Goal: Information Seeking & Learning: Learn about a topic

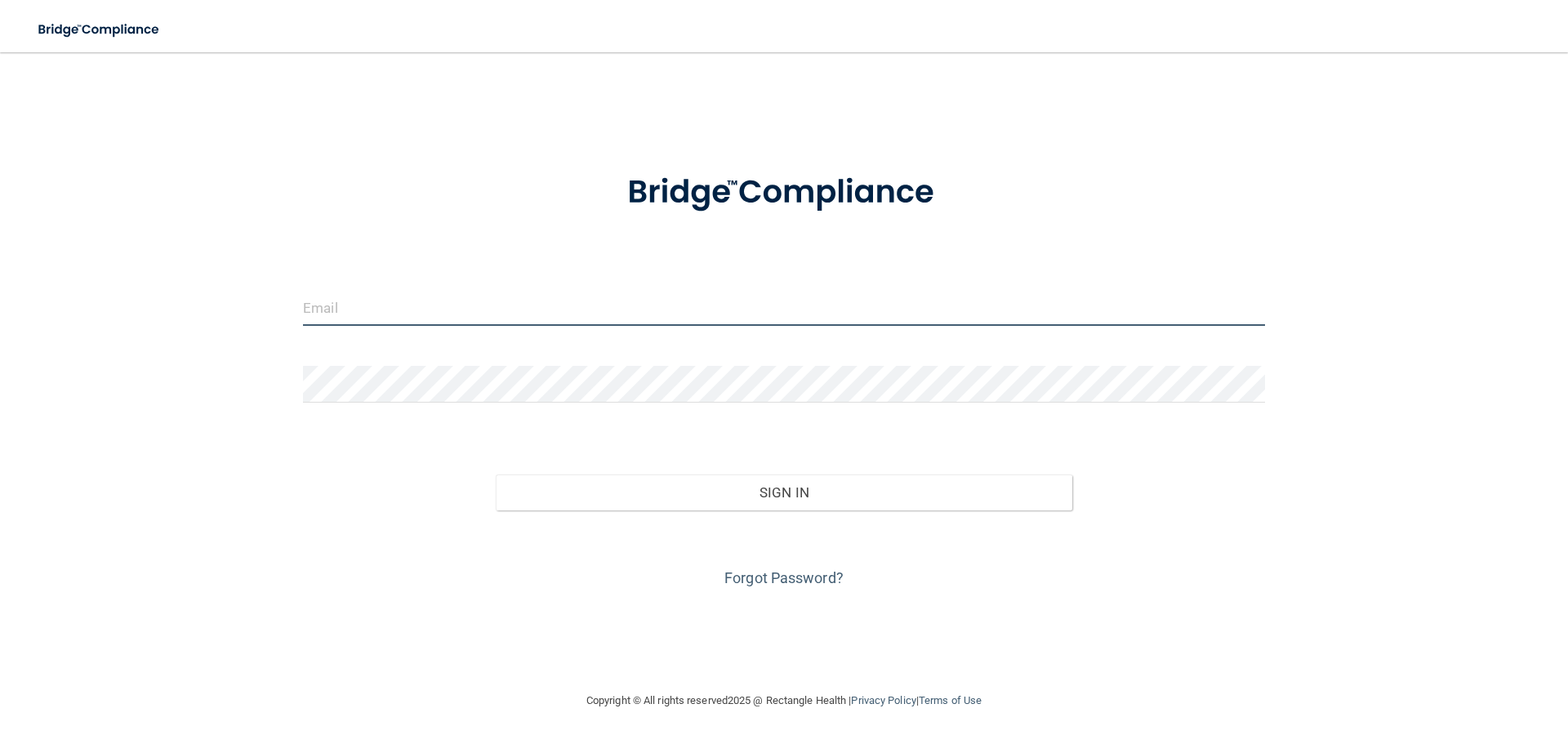
click at [491, 298] on input "email" at bounding box center [784, 308] width 962 height 37
type input "[EMAIL_ADDRESS][DOMAIN_NAME]"
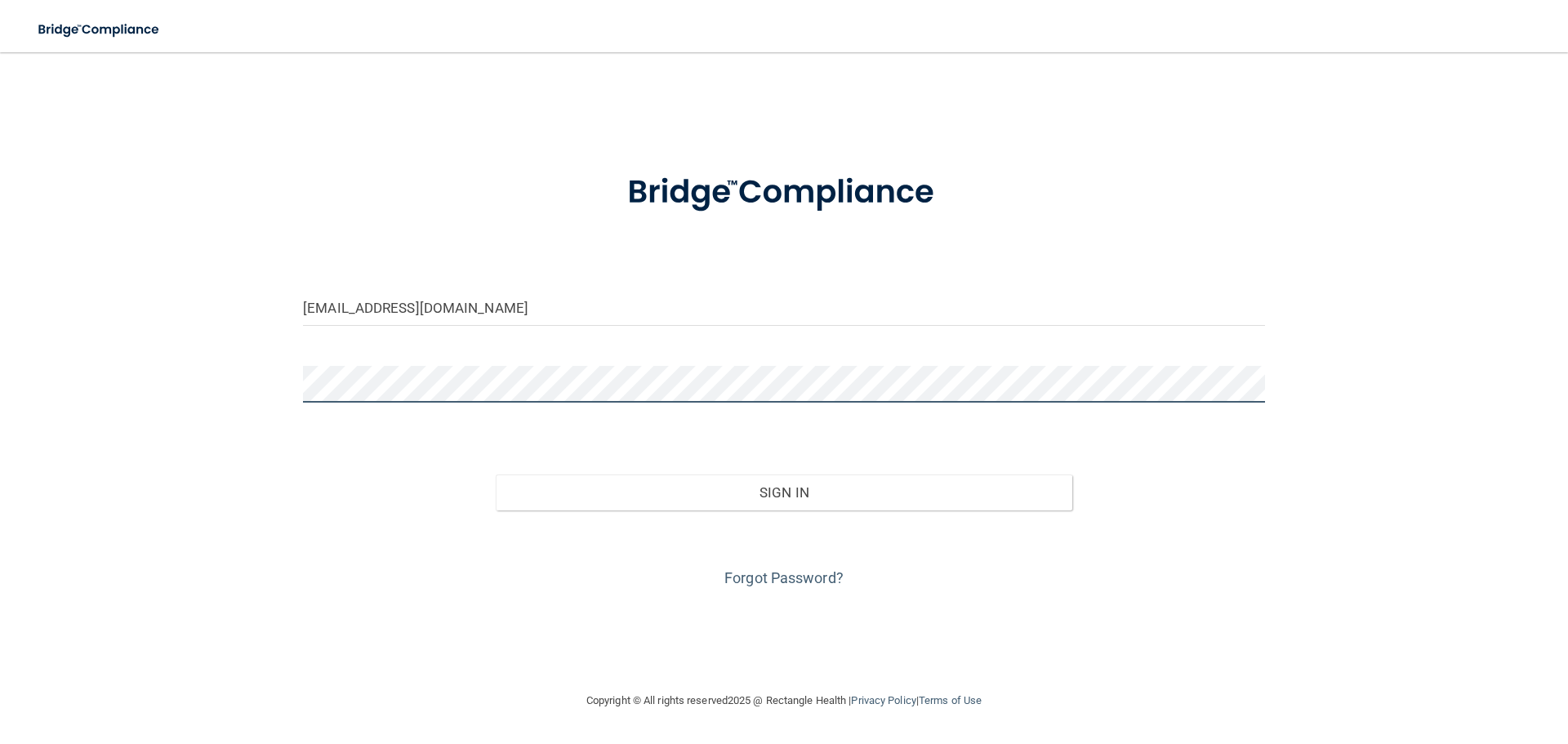
click at [496, 474] on button "Sign In" at bounding box center [784, 492] width 577 height 36
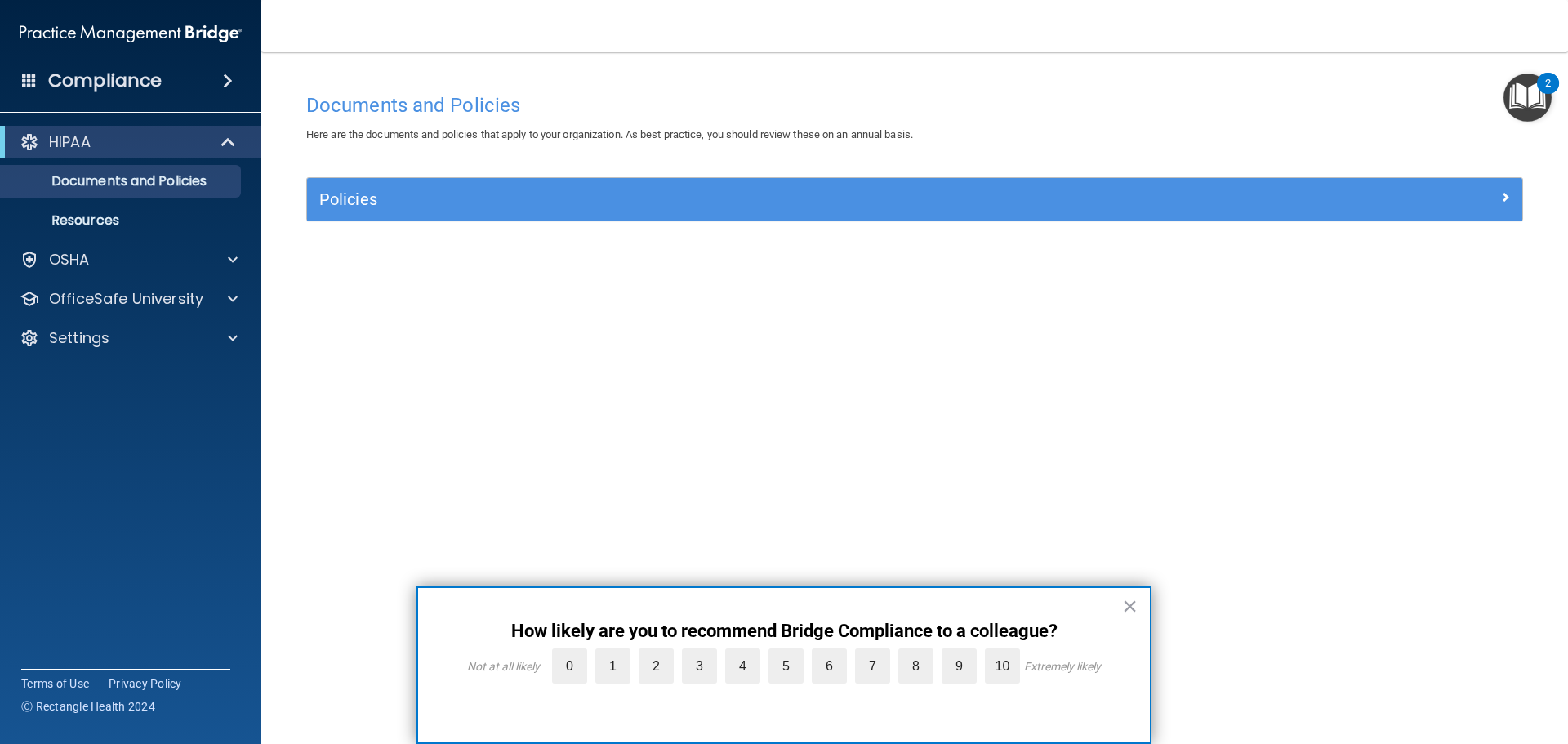
click at [1140, 601] on div "× How likely are you to recommend Bridge Compliance to a colleague? Not at all …" at bounding box center [783, 665] width 735 height 158
click at [1128, 597] on button "×" at bounding box center [1130, 606] width 16 height 26
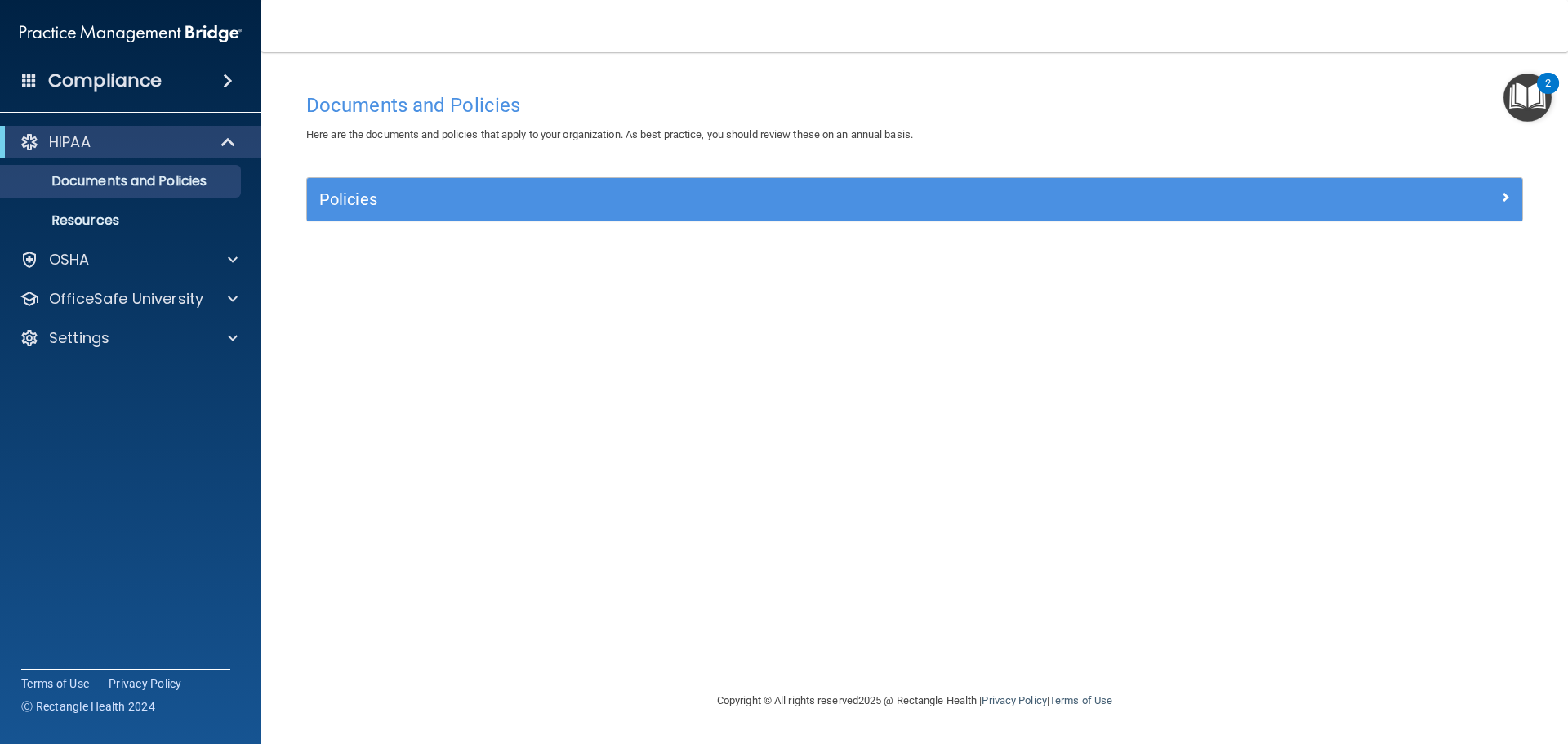
click at [1529, 92] on img "Open Resource Center, 2 new notifications" at bounding box center [1527, 97] width 48 height 48
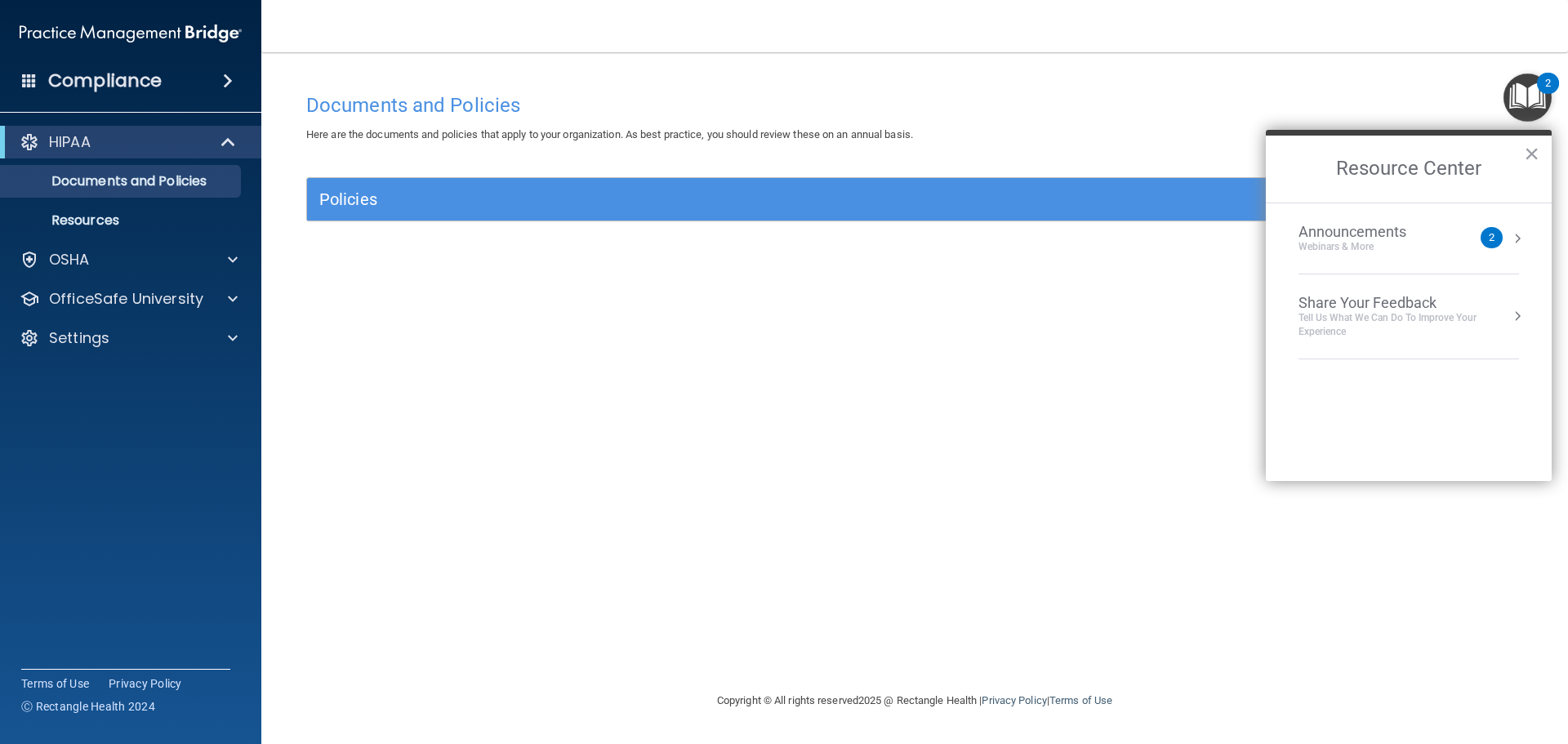
click at [1388, 246] on div "Webinars & More" at bounding box center [1369, 246] width 141 height 14
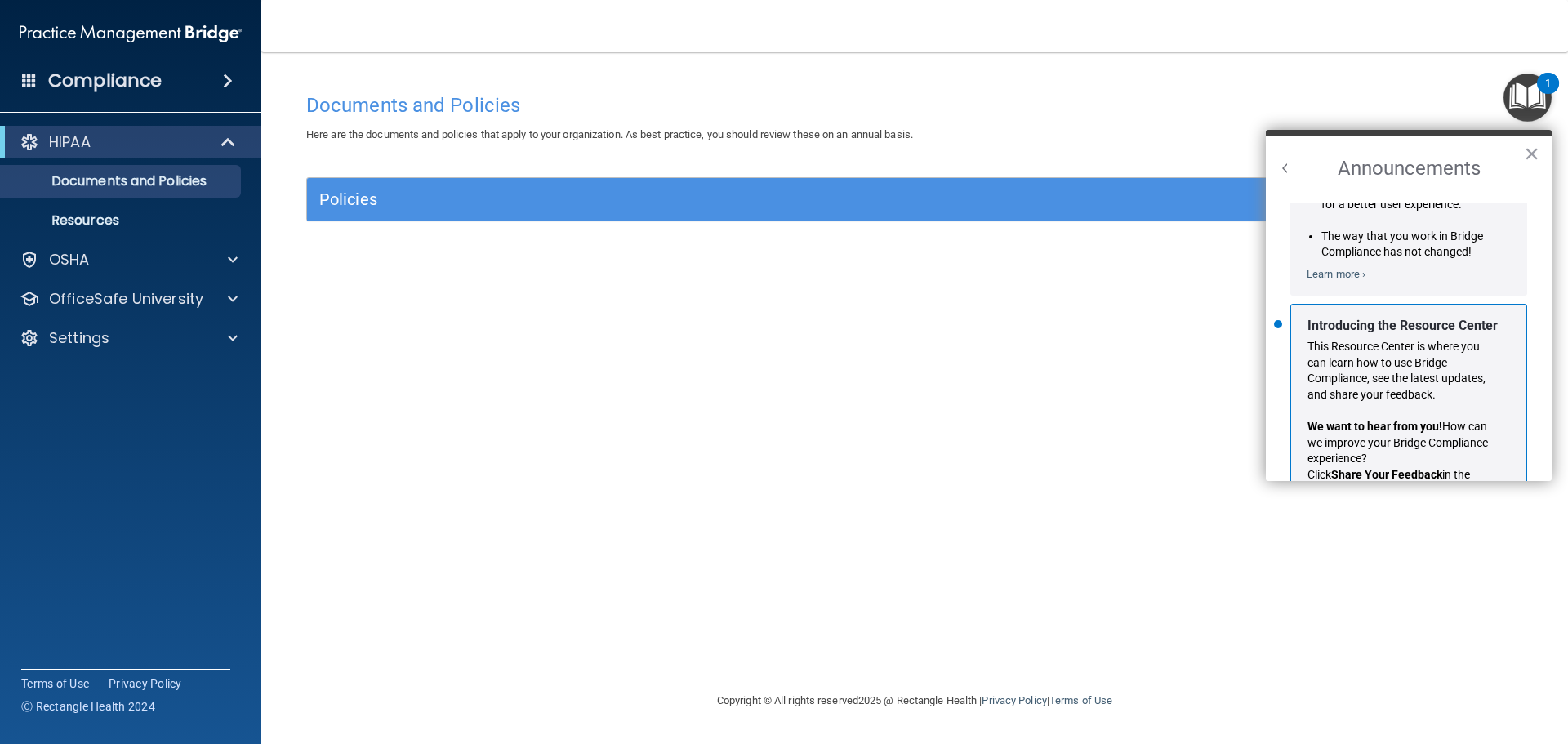
scroll to position [286, 0]
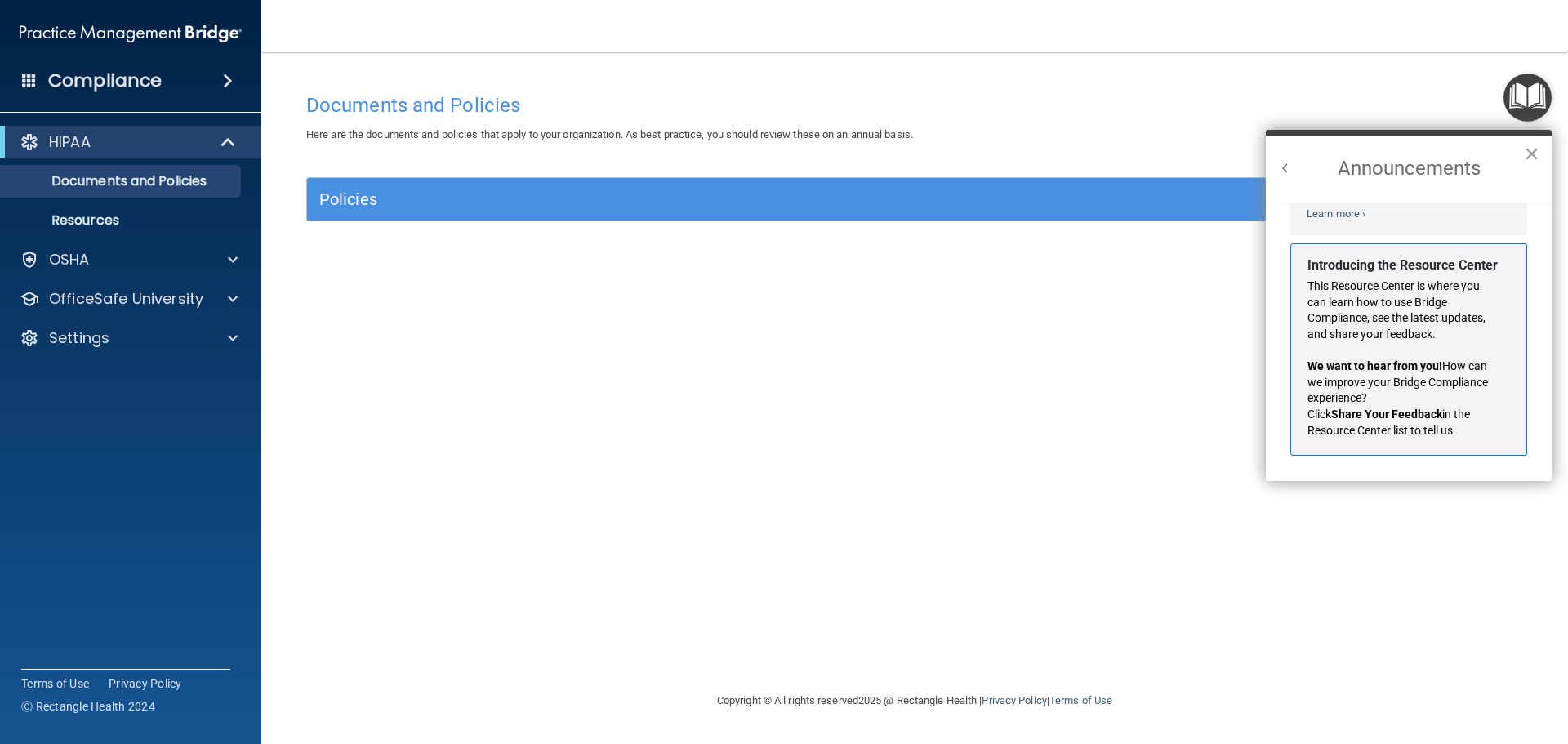
click at [1528, 89] on img "Open Resource Center" at bounding box center [1527, 97] width 48 height 48
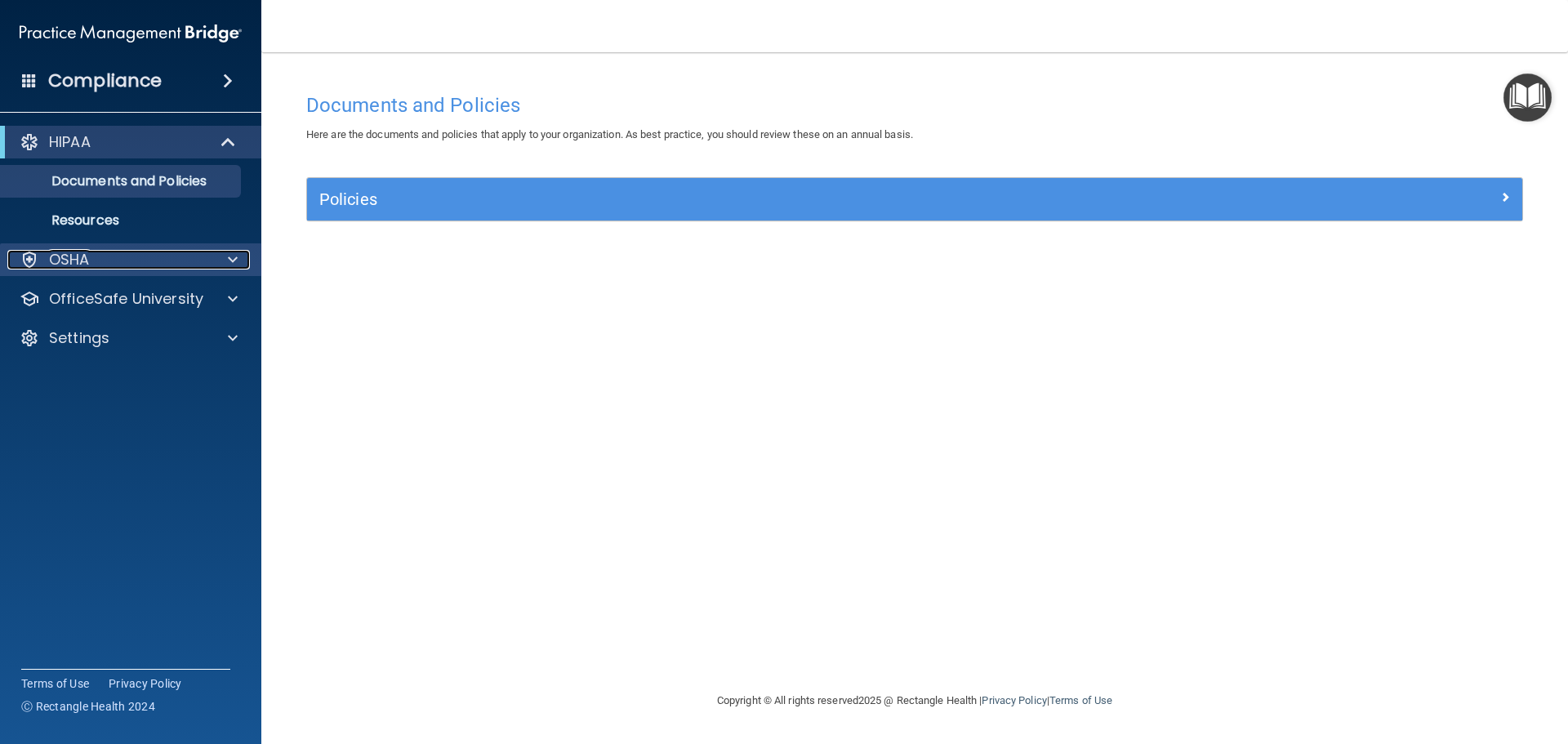
click at [116, 253] on div "OSHA" at bounding box center [108, 259] width 203 height 19
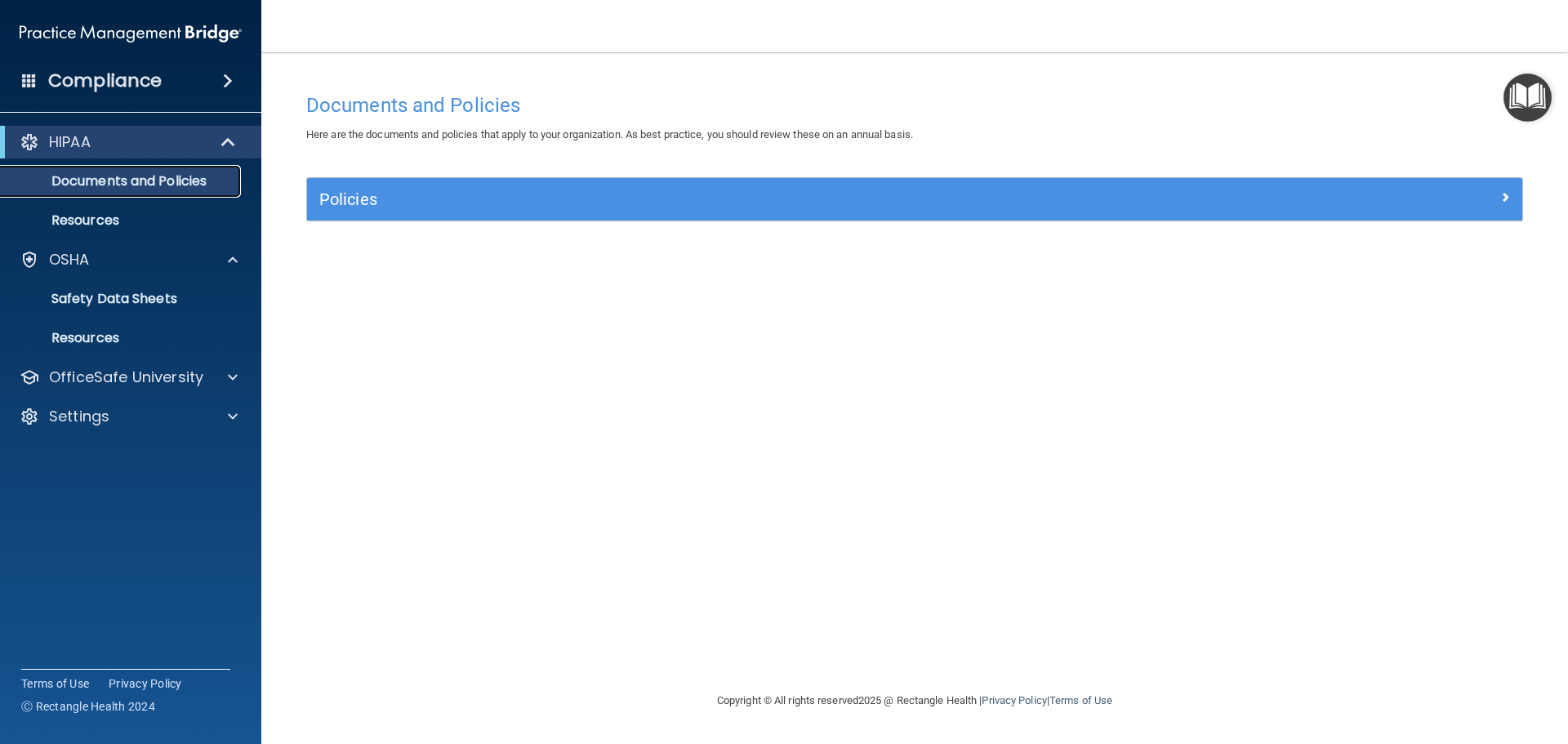
click at [112, 180] on p "Documents and Policies" at bounding box center [121, 182] width 223 height 17
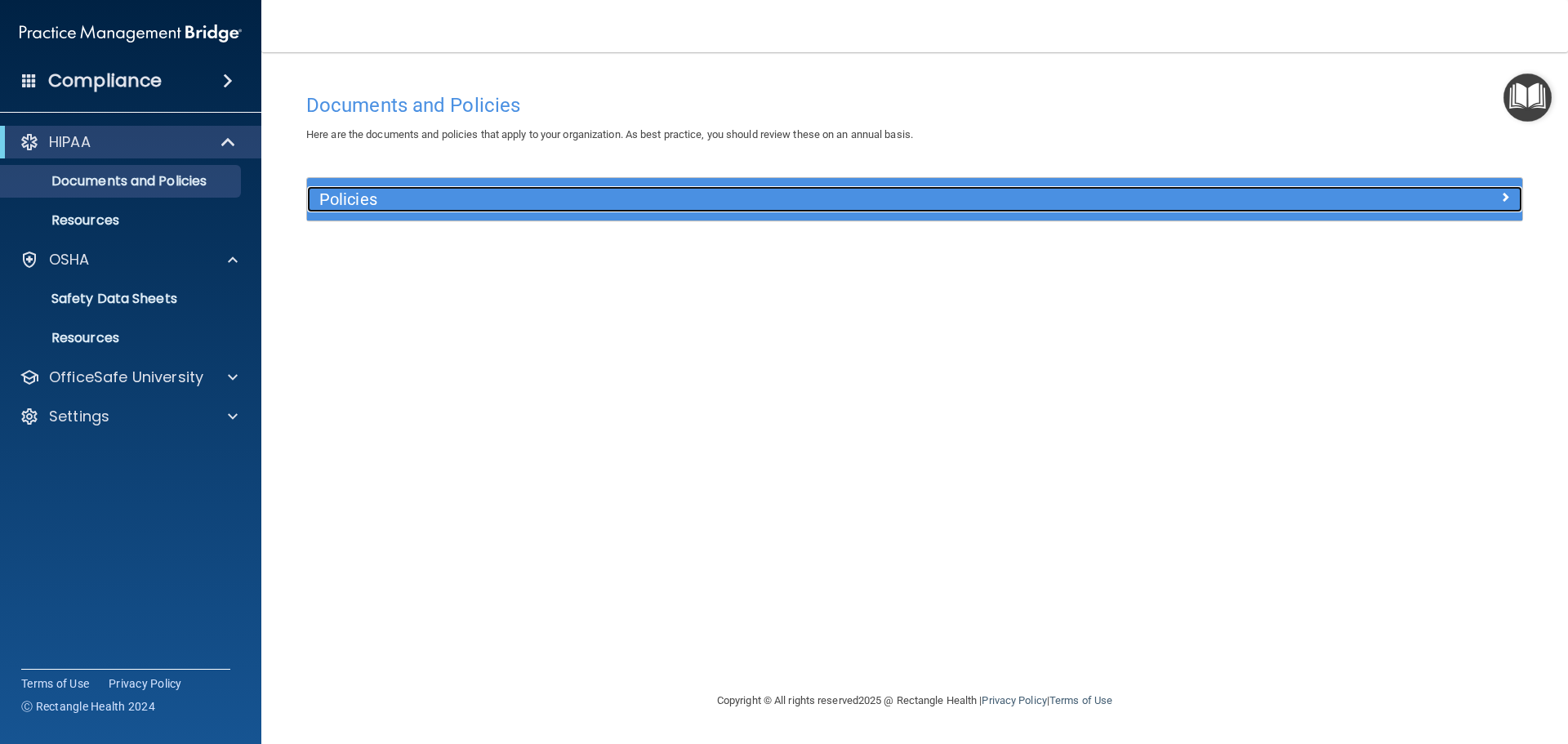
click at [409, 206] on h5 "Policies" at bounding box center [763, 198] width 887 height 18
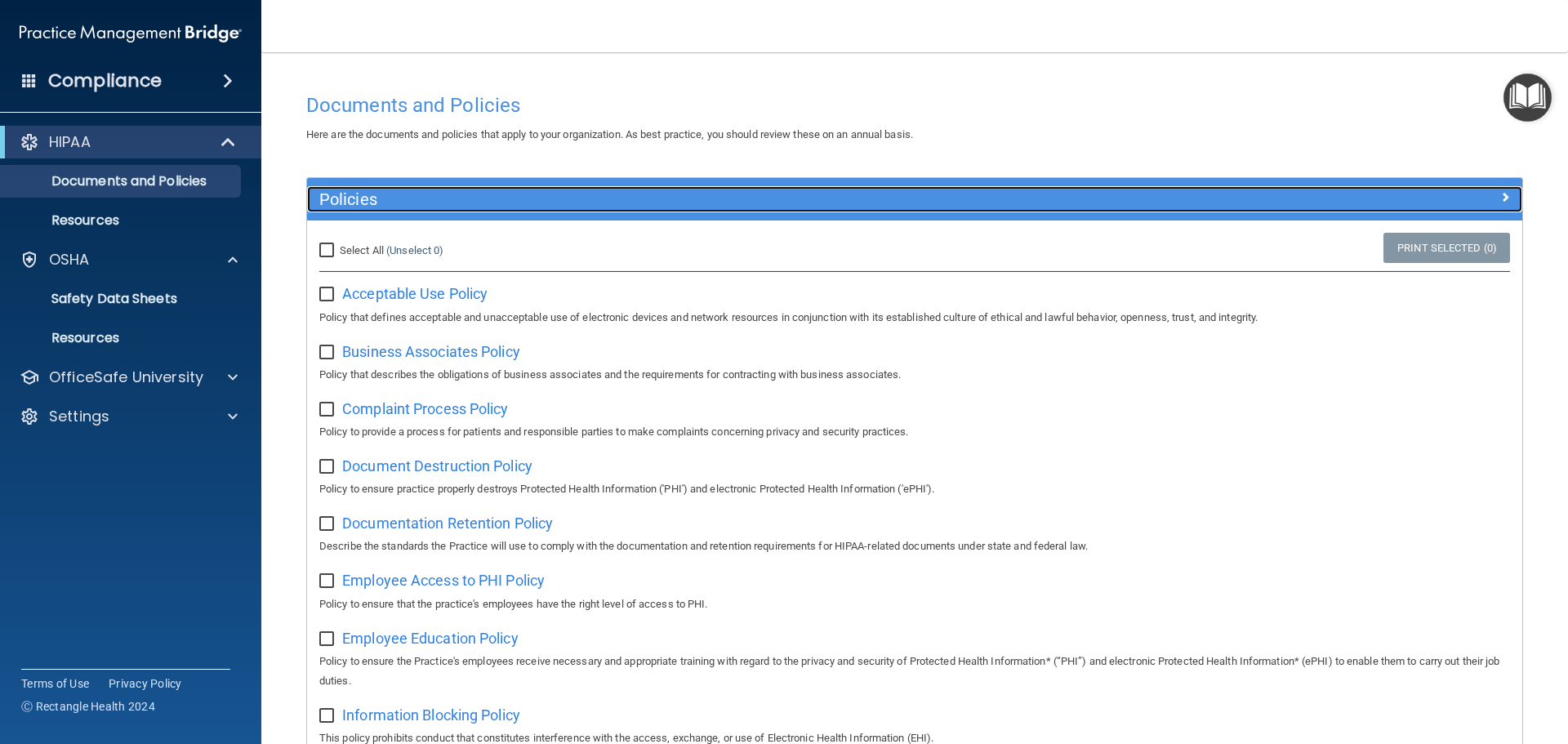
scroll to position [82, 0]
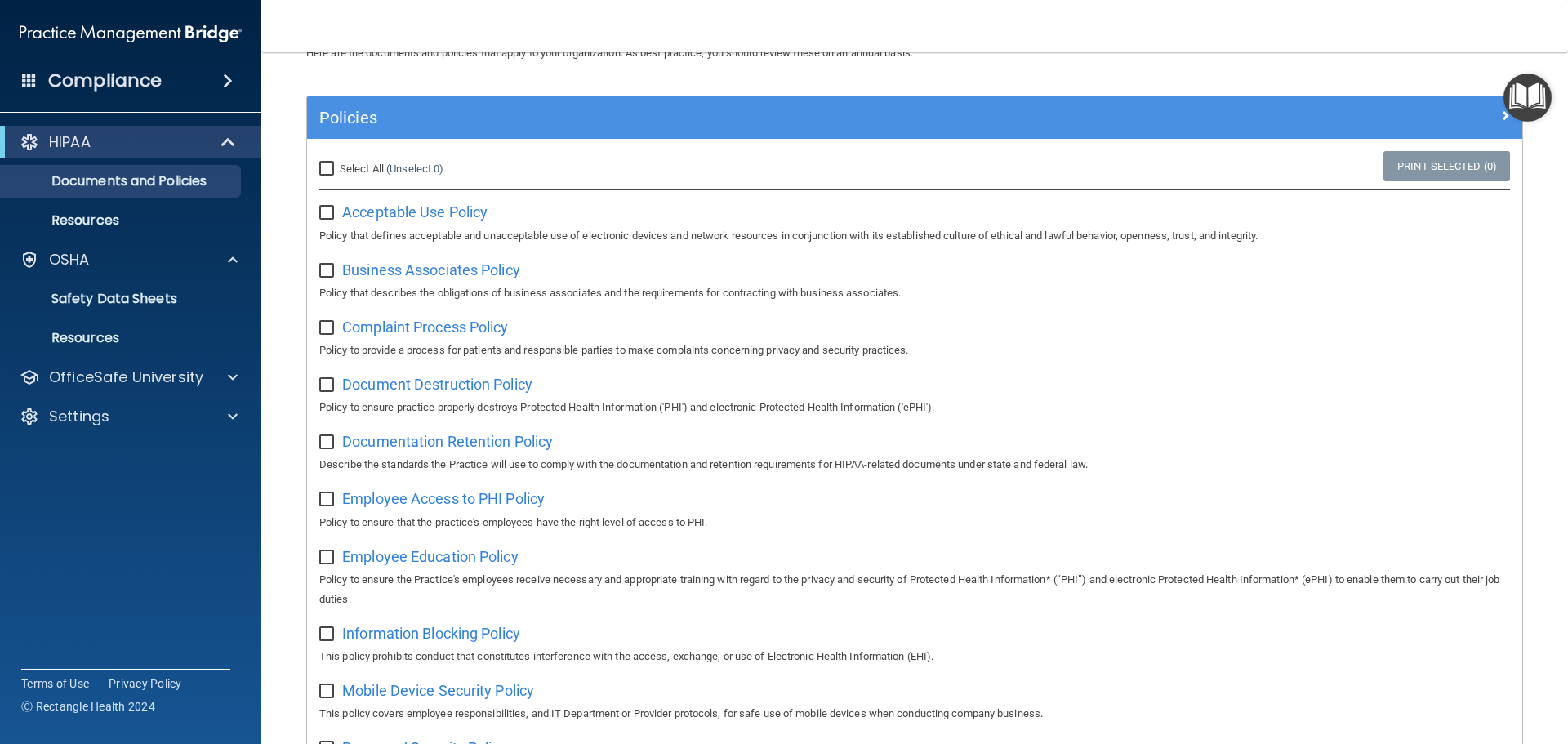
click at [327, 216] on input "checkbox" at bounding box center [329, 213] width 19 height 13
checkbox input "false"
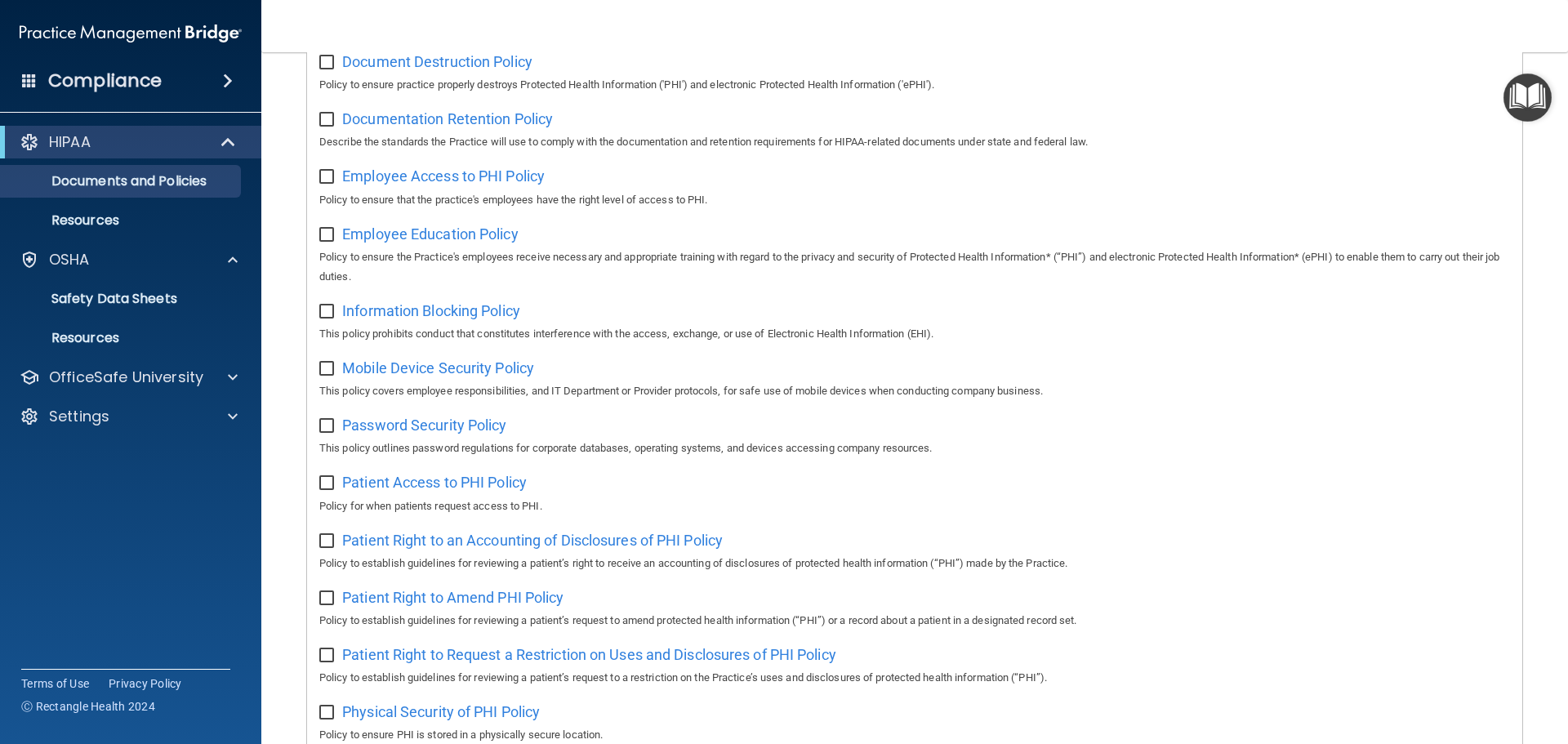
scroll to position [0, 0]
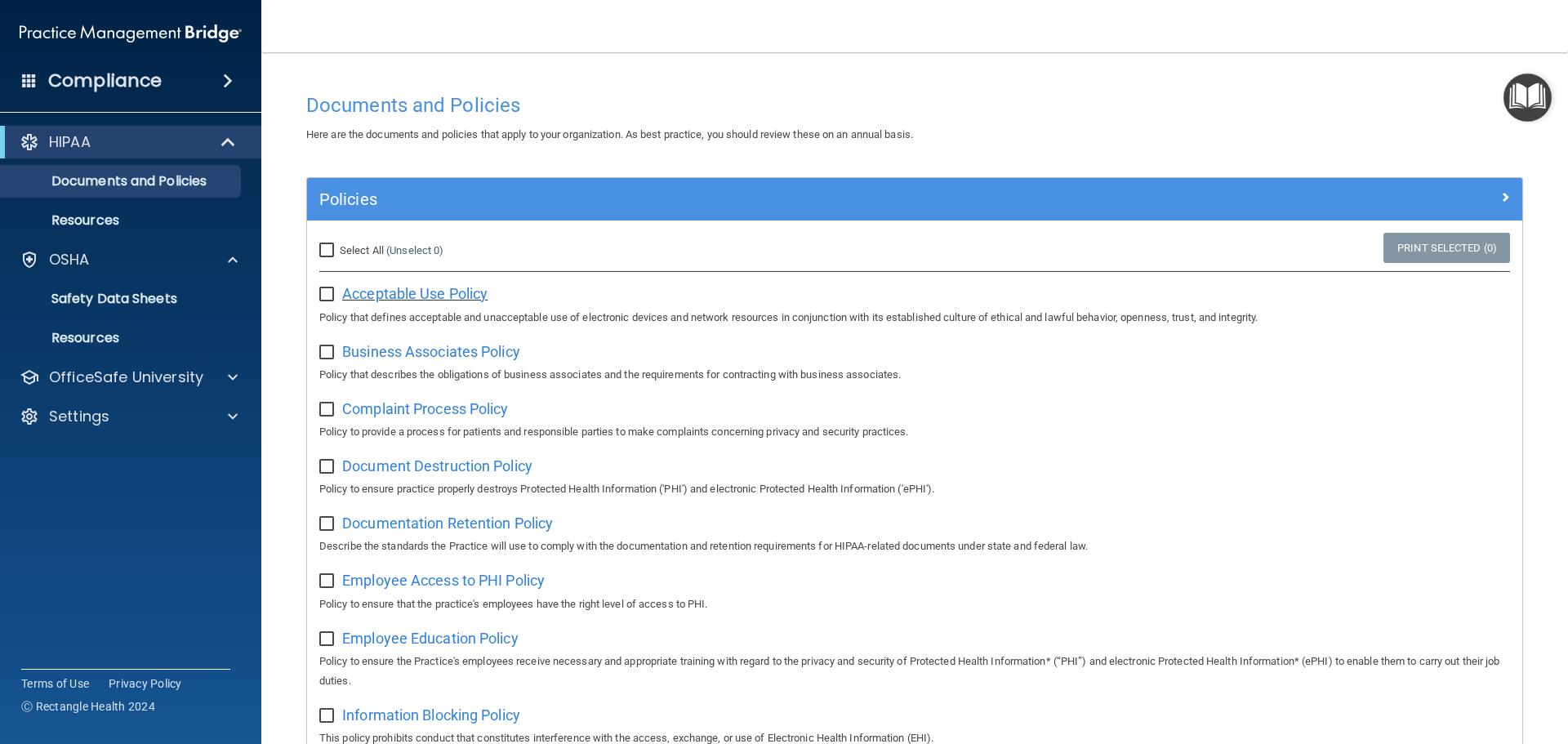
click at [424, 293] on span "Acceptable Use Policy" at bounding box center [414, 294] width 145 height 18
click at [74, 384] on p "OfficeSafe University" at bounding box center [126, 377] width 155 height 19
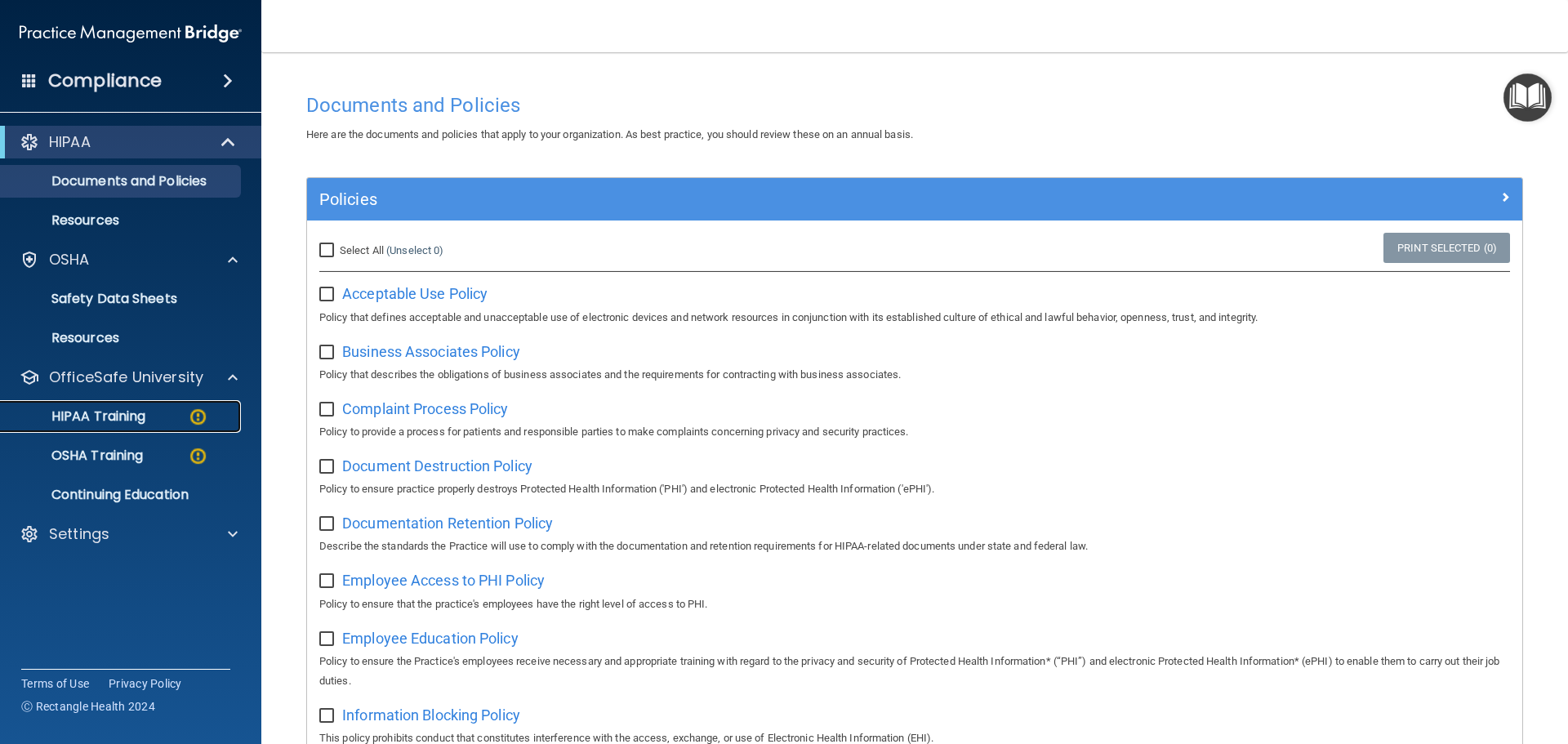
click at [76, 416] on p "HIPAA Training" at bounding box center [77, 417] width 134 height 17
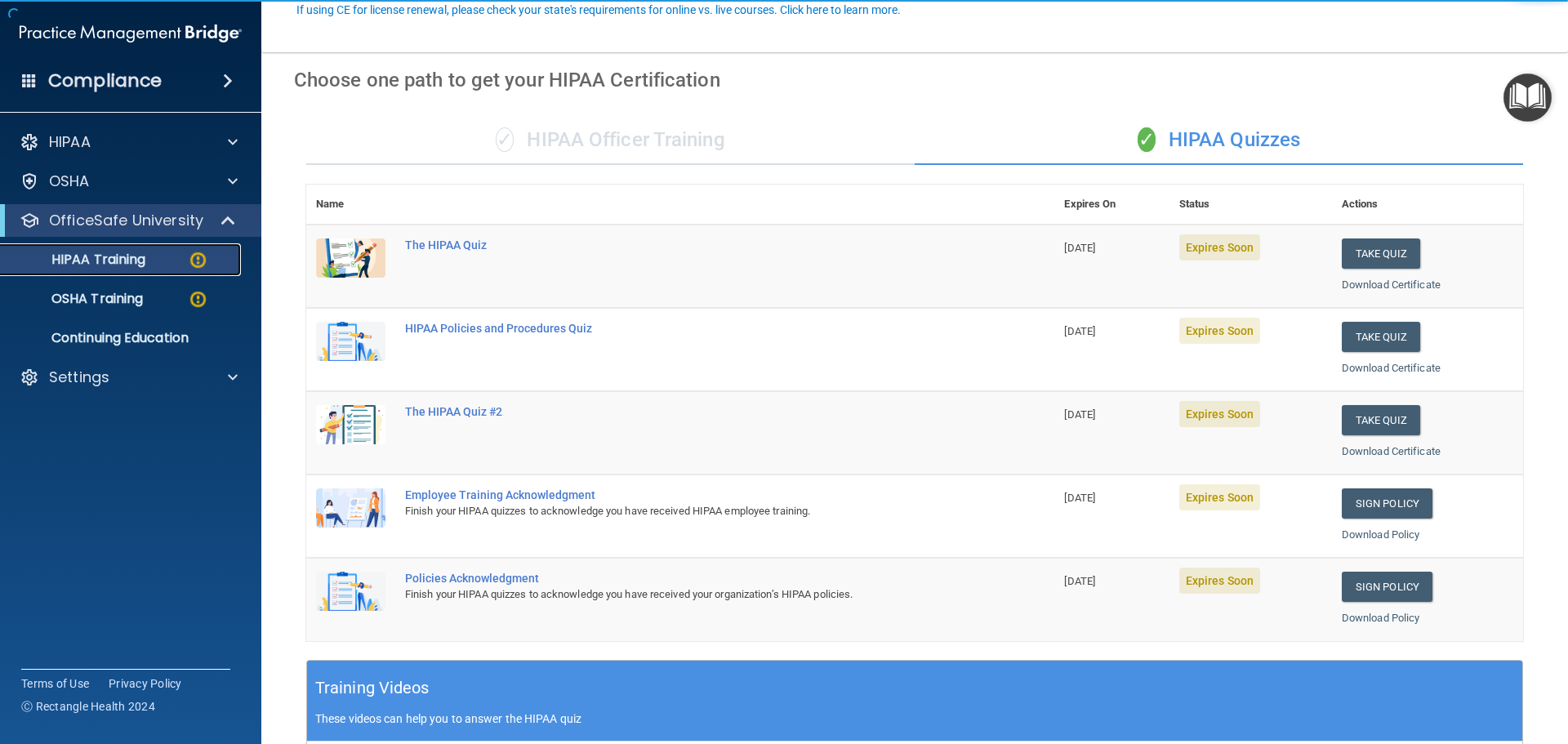
scroll to position [163, 0]
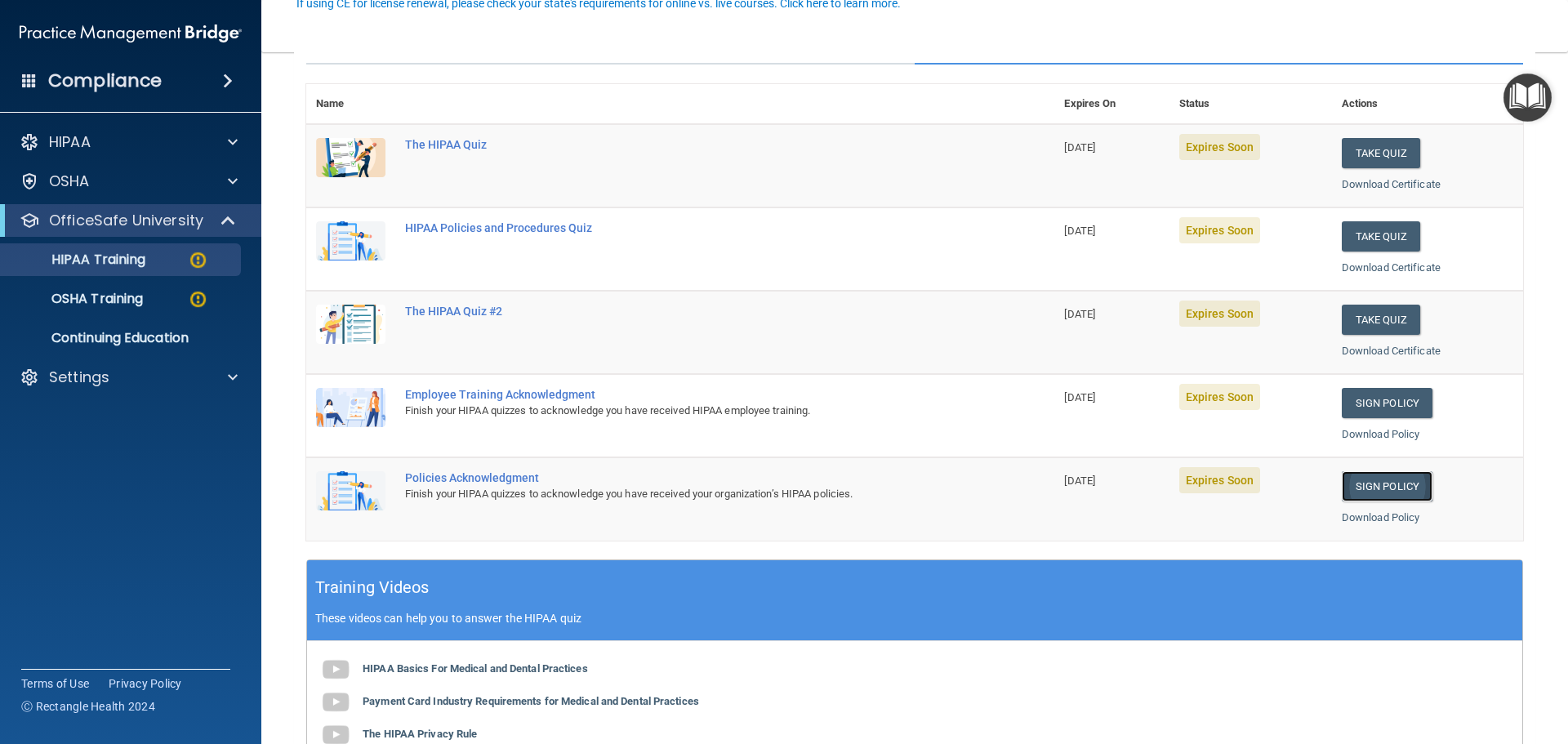
click at [1345, 481] on link "Sign Policy" at bounding box center [1387, 485] width 91 height 31
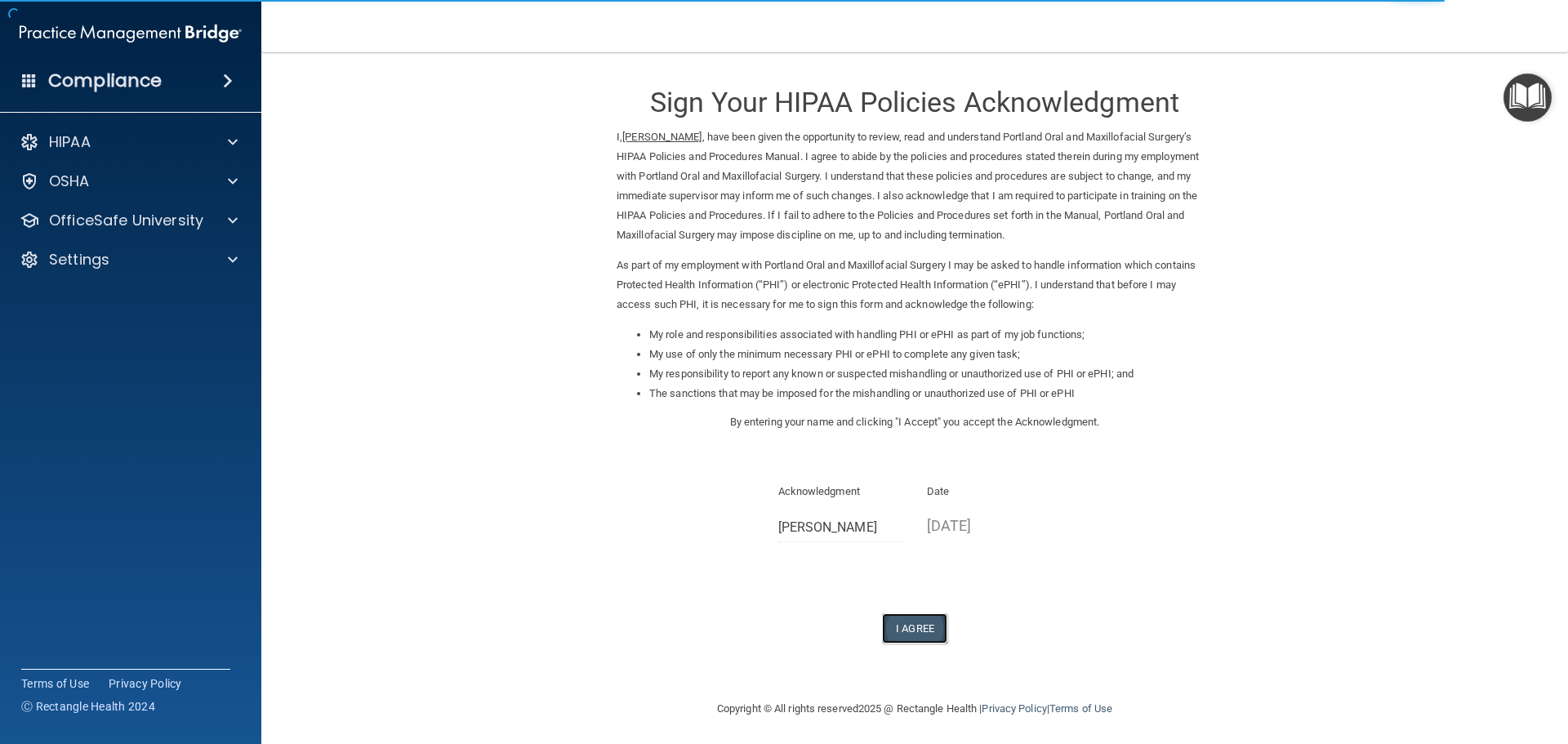
click at [886, 640] on button "I Agree" at bounding box center [915, 628] width 65 height 31
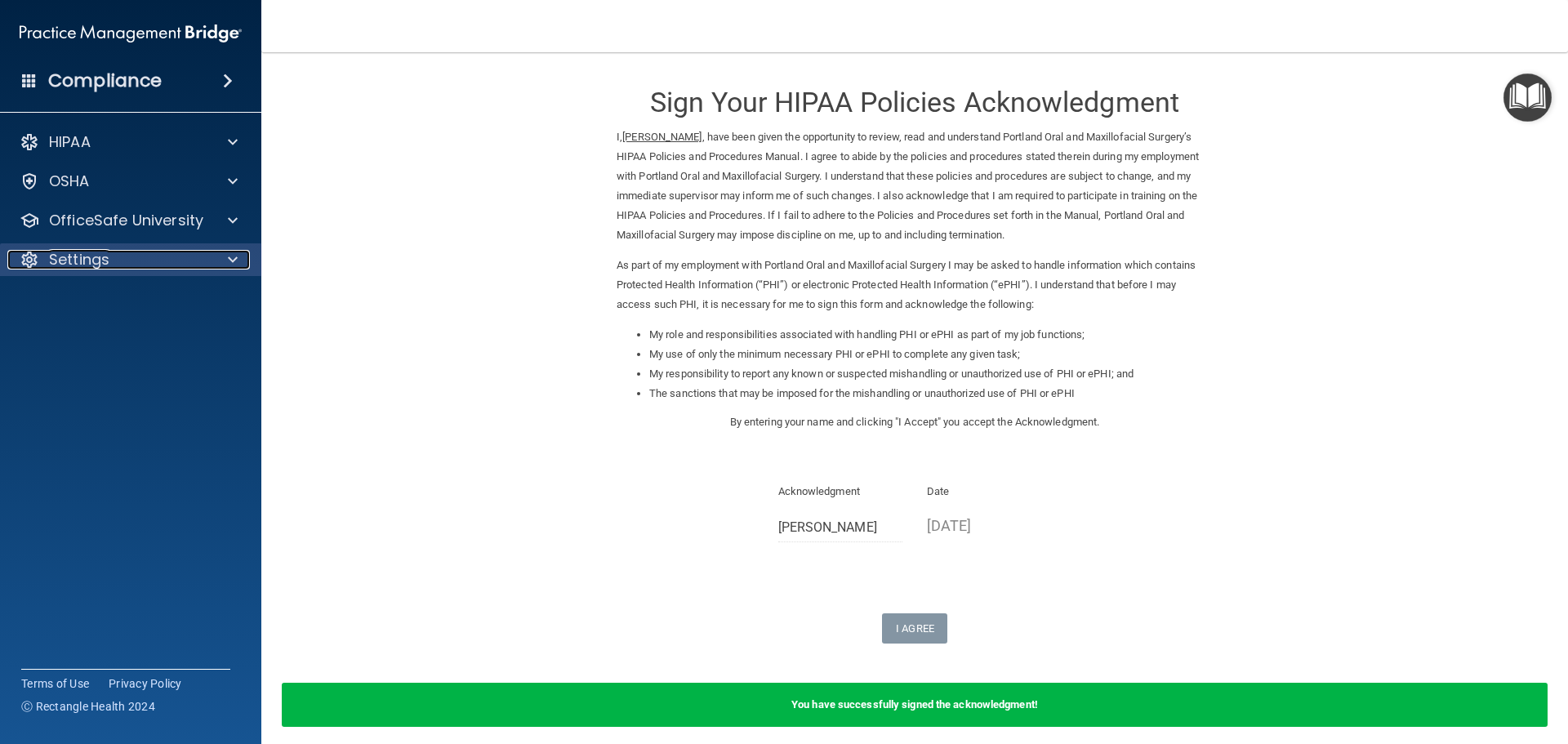
click at [105, 258] on p "Settings" at bounding box center [79, 259] width 60 height 19
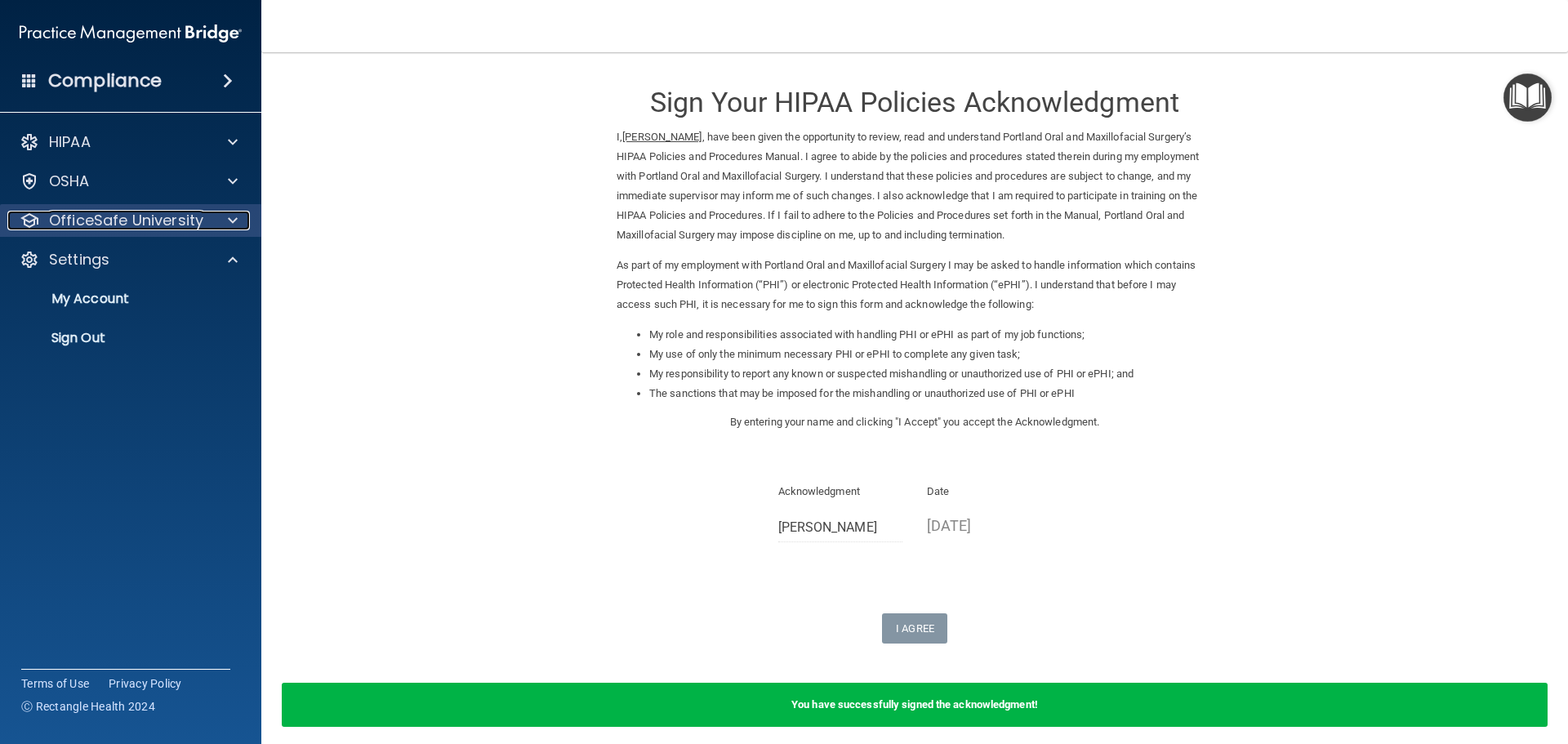
click at [105, 225] on p "OfficeSafe University" at bounding box center [126, 220] width 155 height 19
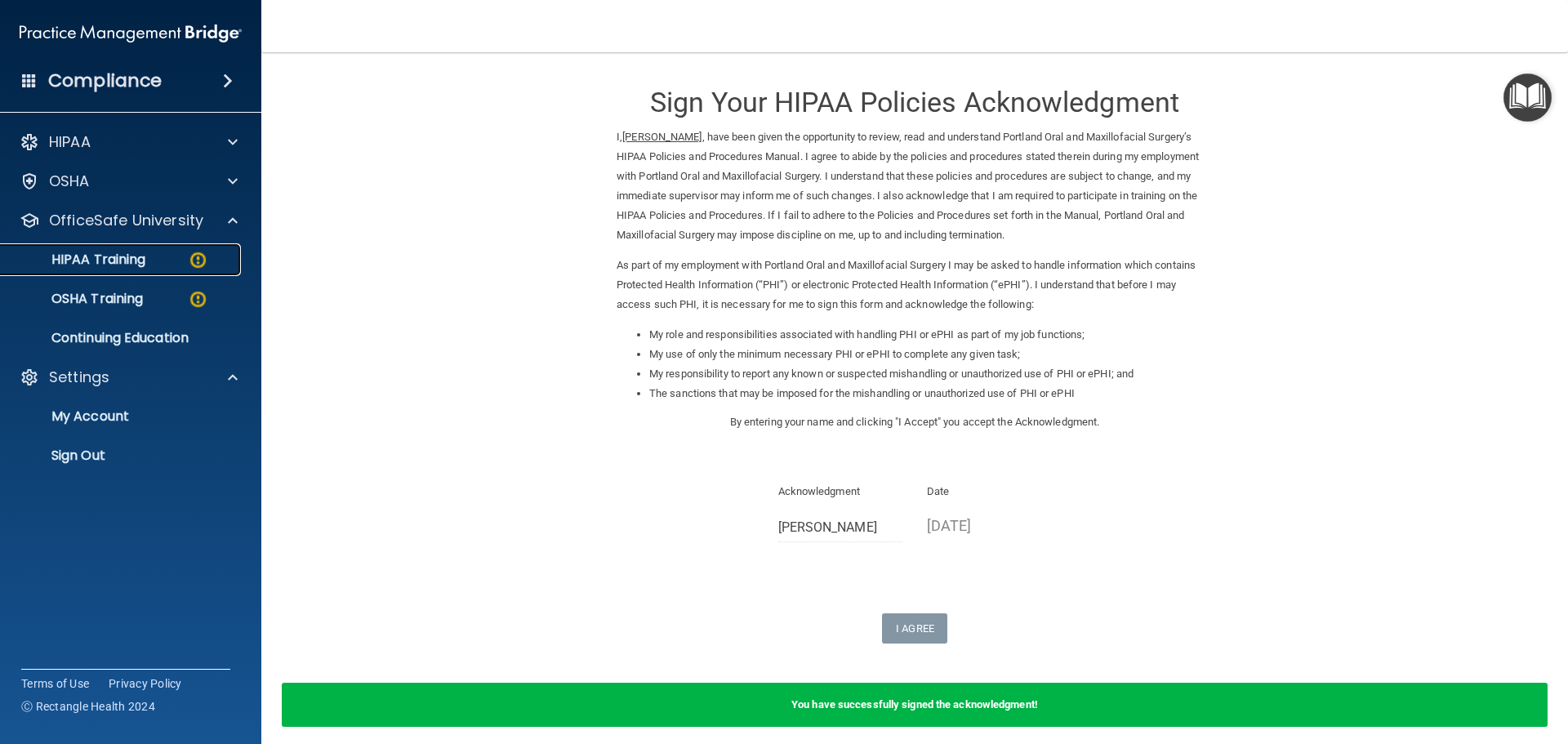
click at [113, 264] on p "HIPAA Training" at bounding box center [77, 259] width 134 height 17
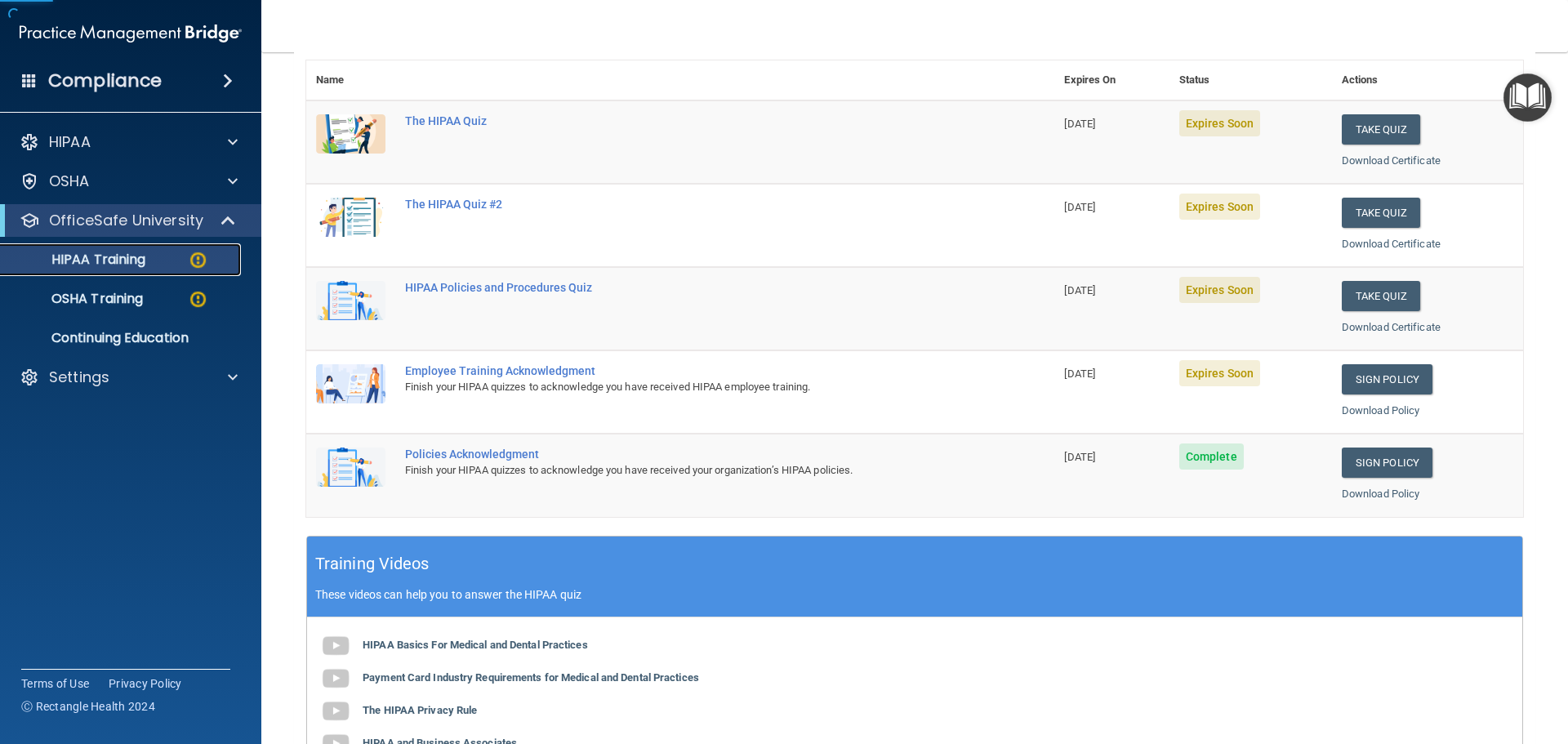
scroll to position [245, 0]
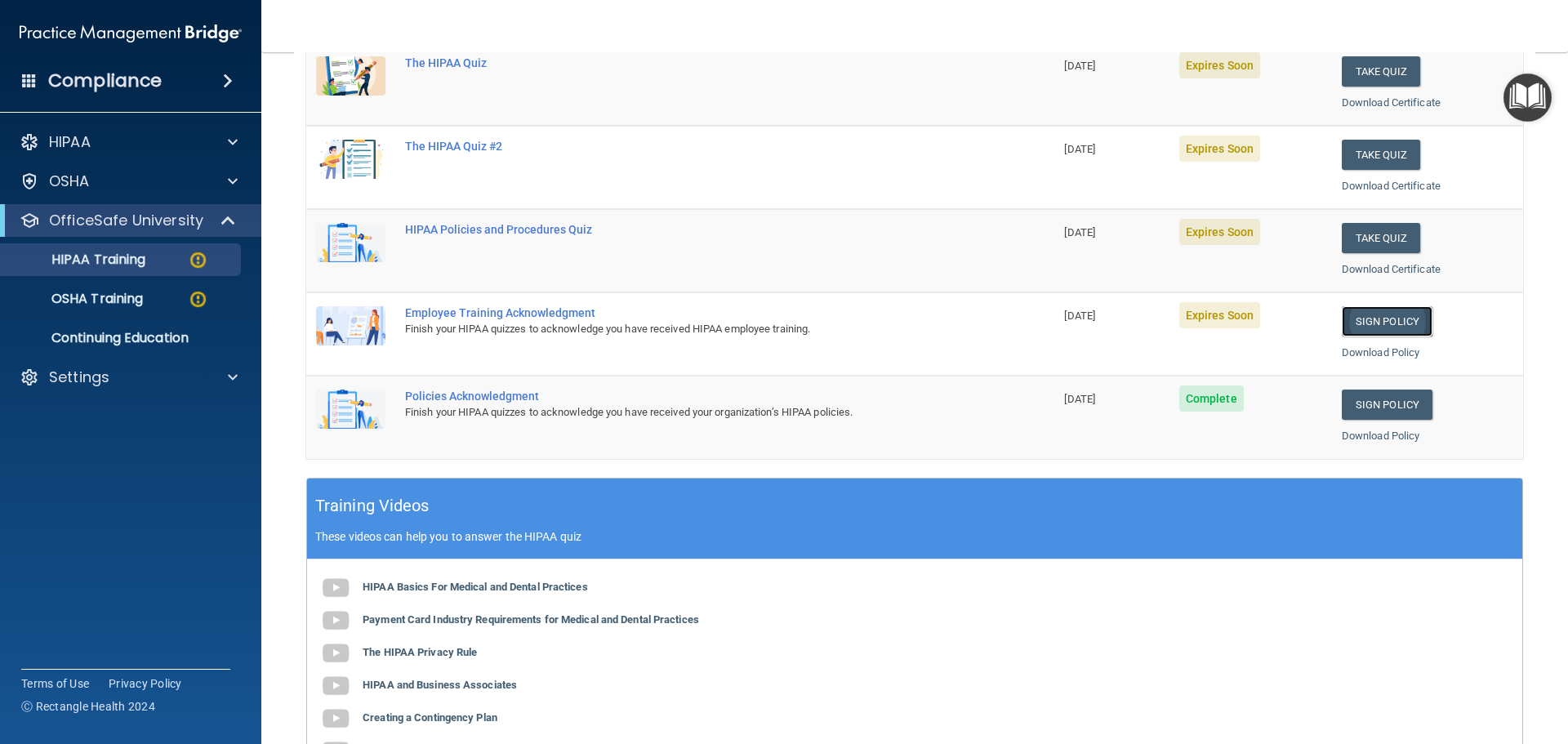
click at [1371, 333] on link "Sign Policy" at bounding box center [1387, 321] width 91 height 31
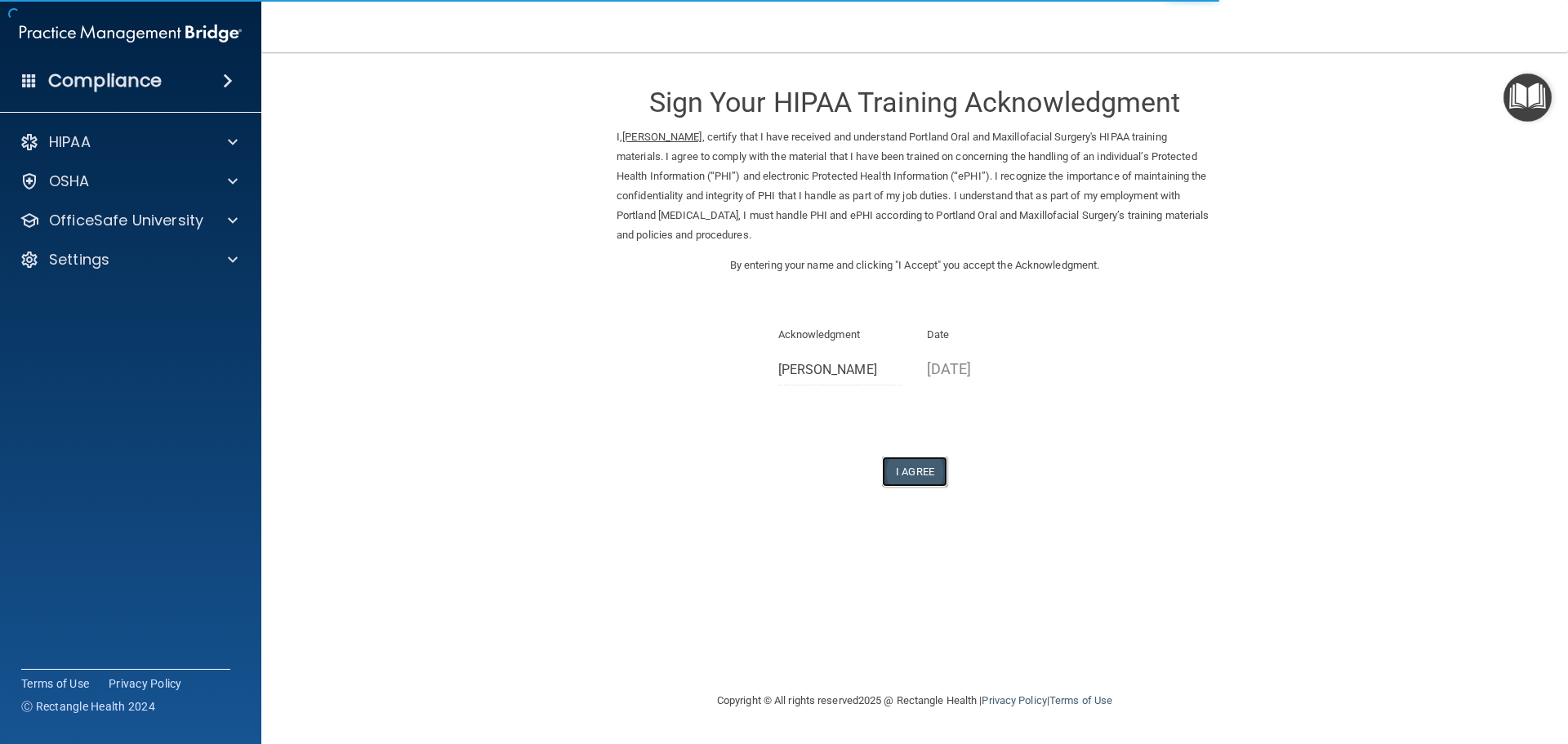
click at [906, 476] on button "I Agree" at bounding box center [915, 472] width 65 height 31
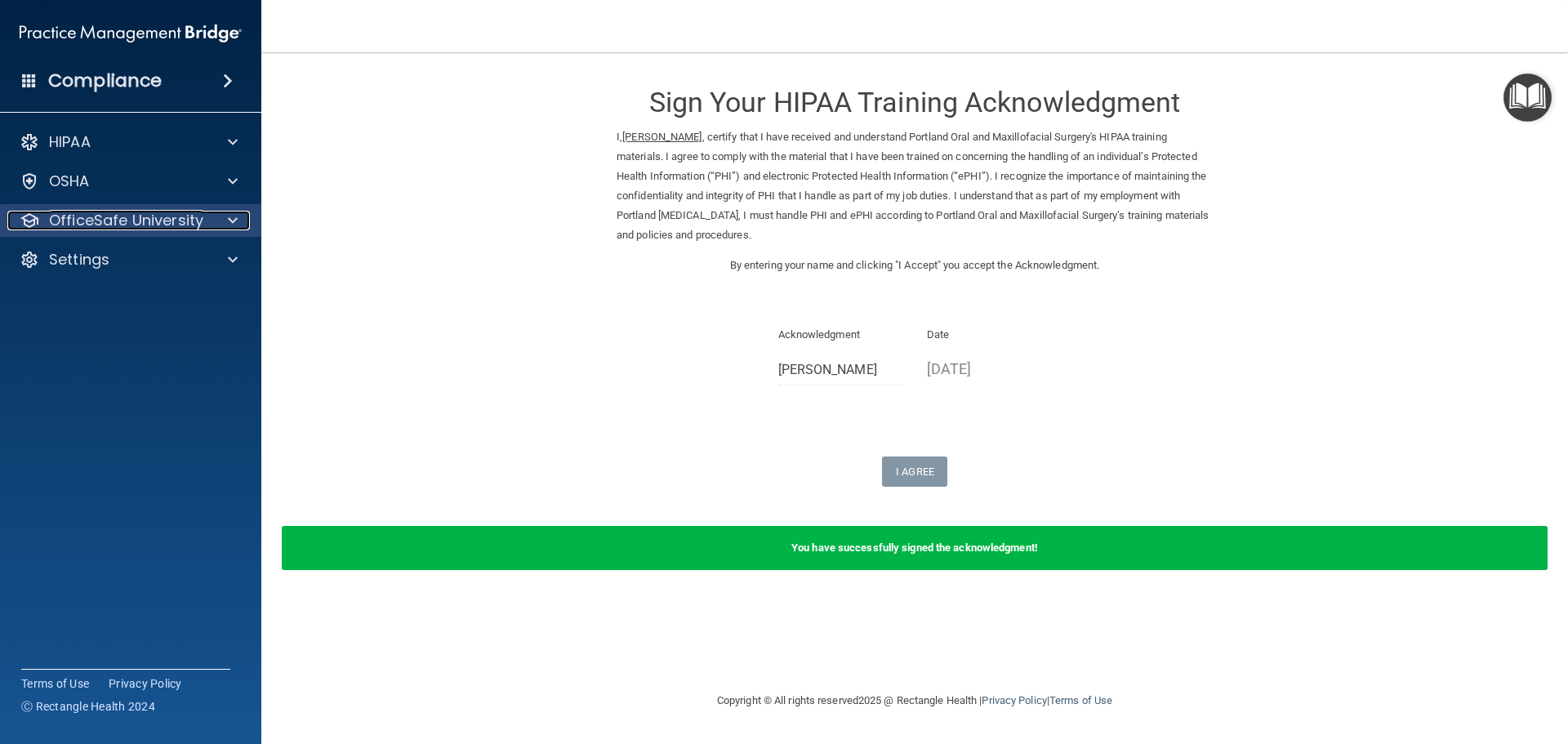
click at [101, 223] on p "OfficeSafe University" at bounding box center [126, 220] width 155 height 19
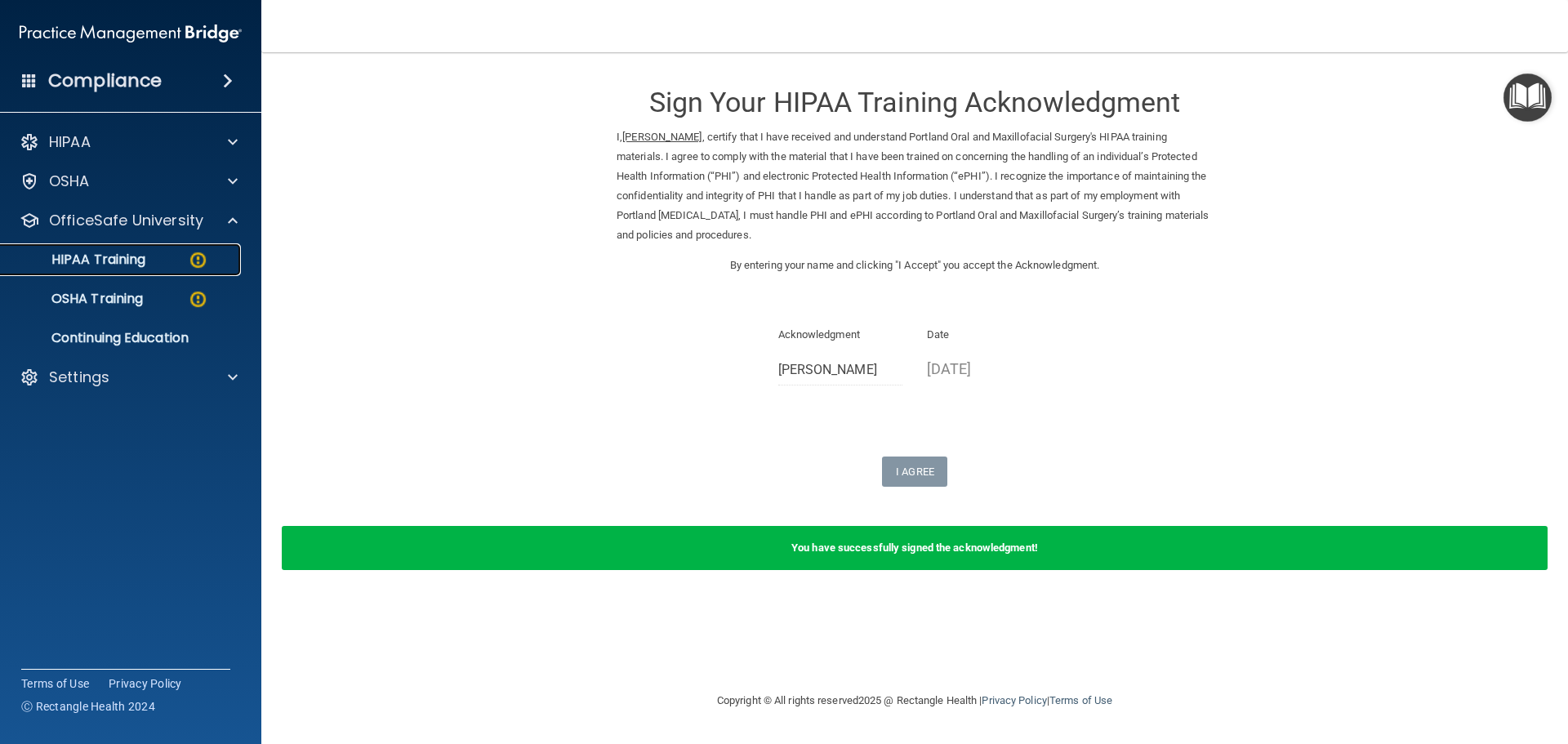
click at [105, 260] on p "HIPAA Training" at bounding box center [77, 259] width 134 height 17
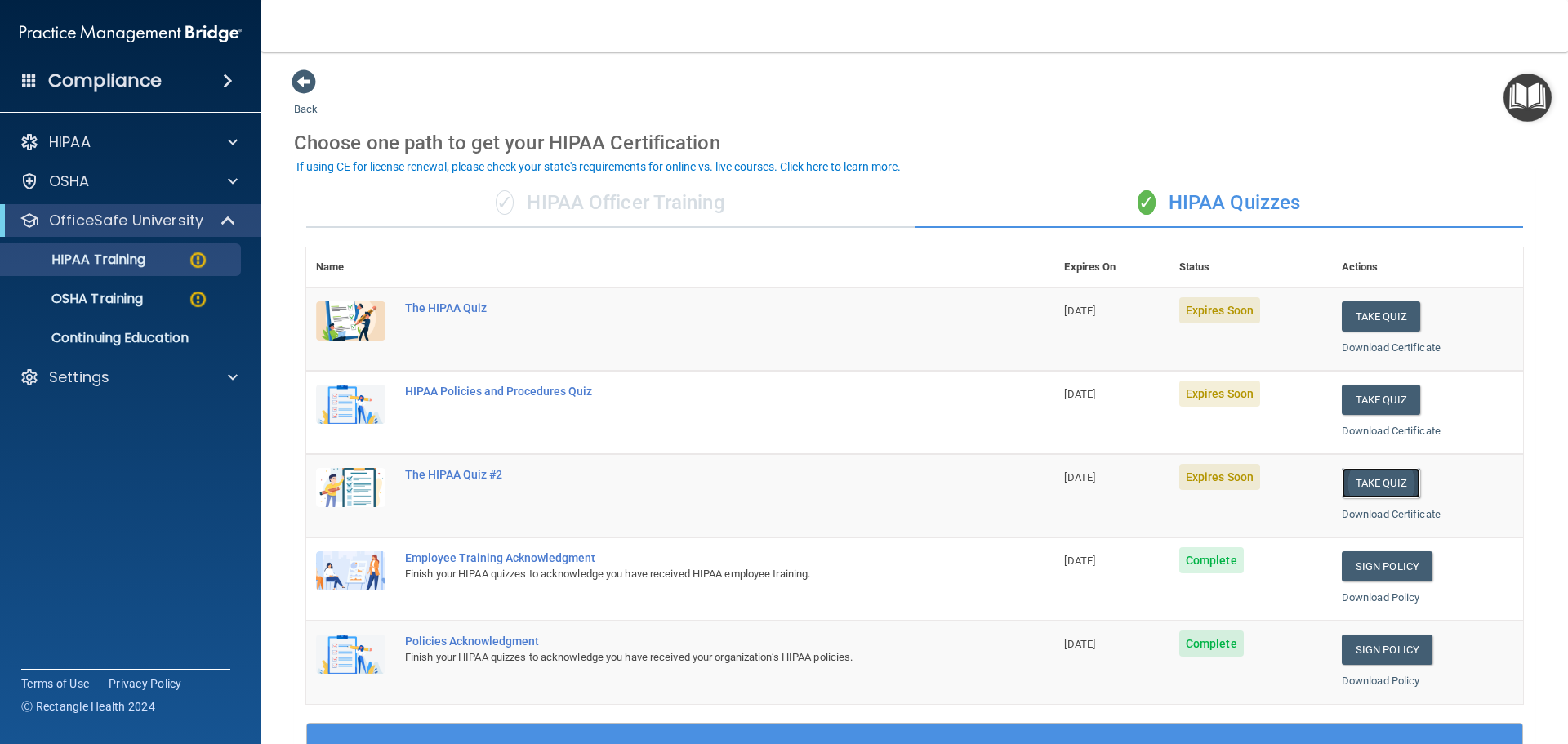
click at [1375, 490] on button "Take Quiz" at bounding box center [1381, 483] width 79 height 31
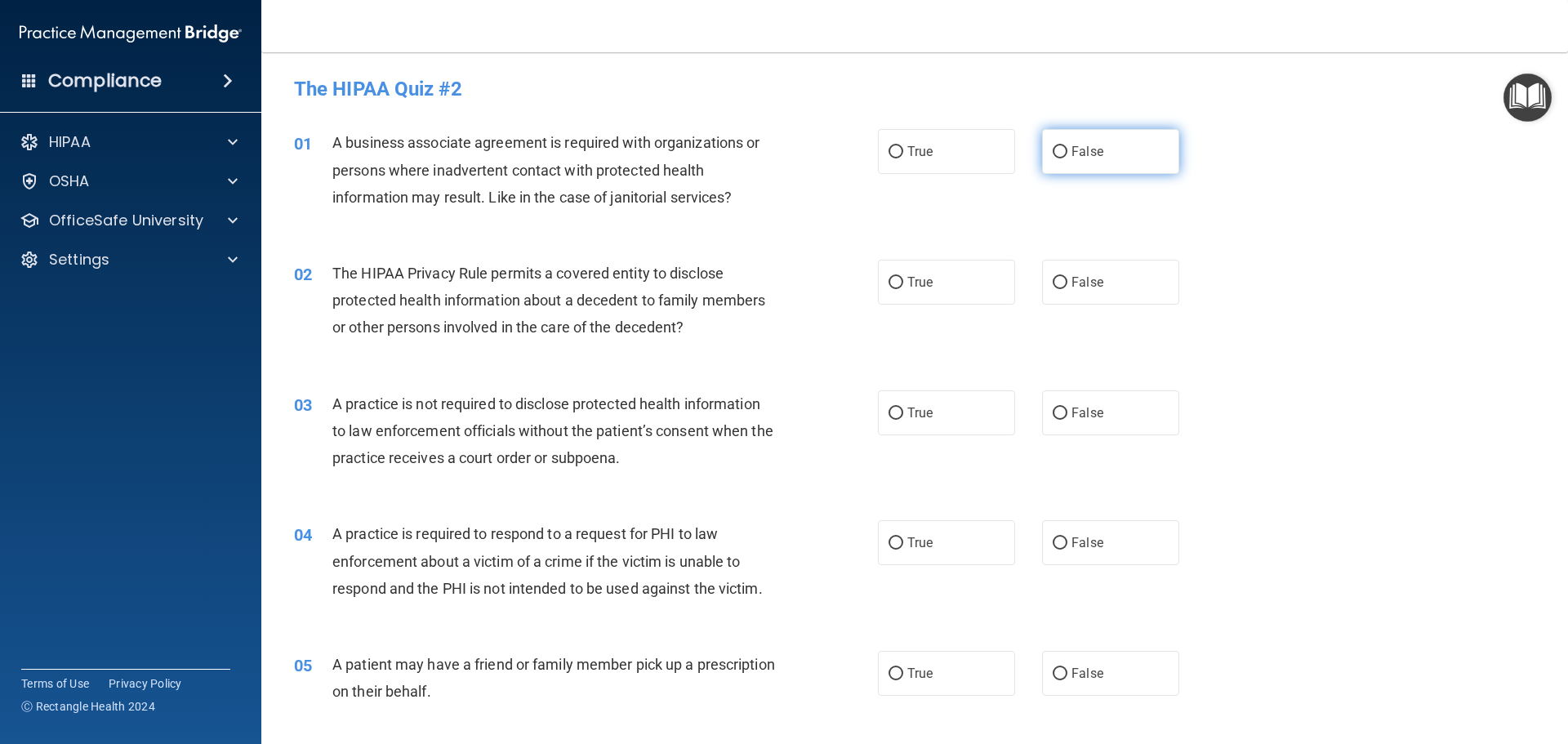
click at [1103, 162] on label "False" at bounding box center [1110, 151] width 137 height 44
click at [1068, 158] on input "False" at bounding box center [1060, 152] width 15 height 12
radio input "true"
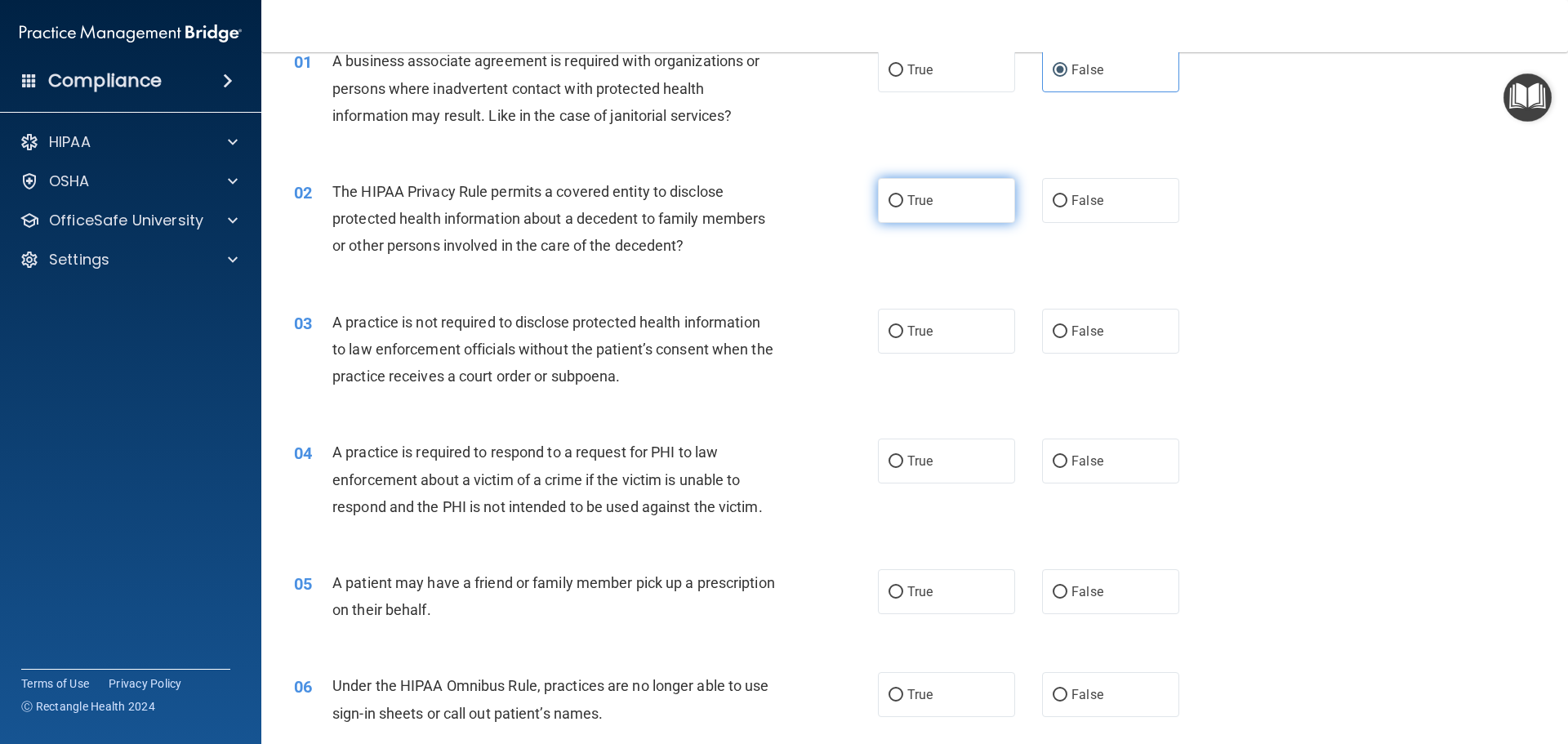
click at [883, 194] on label "True" at bounding box center [946, 200] width 137 height 44
click at [889, 195] on input "True" at bounding box center [896, 201] width 15 height 12
radio input "true"
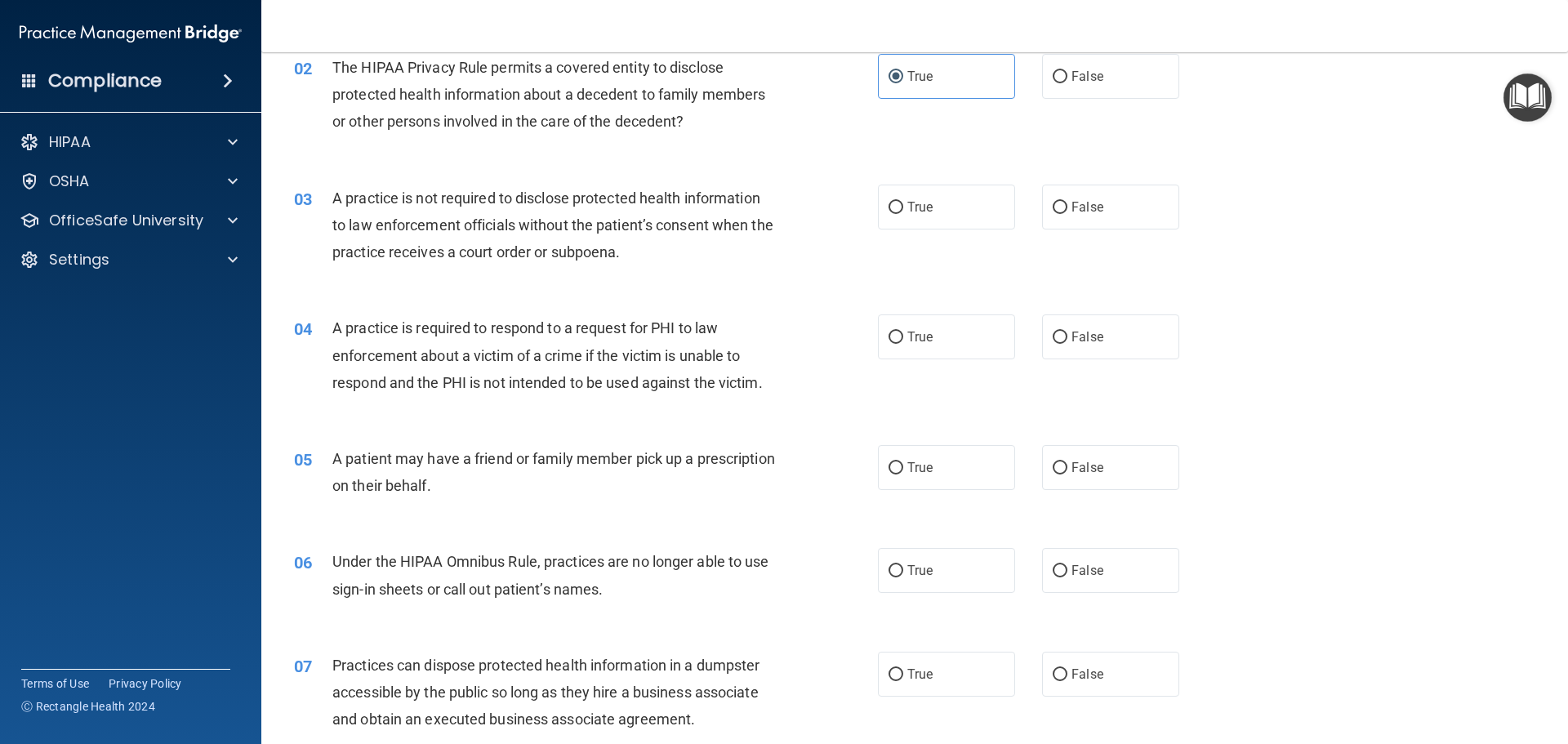
scroll to position [245, 0]
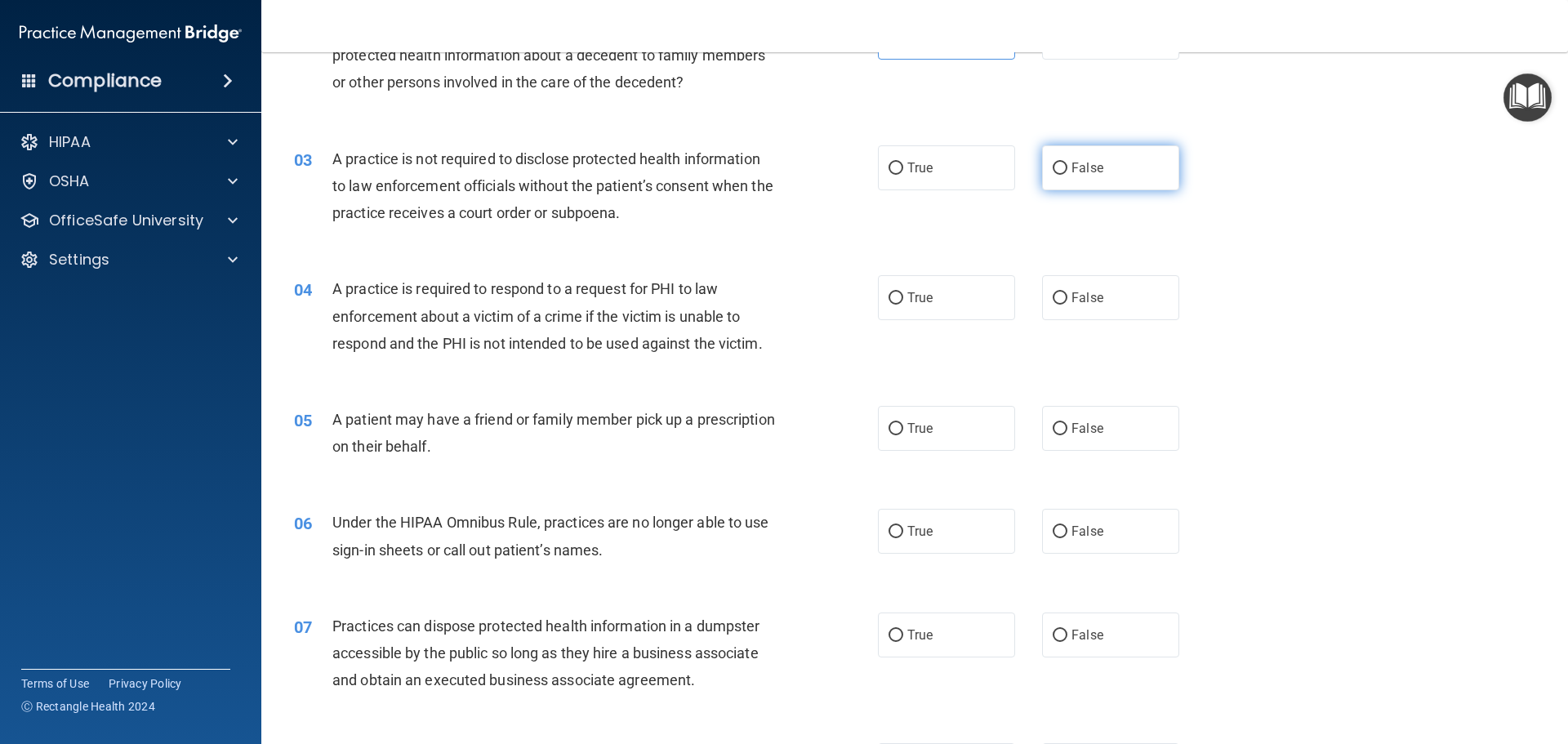
click at [1129, 175] on label "False" at bounding box center [1110, 168] width 137 height 44
click at [1068, 175] on input "False" at bounding box center [1060, 168] width 15 height 12
radio input "true"
click at [932, 184] on label "True" at bounding box center [946, 168] width 137 height 44
click at [904, 175] on input "True" at bounding box center [896, 168] width 15 height 12
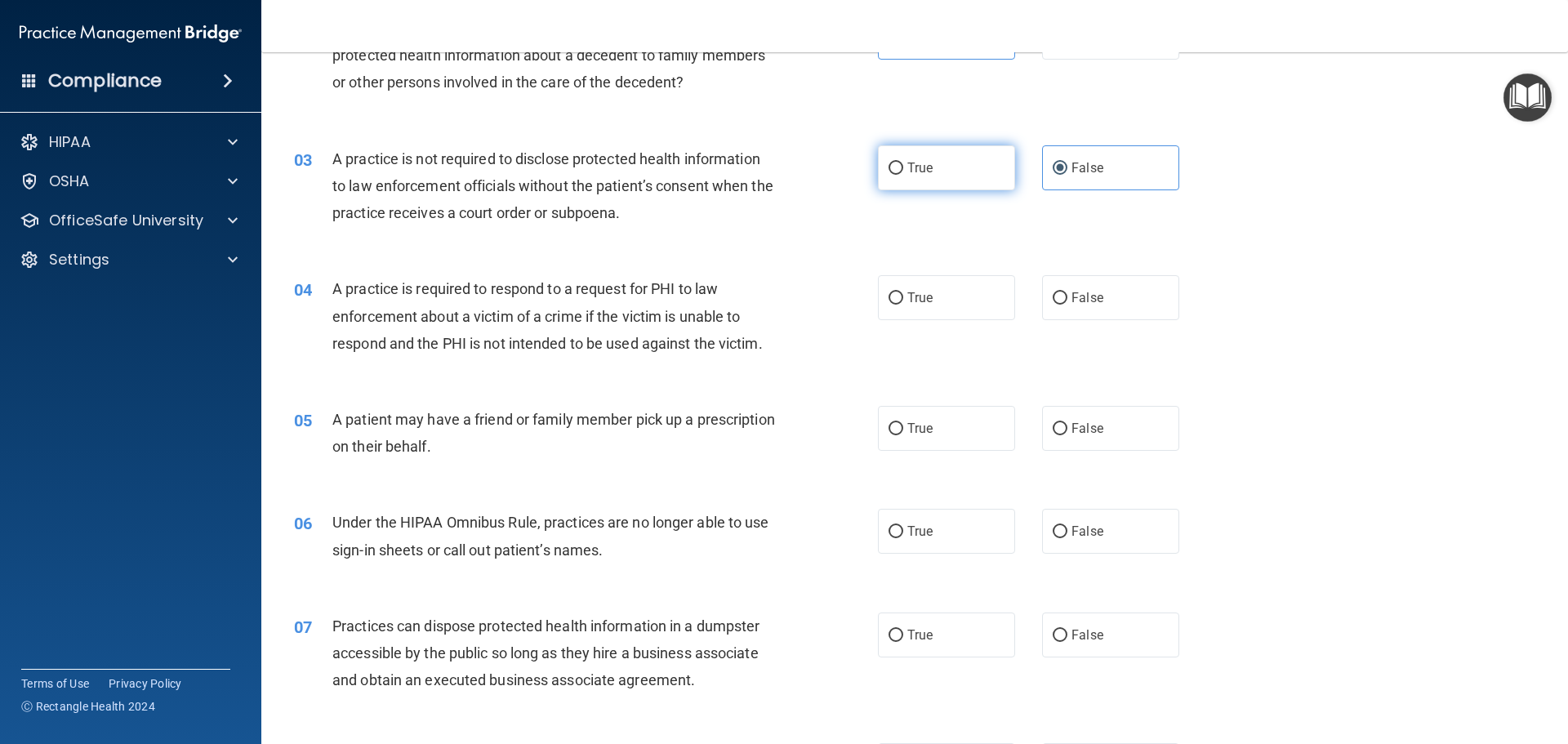
radio input "true"
radio input "false"
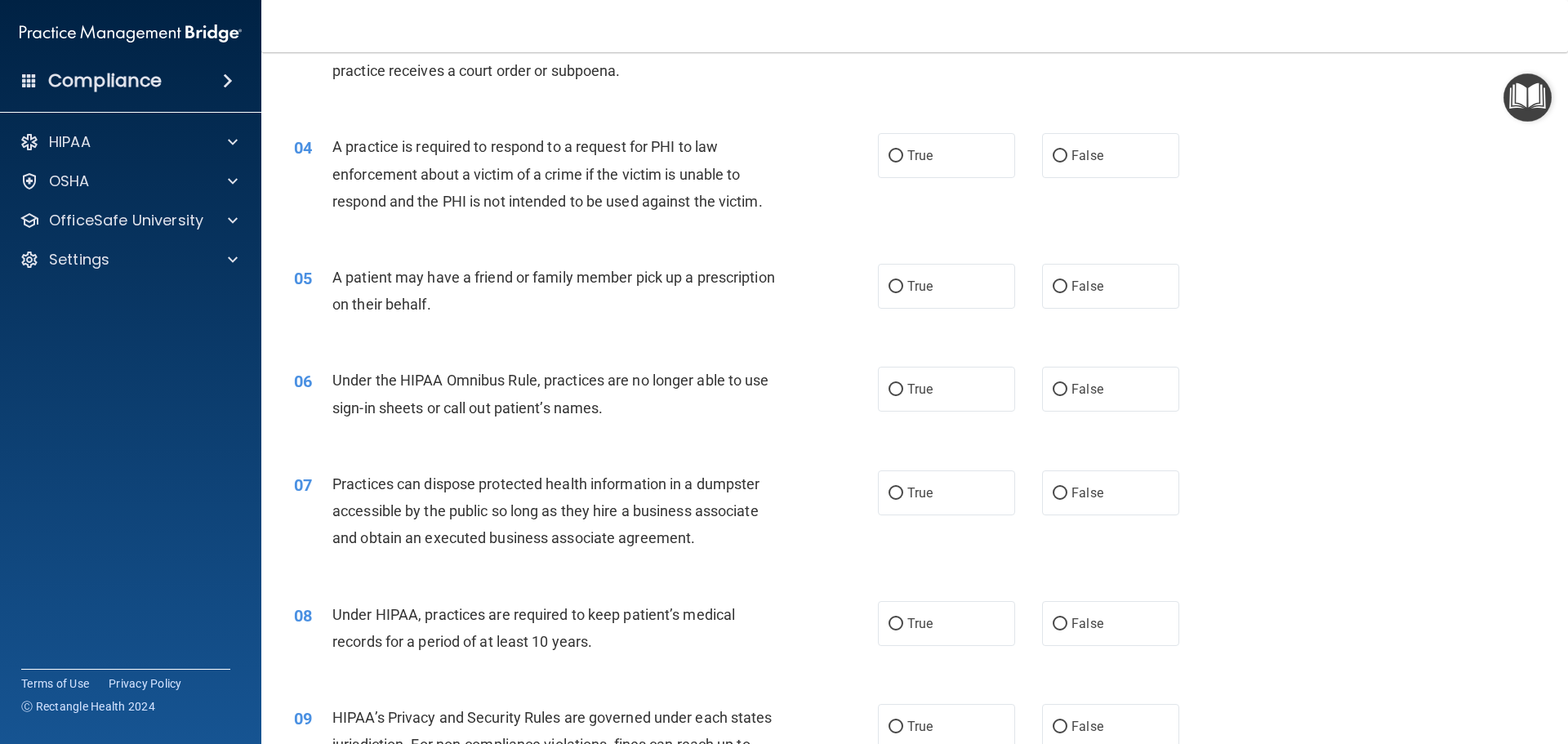
scroll to position [409, 0]
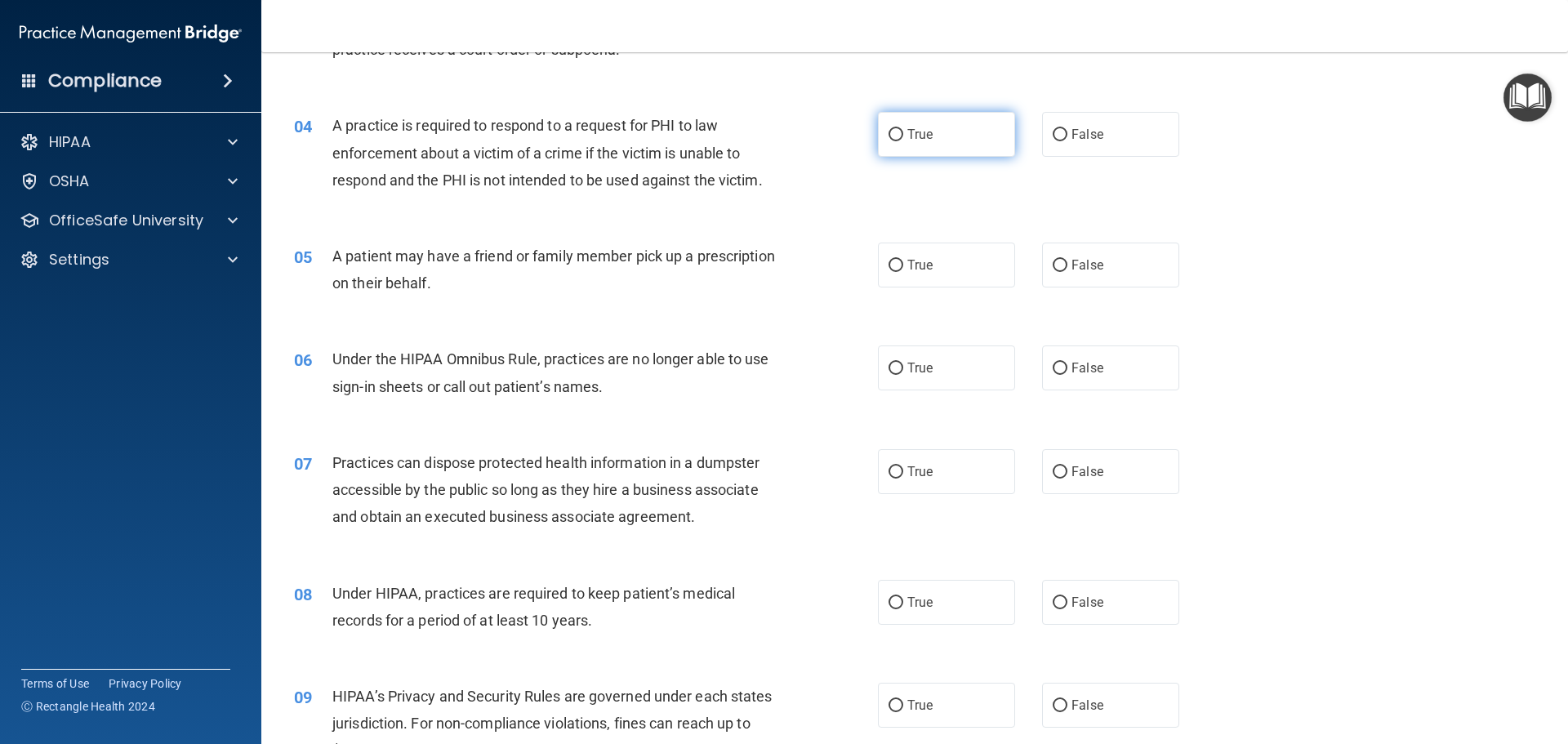
click at [893, 154] on label "True" at bounding box center [946, 134] width 137 height 44
click at [893, 141] on input "True" at bounding box center [896, 134] width 15 height 12
radio input "true"
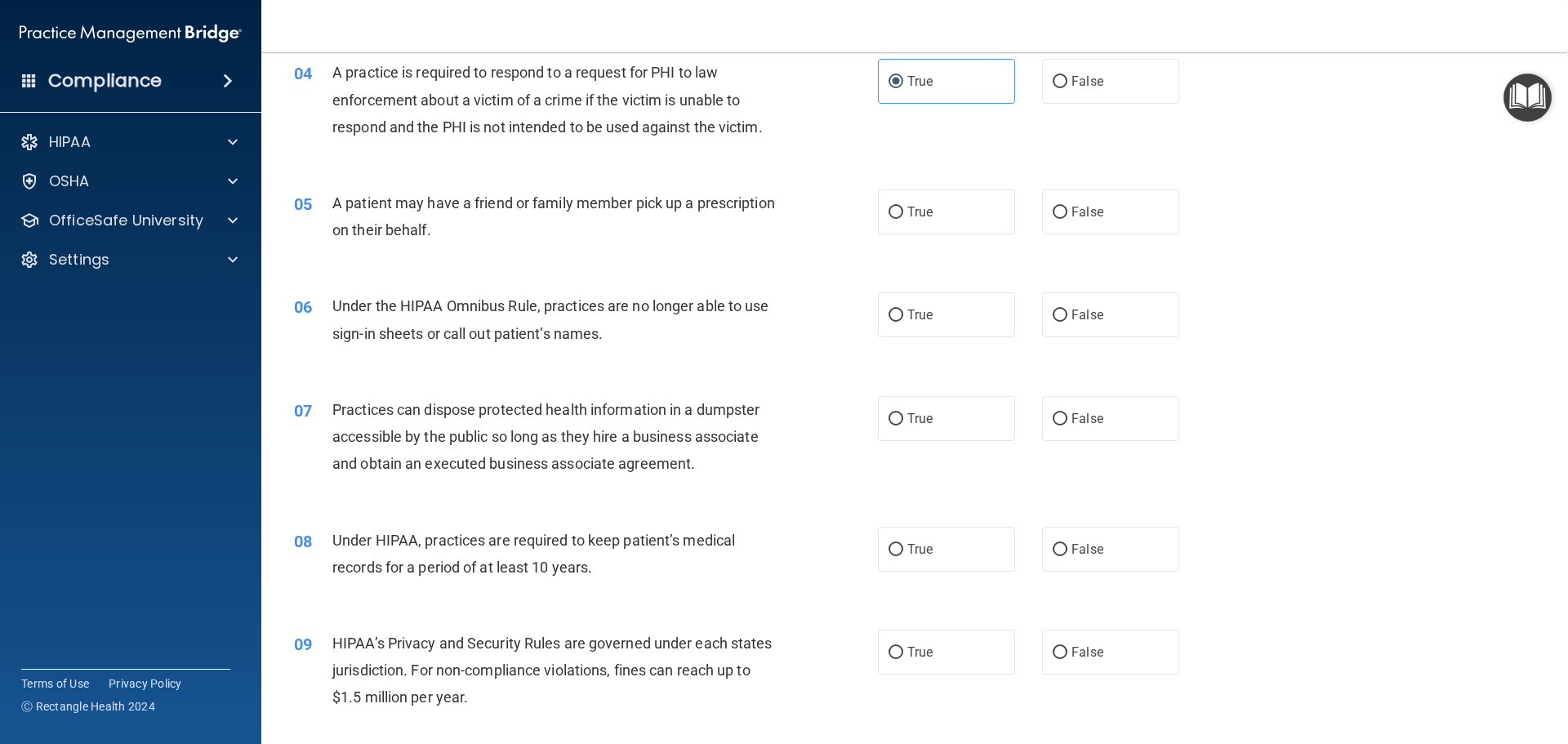
scroll to position [490, 0]
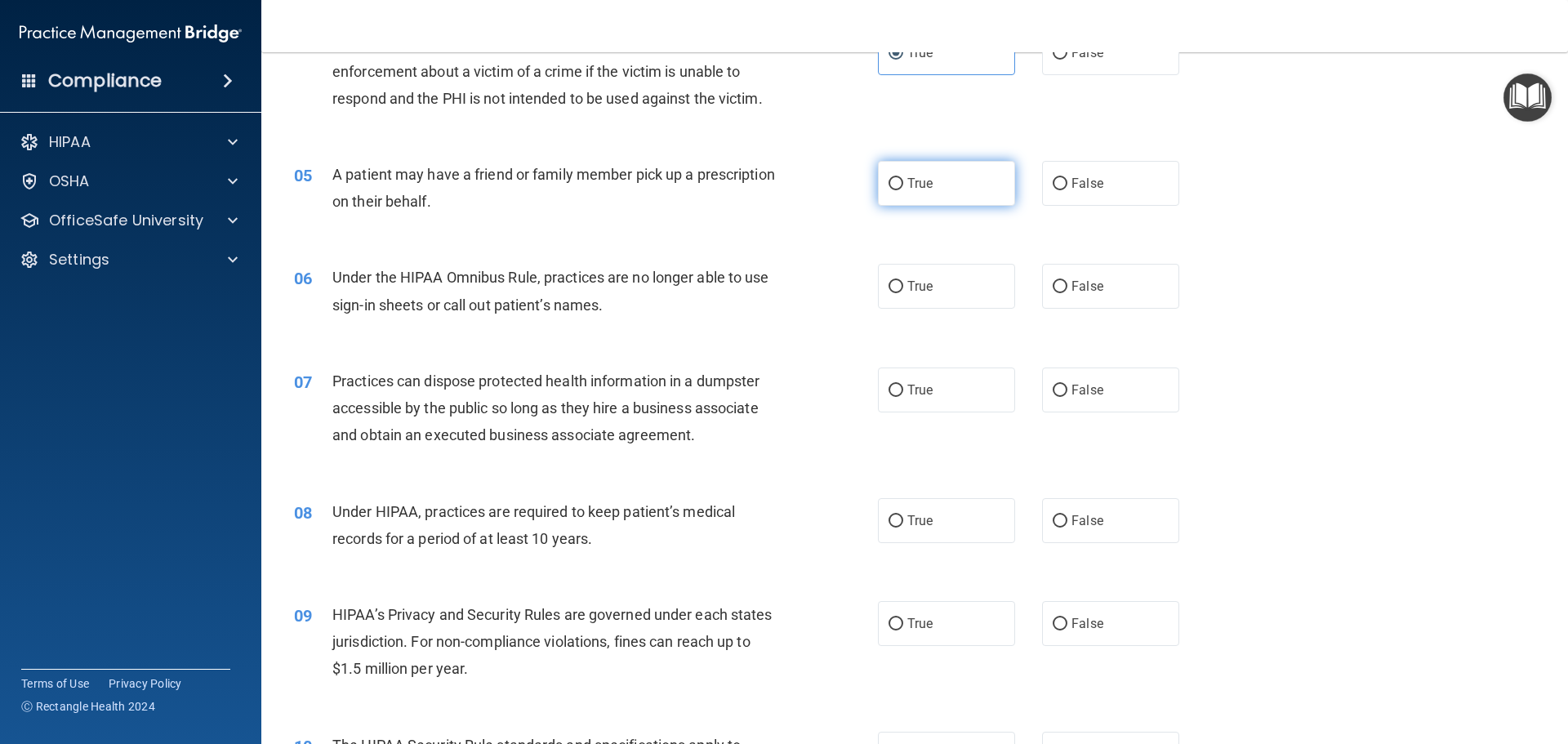
click at [882, 175] on label "True" at bounding box center [946, 183] width 137 height 44
click at [889, 178] on input "True" at bounding box center [896, 183] width 15 height 12
radio input "true"
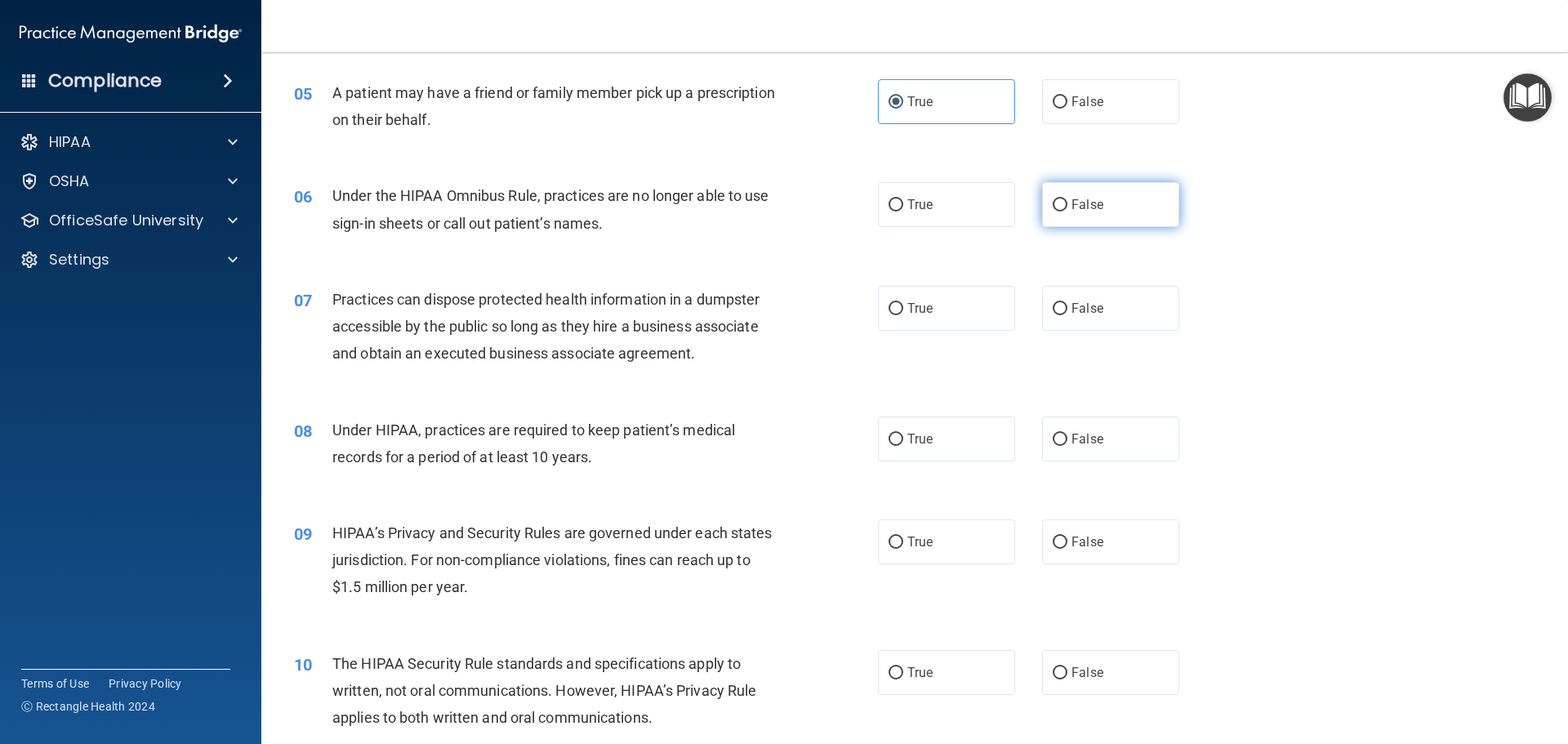
click at [1047, 221] on label "False" at bounding box center [1110, 204] width 137 height 44
click at [1053, 211] on input "False" at bounding box center [1060, 205] width 15 height 12
radio input "true"
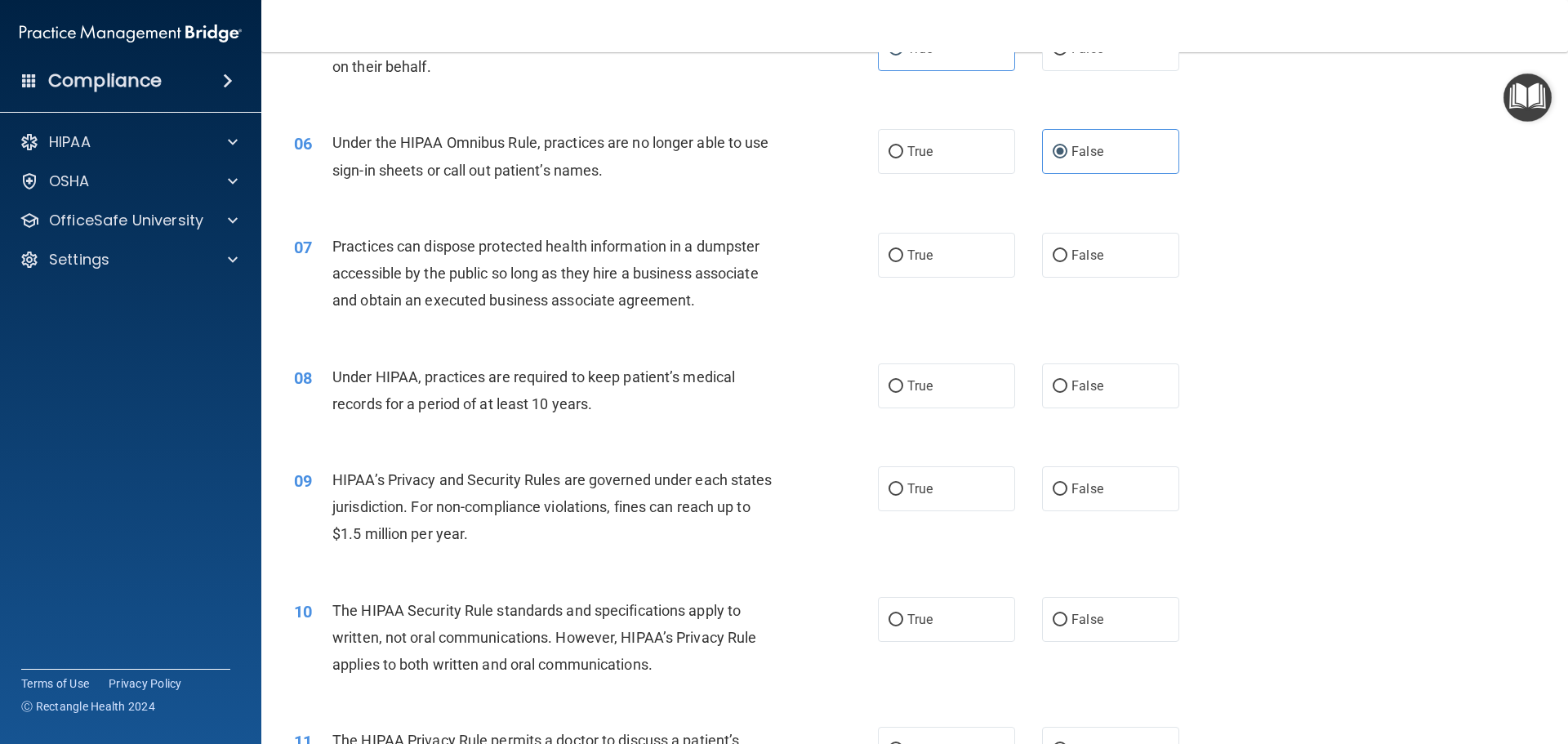
scroll to position [653, 0]
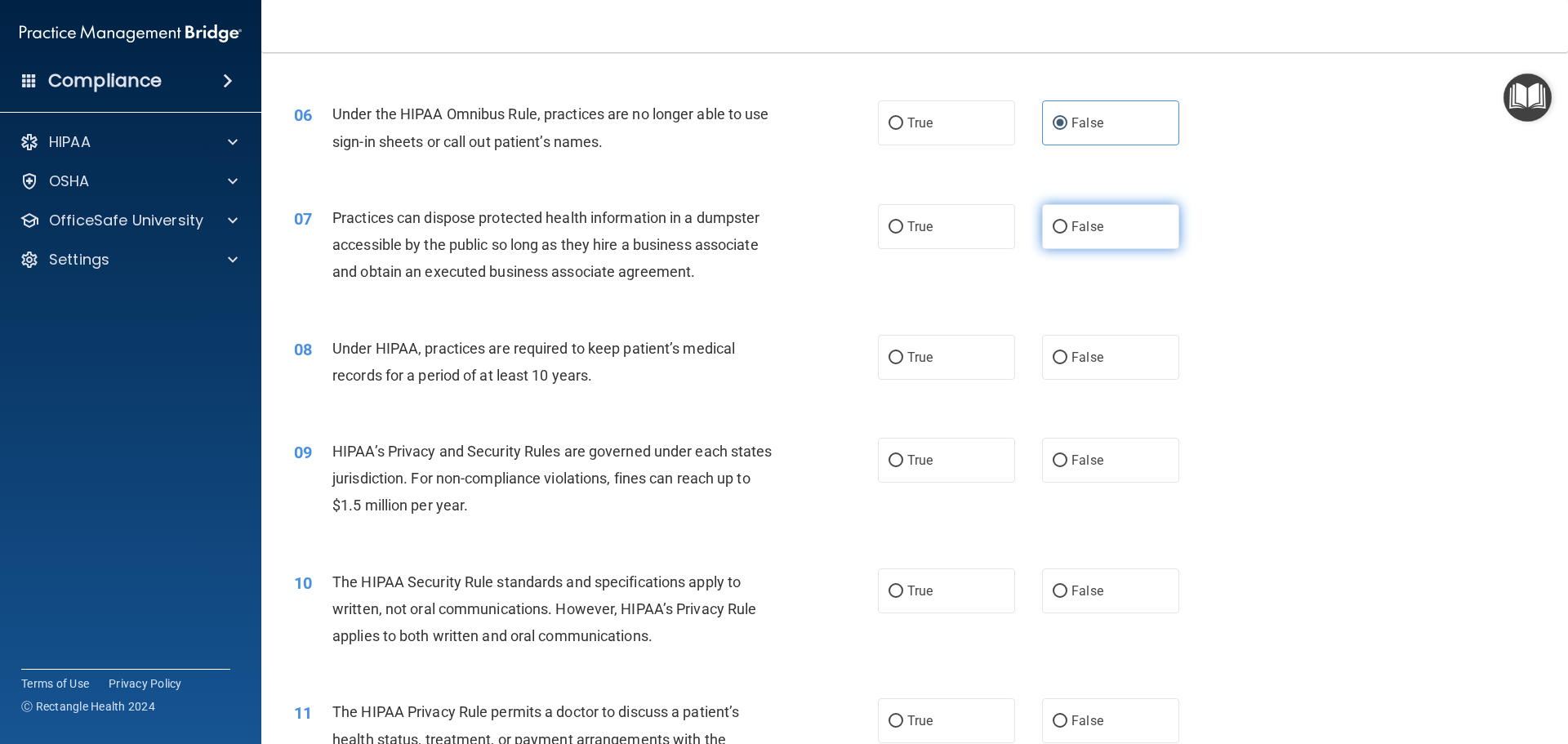
click at [1090, 233] on span "False" at bounding box center [1087, 226] width 32 height 16
click at [1068, 233] on input "False" at bounding box center [1060, 227] width 15 height 12
radio input "true"
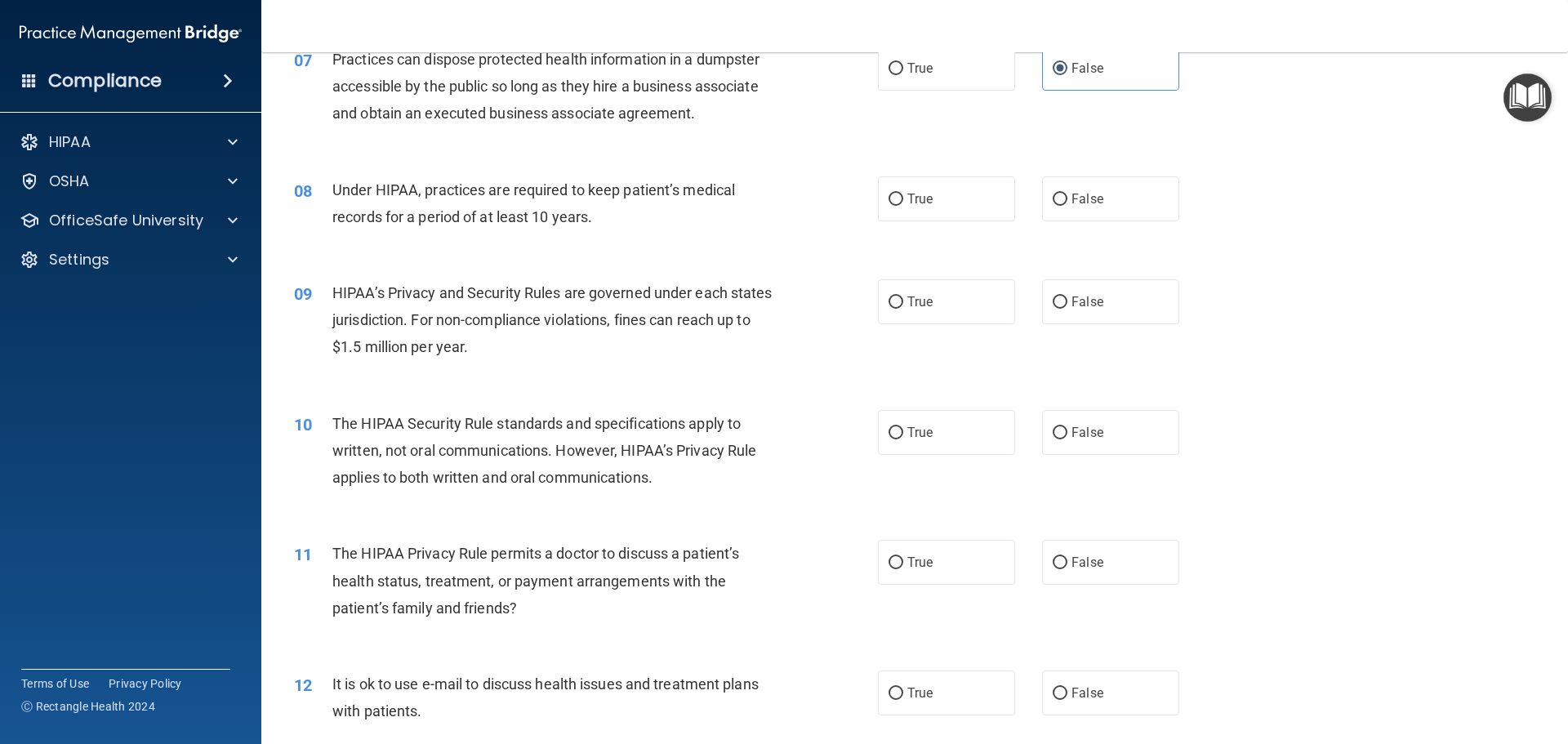
scroll to position [816, 0]
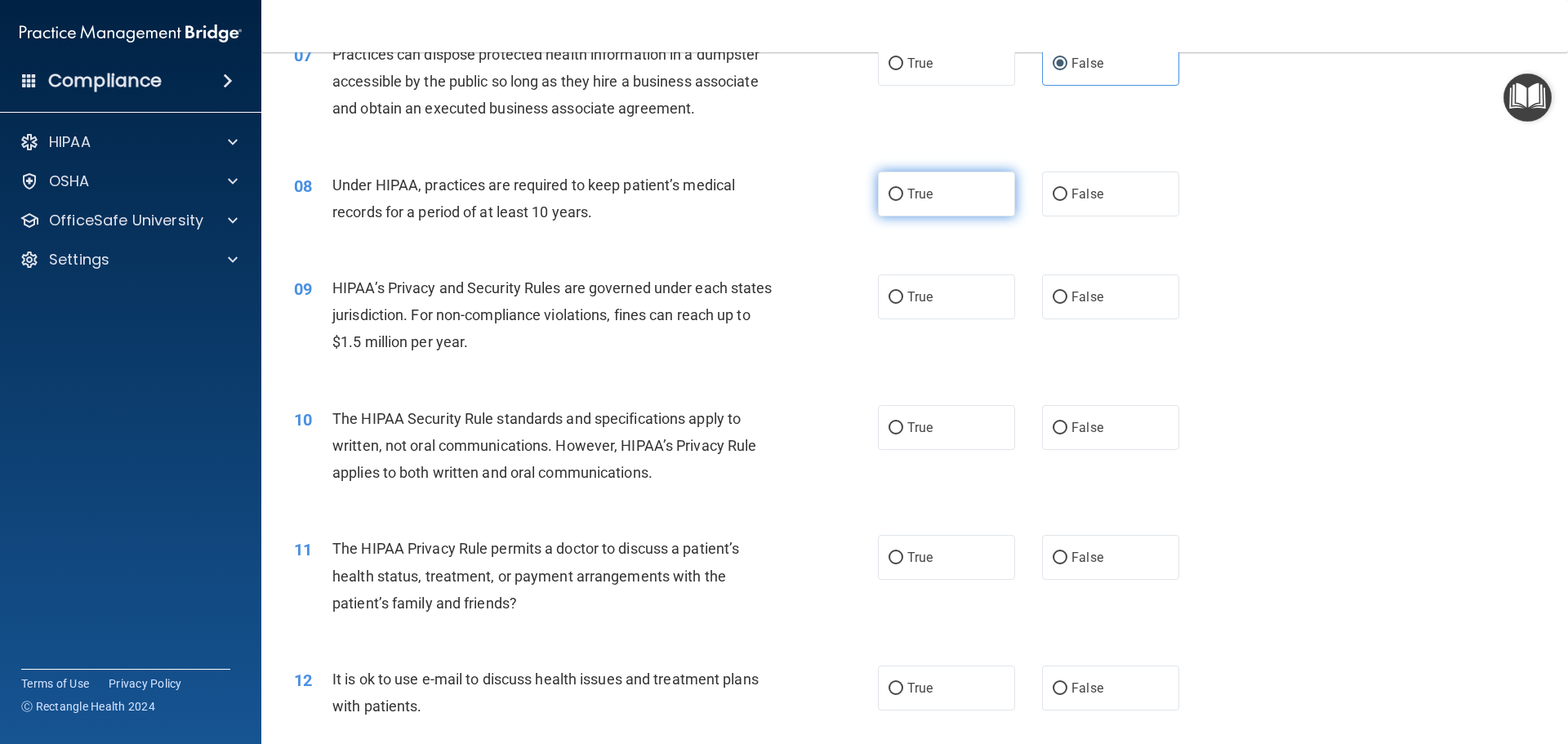
click at [900, 192] on label "True" at bounding box center [946, 194] width 137 height 44
click at [900, 192] on input "True" at bounding box center [896, 195] width 15 height 12
radio input "true"
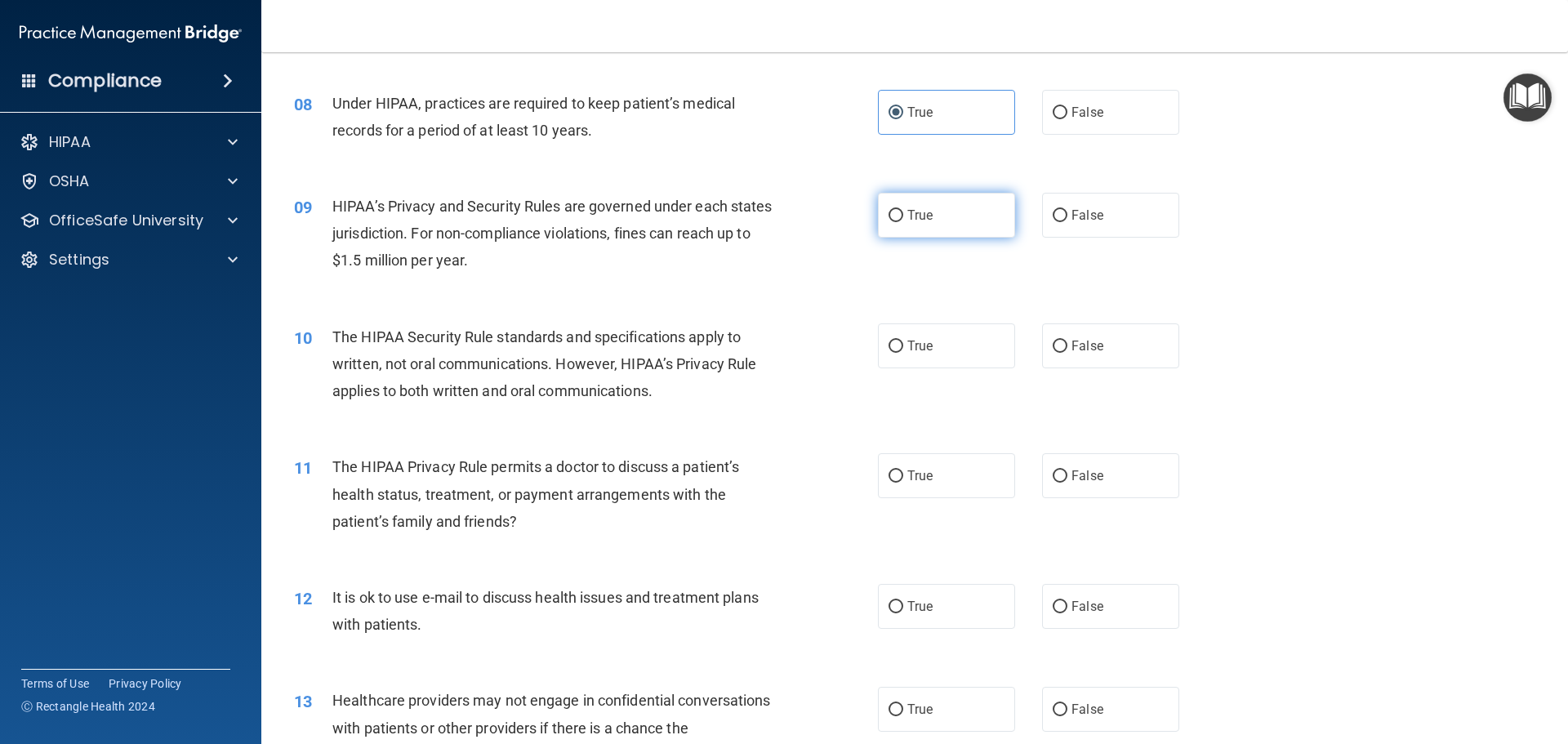
click at [899, 221] on label "True" at bounding box center [946, 215] width 137 height 44
click at [899, 221] on input "True" at bounding box center [896, 215] width 15 height 12
radio input "true"
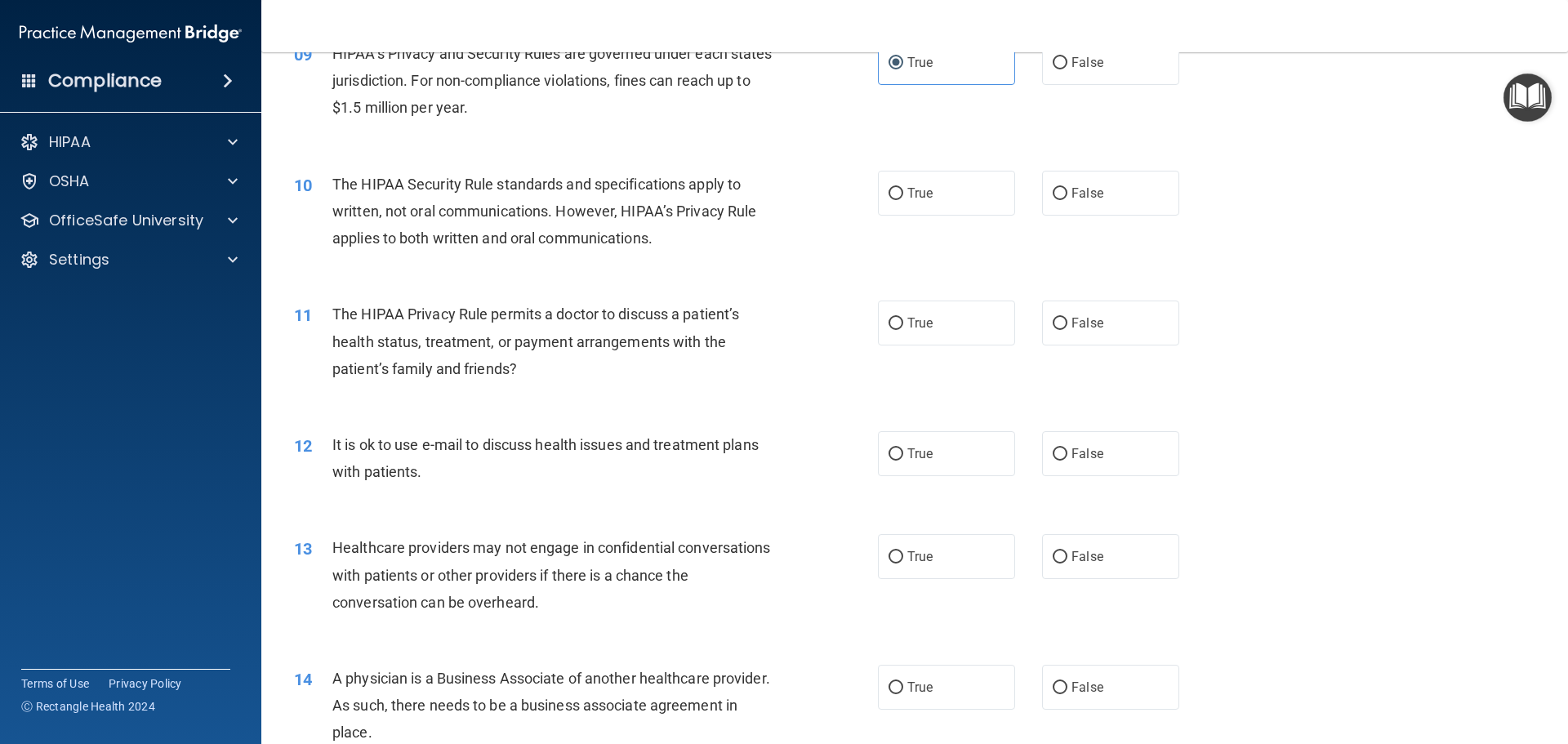
scroll to position [1061, 0]
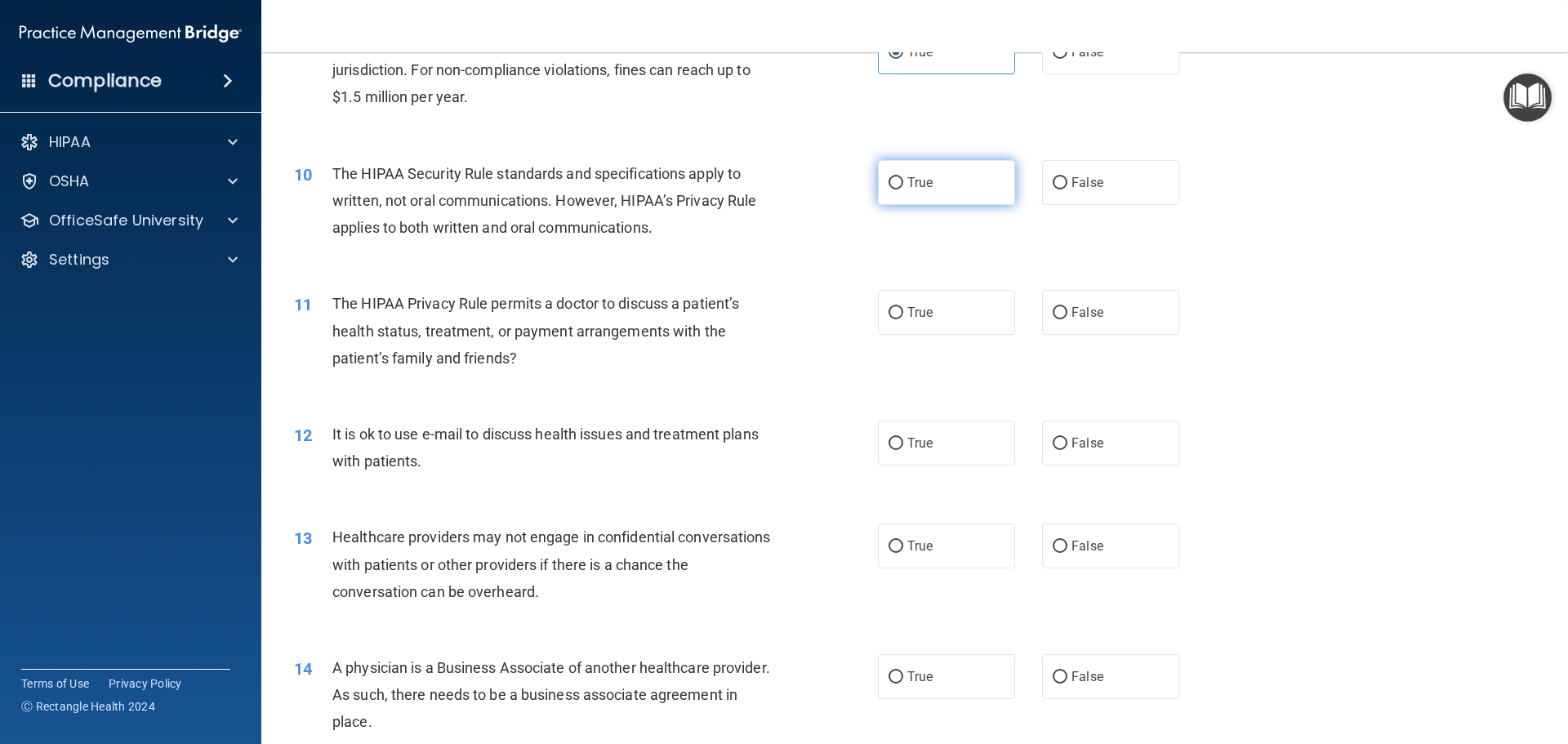
click at [891, 186] on input "True" at bounding box center [896, 183] width 15 height 12
radio input "true"
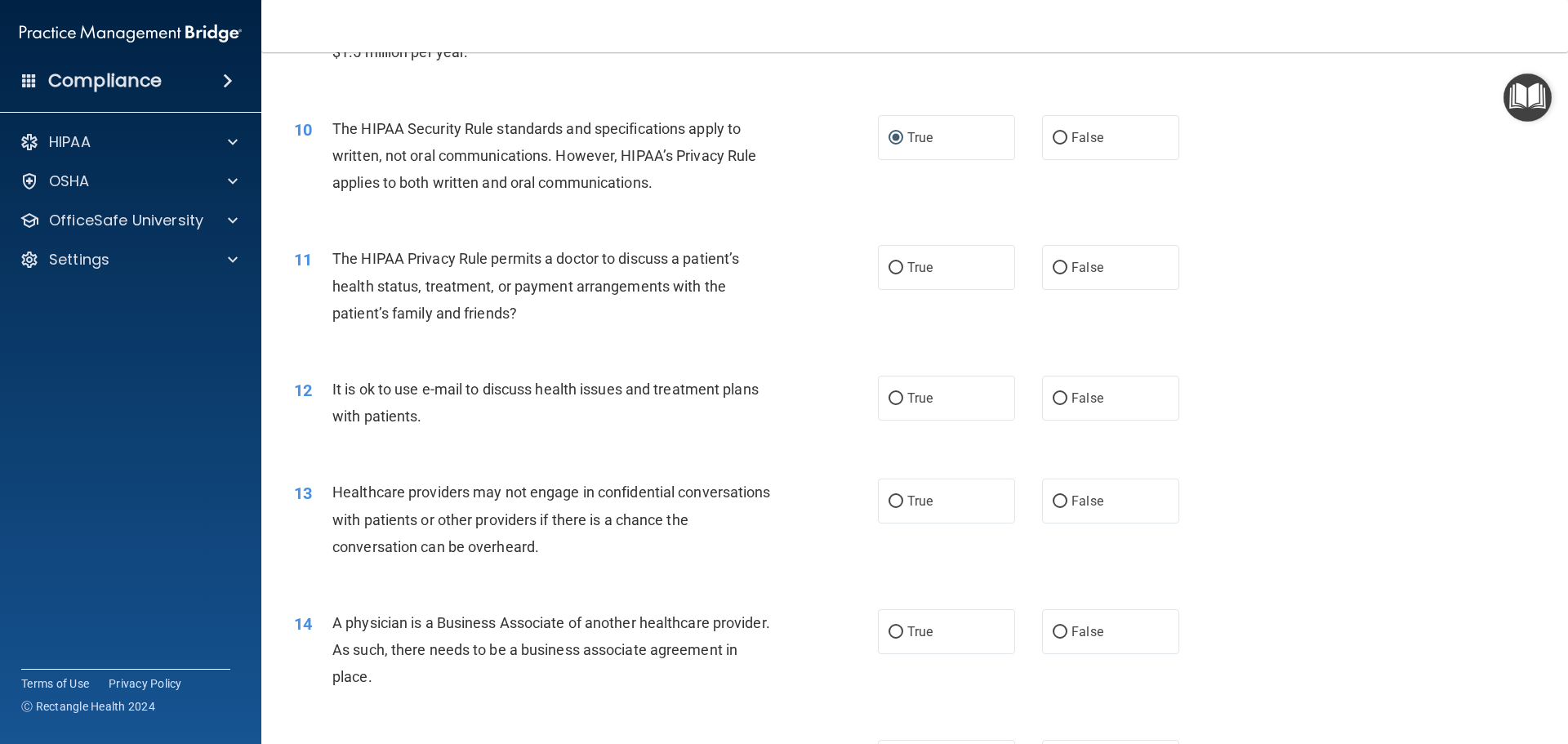
scroll to position [1143, 0]
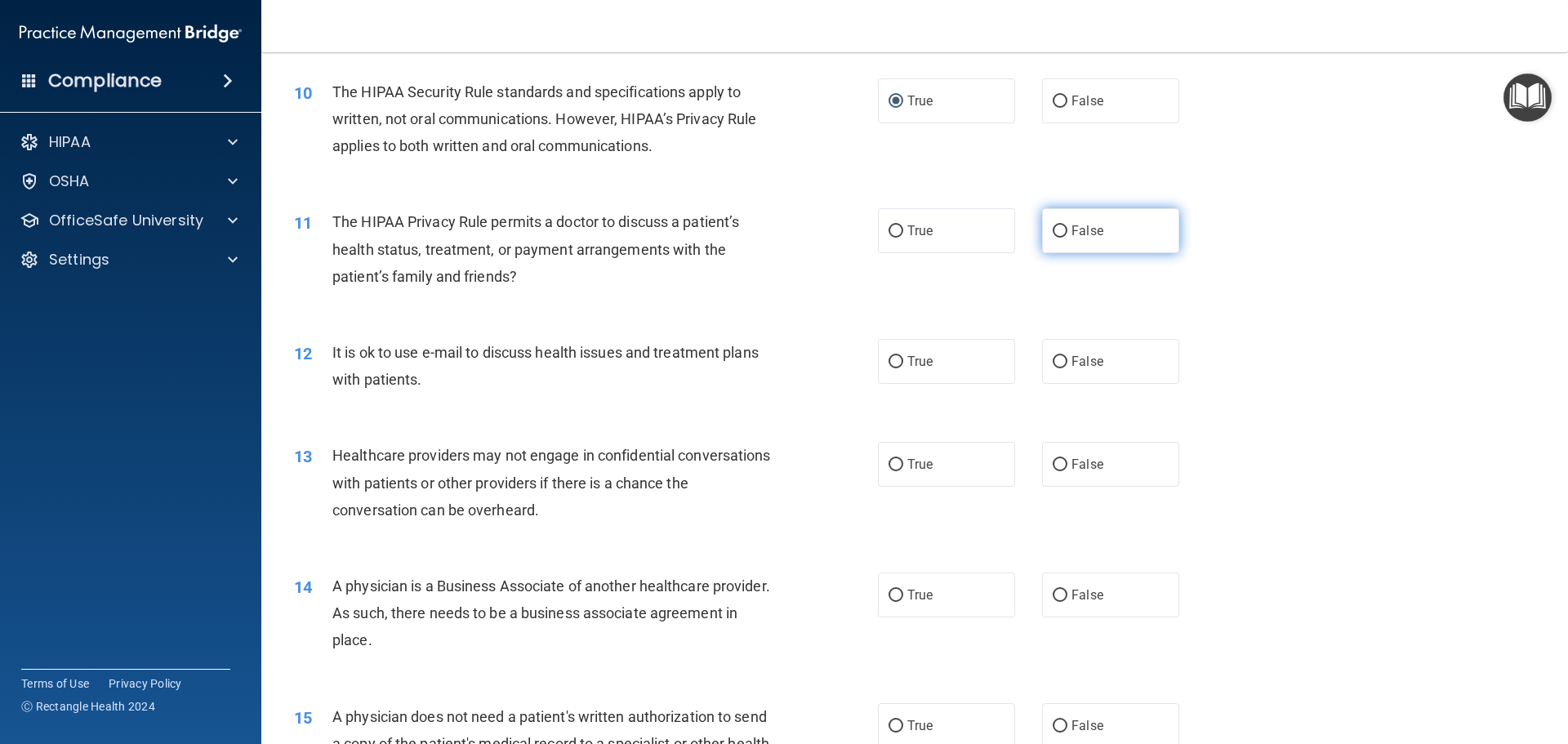
click at [1053, 236] on input "False" at bounding box center [1060, 231] width 15 height 12
radio input "true"
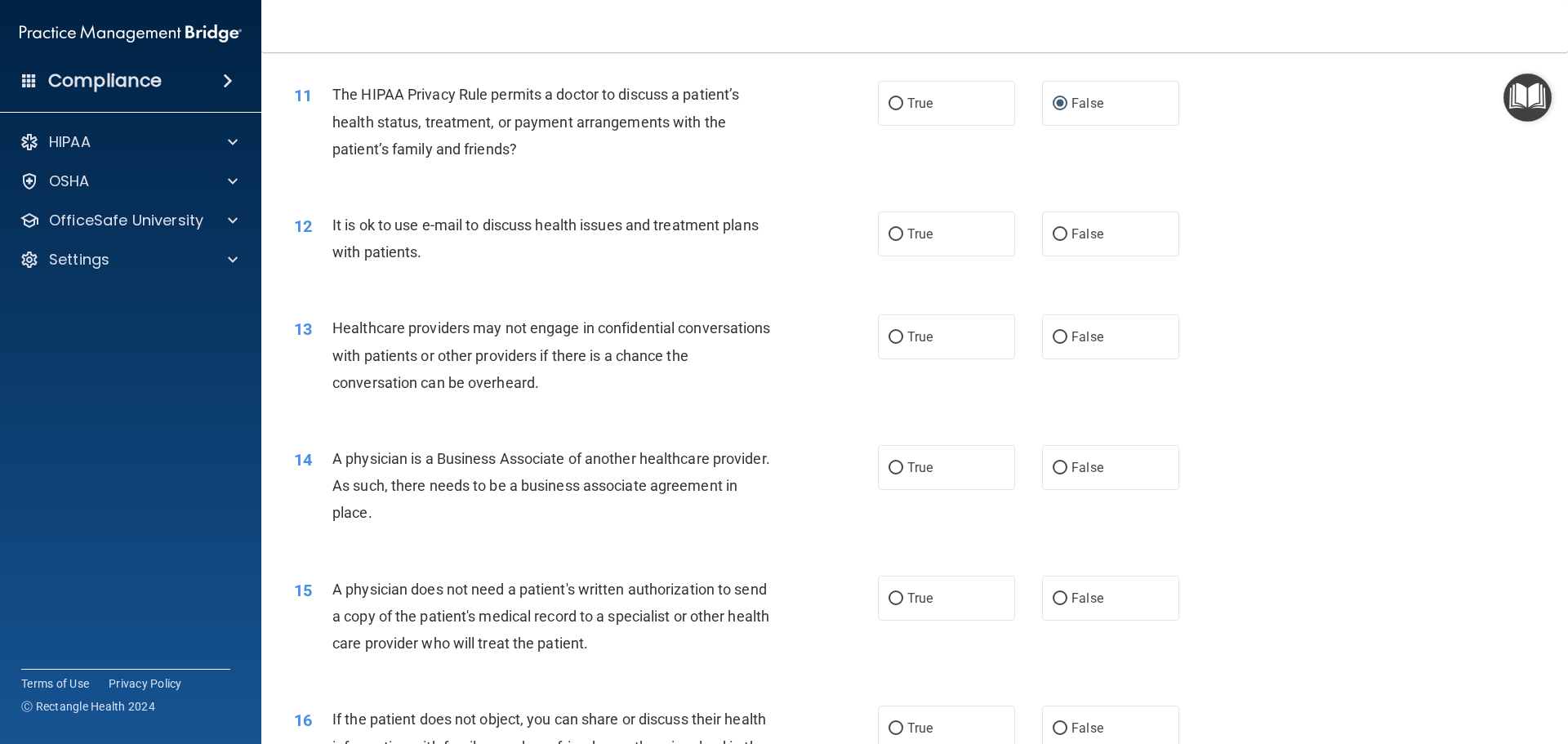
scroll to position [1306, 0]
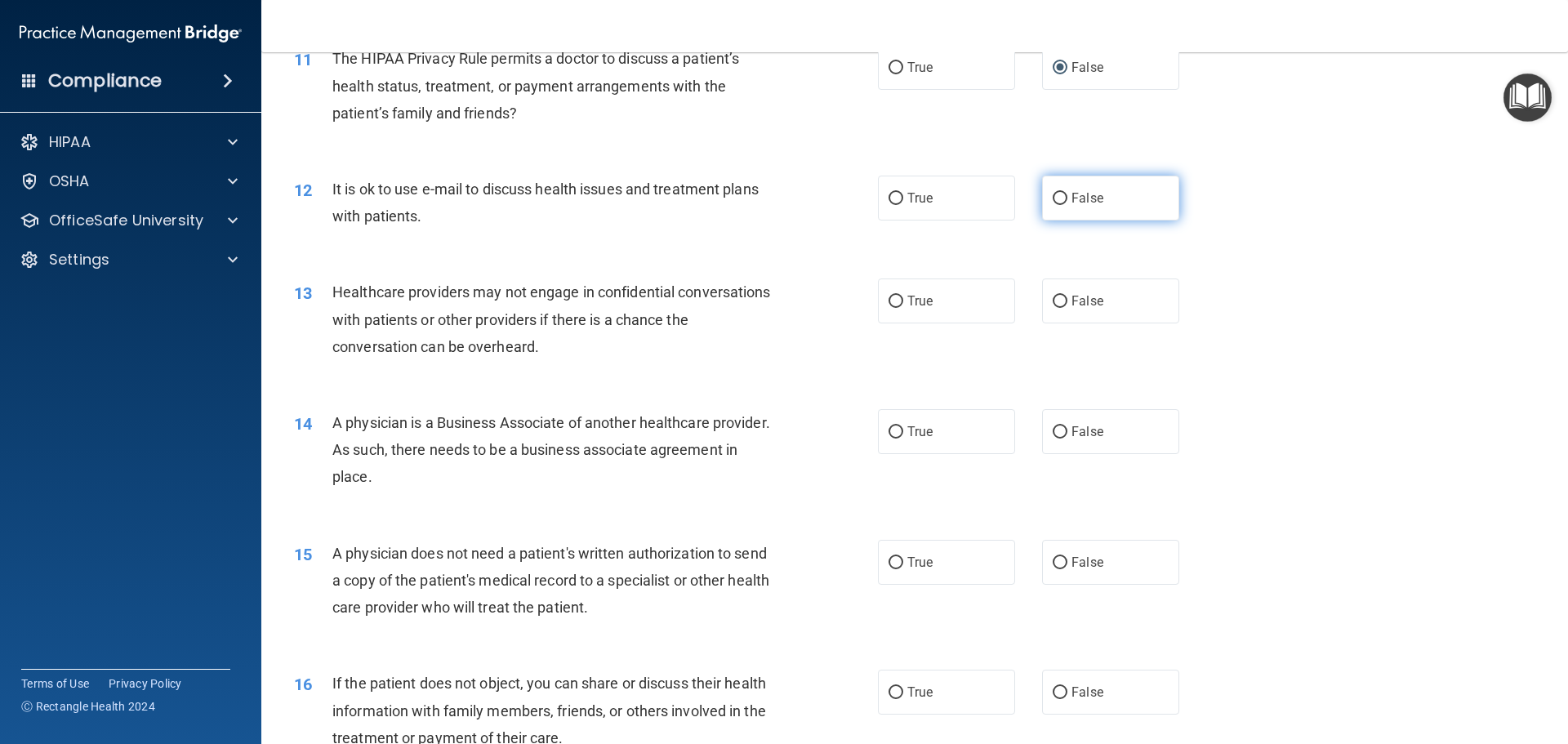
click at [1044, 205] on label "False" at bounding box center [1110, 197] width 137 height 44
click at [1053, 205] on input "False" at bounding box center [1060, 198] width 15 height 12
radio input "true"
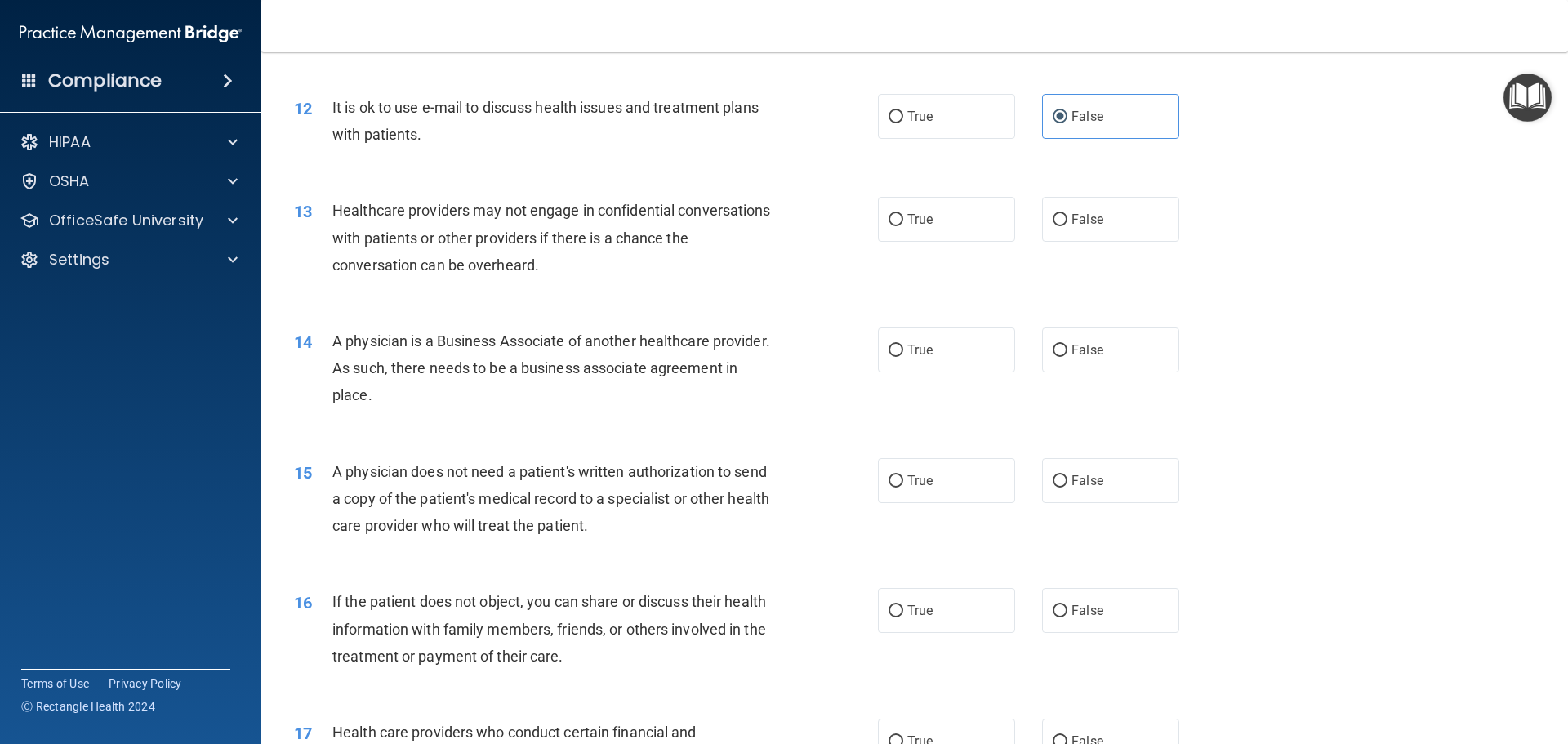
scroll to position [1469, 0]
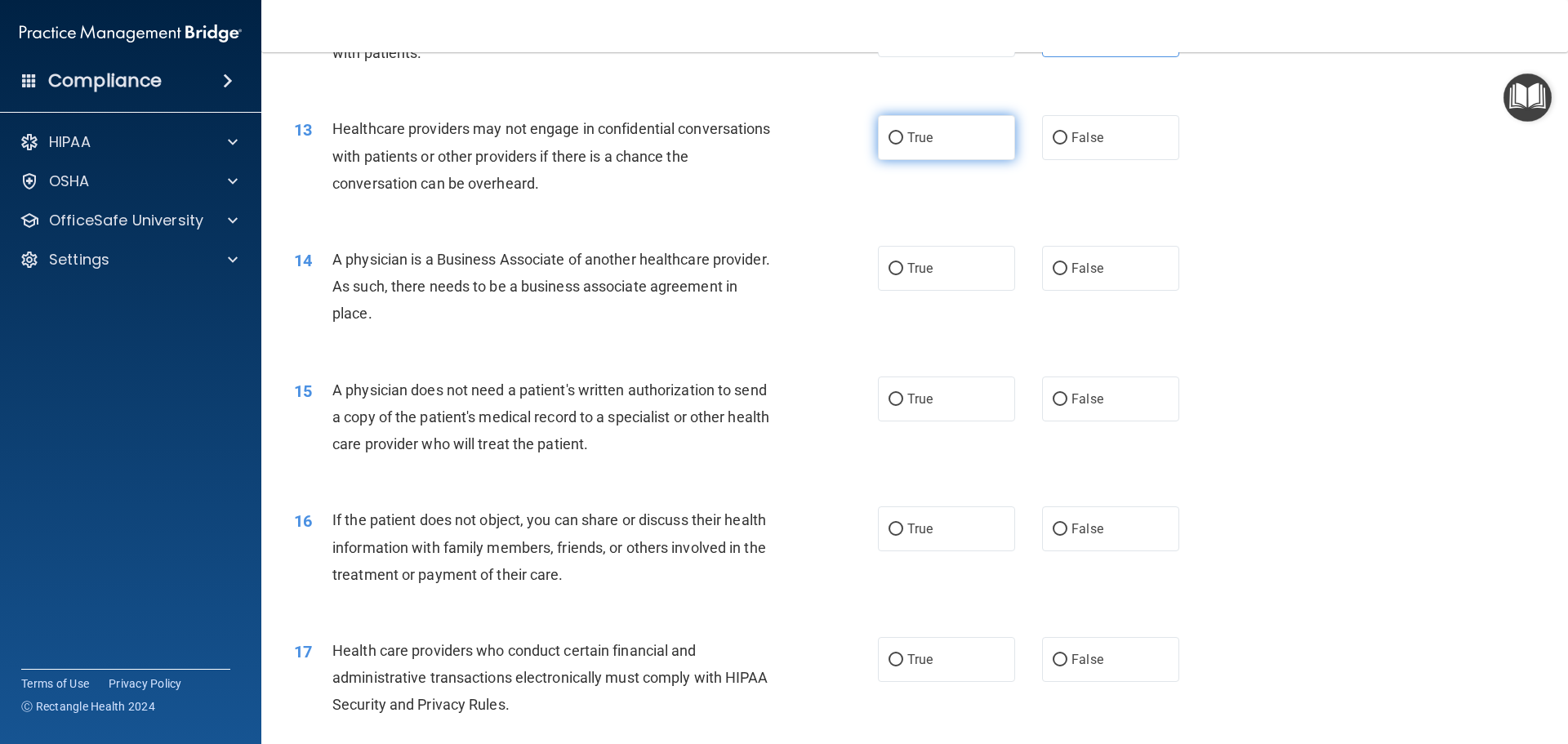
click at [883, 147] on label "True" at bounding box center [946, 137] width 137 height 44
click at [889, 145] on input "True" at bounding box center [896, 138] width 15 height 12
radio input "true"
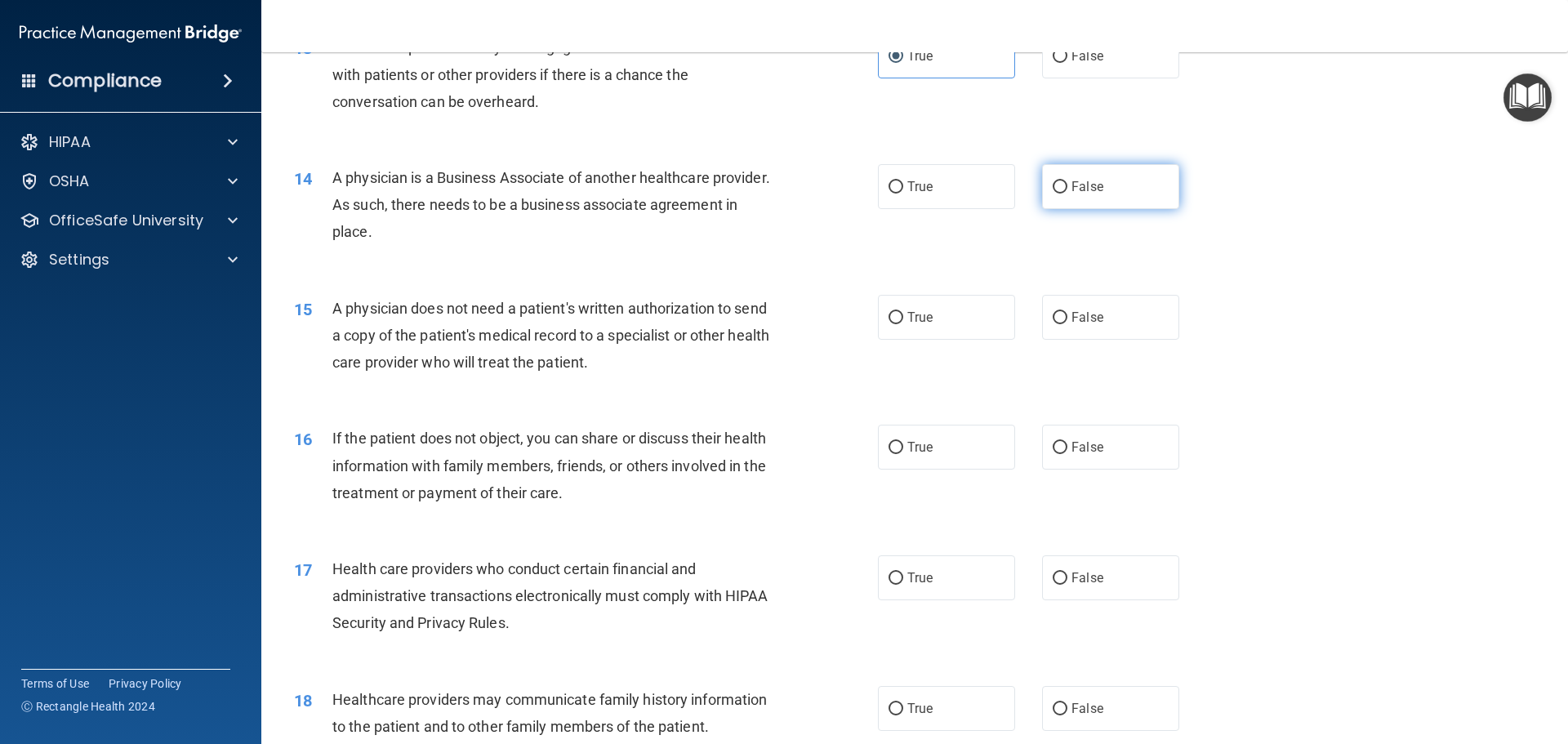
click at [1084, 182] on span "False" at bounding box center [1087, 186] width 32 height 16
click at [1068, 182] on input "False" at bounding box center [1060, 187] width 15 height 12
radio input "true"
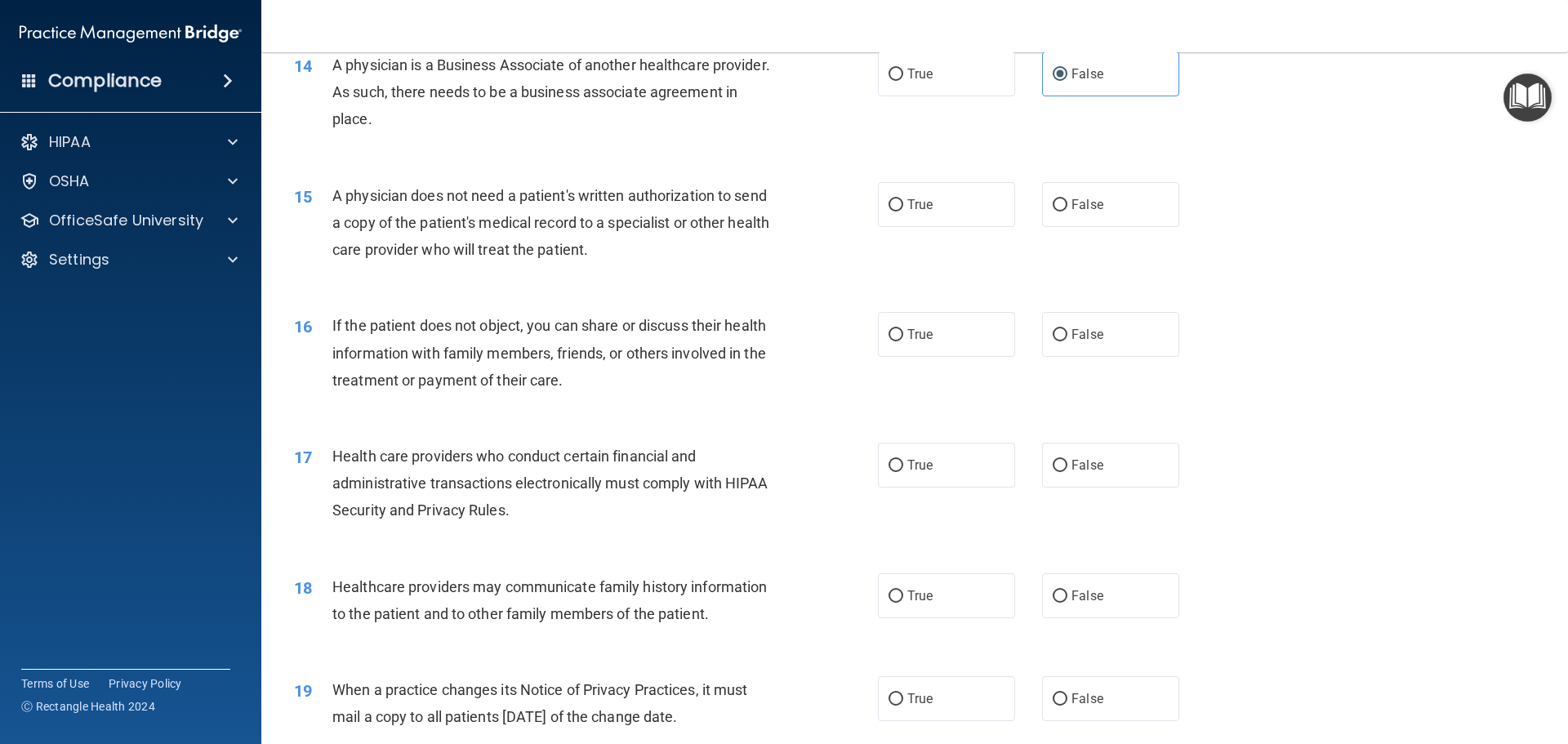
scroll to position [1714, 0]
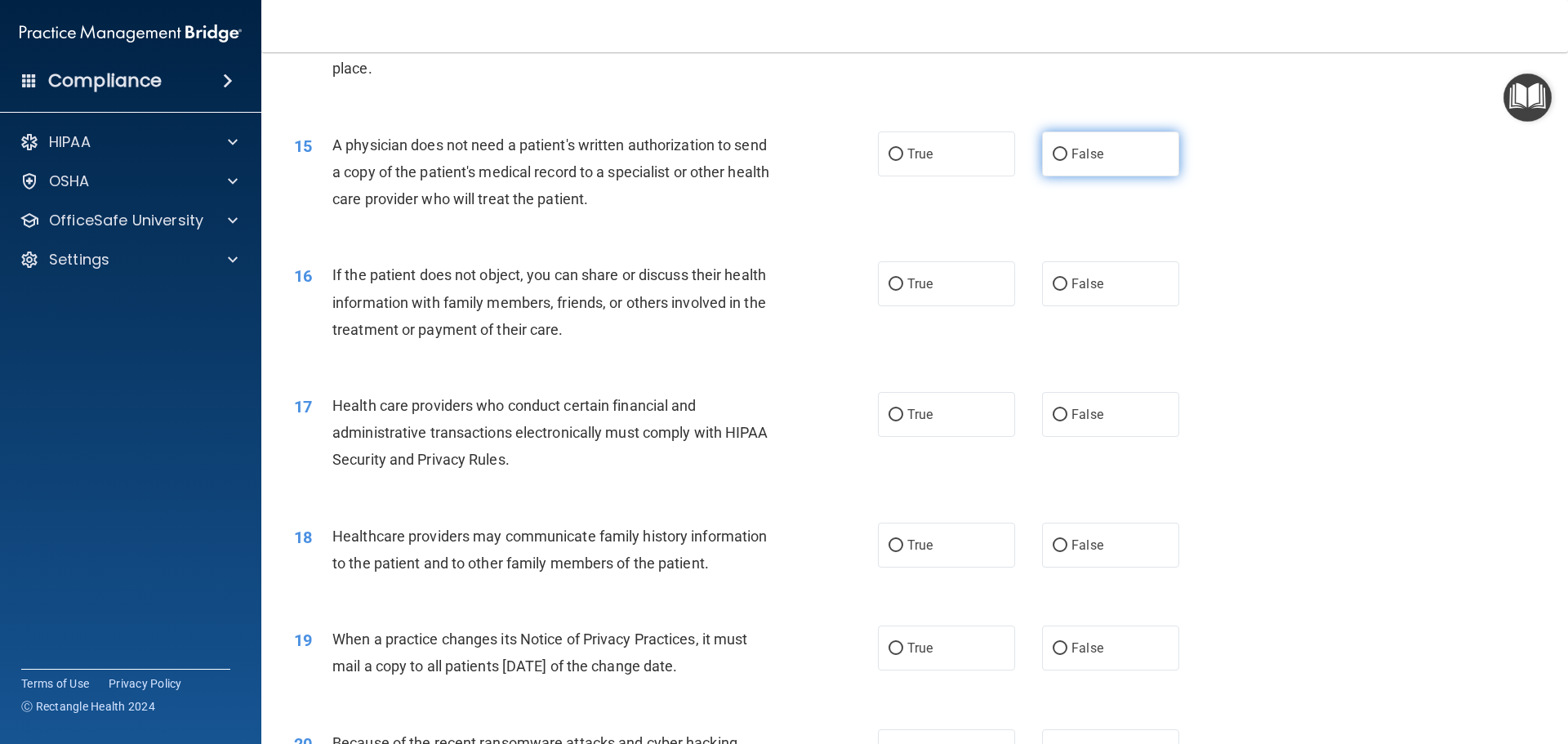
click at [1053, 157] on input "False" at bounding box center [1060, 154] width 15 height 12
radio input "true"
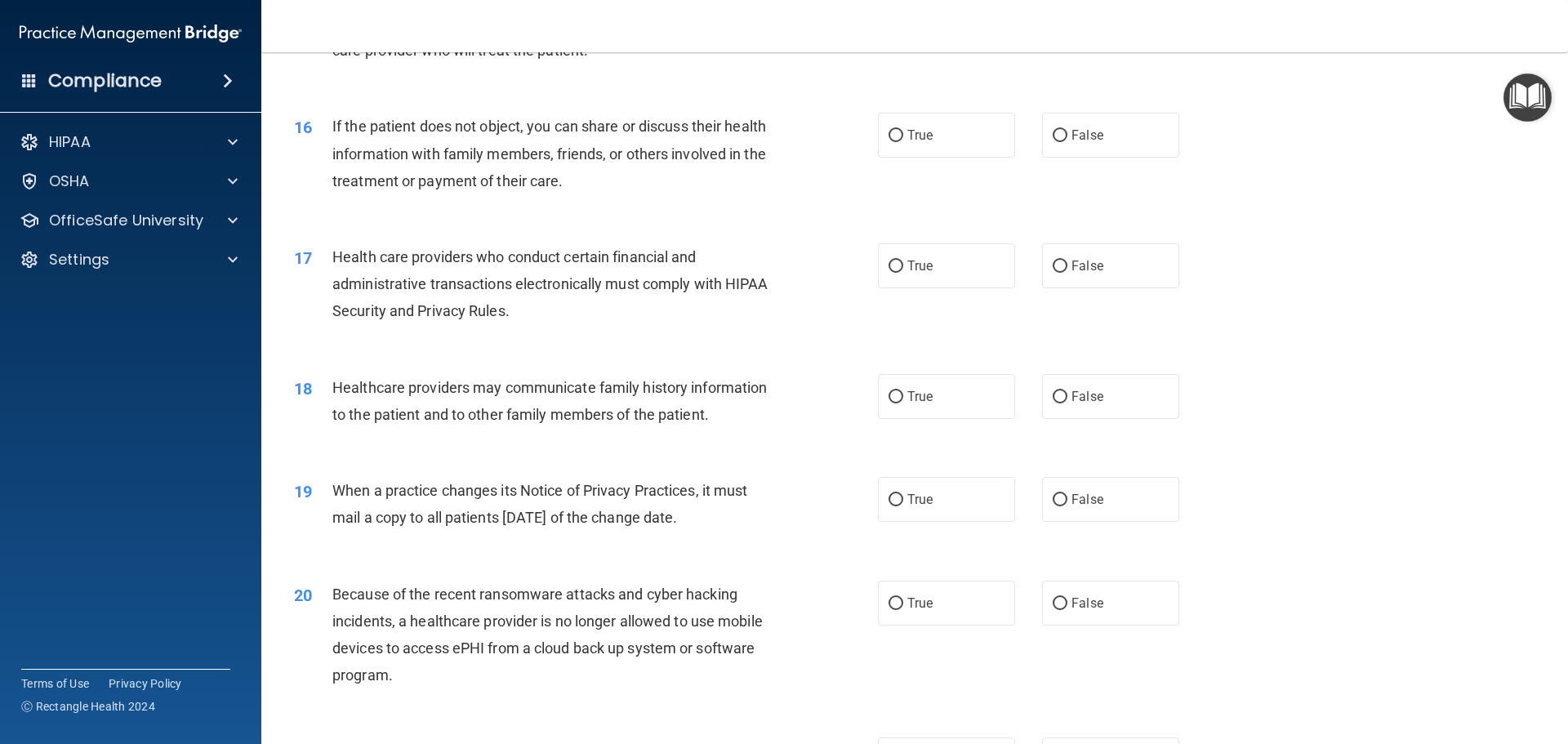
scroll to position [1878, 0]
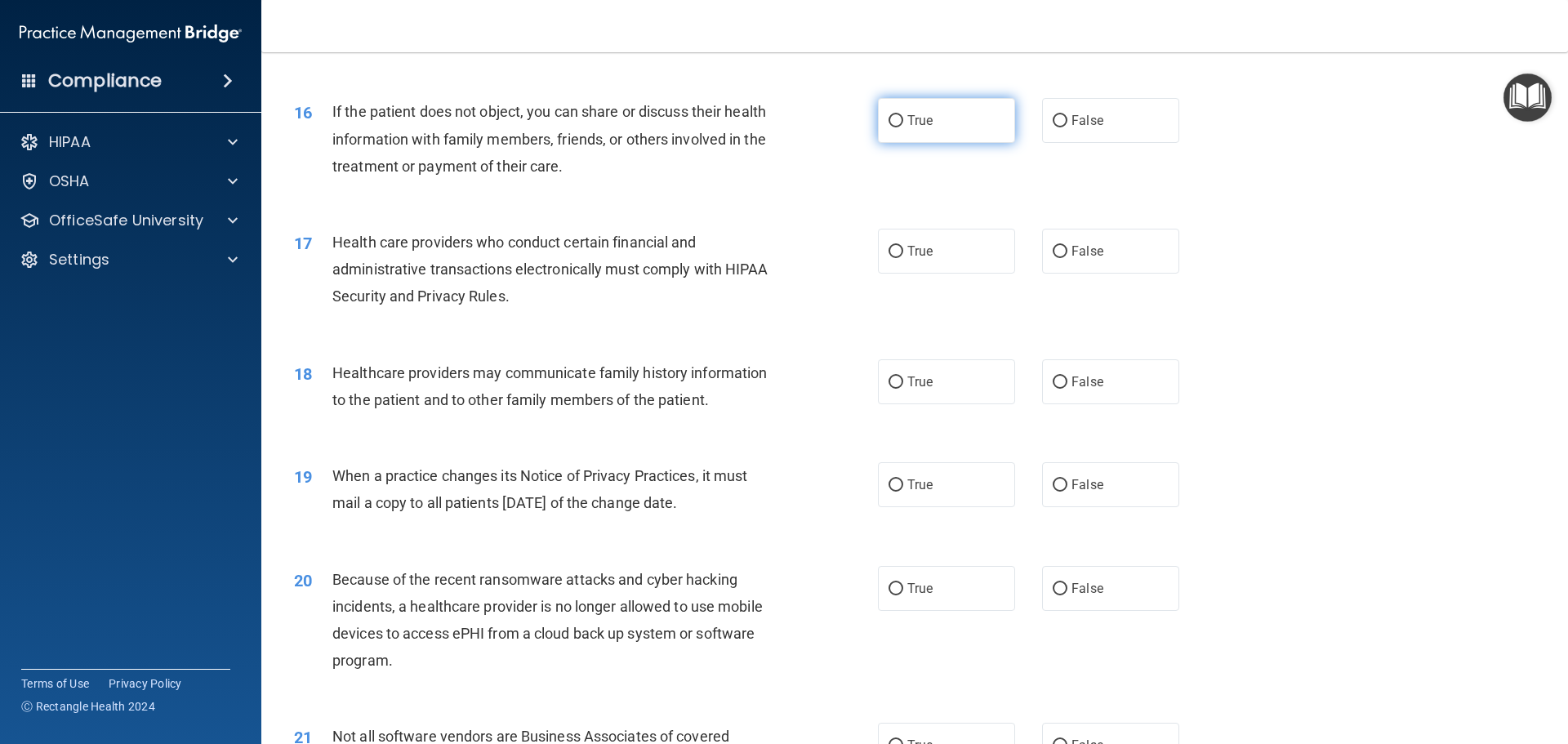
click at [902, 102] on label "True" at bounding box center [946, 120] width 137 height 44
click at [902, 115] on input "True" at bounding box center [896, 120] width 15 height 12
radio input "true"
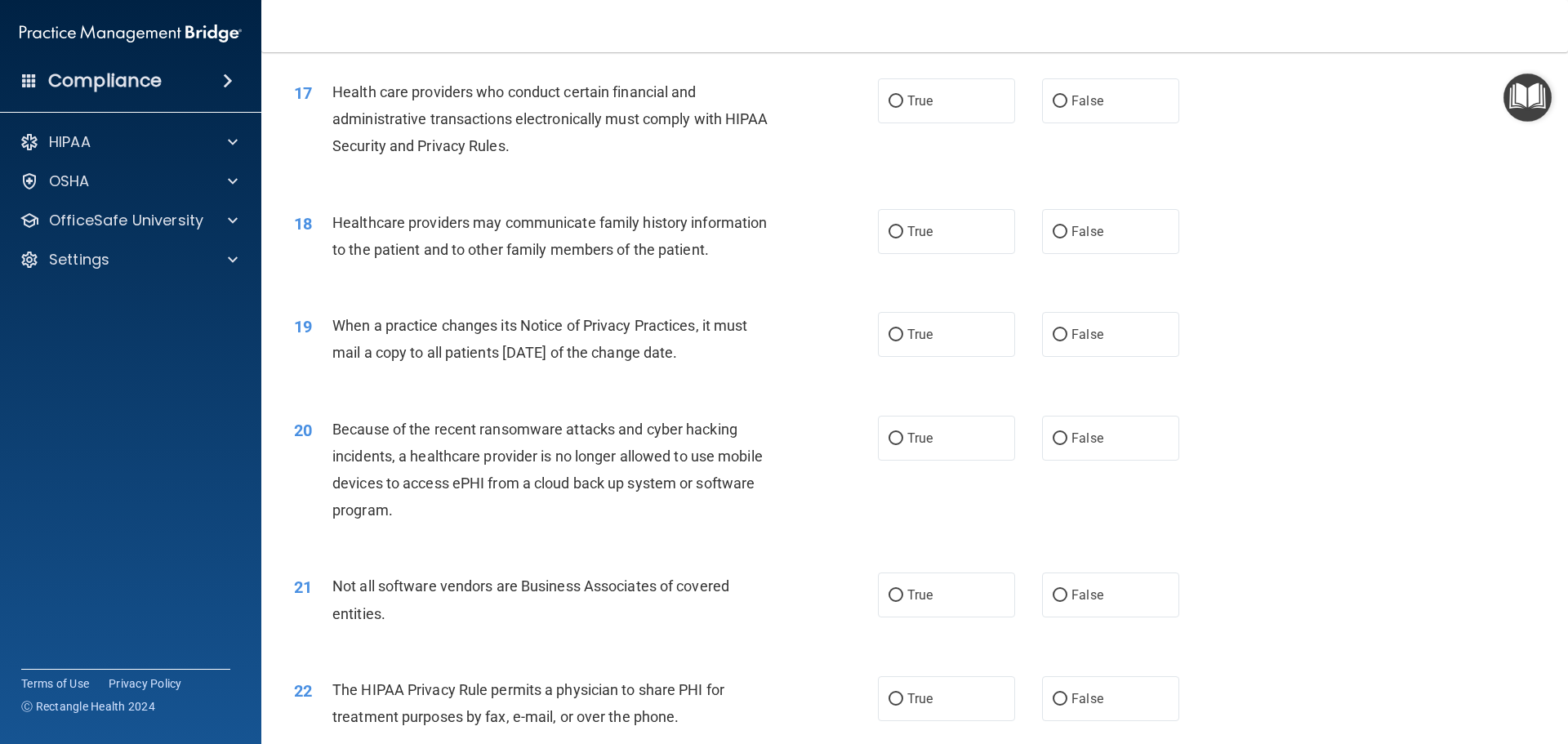
scroll to position [2041, 0]
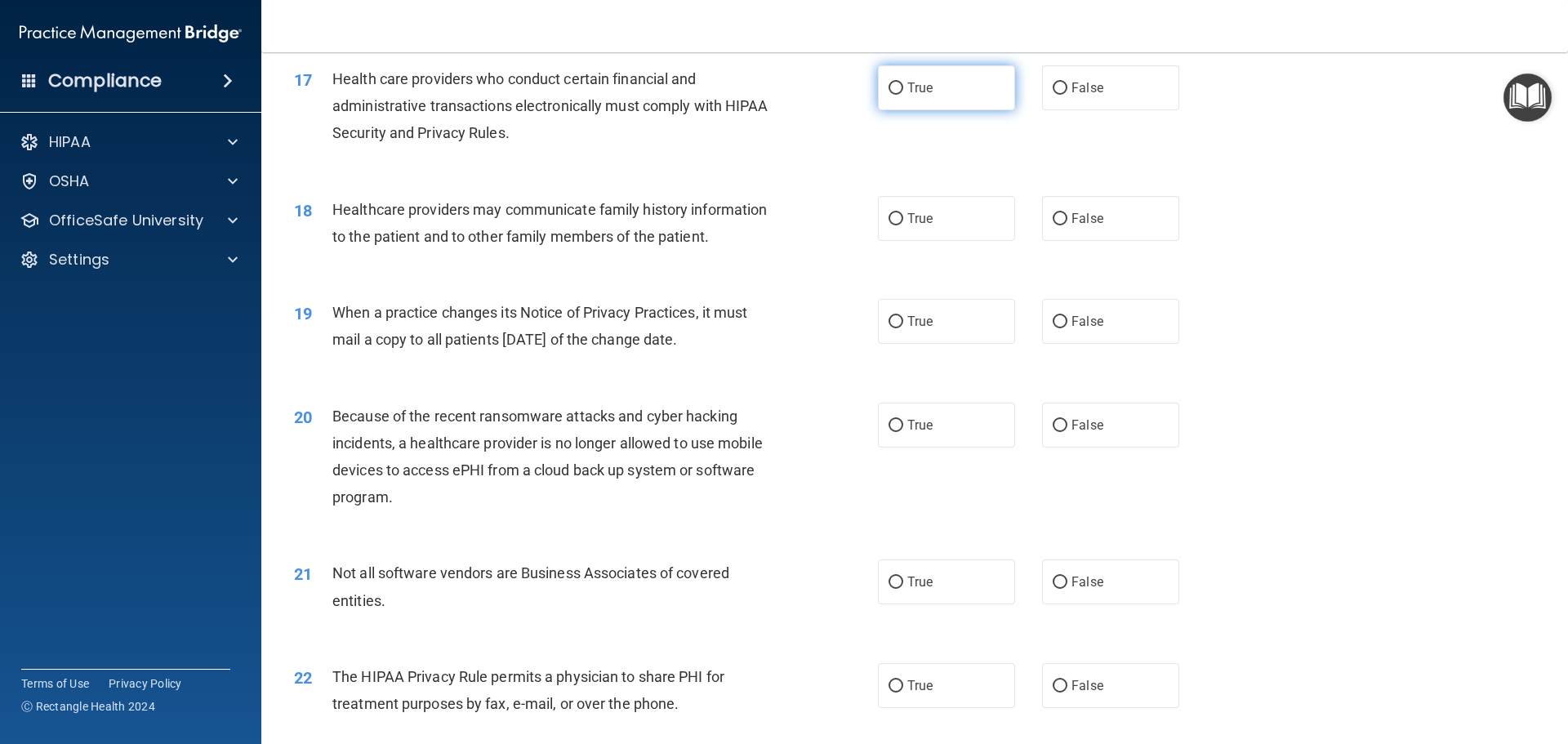
click at [925, 93] on span "True" at bounding box center [919, 87] width 25 height 16
click at [904, 93] on input "True" at bounding box center [896, 88] width 15 height 12
radio input "true"
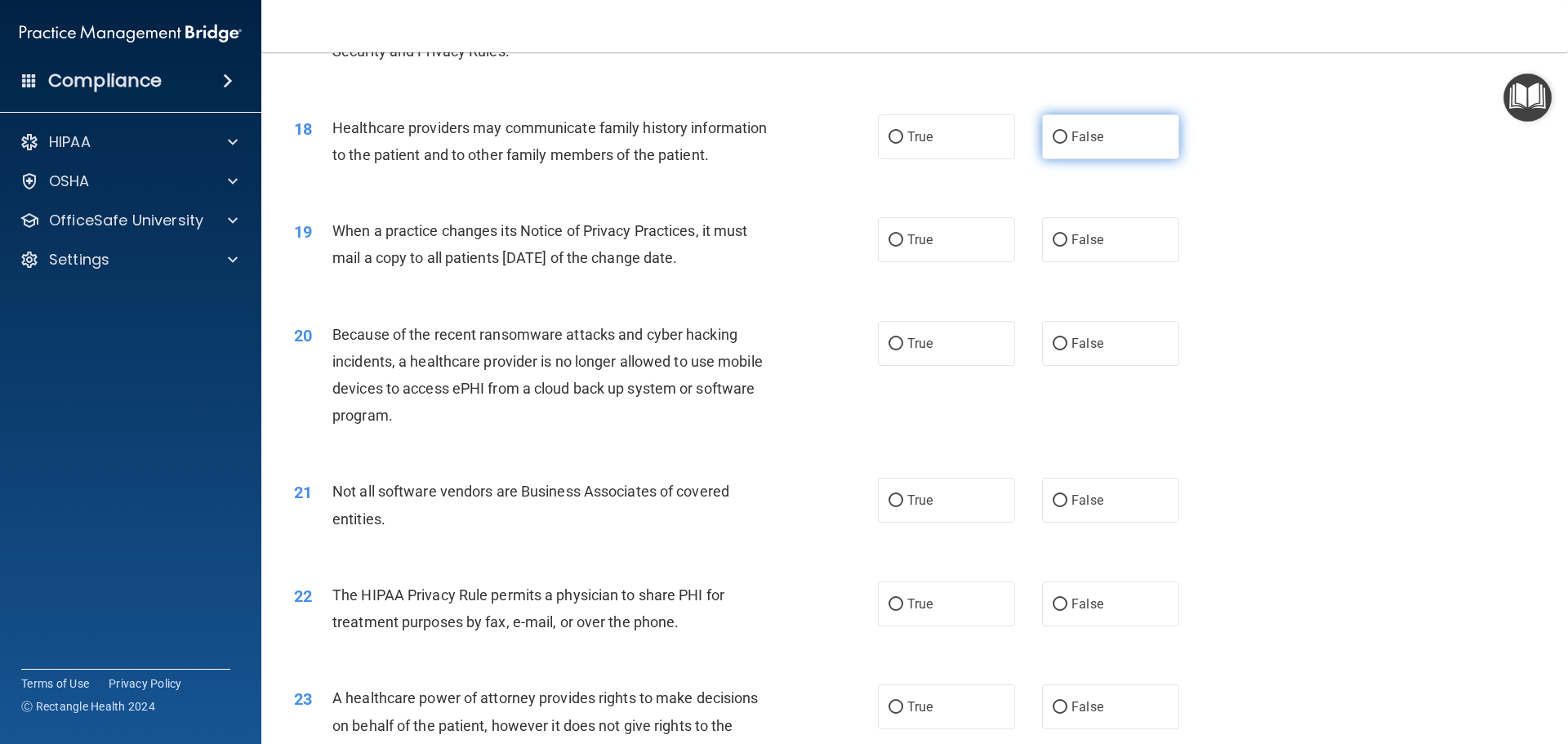
click at [1137, 141] on label "False" at bounding box center [1110, 136] width 137 height 44
click at [1068, 141] on input "False" at bounding box center [1060, 137] width 15 height 12
radio input "true"
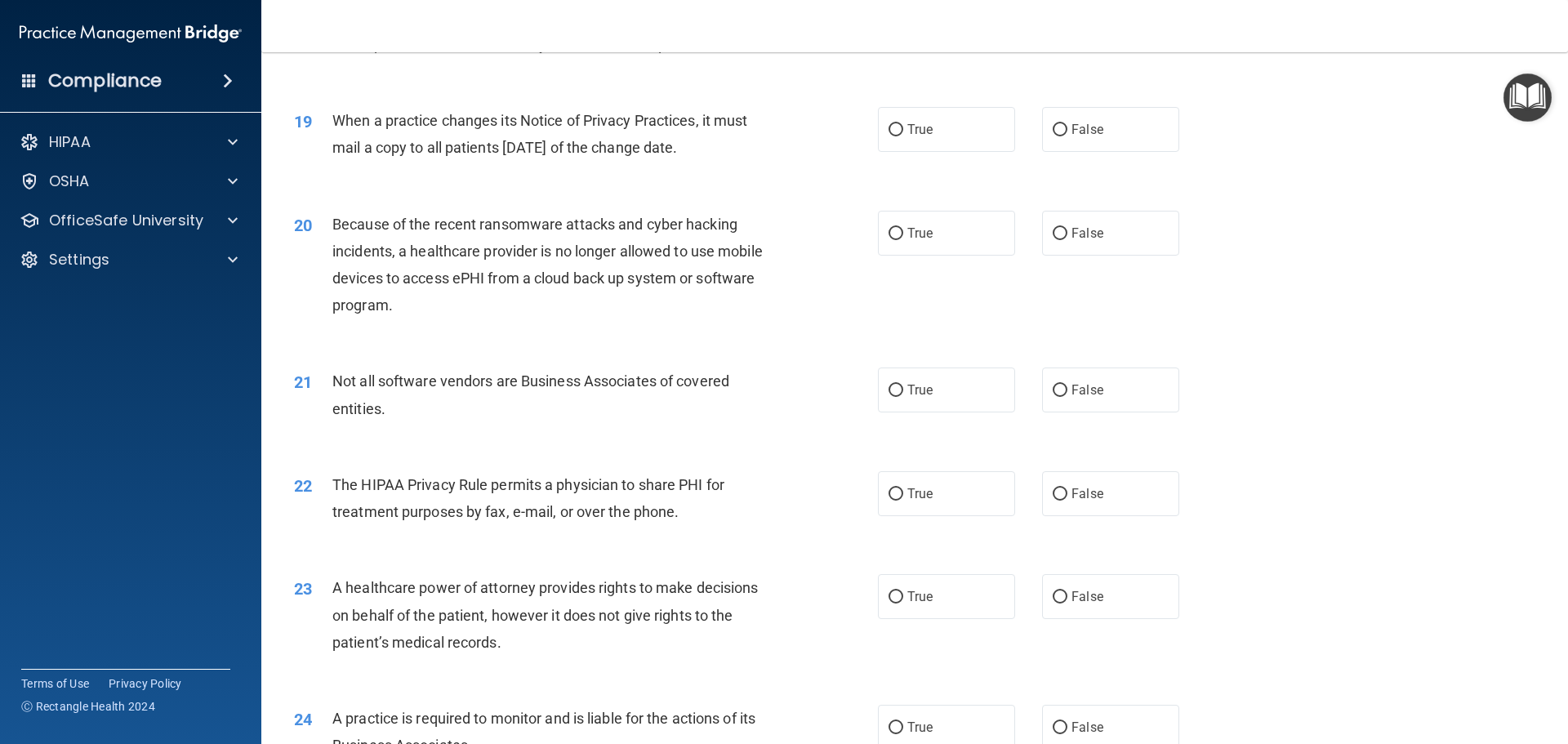
scroll to position [2204, 0]
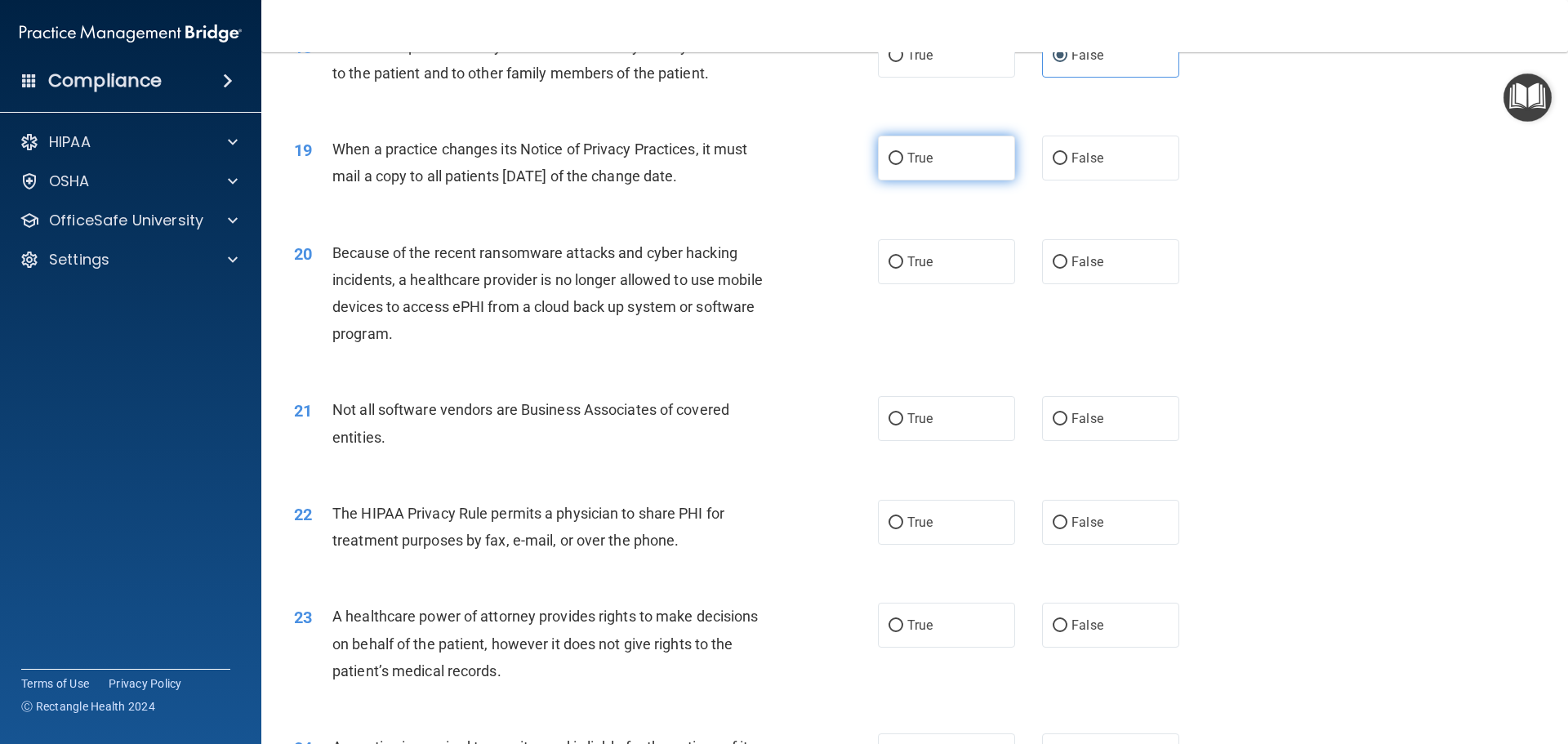
click at [891, 170] on label "True" at bounding box center [946, 158] width 137 height 44
click at [891, 165] on input "True" at bounding box center [896, 158] width 15 height 12
radio input "true"
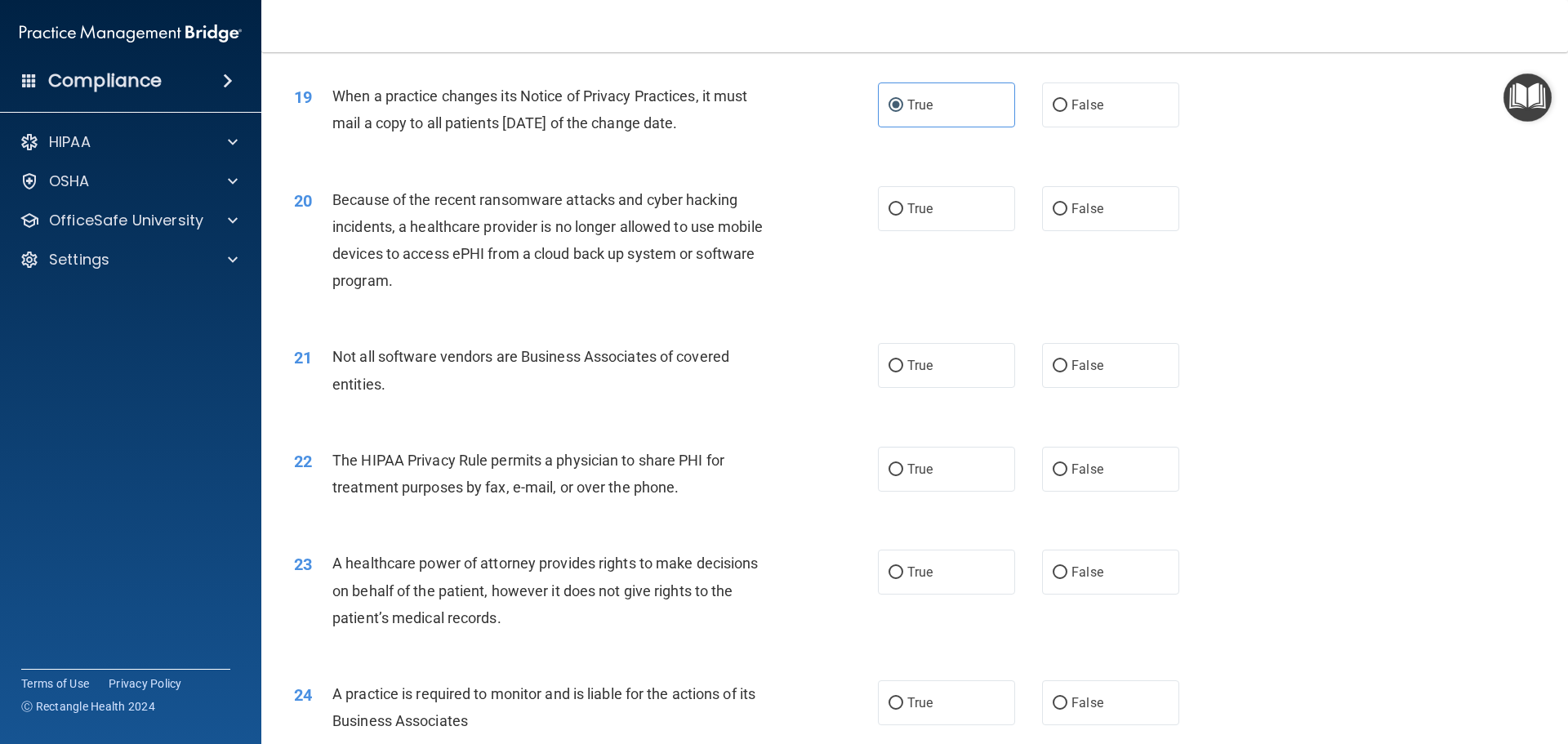
scroll to position [2286, 0]
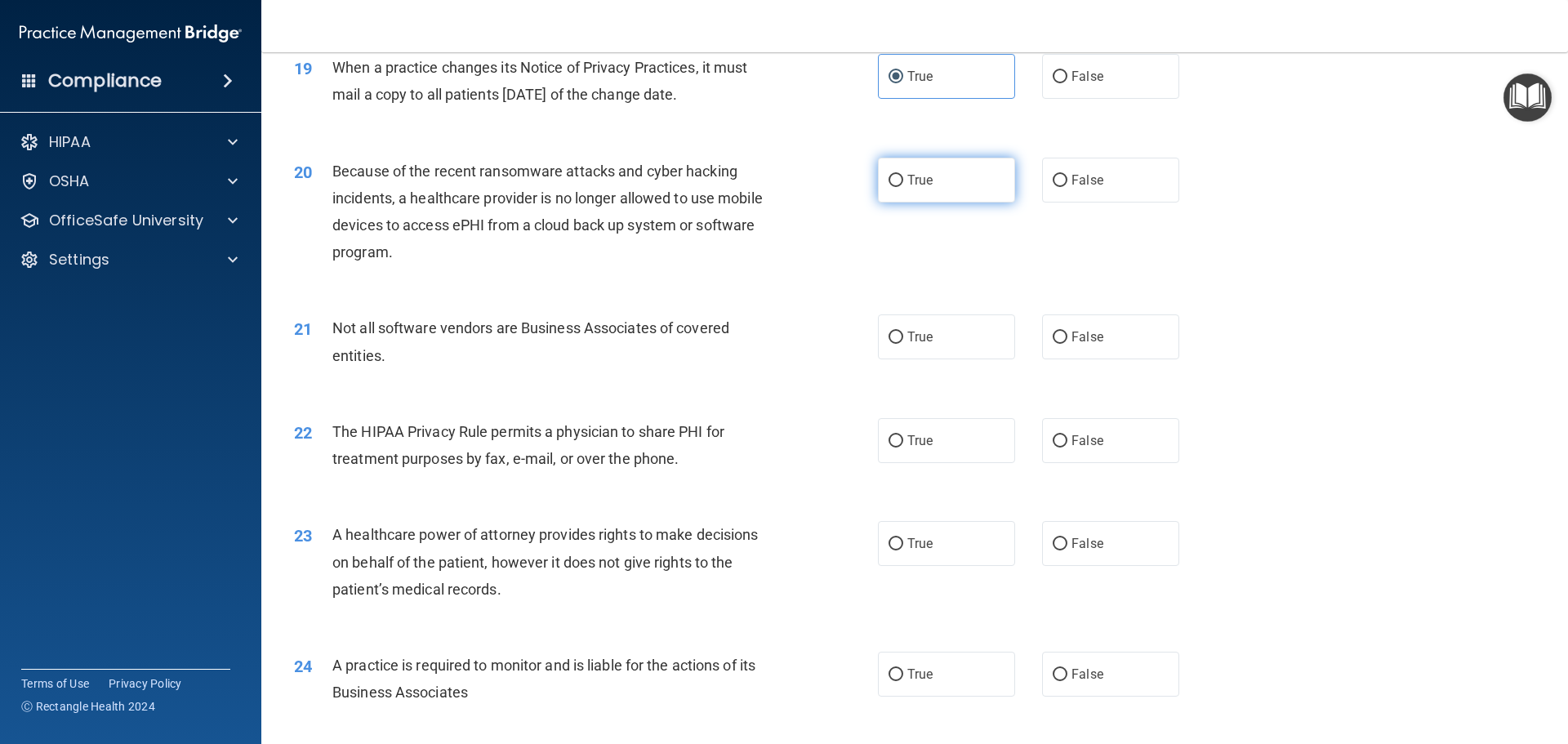
click at [944, 180] on label "True" at bounding box center [946, 180] width 137 height 44
click at [904, 180] on input "True" at bounding box center [896, 181] width 15 height 12
radio input "true"
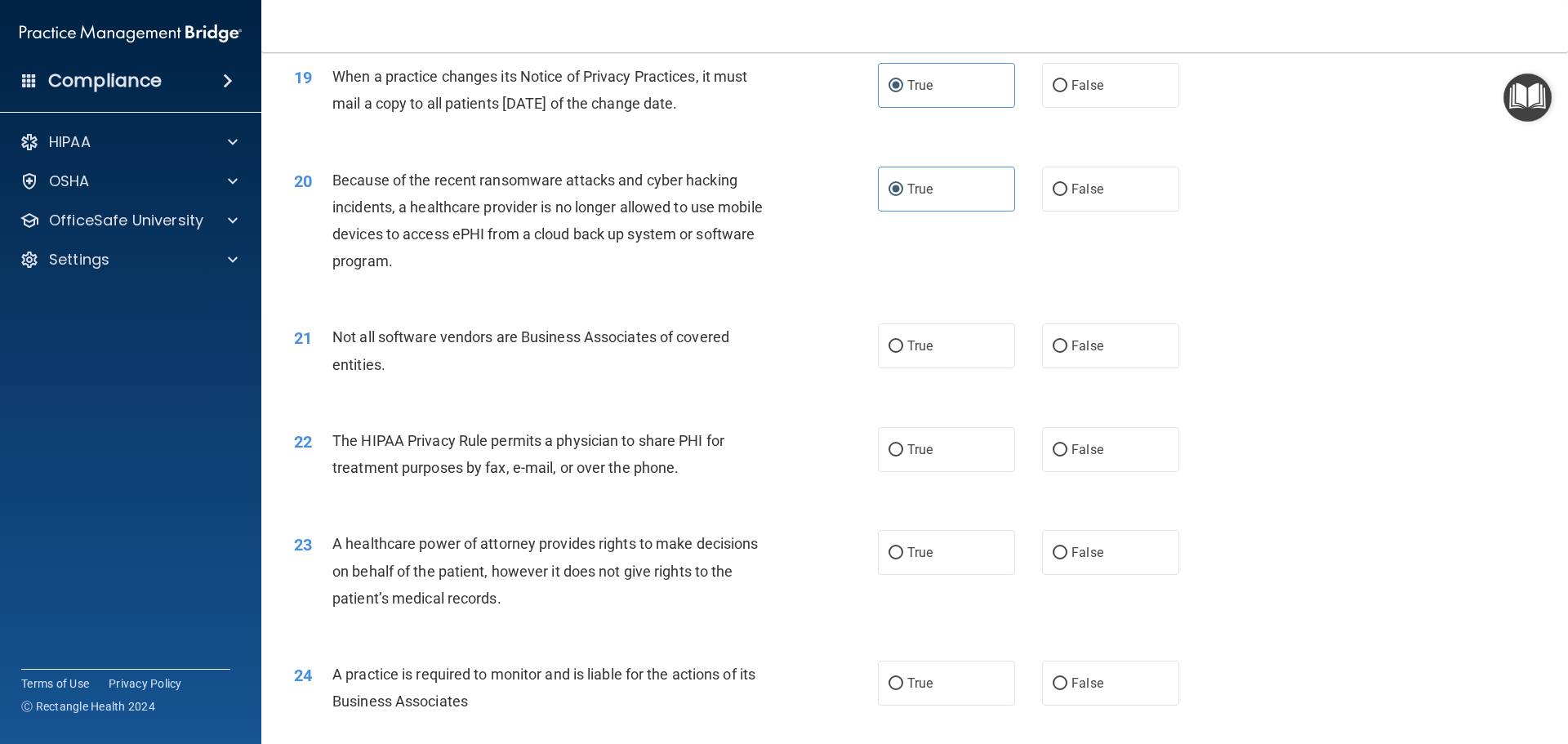
scroll to position [2240, 0]
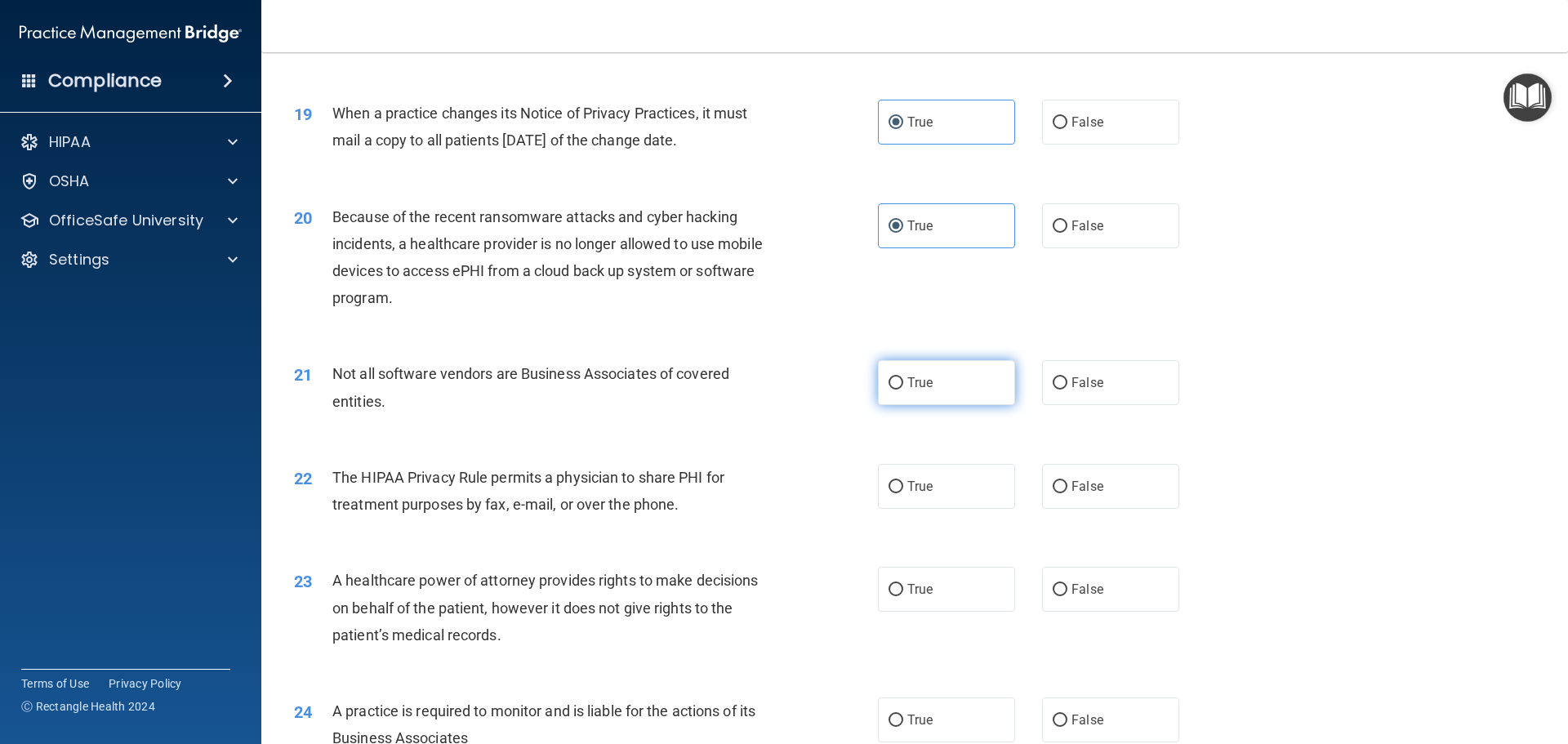
click at [959, 384] on label "True" at bounding box center [946, 383] width 137 height 44
click at [904, 384] on input "True" at bounding box center [896, 383] width 15 height 12
radio input "true"
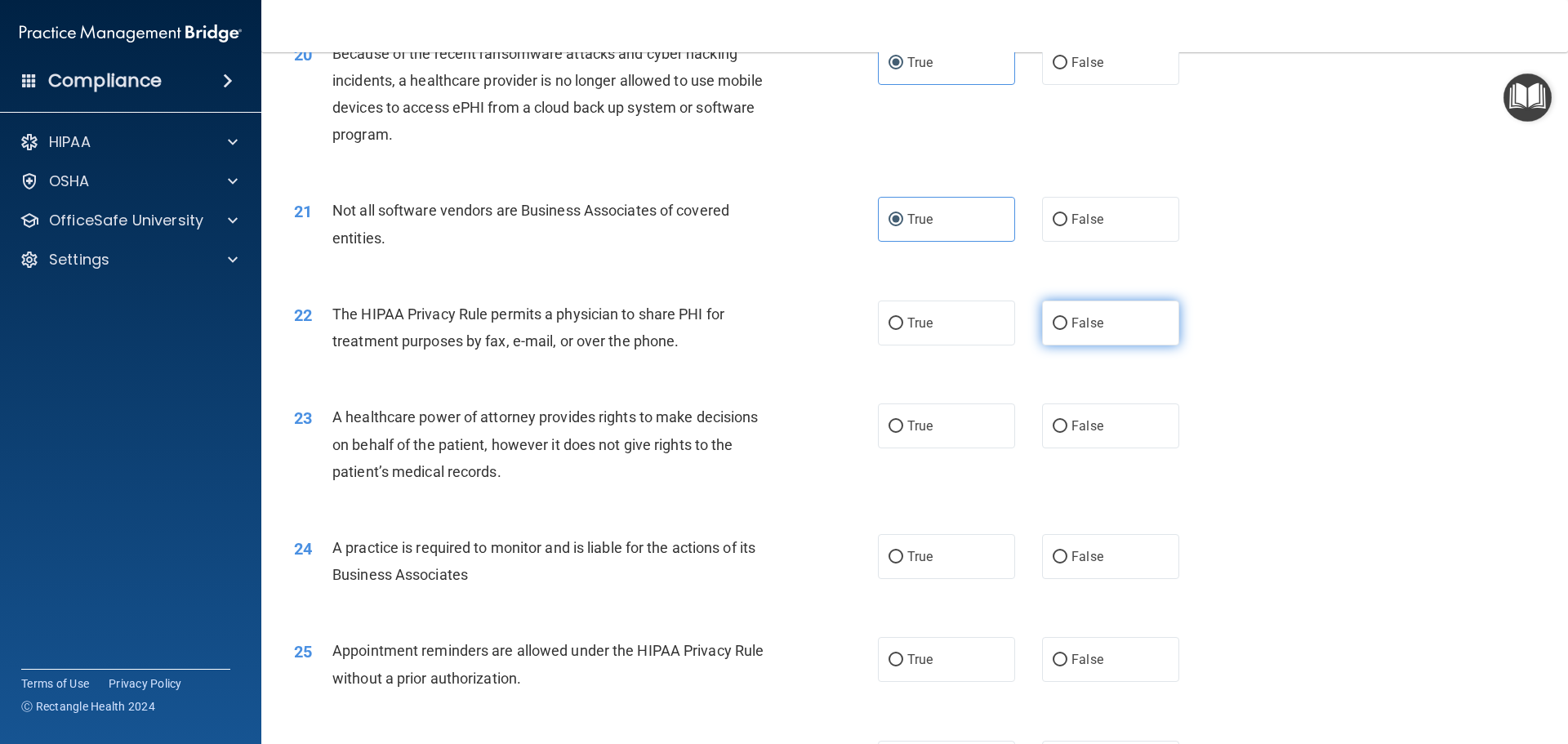
click at [1112, 332] on label "False" at bounding box center [1110, 322] width 137 height 44
click at [1068, 330] on input "False" at bounding box center [1060, 323] width 15 height 12
radio input "true"
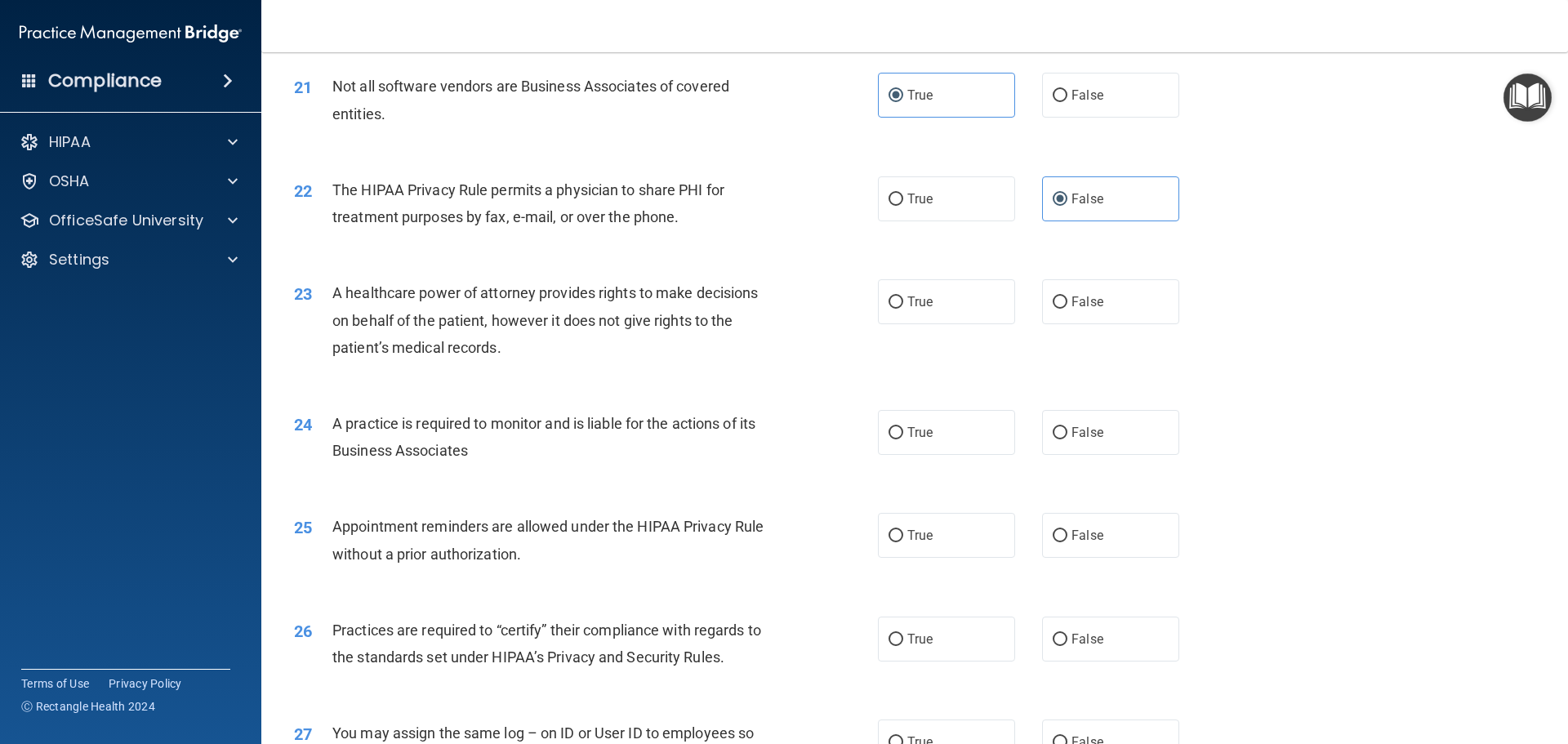
scroll to position [2566, 0]
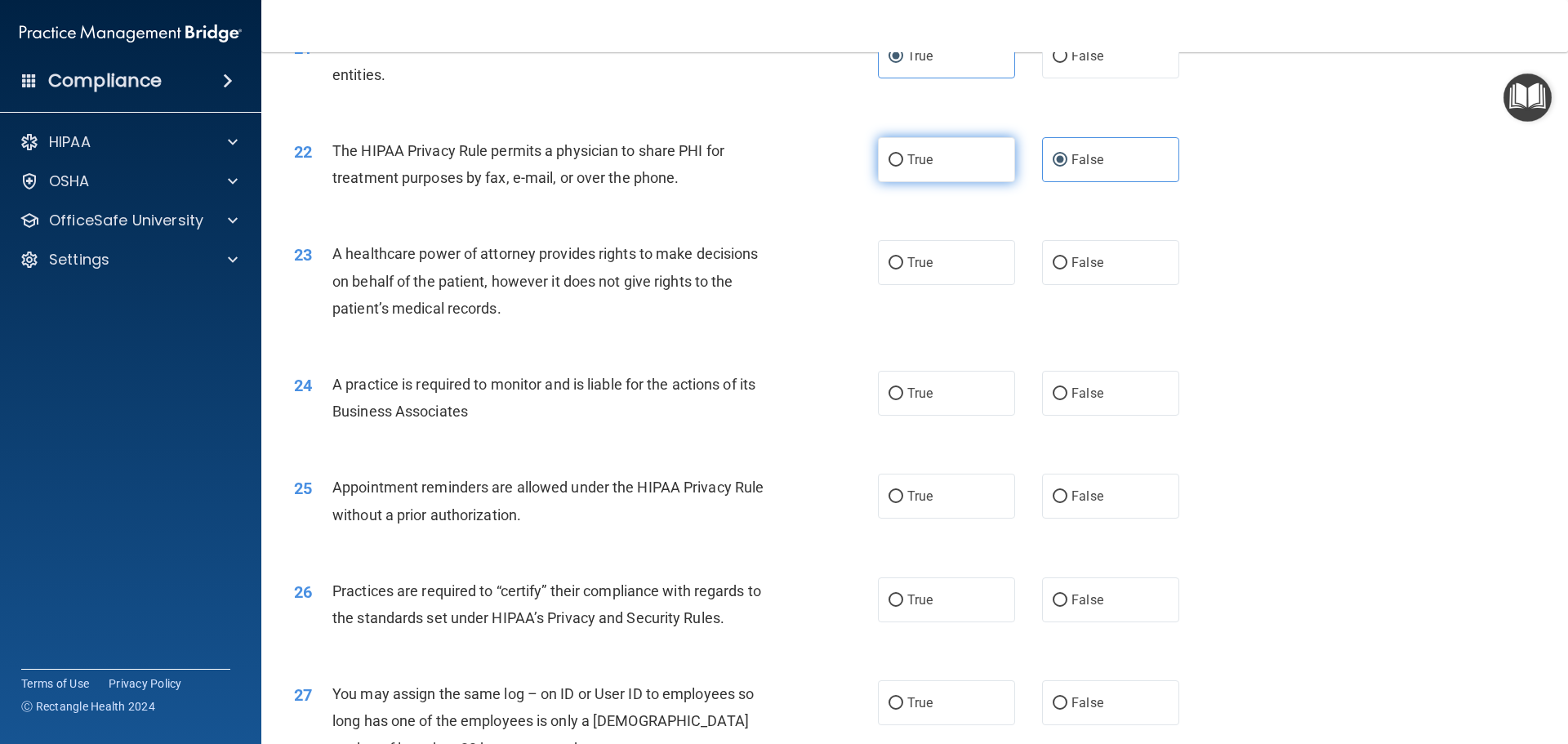
click at [907, 161] on span "True" at bounding box center [919, 159] width 25 height 16
click at [904, 161] on input "True" at bounding box center [896, 160] width 15 height 12
radio input "true"
radio input "false"
click at [973, 262] on label "True" at bounding box center [946, 262] width 137 height 44
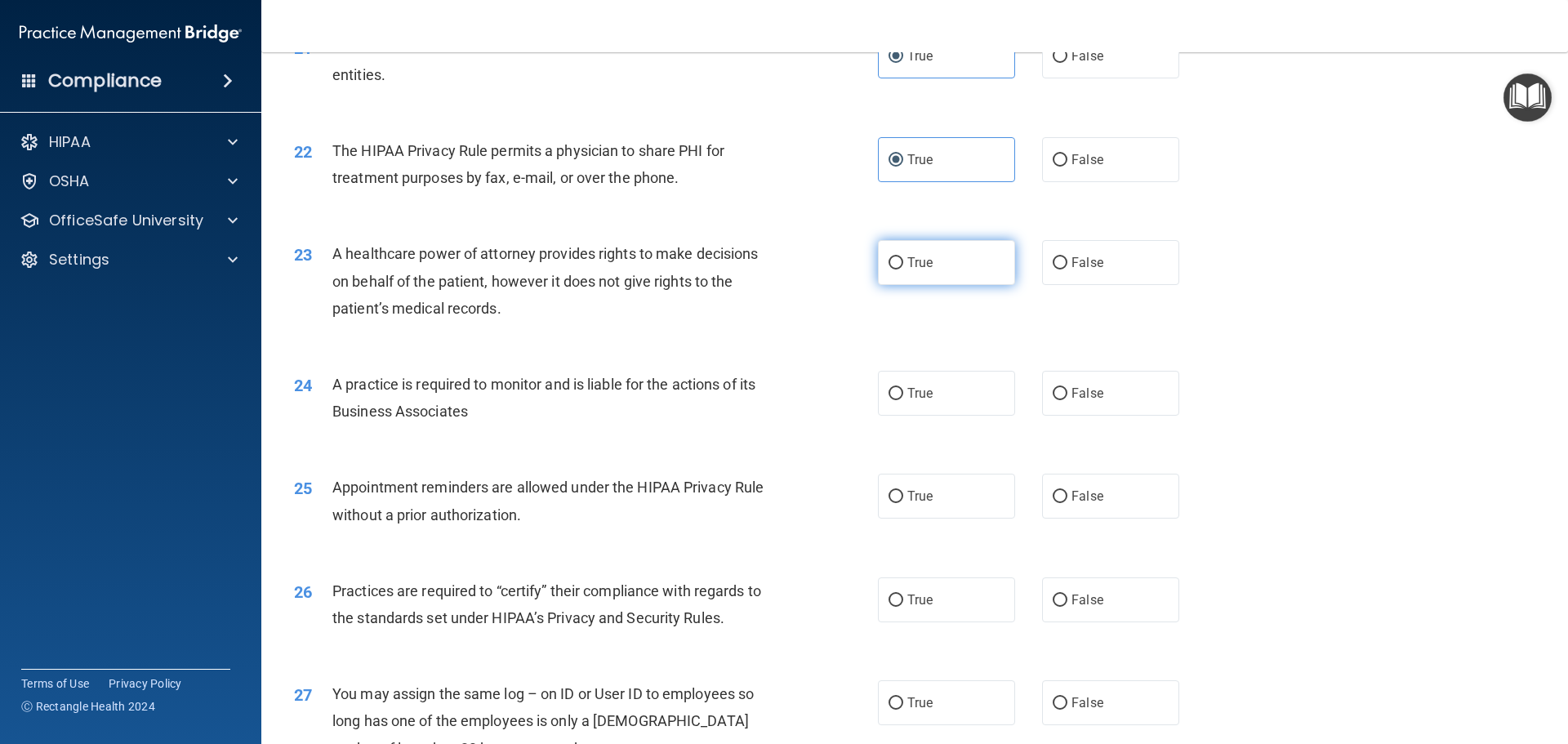
click at [904, 262] on input "True" at bounding box center [896, 263] width 15 height 12
radio input "true"
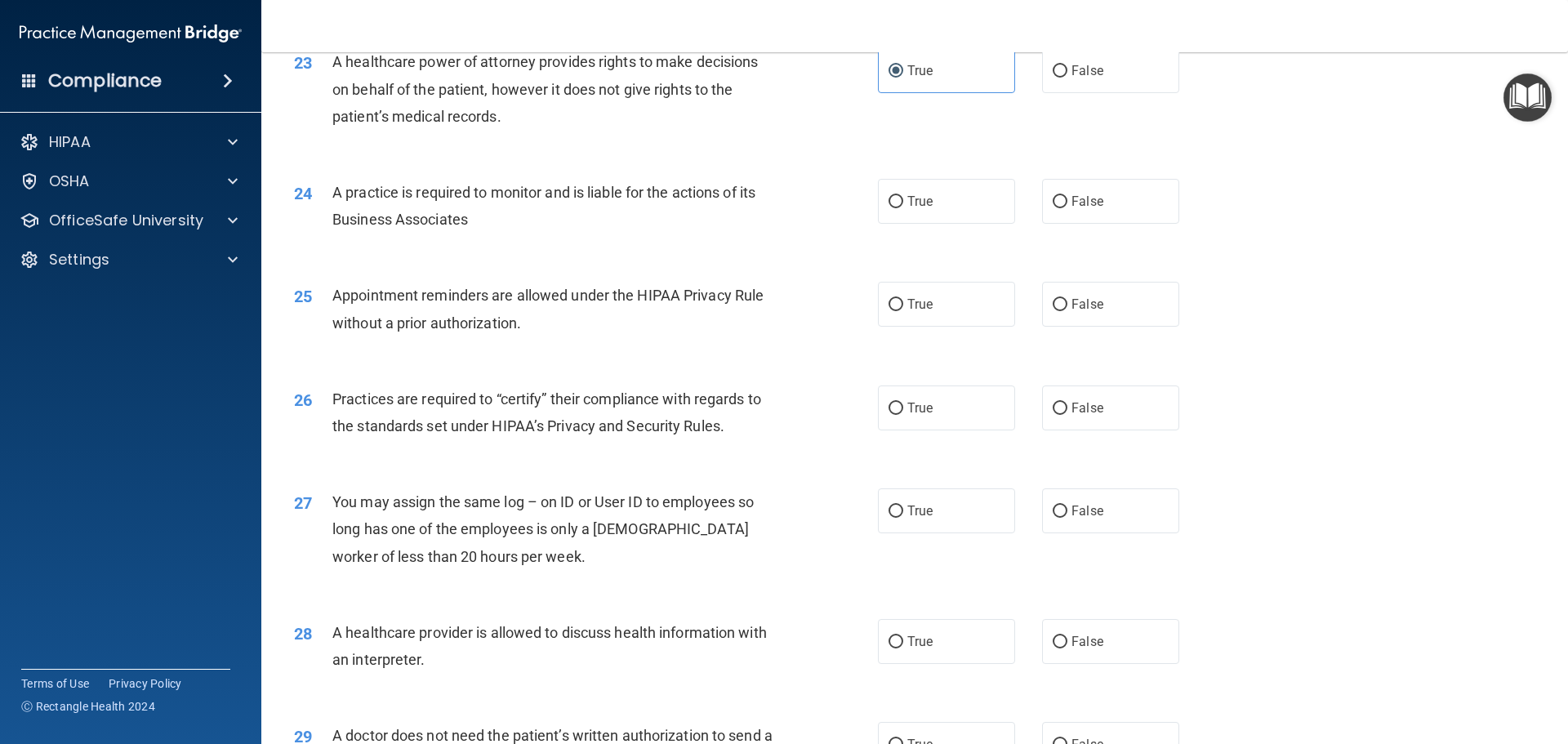
scroll to position [2730, 0]
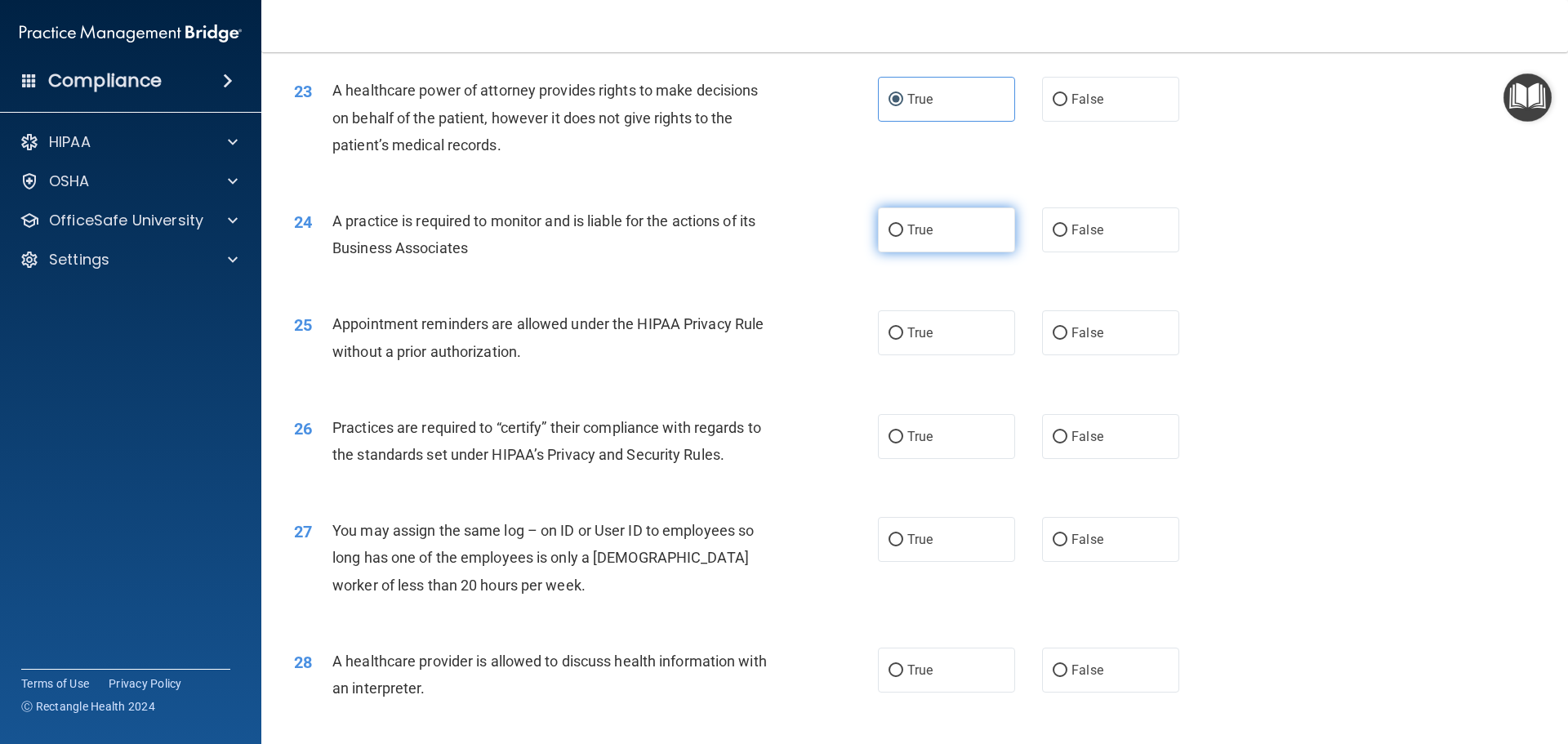
click at [949, 234] on label "True" at bounding box center [946, 230] width 137 height 44
click at [904, 234] on input "True" at bounding box center [896, 230] width 15 height 12
radio input "true"
click at [1116, 328] on label "False" at bounding box center [1110, 333] width 137 height 44
click at [1068, 328] on input "False" at bounding box center [1060, 333] width 15 height 12
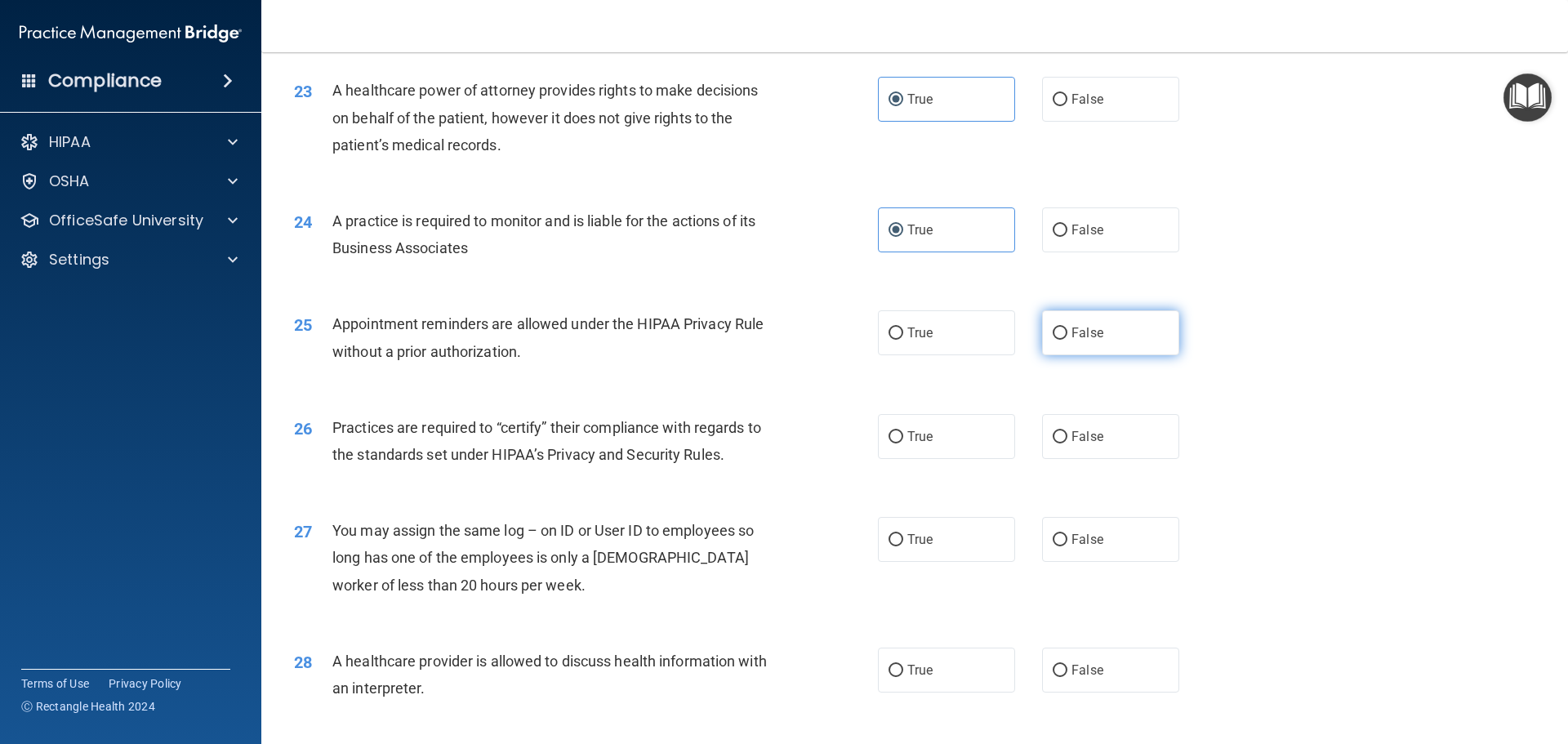
radio input "true"
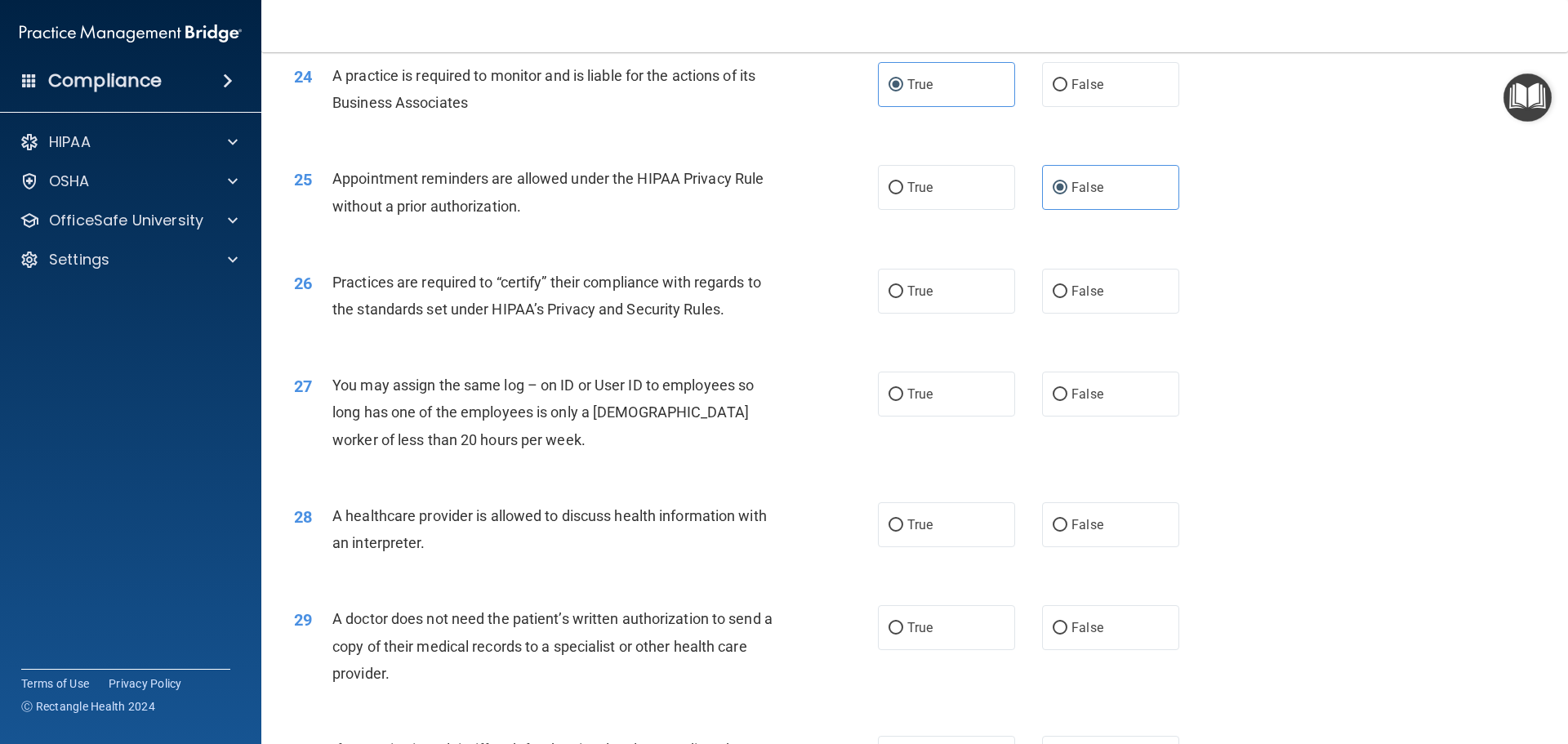
scroll to position [2894, 0]
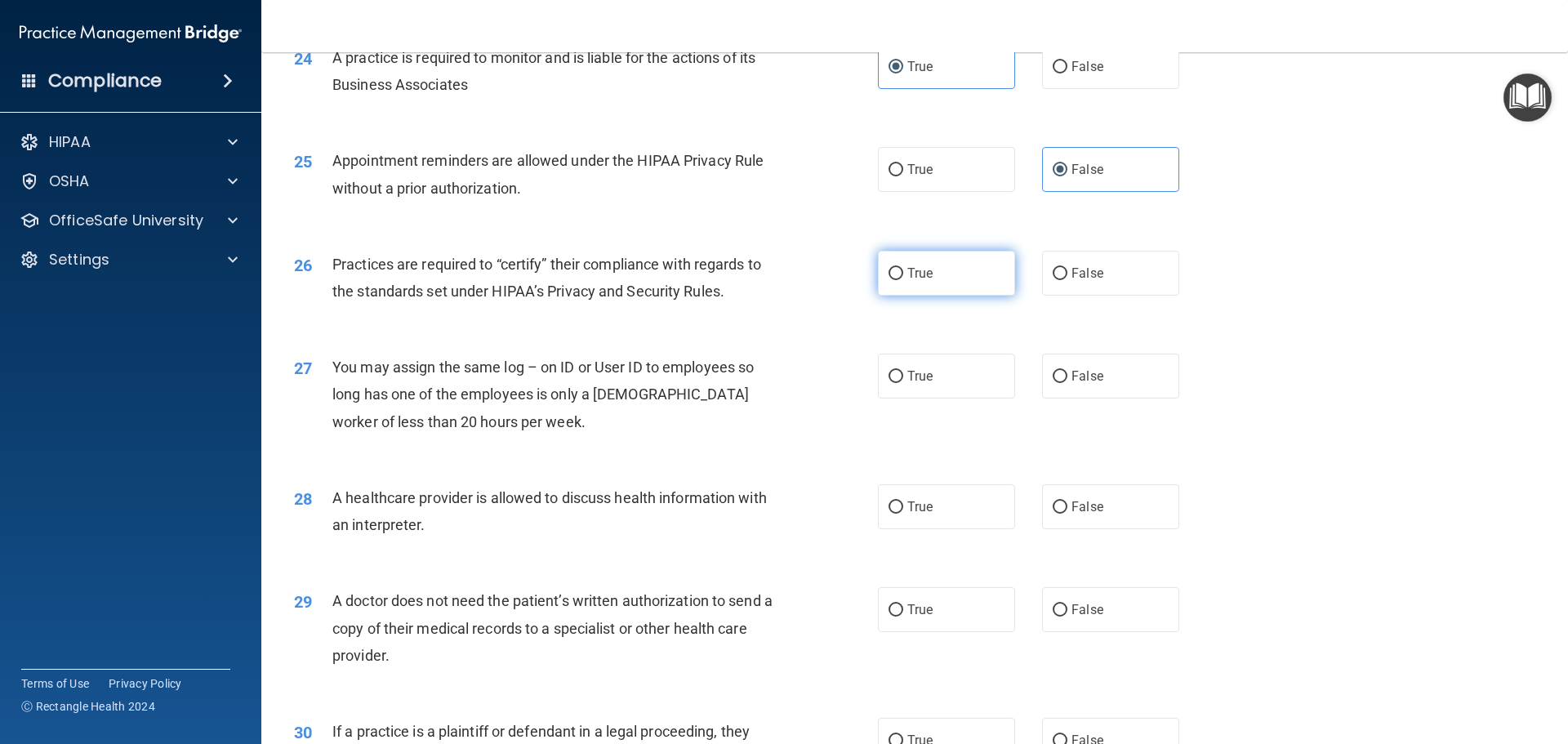
click at [878, 289] on label "True" at bounding box center [946, 273] width 137 height 44
click at [889, 280] on input "True" at bounding box center [896, 273] width 15 height 12
radio input "true"
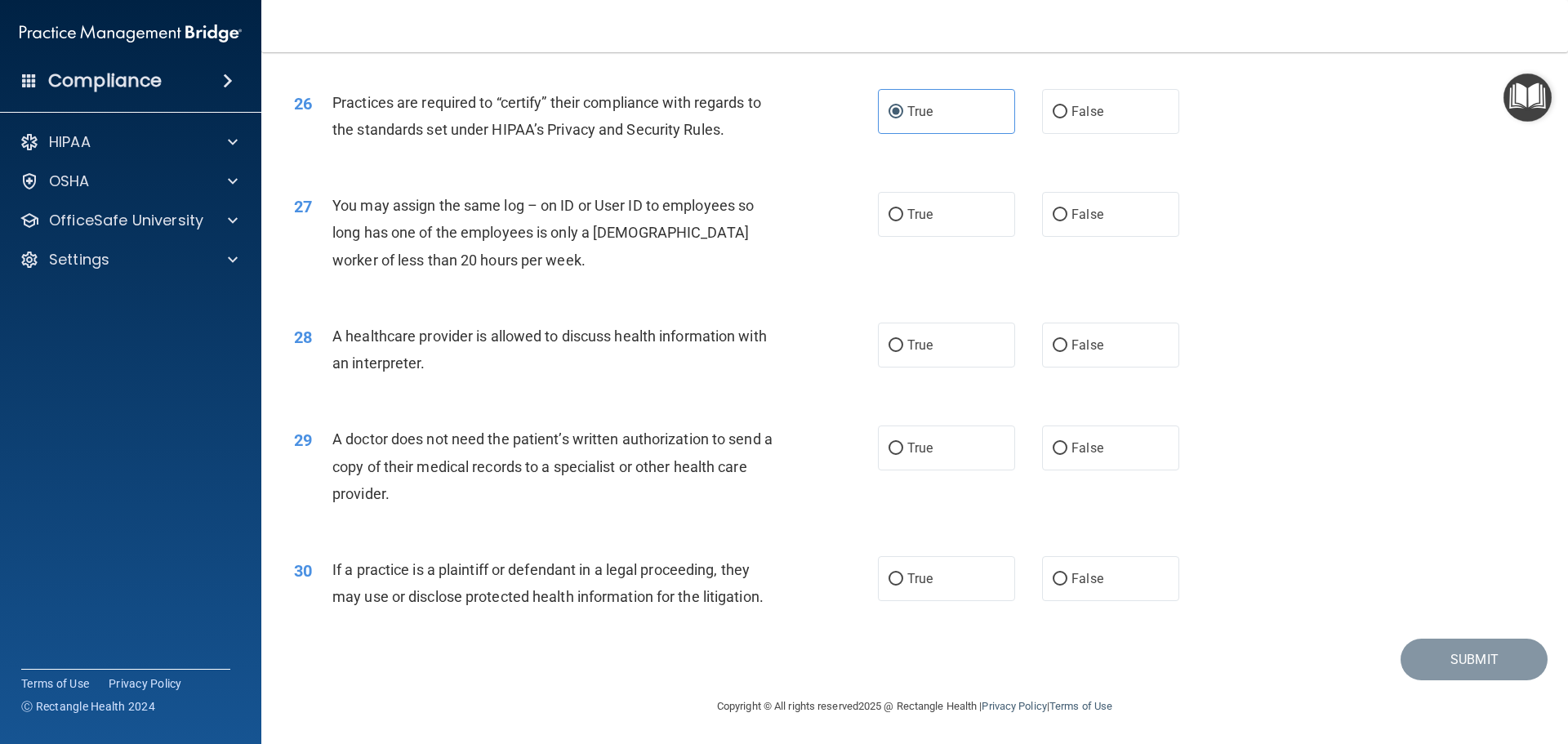
scroll to position [3057, 0]
click at [1095, 216] on label "False" at bounding box center [1110, 212] width 137 height 44
click at [1068, 216] on input "False" at bounding box center [1060, 213] width 15 height 12
radio input "true"
click at [969, 359] on label "True" at bounding box center [946, 343] width 137 height 44
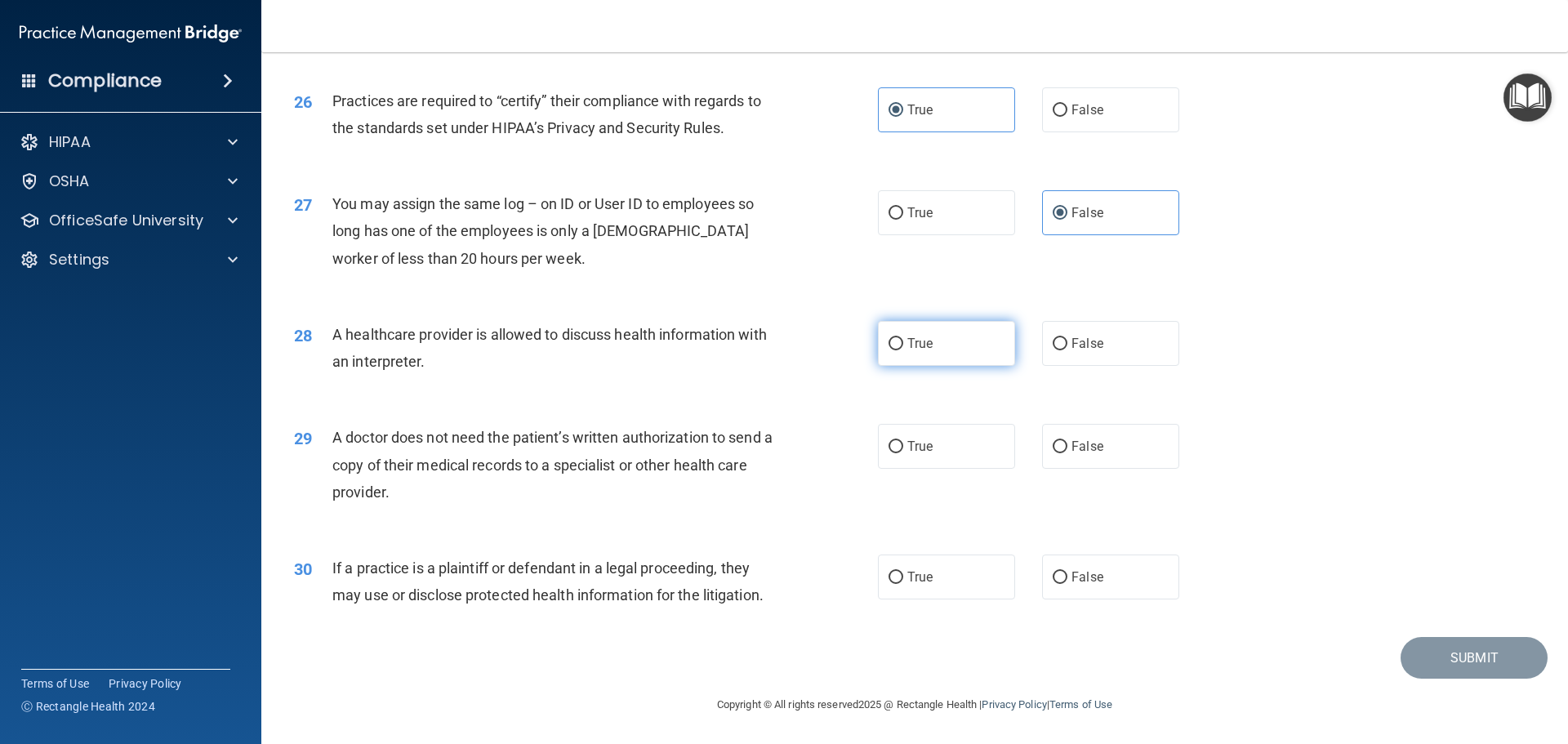
click at [904, 350] on input "True" at bounding box center [896, 344] width 15 height 12
radio input "true"
click at [1132, 456] on label "False" at bounding box center [1110, 446] width 137 height 44
click at [1068, 453] on input "False" at bounding box center [1060, 447] width 15 height 12
radio input "true"
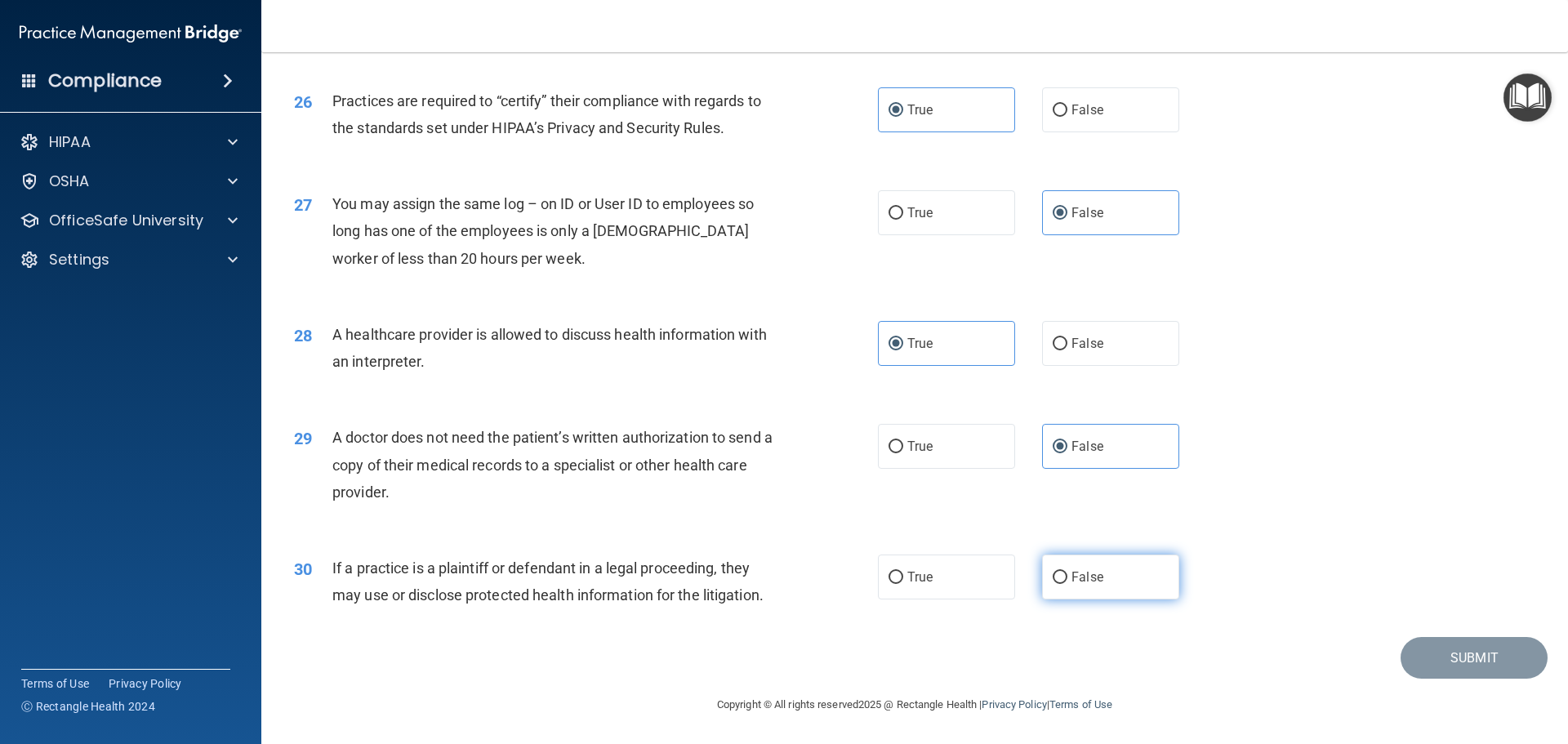
click at [1113, 594] on label "False" at bounding box center [1110, 576] width 137 height 44
click at [1068, 584] on input "False" at bounding box center [1060, 577] width 15 height 12
radio input "true"
click at [1457, 653] on button "Submit" at bounding box center [1473, 657] width 147 height 42
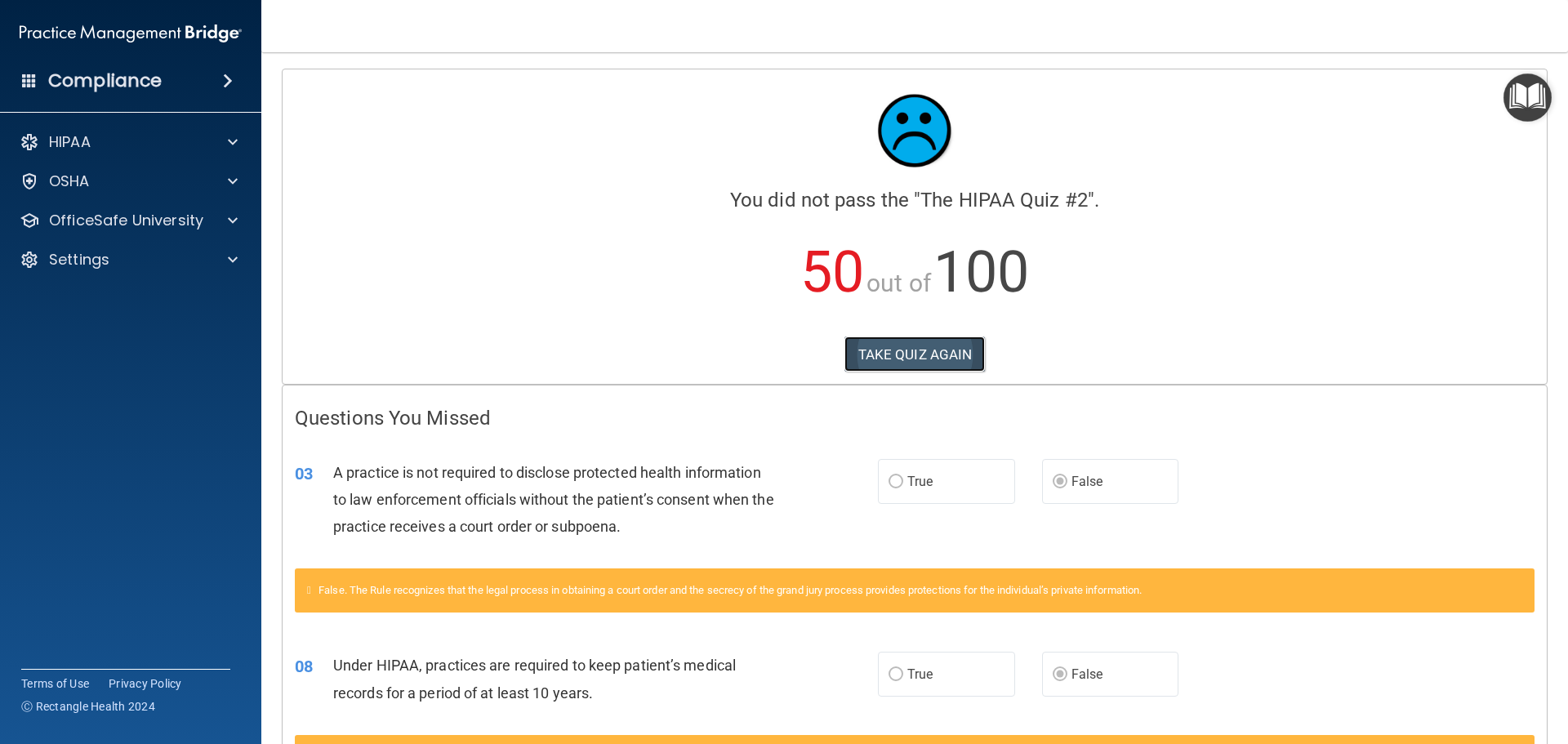
click at [854, 356] on button "TAKE QUIZ AGAIN" at bounding box center [915, 354] width 141 height 36
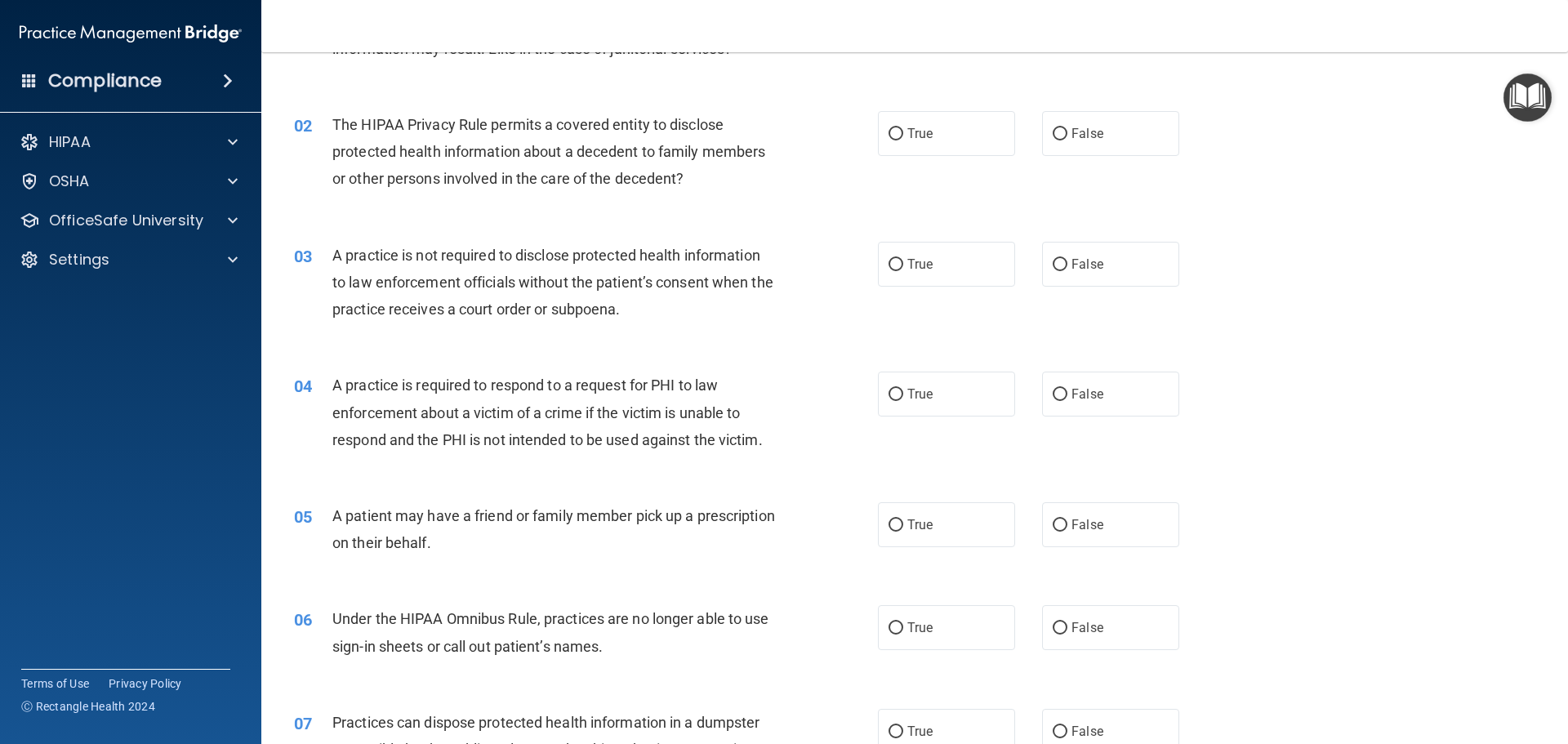
scroll to position [163, 0]
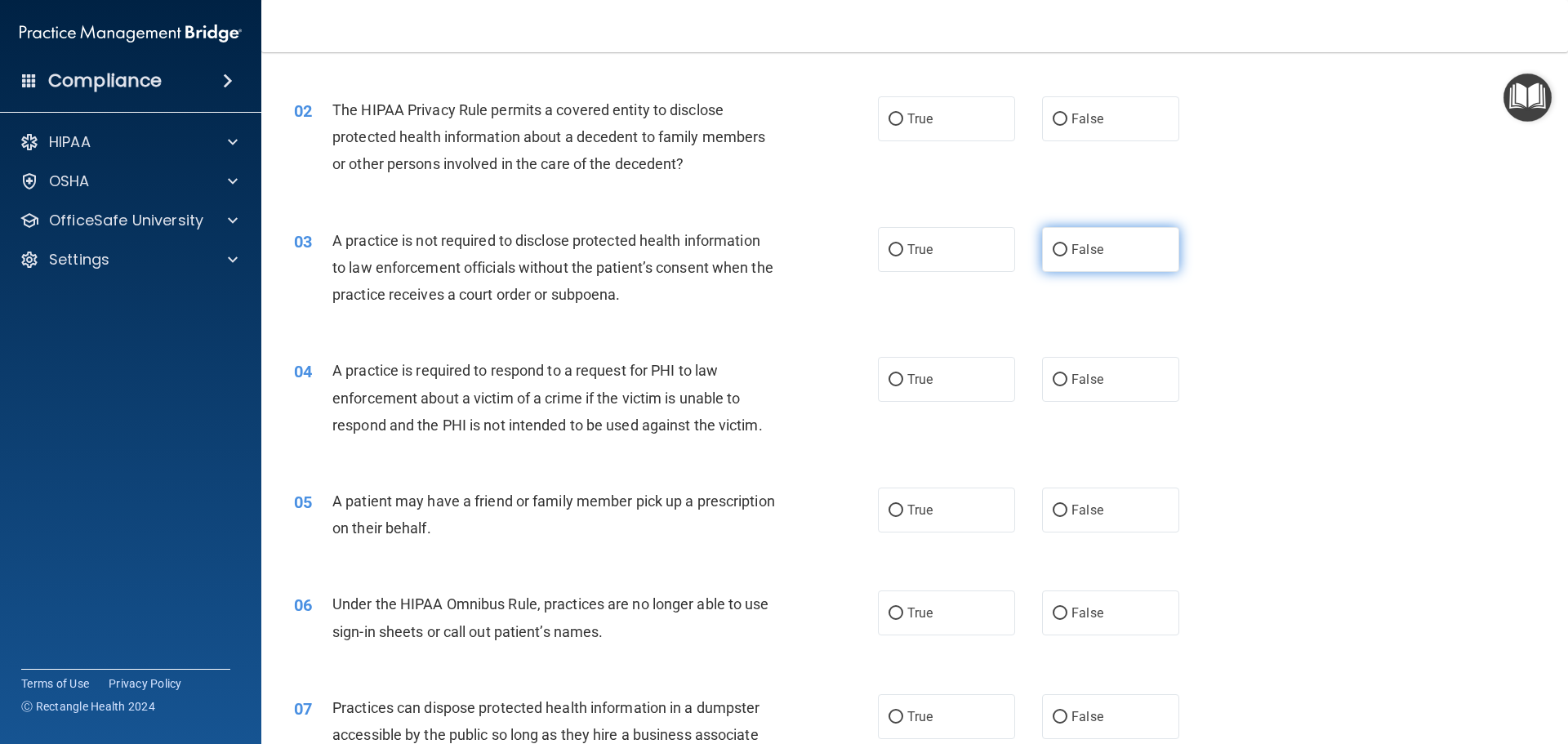
click at [1137, 256] on label "False" at bounding box center [1110, 249] width 137 height 44
click at [1068, 256] on input "False" at bounding box center [1060, 249] width 15 height 12
radio input "true"
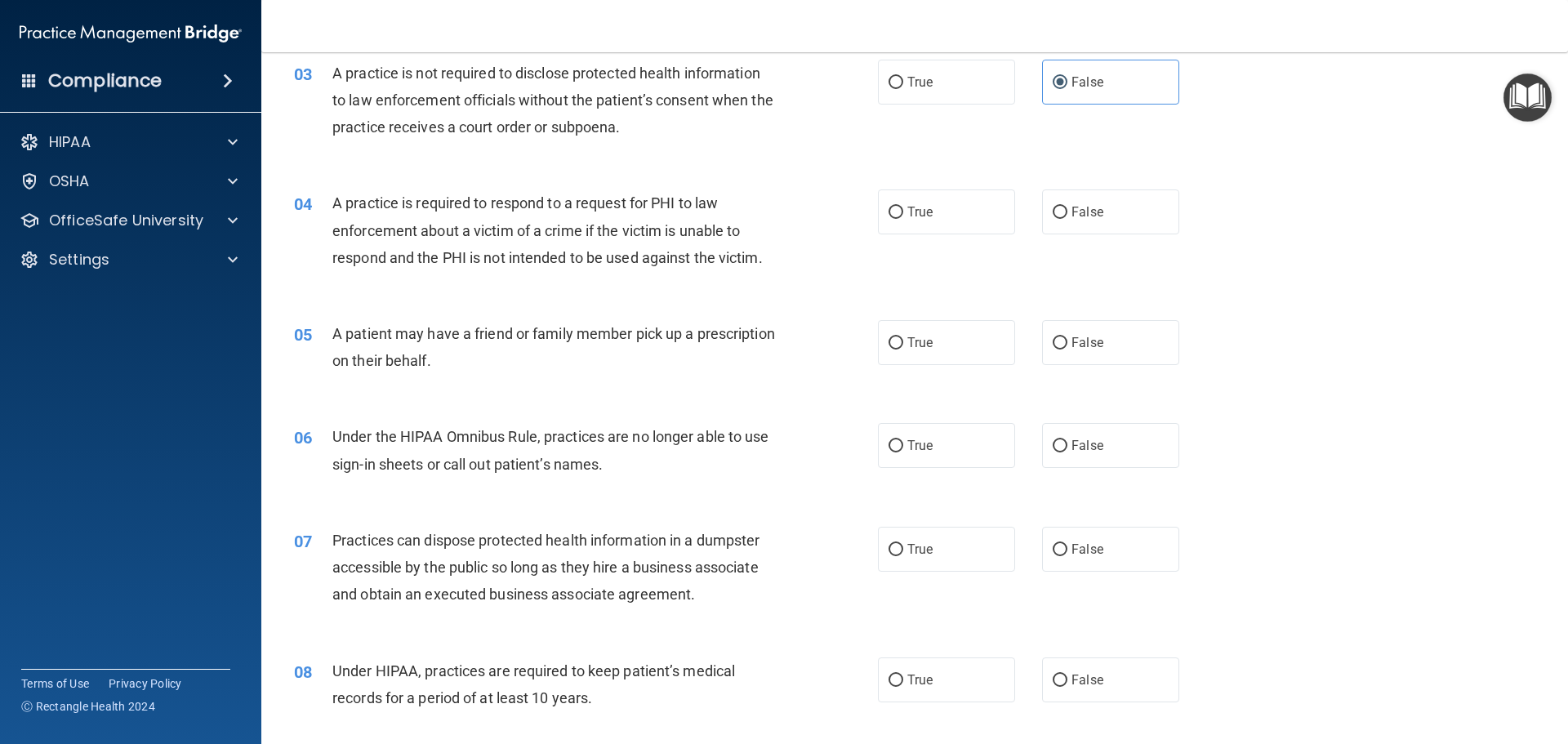
scroll to position [572, 0]
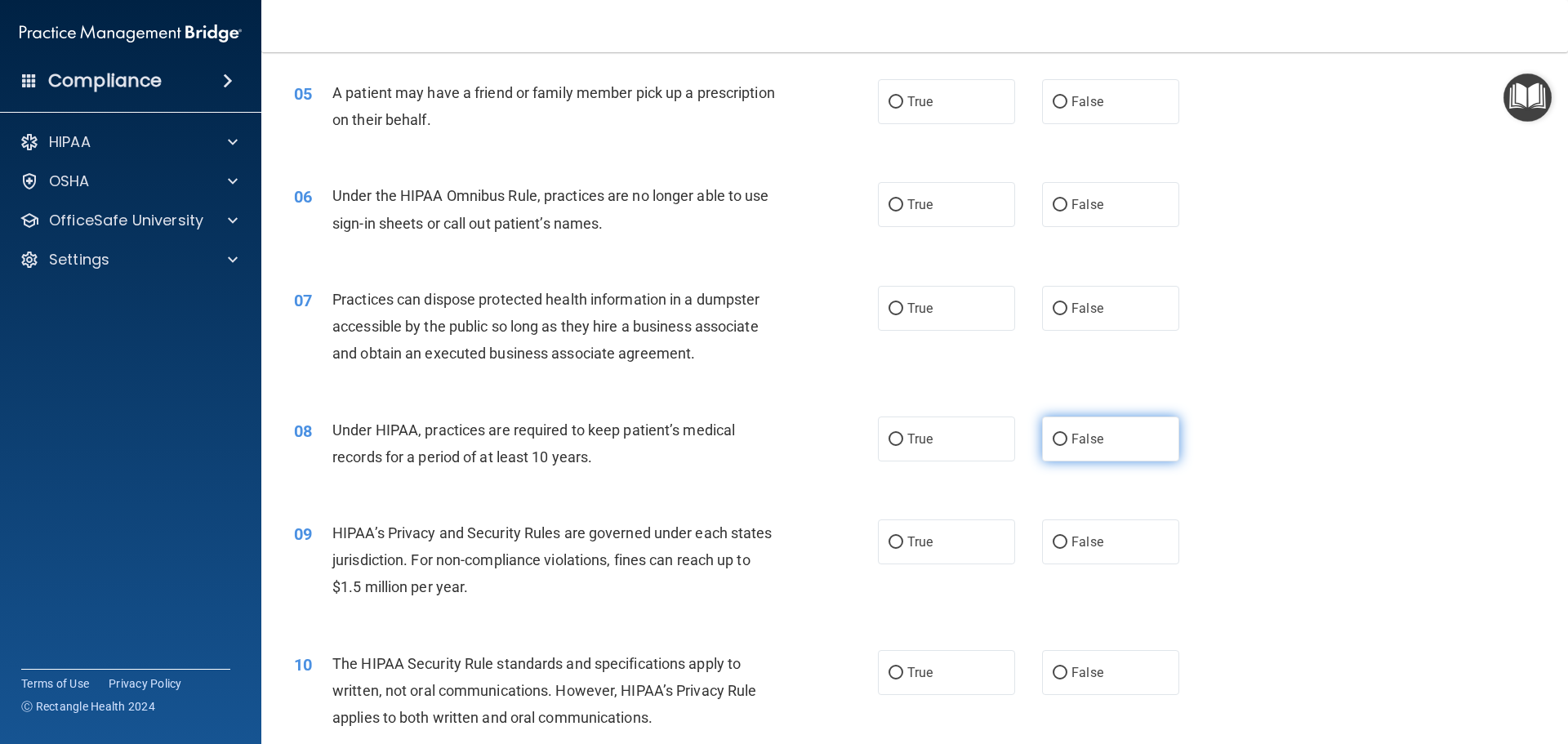
click at [1047, 429] on label "False" at bounding box center [1110, 438] width 137 height 44
click at [1053, 434] on input "False" at bounding box center [1060, 439] width 15 height 12
radio input "true"
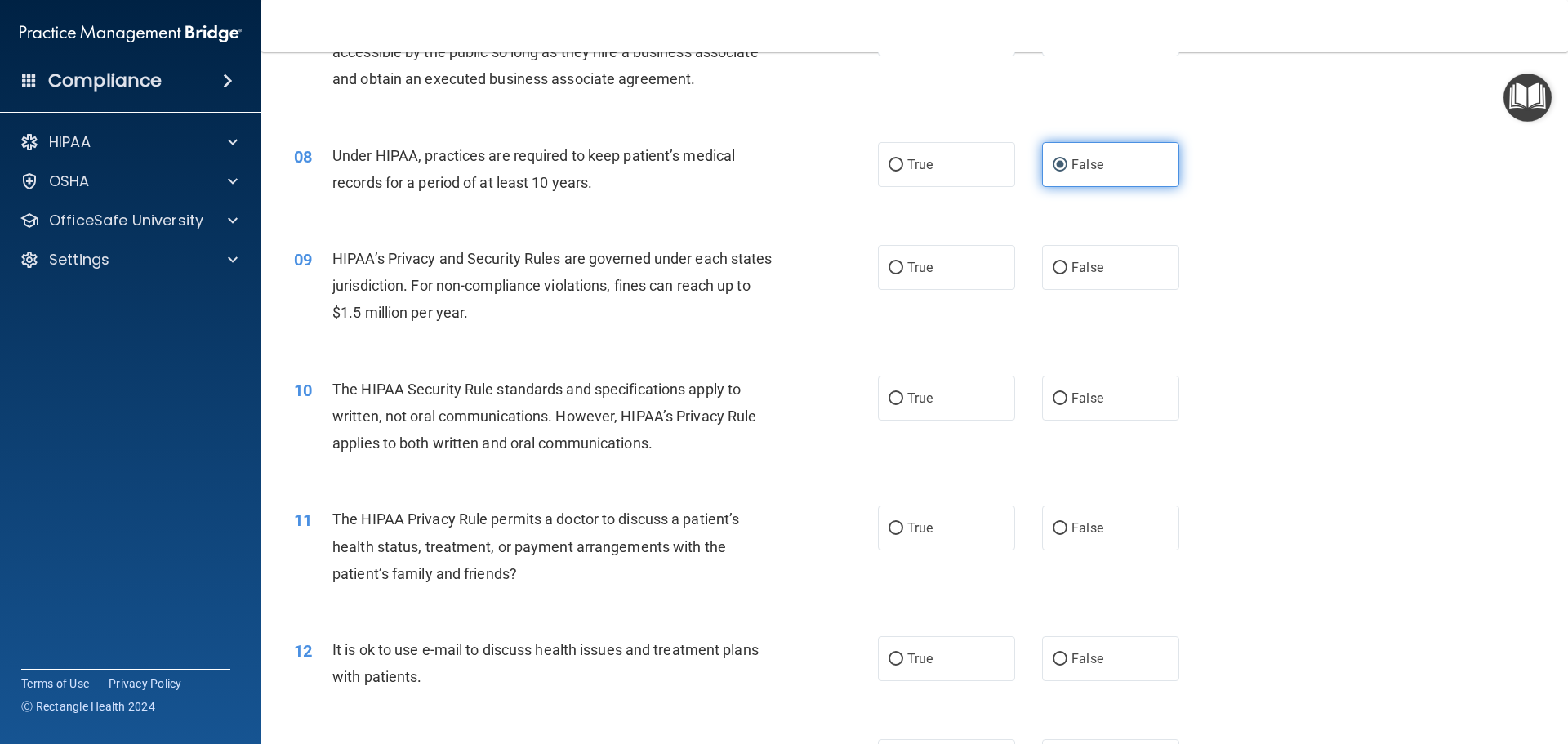
scroll to position [898, 0]
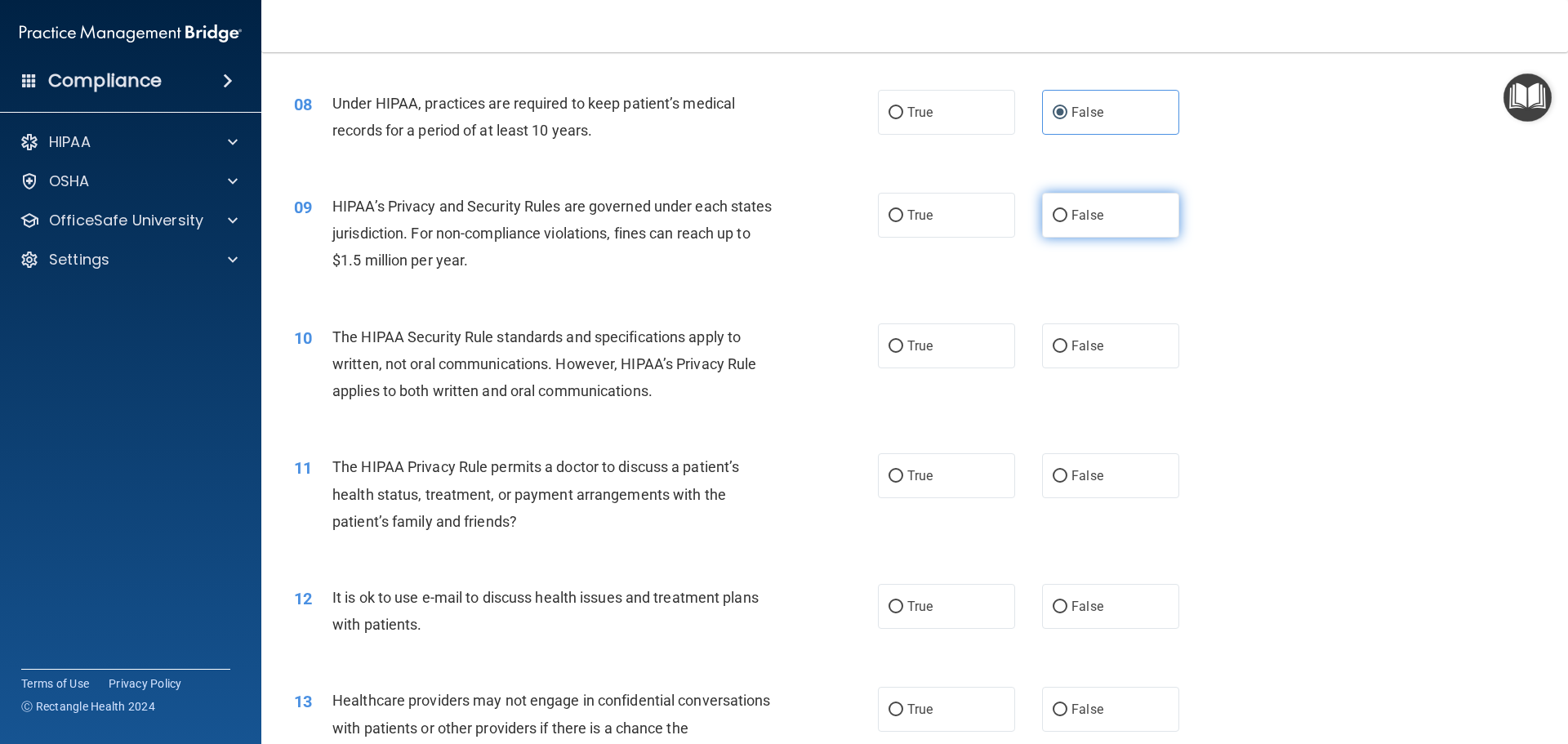
click at [1073, 231] on label "False" at bounding box center [1110, 215] width 137 height 44
click at [1068, 222] on input "False" at bounding box center [1060, 215] width 15 height 12
radio input "true"
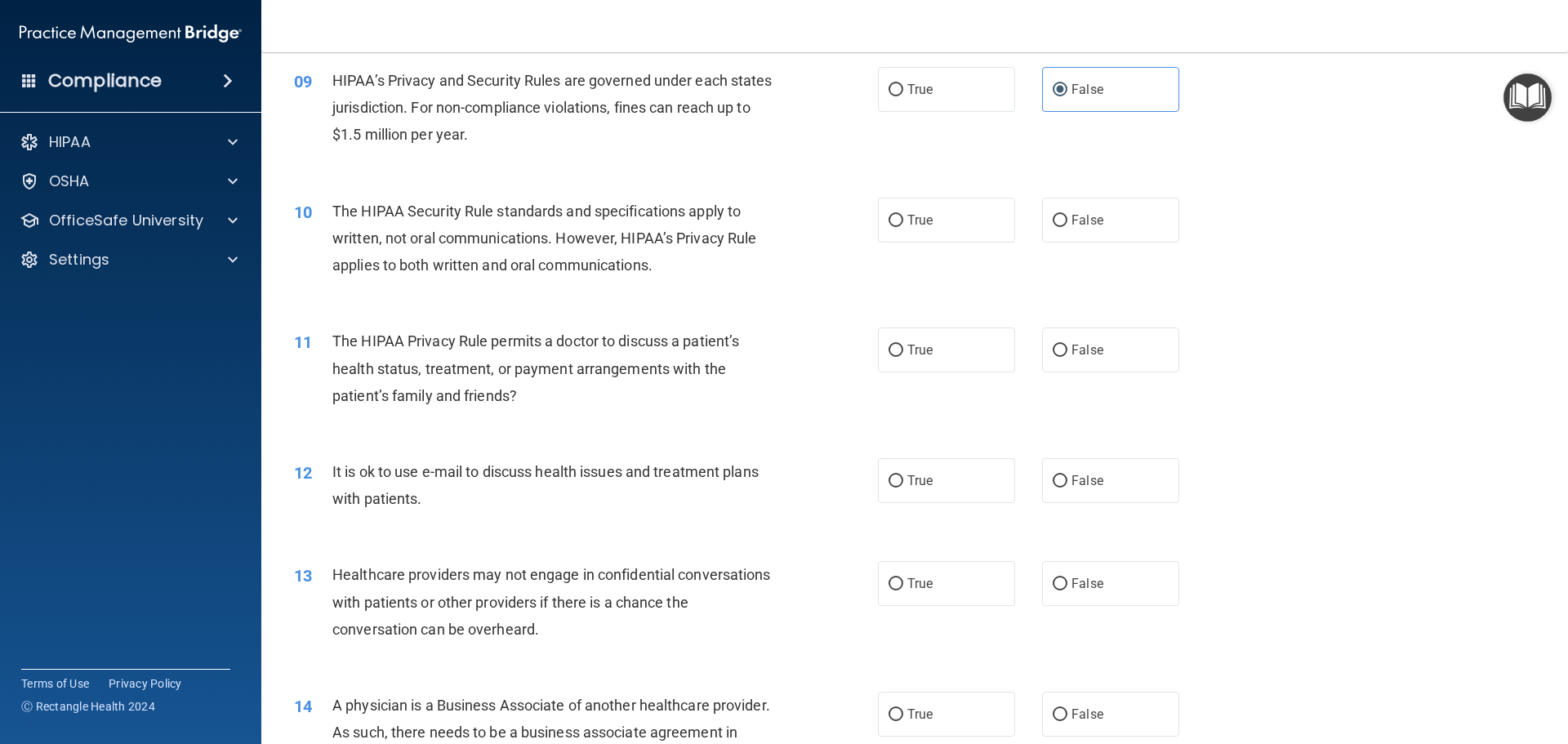
scroll to position [1061, 0]
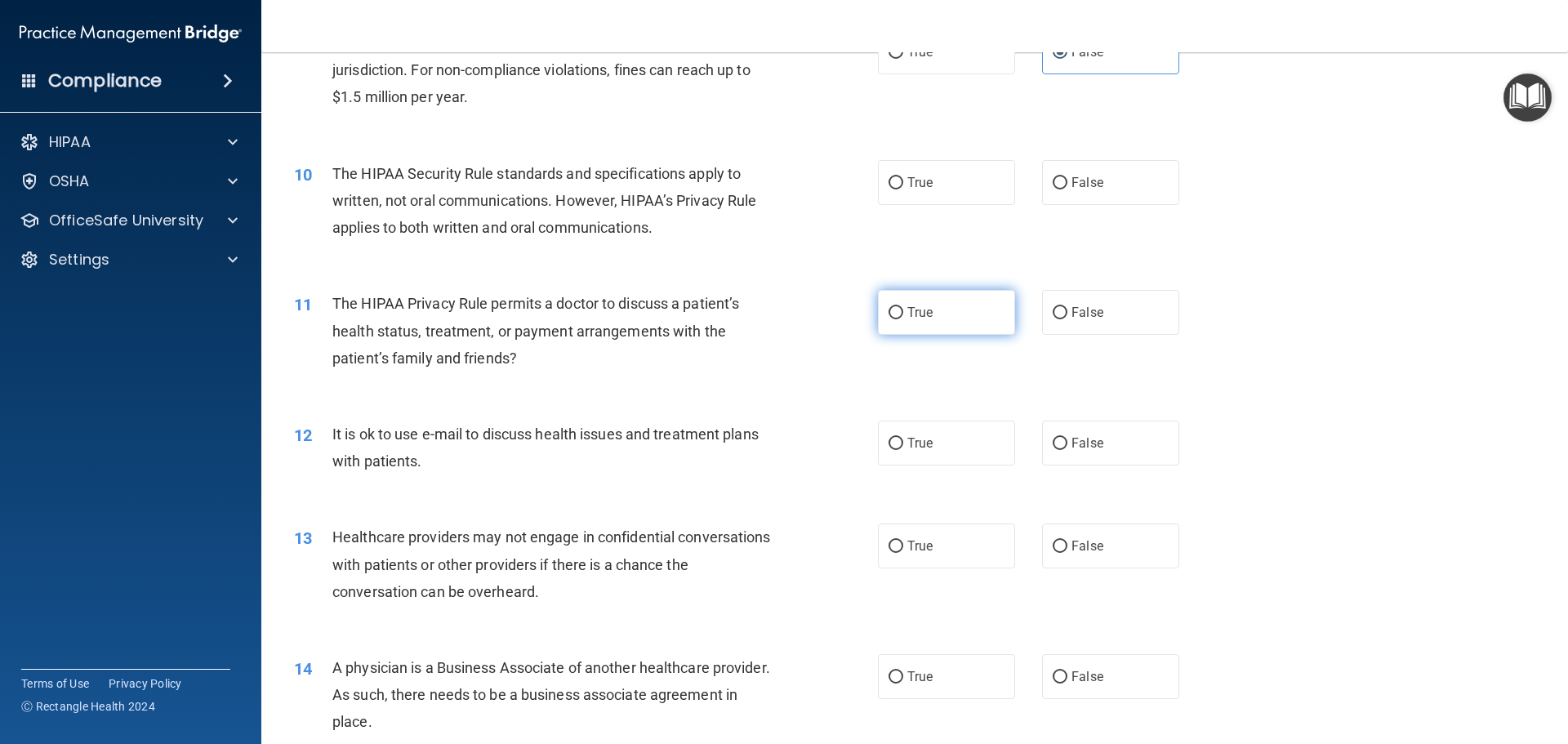
click at [916, 323] on label "True" at bounding box center [946, 312] width 137 height 44
click at [904, 320] on input "True" at bounding box center [896, 312] width 15 height 12
radio input "true"
click at [911, 438] on span "True" at bounding box center [919, 443] width 25 height 16
click at [904, 438] on input "True" at bounding box center [896, 443] width 15 height 12
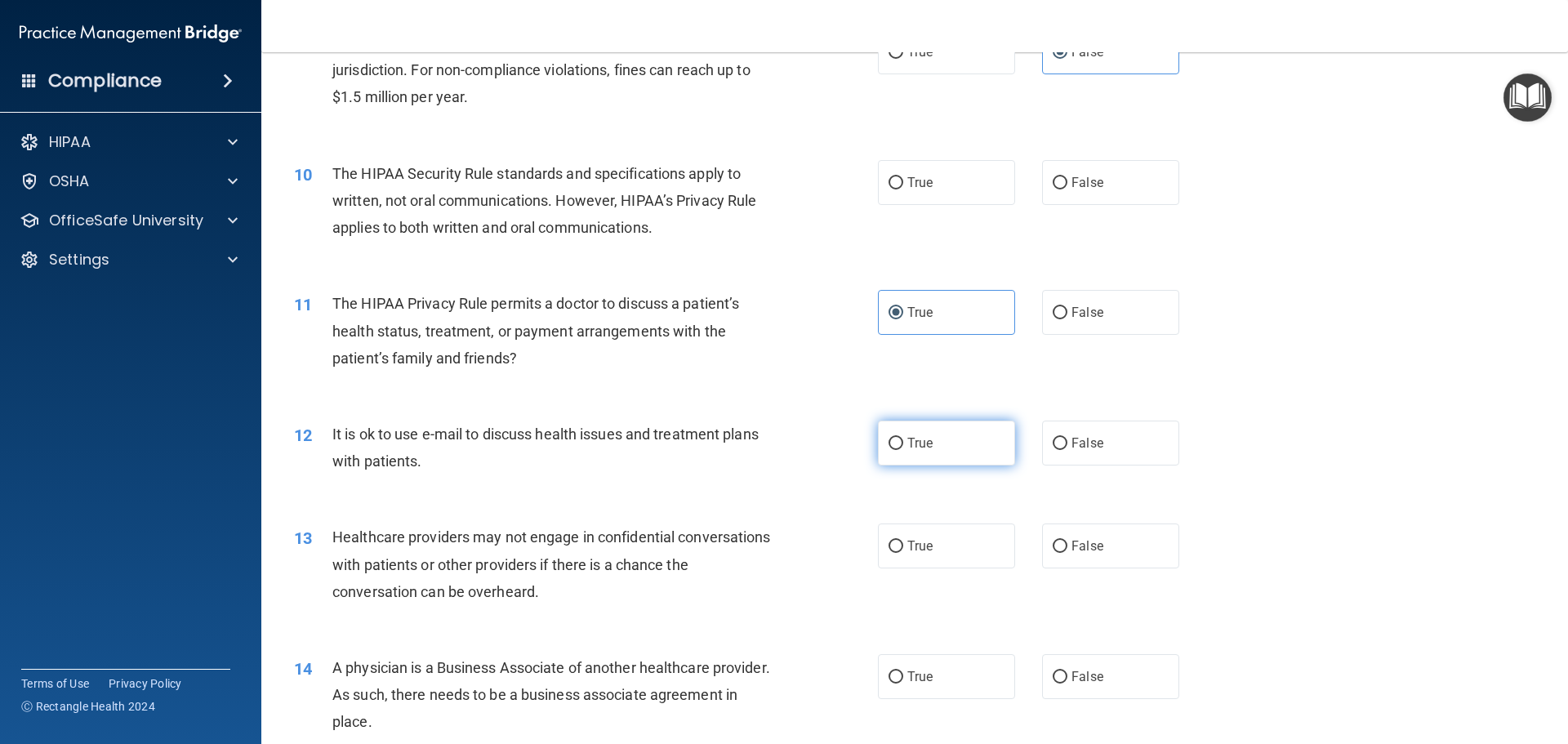
radio input "true"
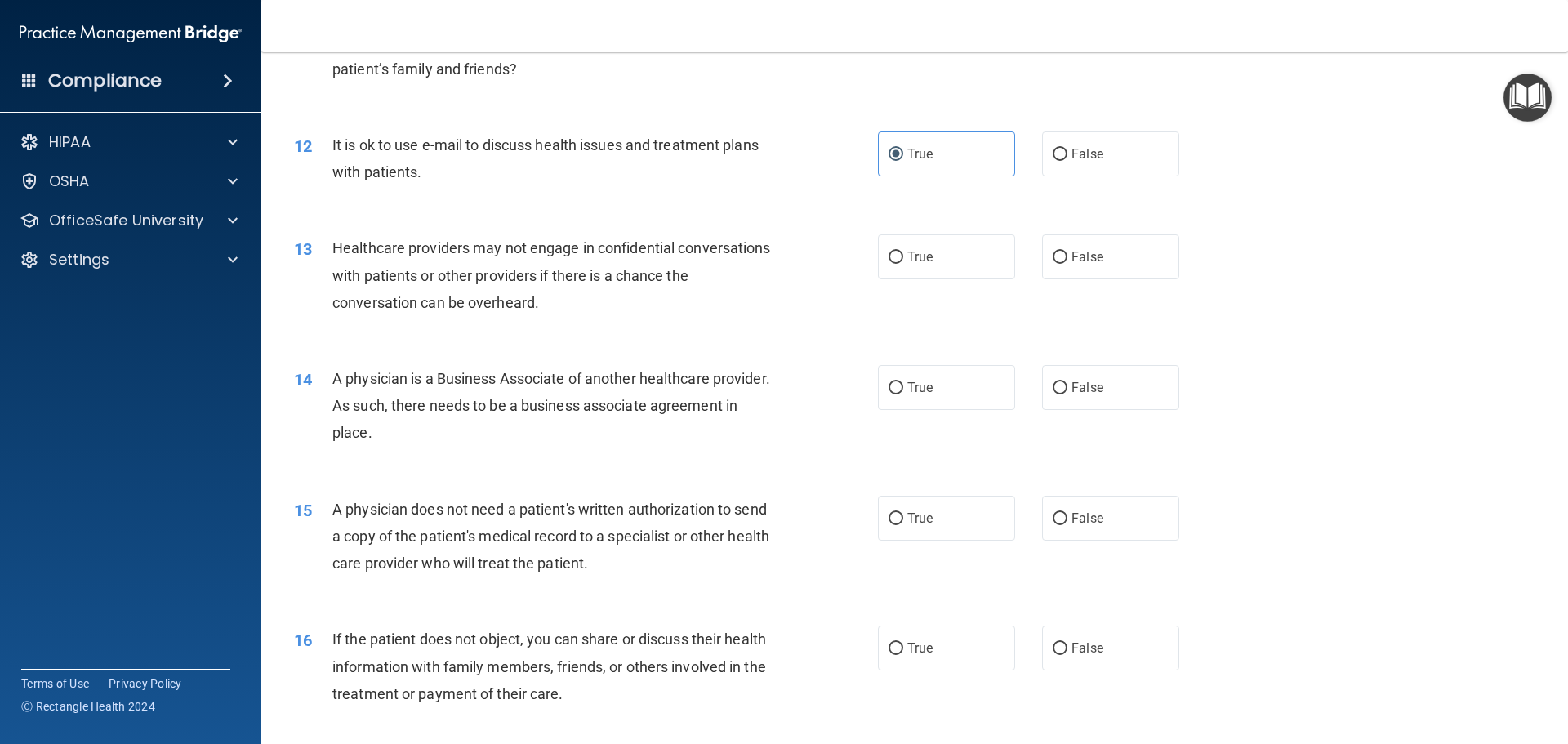
scroll to position [1388, 0]
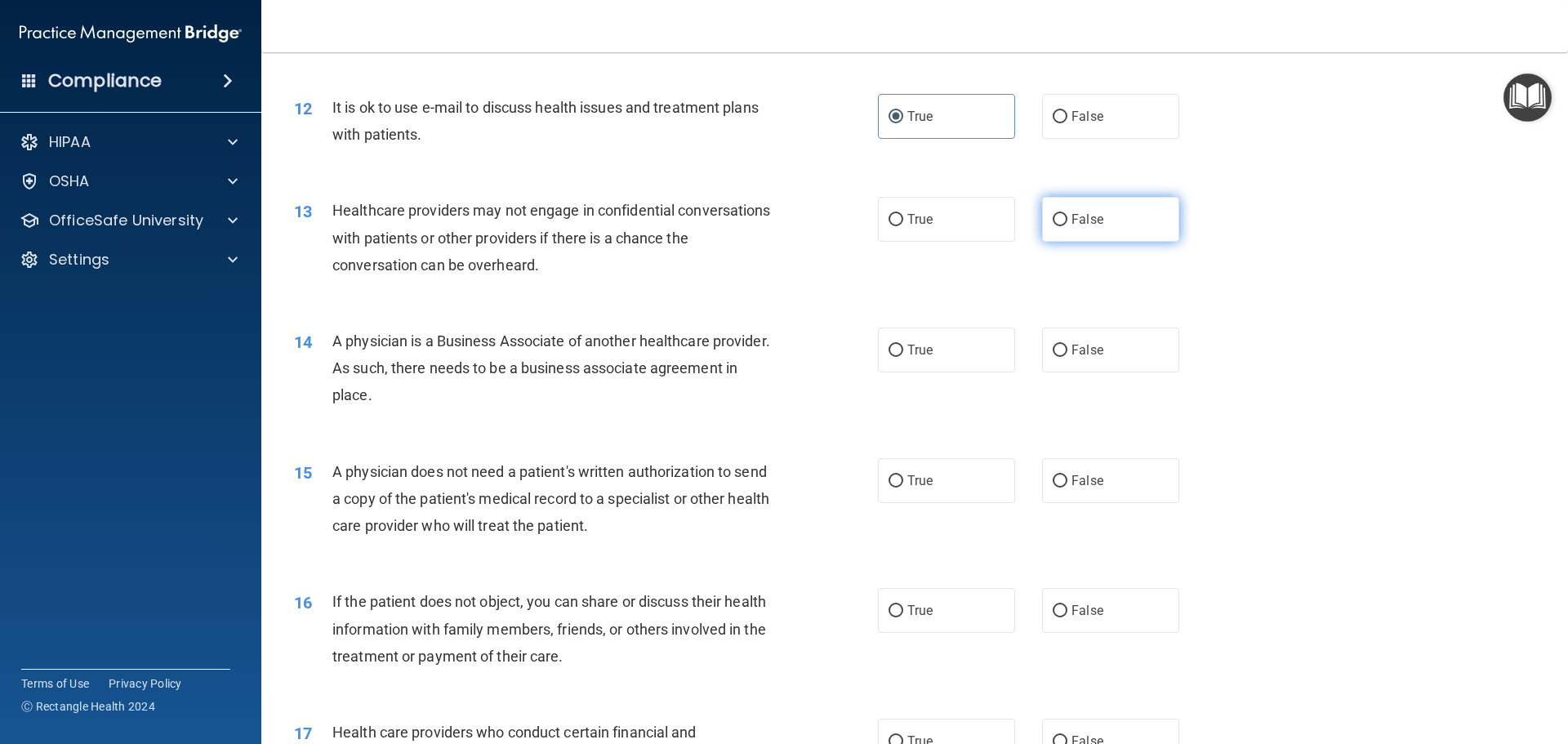
click at [1083, 230] on label "False" at bounding box center [1110, 219] width 137 height 44
click at [1068, 226] on input "False" at bounding box center [1060, 220] width 15 height 12
radio input "true"
click at [893, 480] on input "True" at bounding box center [896, 481] width 15 height 12
radio input "true"
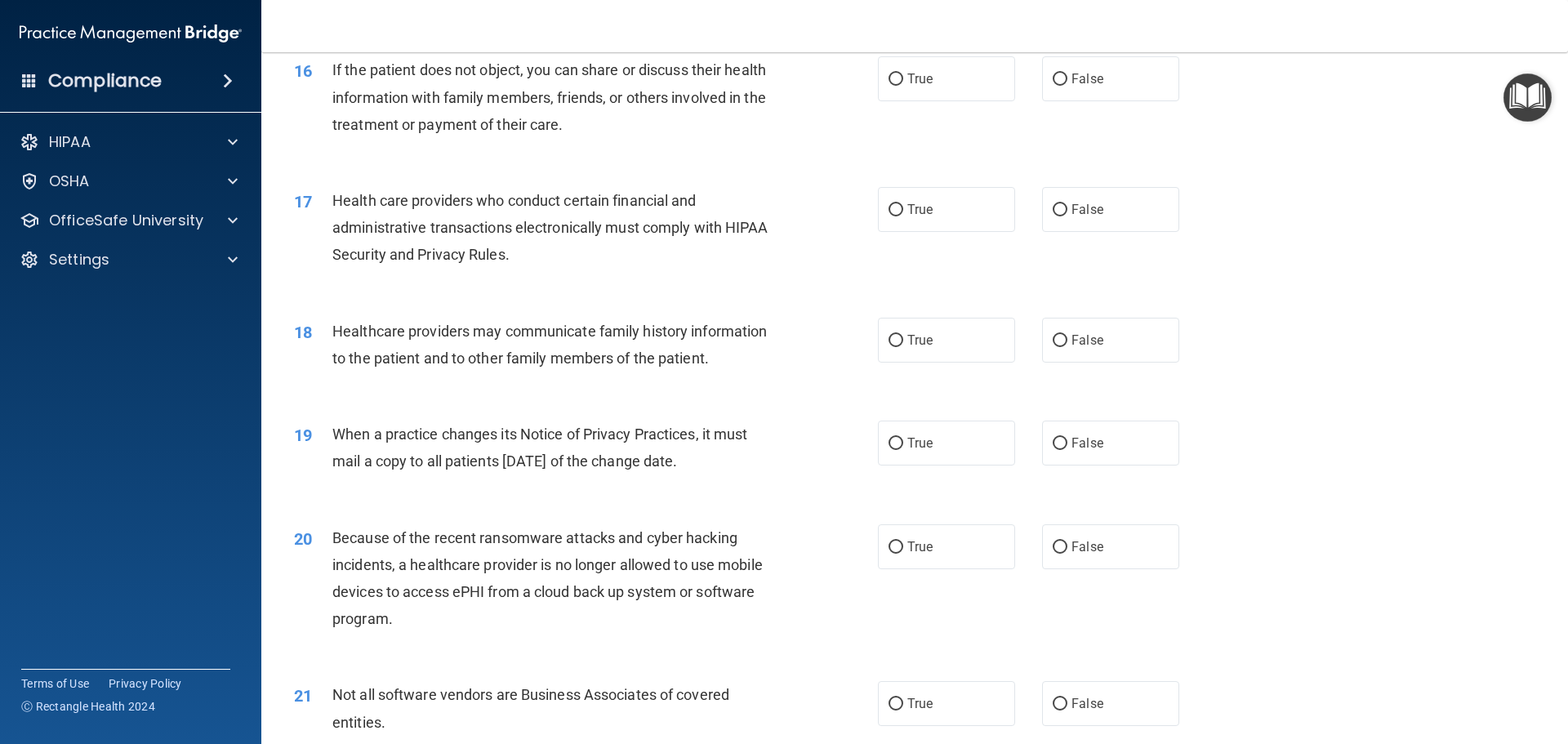
scroll to position [1960, 0]
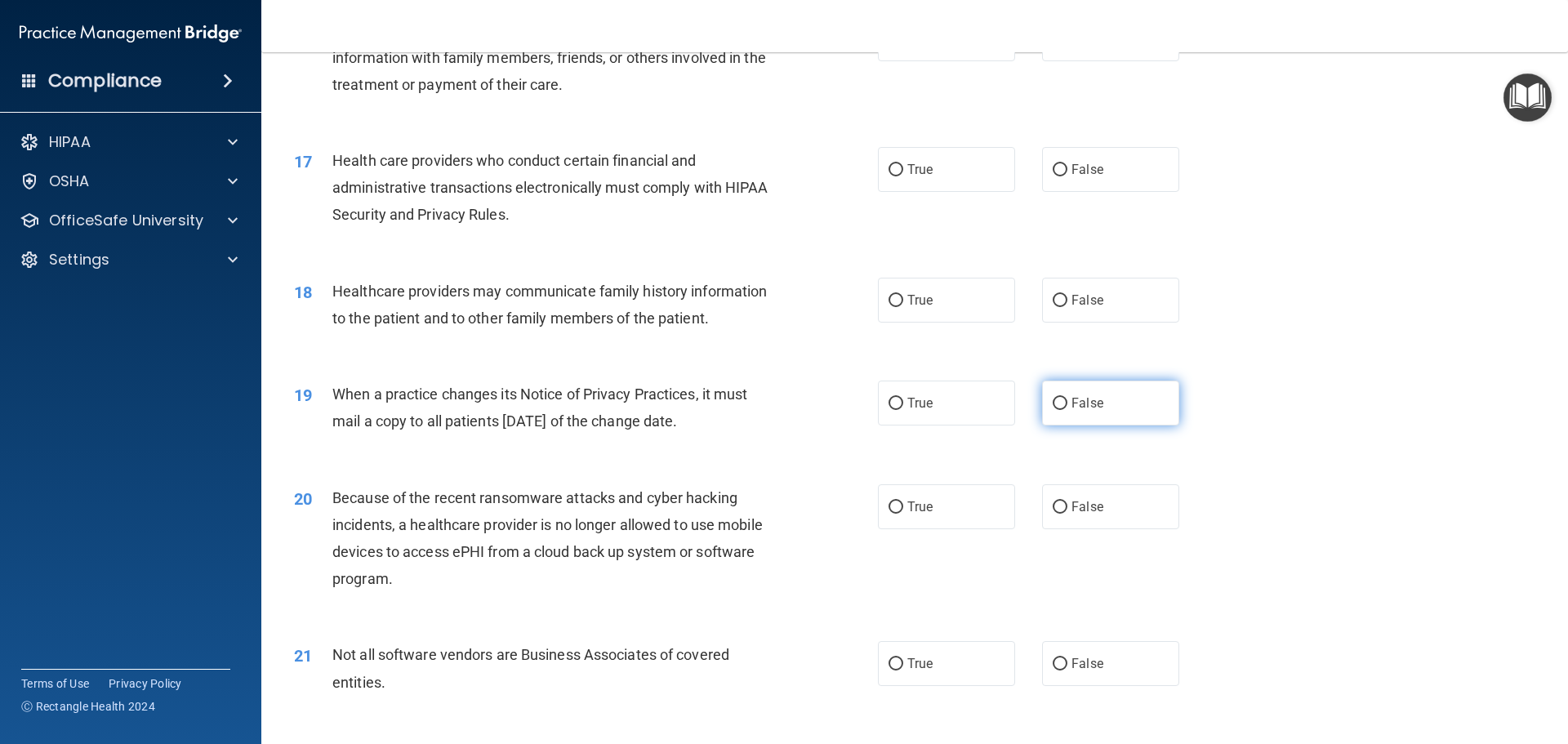
click at [1062, 423] on label "False" at bounding box center [1110, 403] width 137 height 44
click at [1062, 410] on input "False" at bounding box center [1060, 403] width 15 height 12
radio input "true"
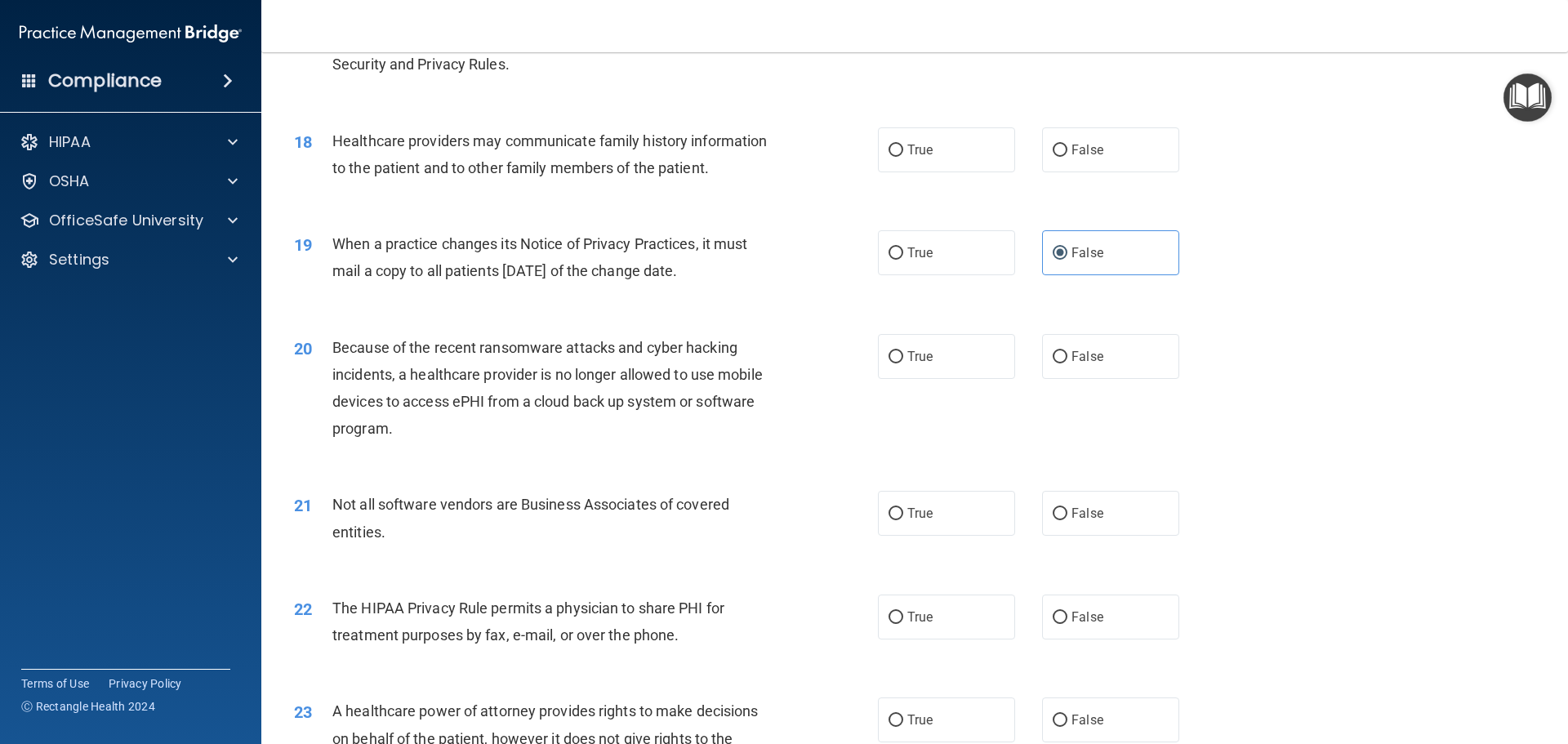
scroll to position [2123, 0]
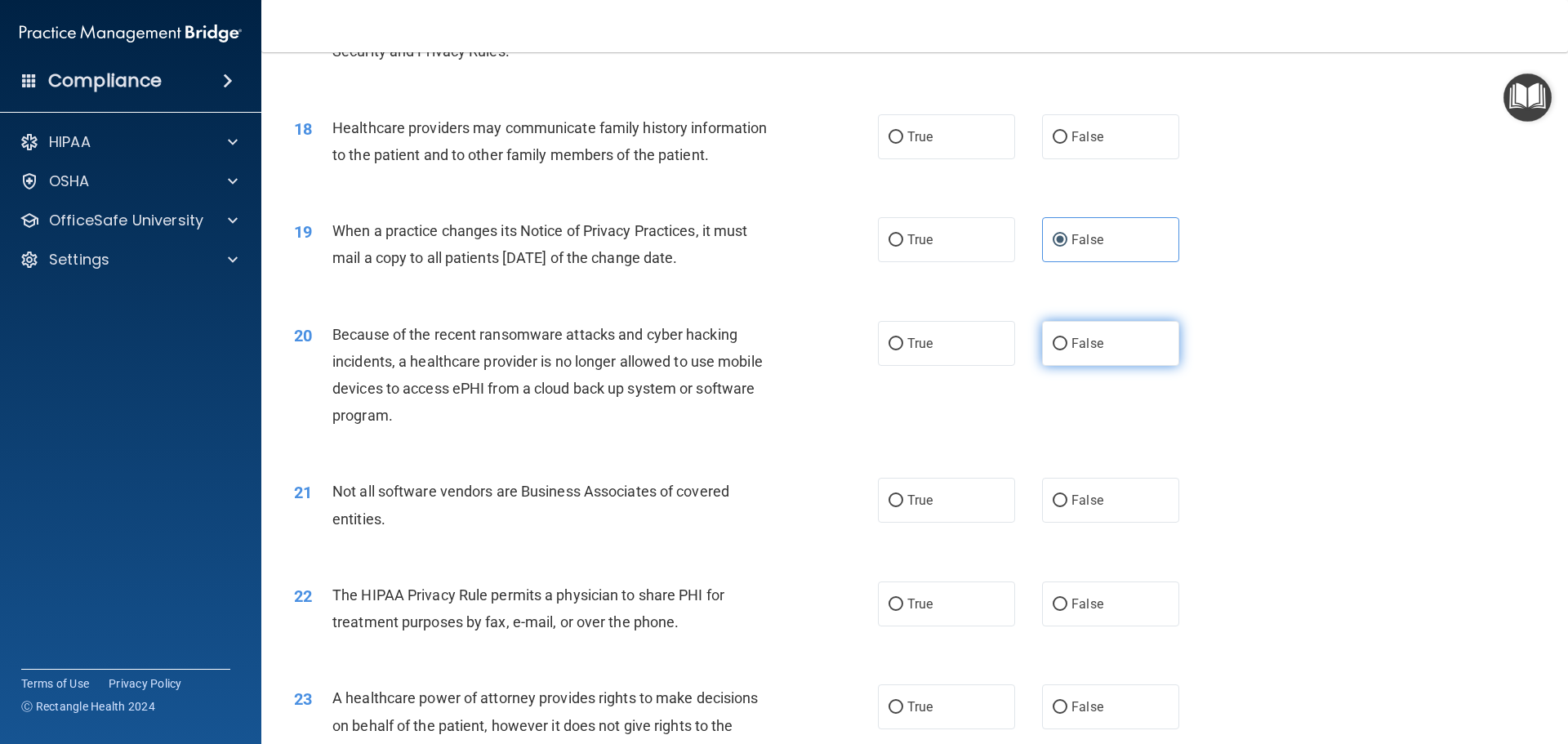
click at [1047, 354] on label "False" at bounding box center [1110, 343] width 137 height 44
click at [1053, 350] on input "False" at bounding box center [1060, 344] width 15 height 12
radio input "true"
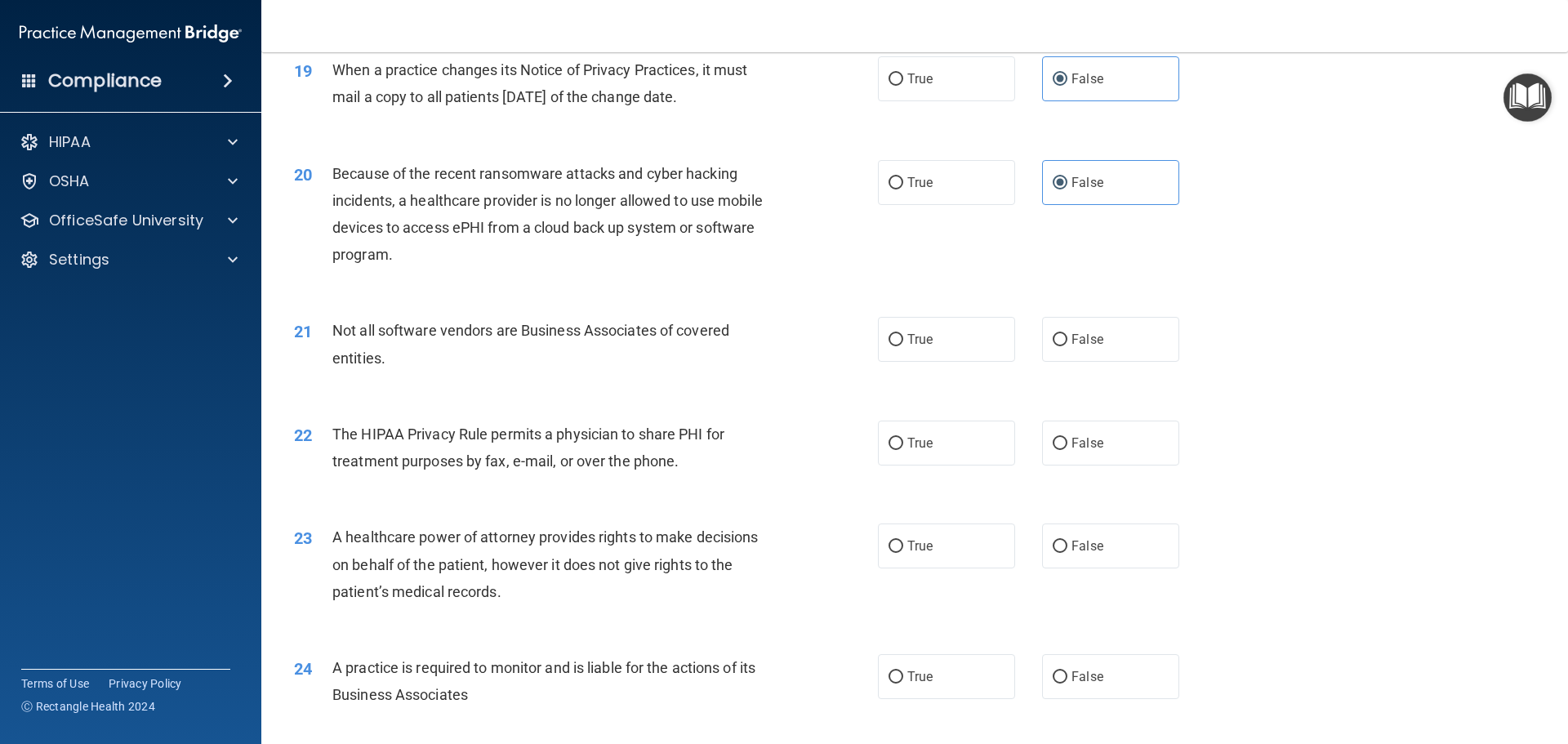
scroll to position [2367, 0]
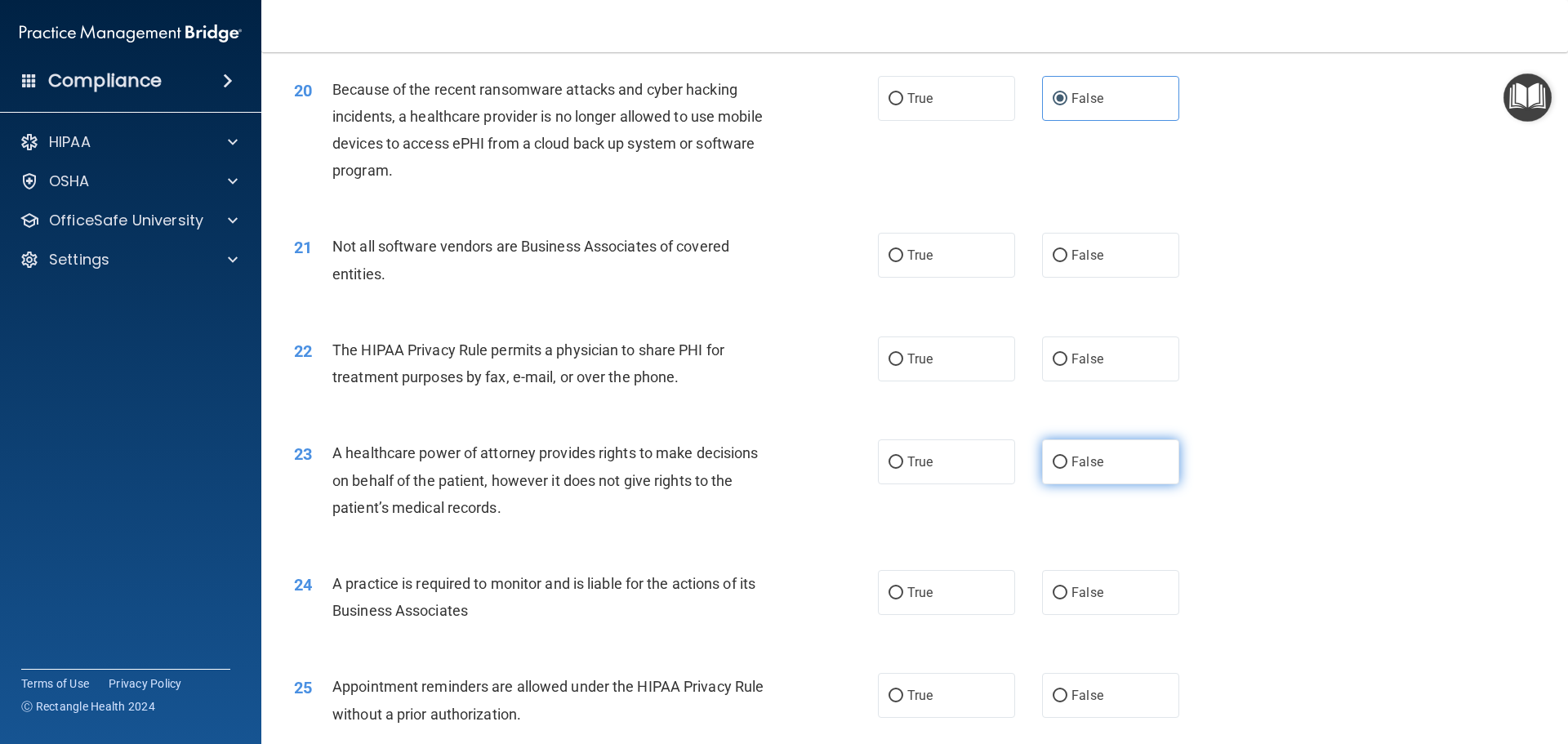
click at [1057, 471] on label "False" at bounding box center [1110, 461] width 137 height 44
click at [1057, 469] on input "False" at bounding box center [1060, 462] width 15 height 12
radio input "true"
click at [1071, 590] on span "False" at bounding box center [1087, 592] width 32 height 16
click at [1065, 590] on input "False" at bounding box center [1060, 593] width 15 height 12
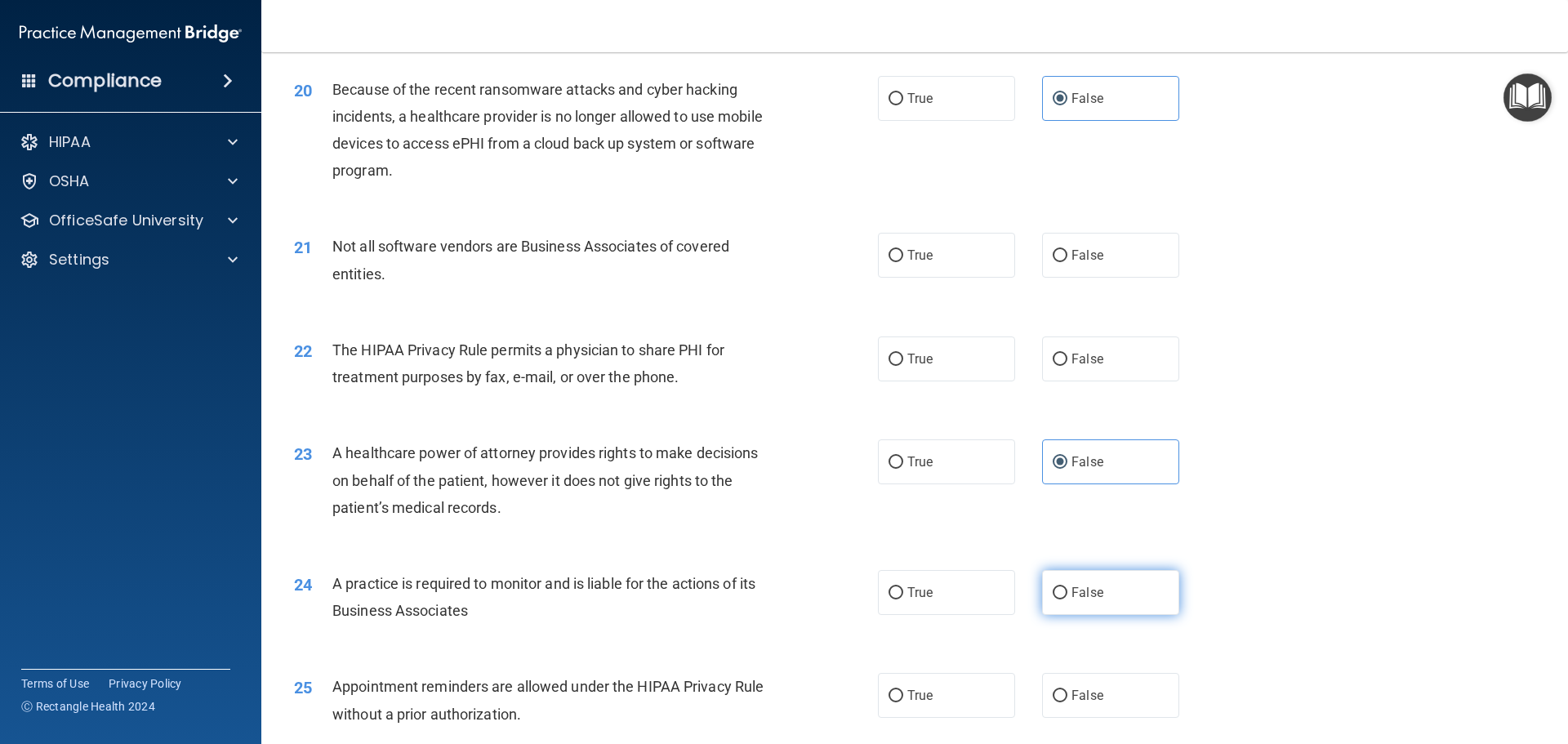
radio input "true"
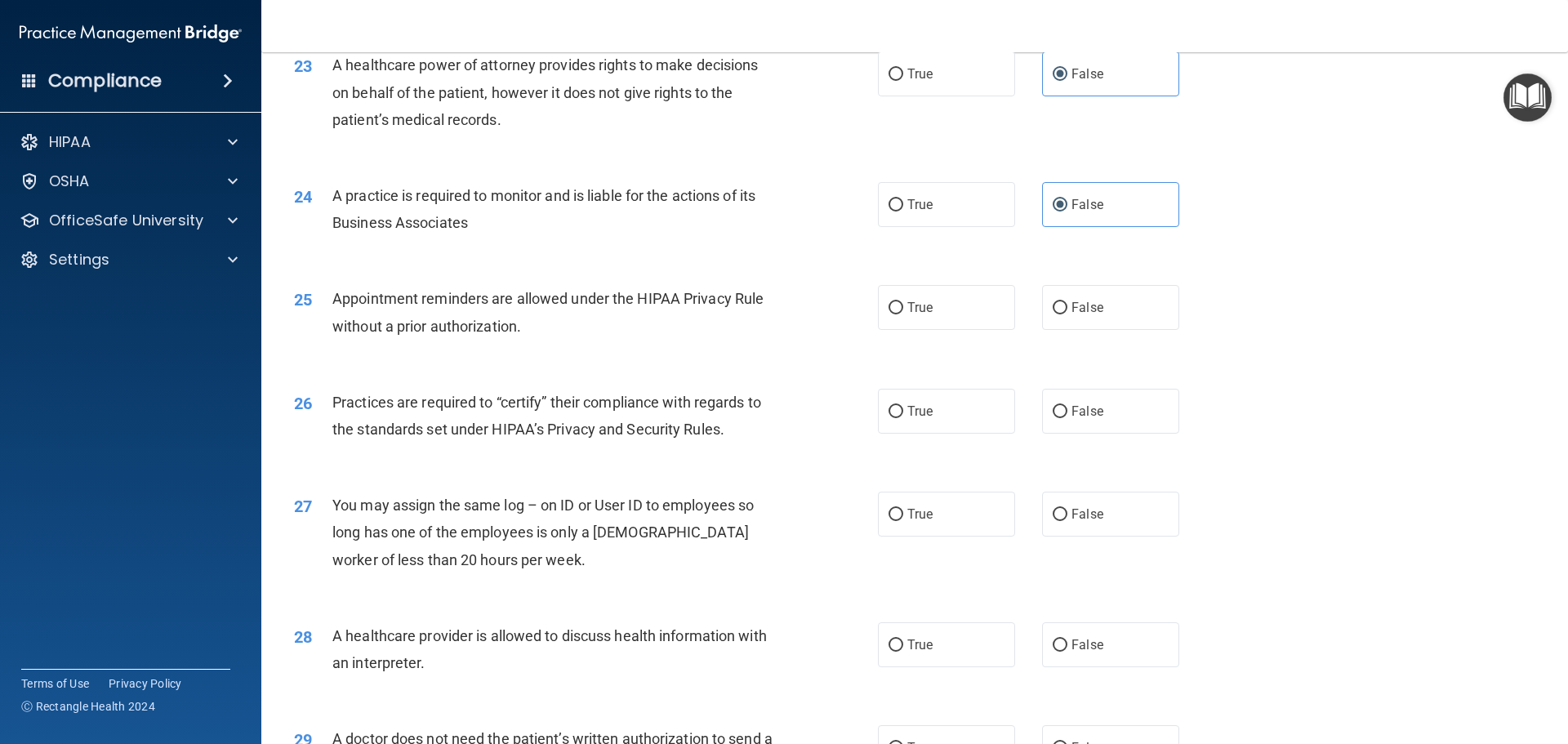
scroll to position [2776, 0]
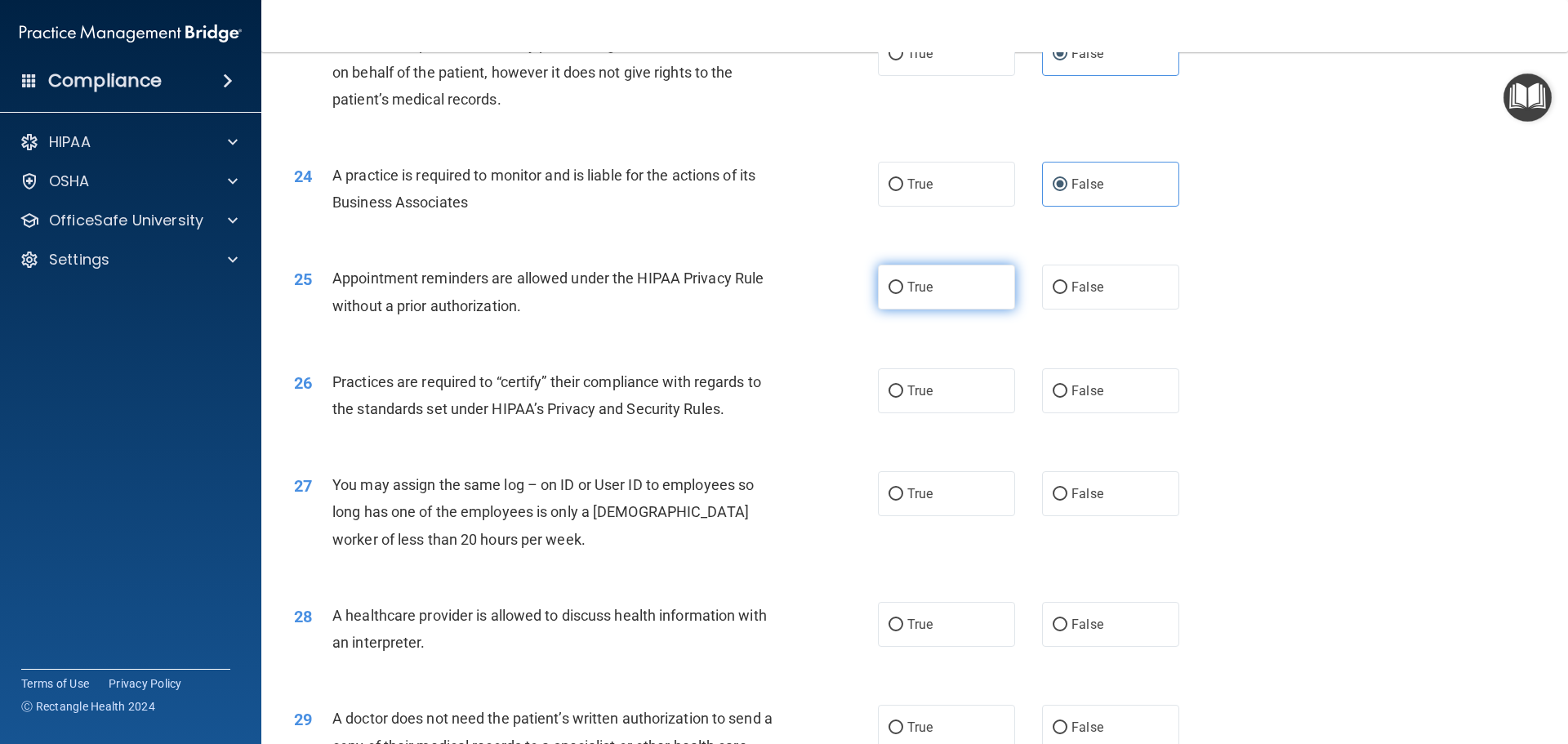
click at [917, 281] on span "True" at bounding box center [919, 286] width 25 height 16
click at [904, 282] on input "True" at bounding box center [896, 287] width 15 height 12
radio input "true"
click at [1081, 397] on span "False" at bounding box center [1087, 390] width 32 height 16
click at [1068, 397] on input "False" at bounding box center [1060, 391] width 15 height 12
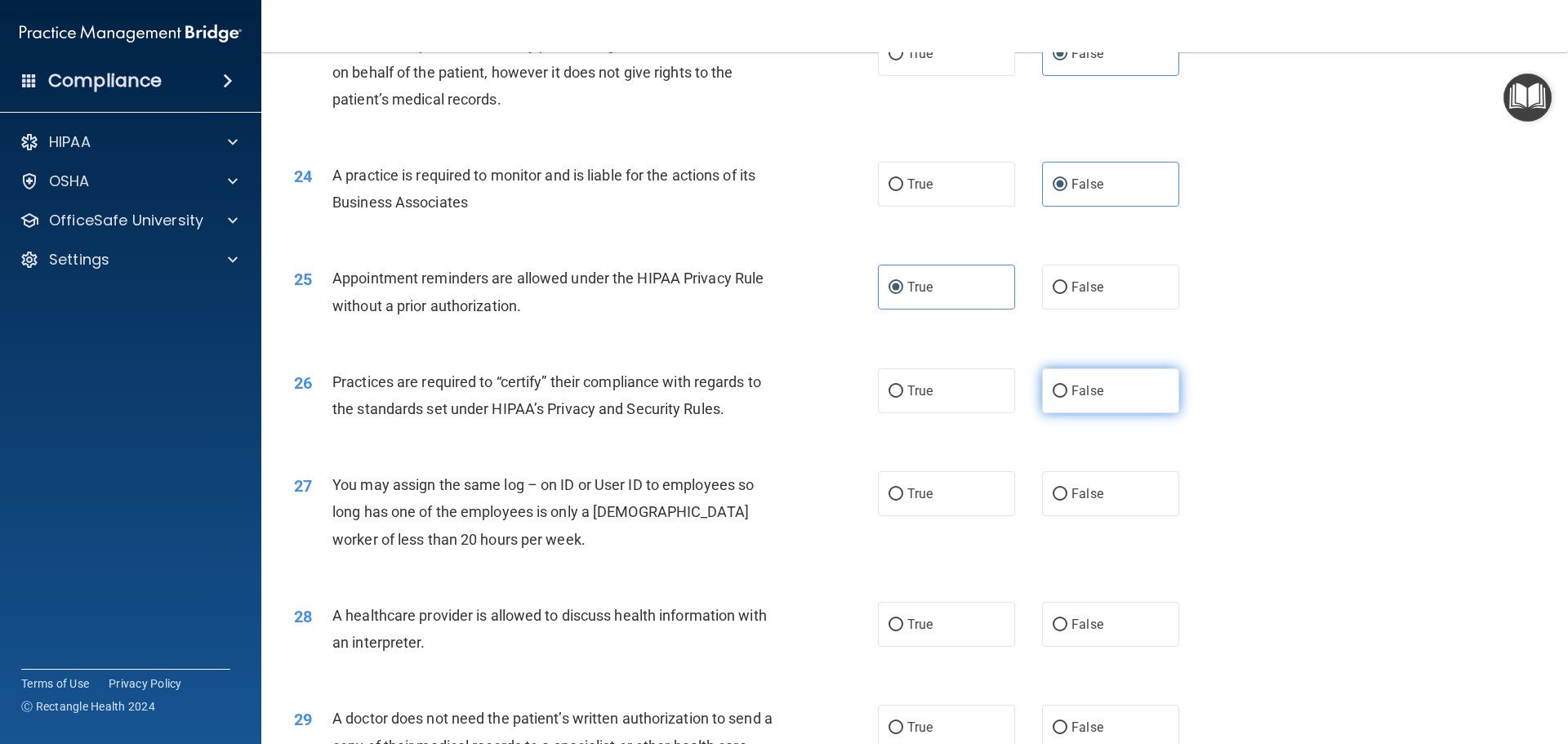
radio input "true"
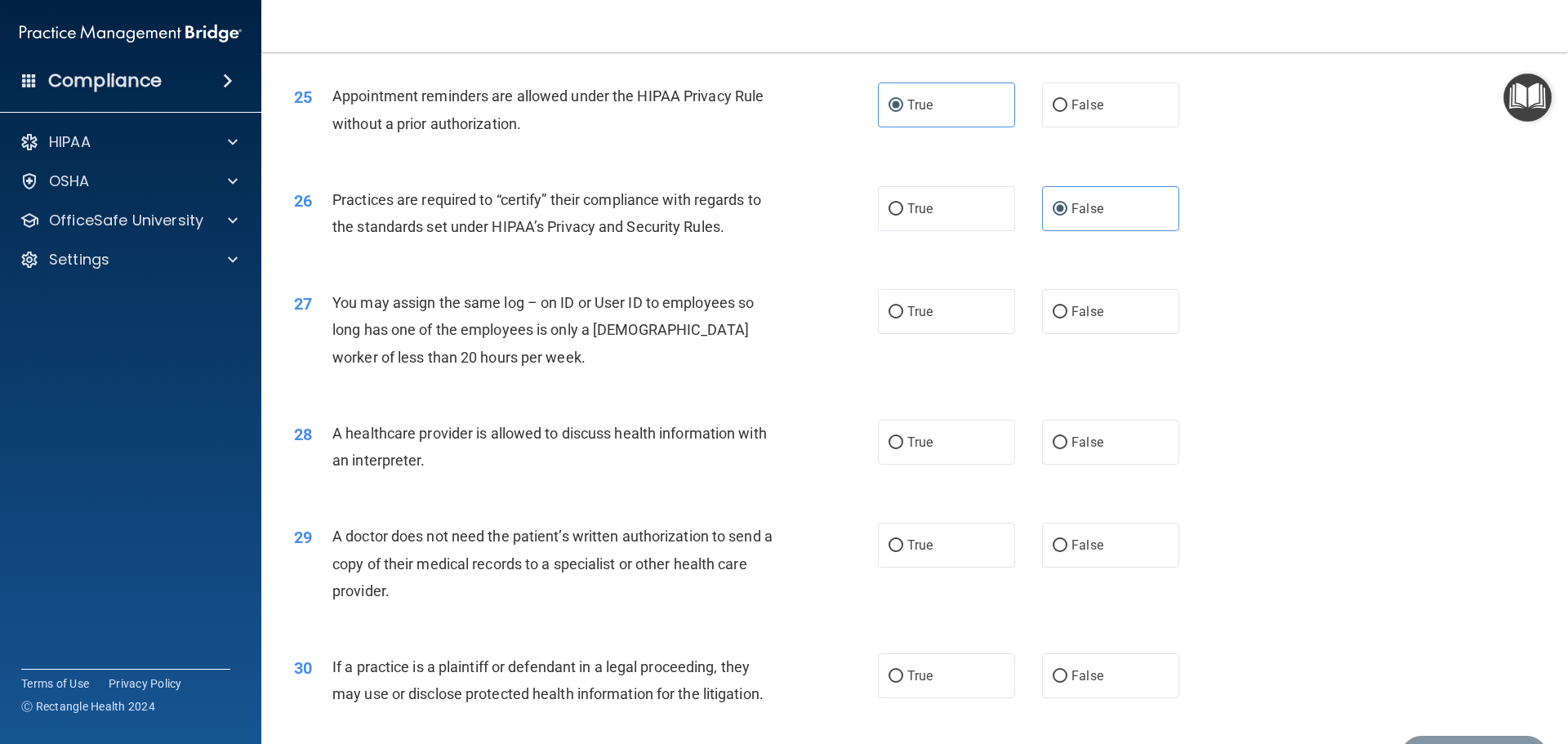
scroll to position [3020, 0]
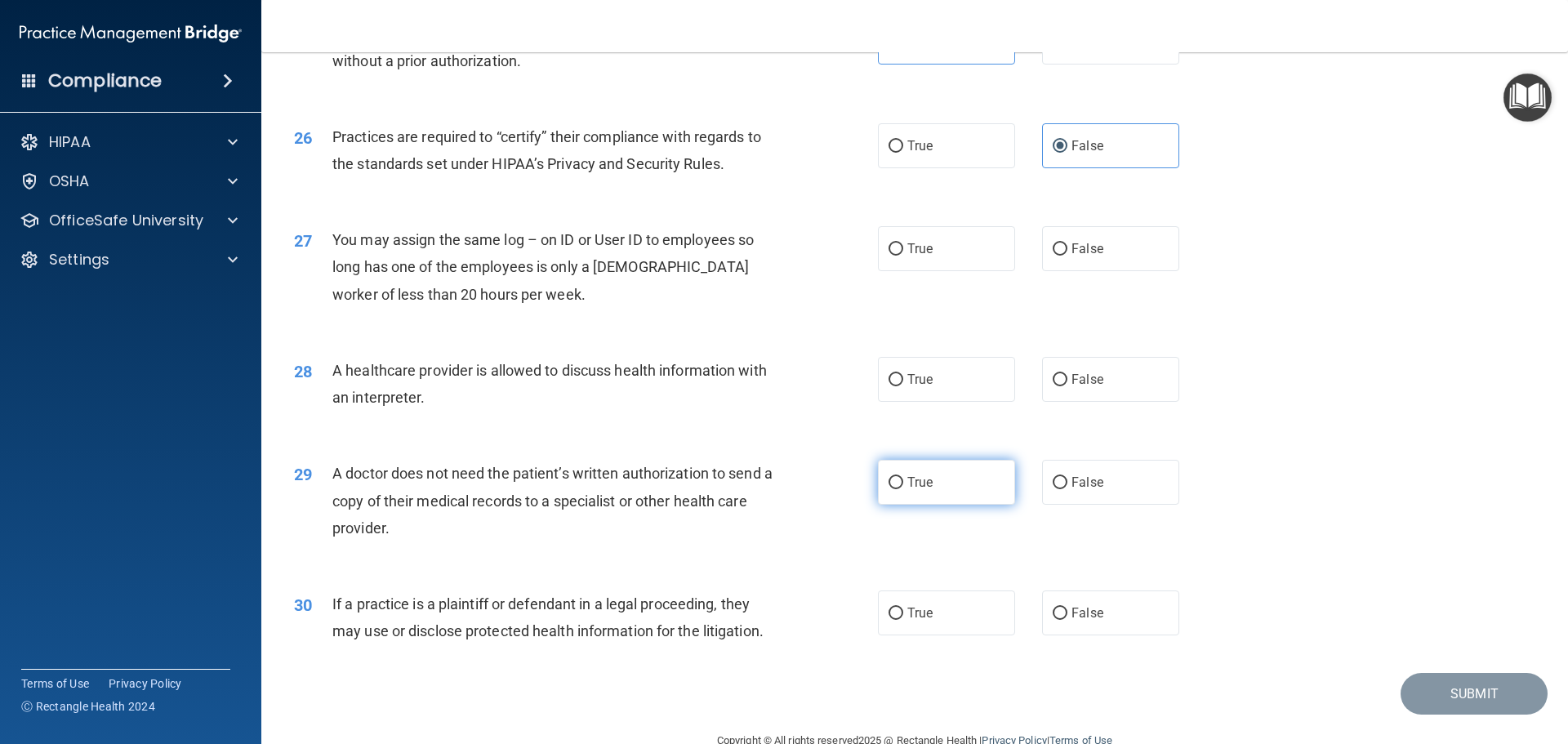
click at [938, 484] on label "True" at bounding box center [946, 482] width 137 height 44
click at [904, 484] on input "True" at bounding box center [896, 483] width 15 height 12
radio input "true"
click at [902, 632] on label "True" at bounding box center [946, 612] width 137 height 44
click at [902, 620] on input "True" at bounding box center [896, 613] width 15 height 12
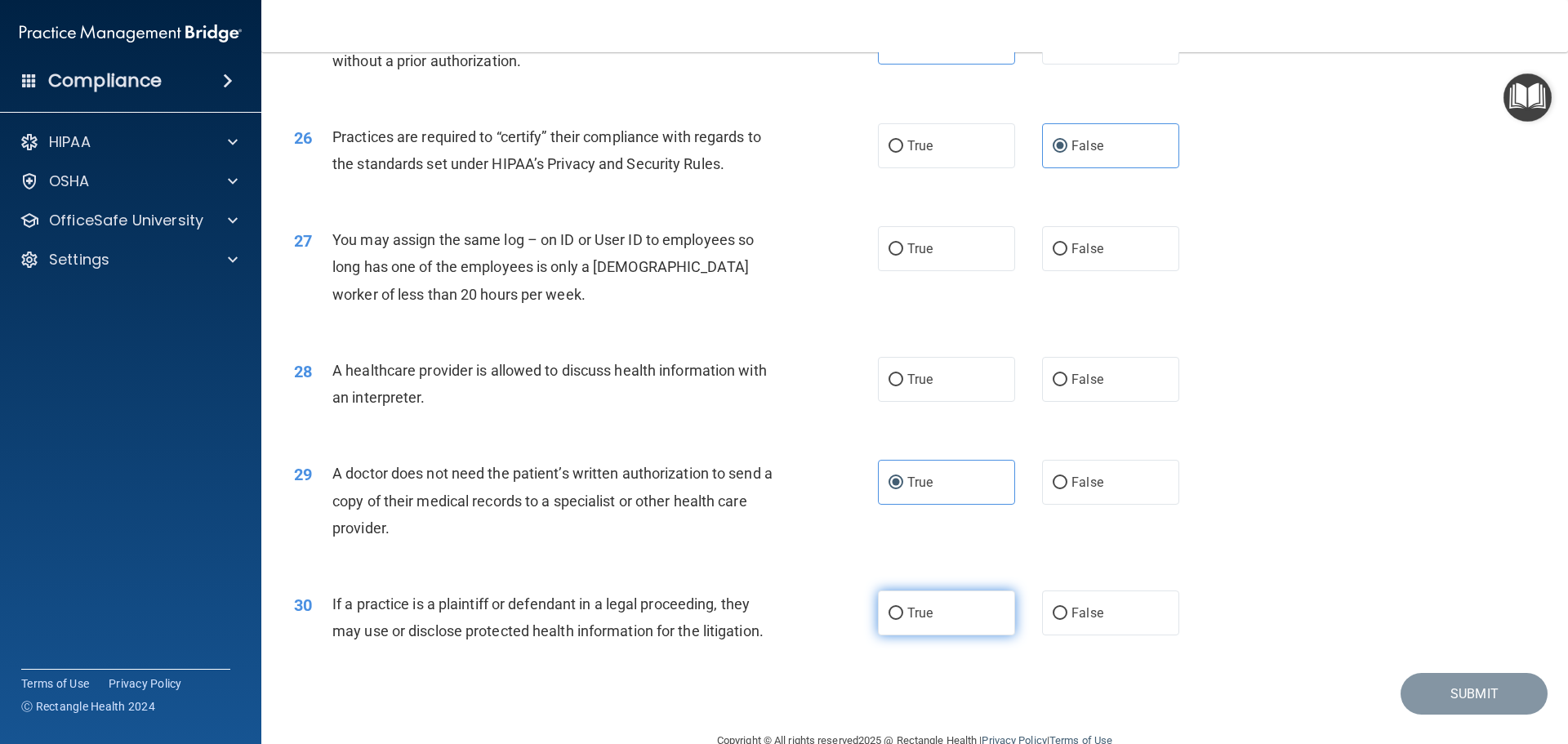
radio input "true"
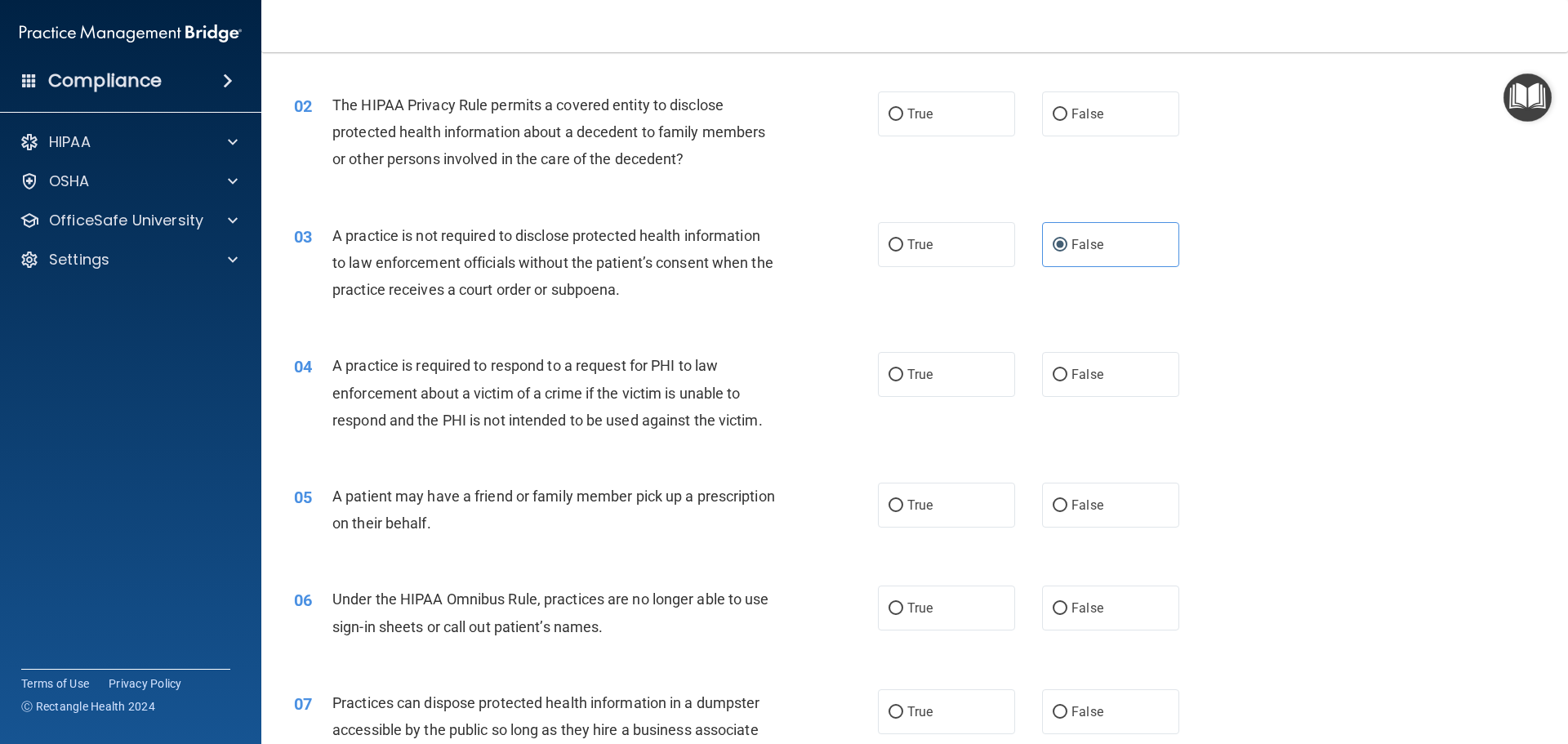
scroll to position [0, 0]
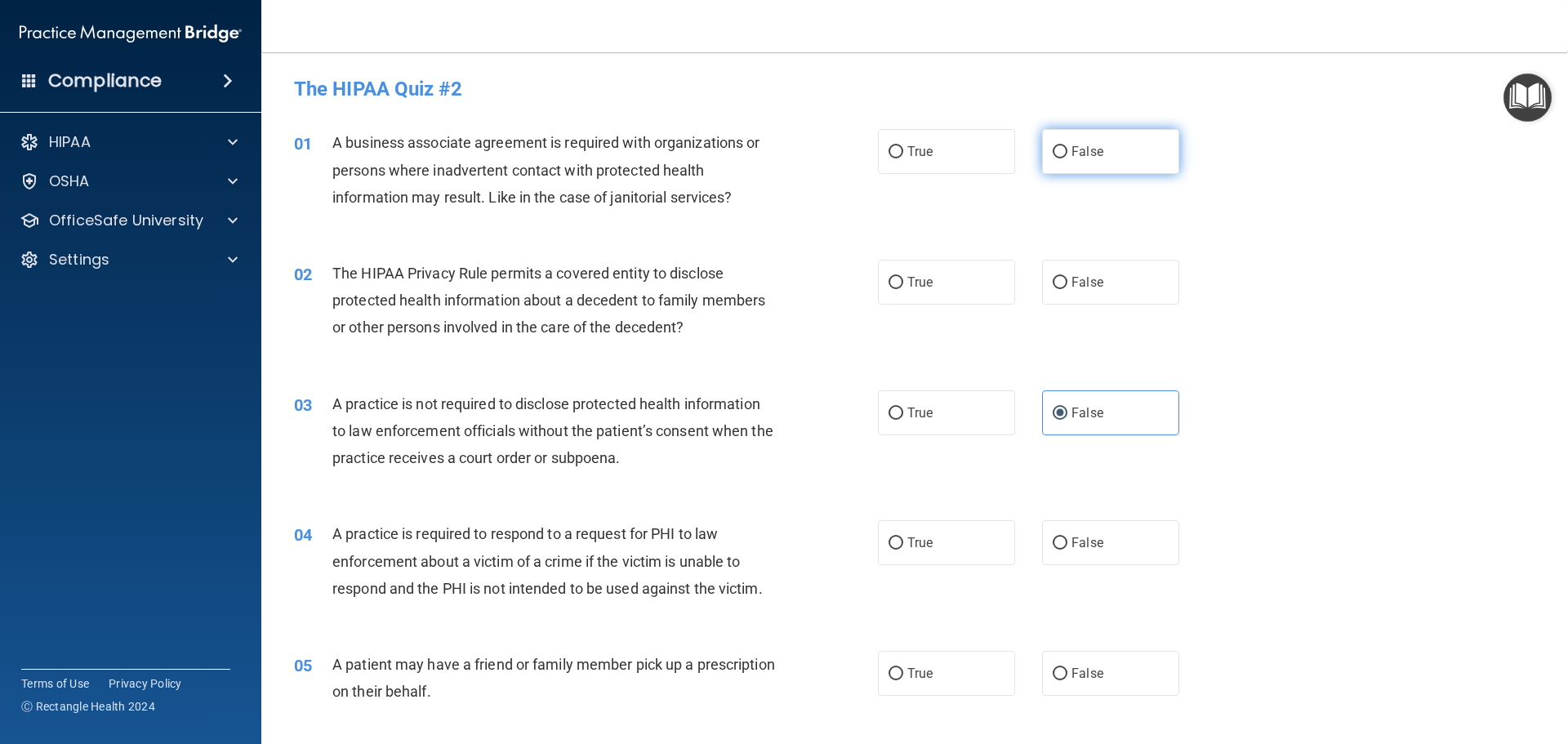
click at [1088, 151] on span "False" at bounding box center [1087, 151] width 32 height 16
click at [1068, 151] on input "False" at bounding box center [1060, 152] width 15 height 12
radio input "true"
click at [878, 289] on label "True" at bounding box center [946, 282] width 137 height 44
click at [889, 289] on input "True" at bounding box center [896, 283] width 15 height 12
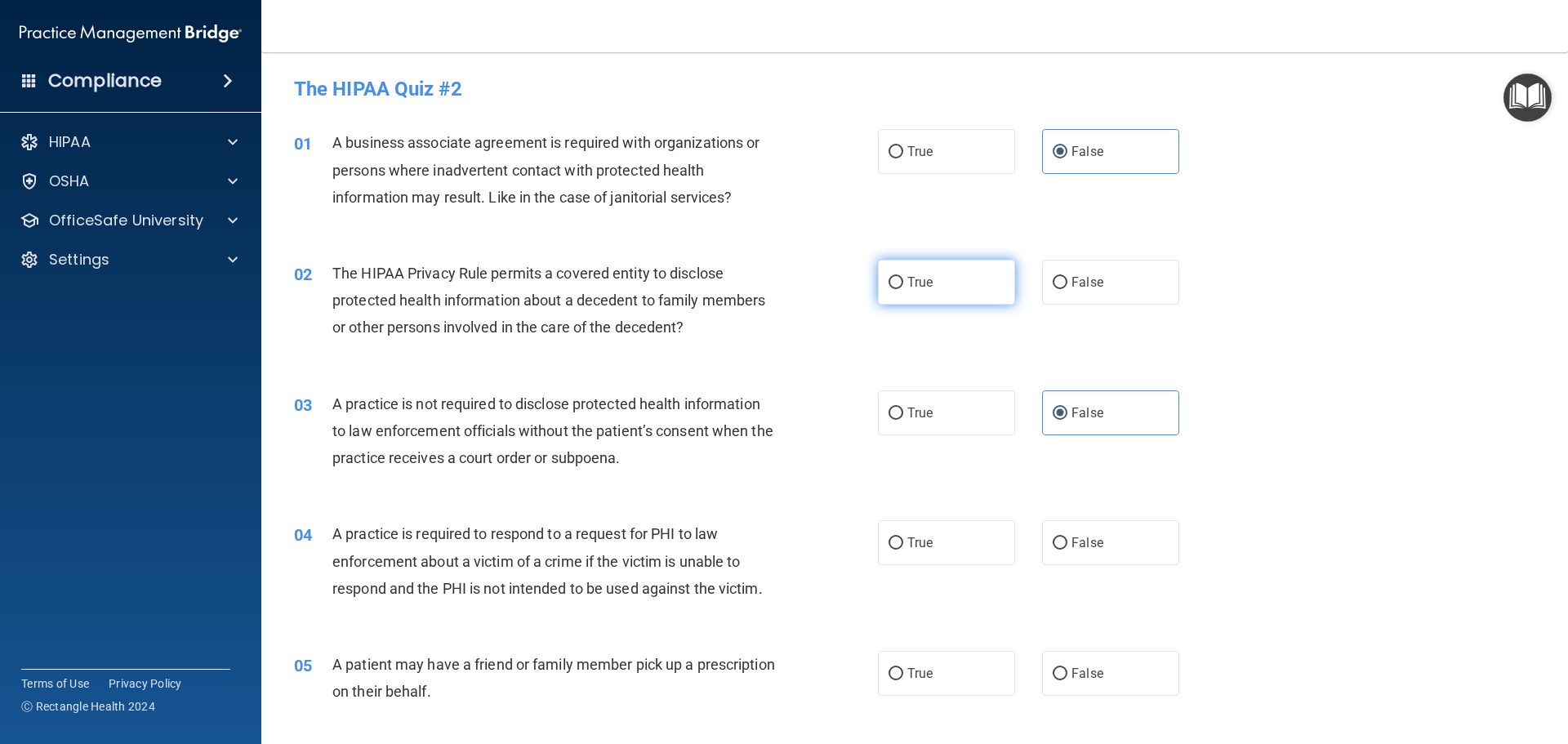
radio input "true"
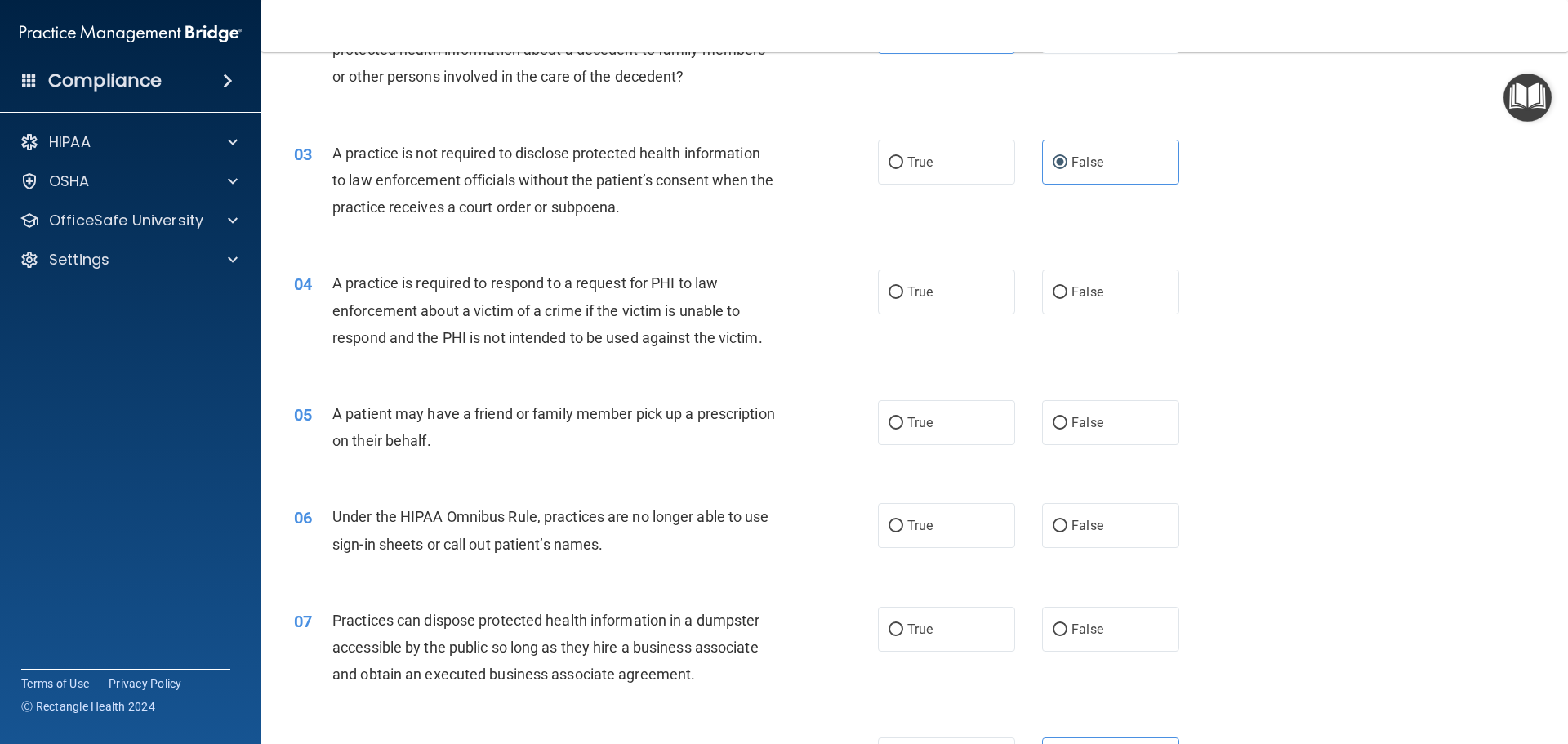
scroll to position [326, 0]
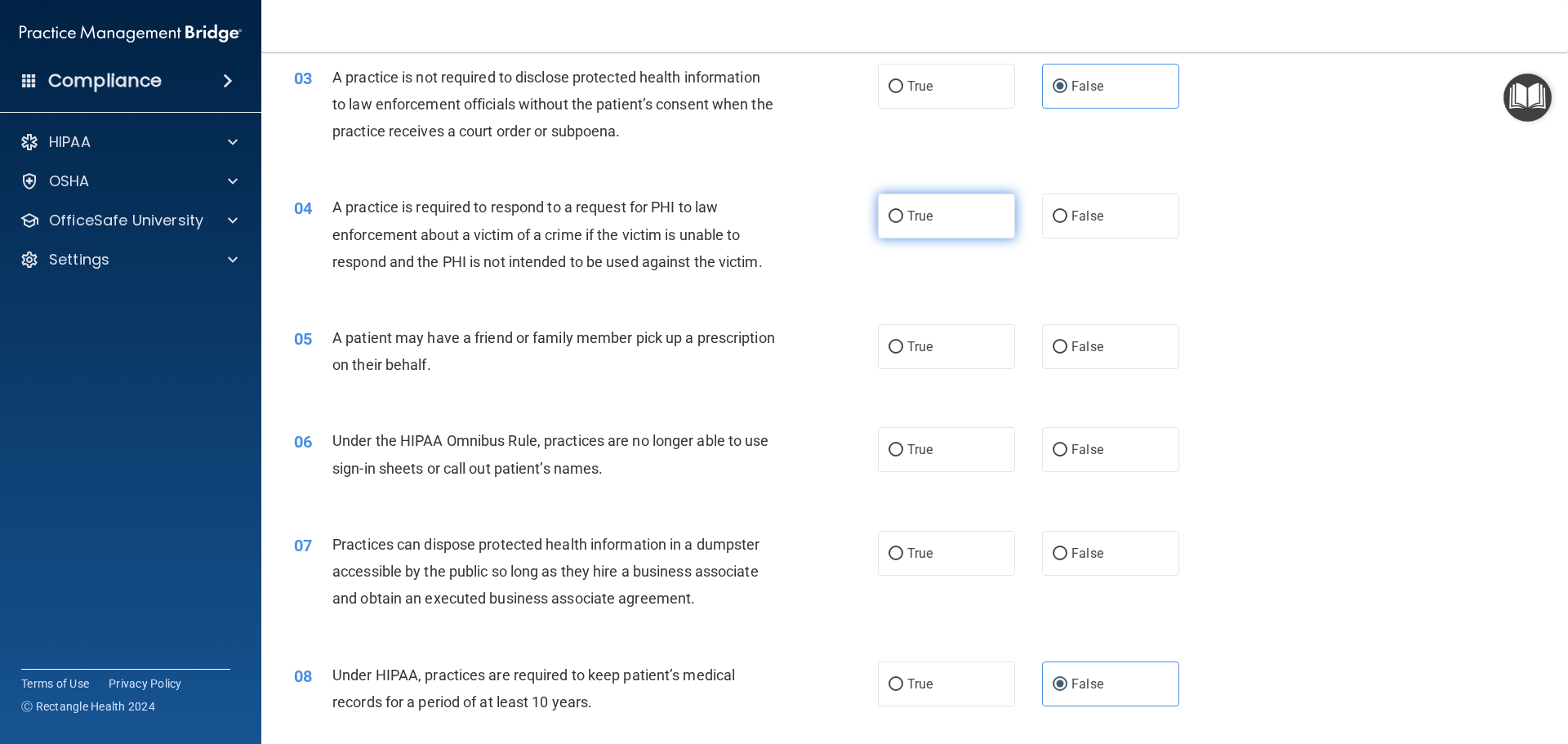
click at [904, 230] on label "True" at bounding box center [946, 216] width 137 height 44
click at [904, 223] on input "True" at bounding box center [896, 216] width 15 height 12
radio input "true"
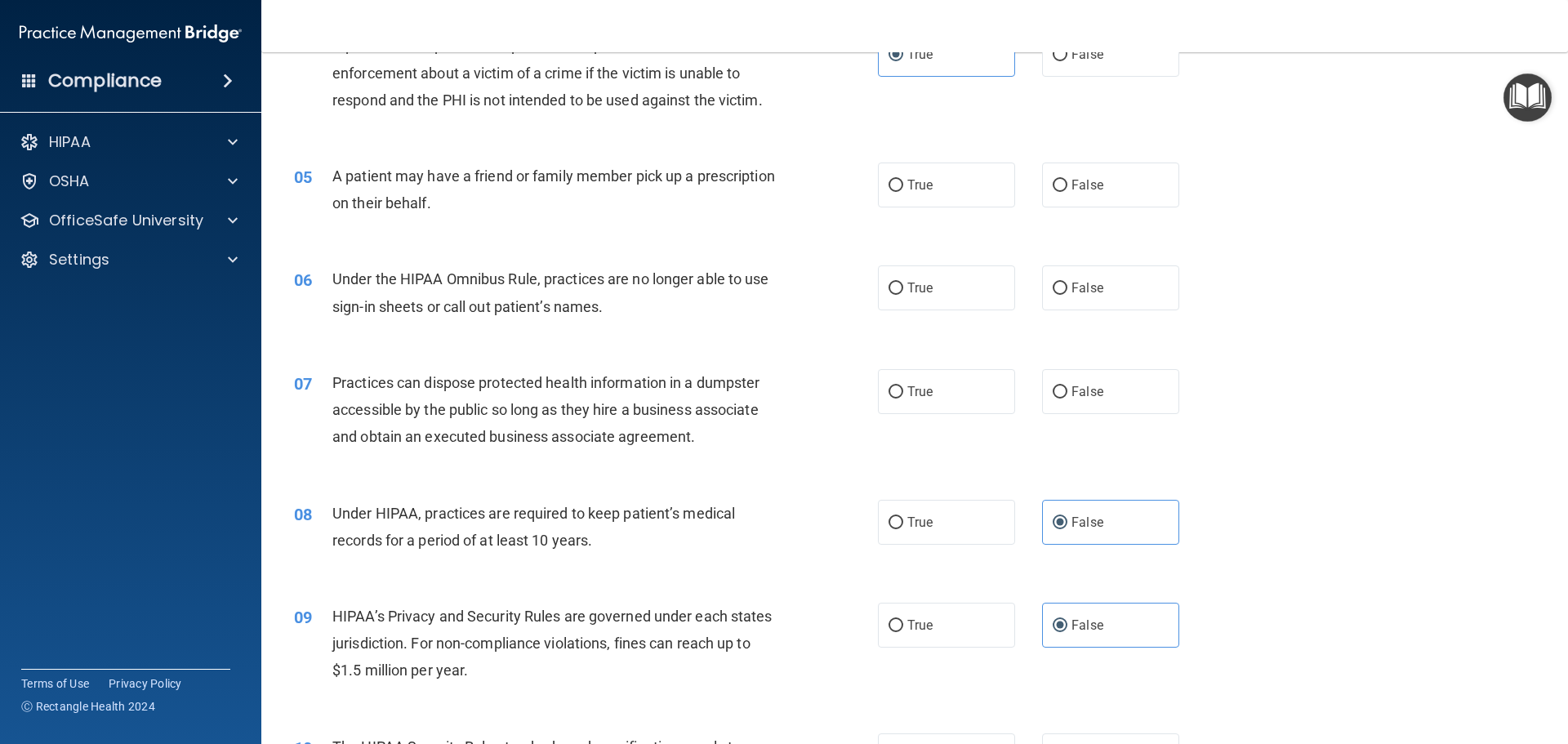
scroll to position [490, 0]
click at [980, 199] on label "True" at bounding box center [946, 183] width 137 height 44
click at [904, 190] on input "True" at bounding box center [896, 183] width 15 height 12
radio input "true"
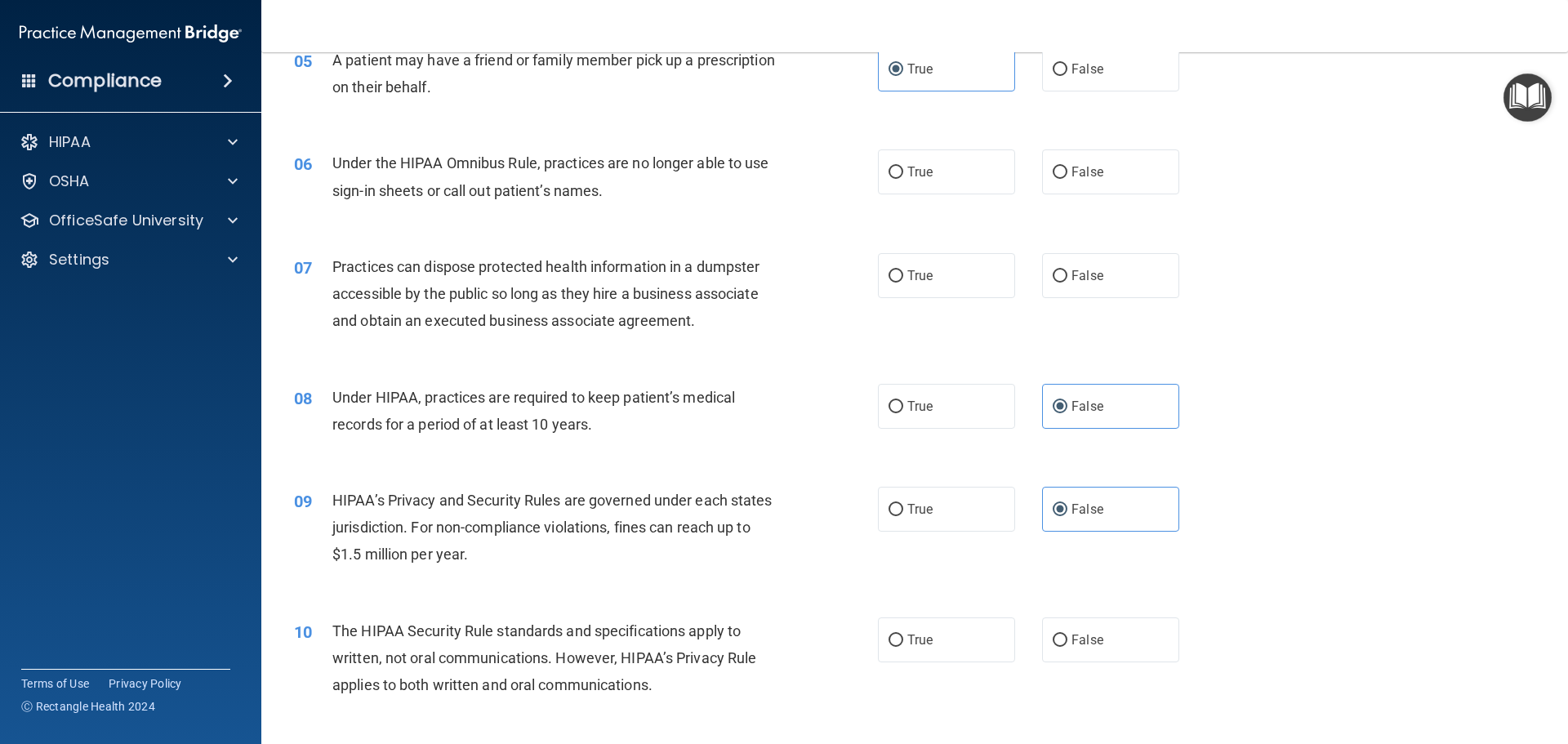
scroll to position [653, 0]
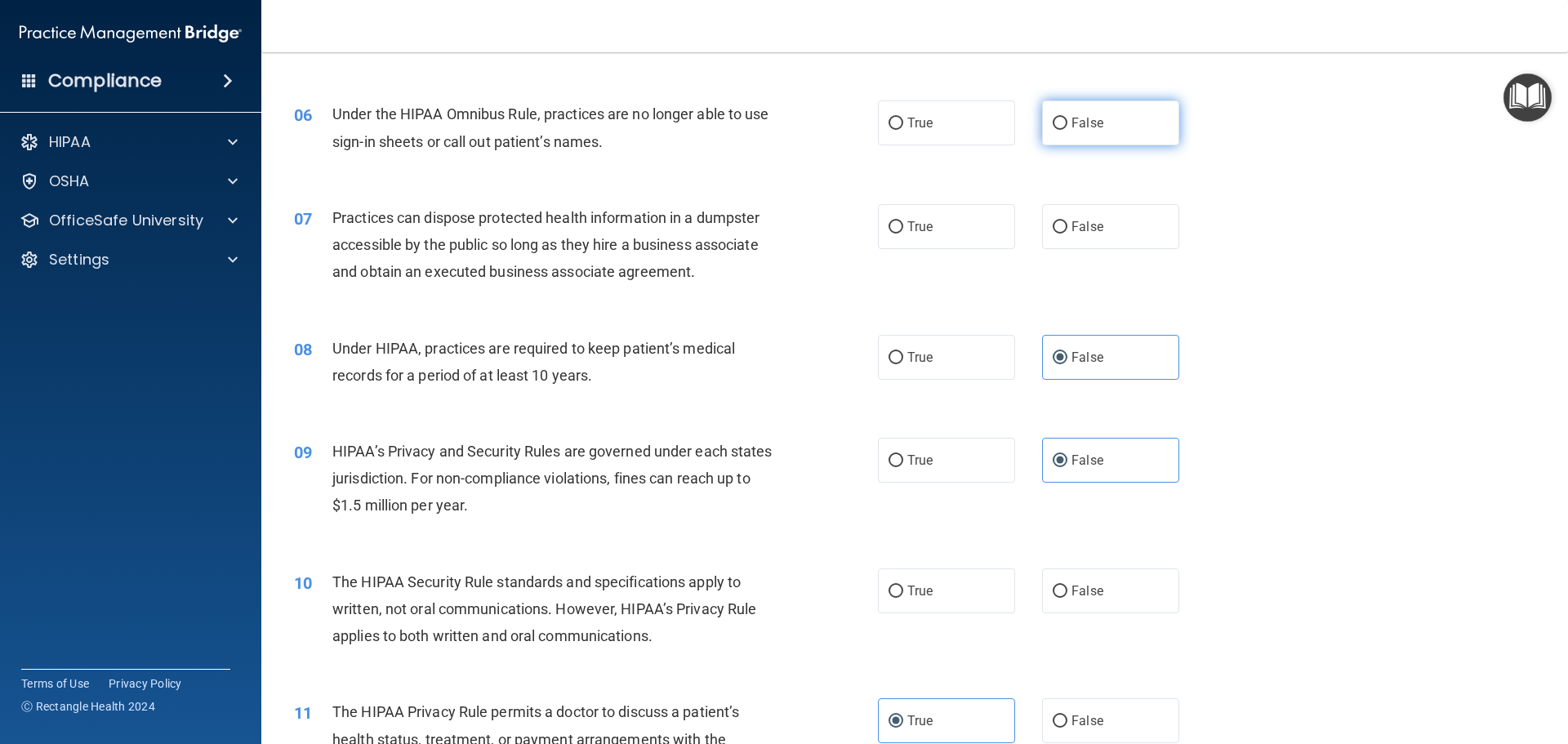
click at [1053, 118] on input "False" at bounding box center [1060, 123] width 15 height 12
radio input "true"
click at [1105, 232] on label "False" at bounding box center [1110, 226] width 137 height 44
click at [1068, 232] on input "False" at bounding box center [1060, 227] width 15 height 12
radio input "true"
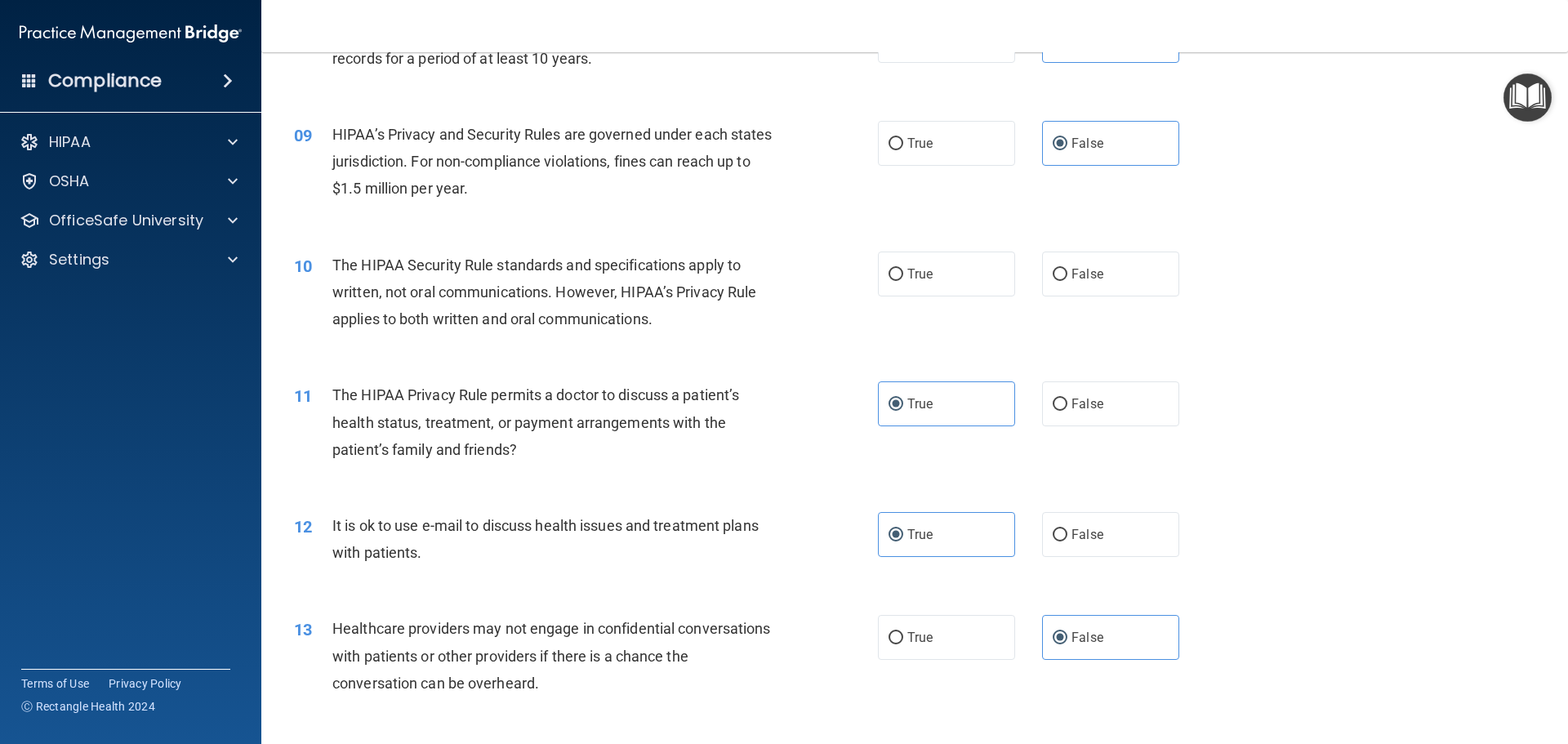
scroll to position [979, 0]
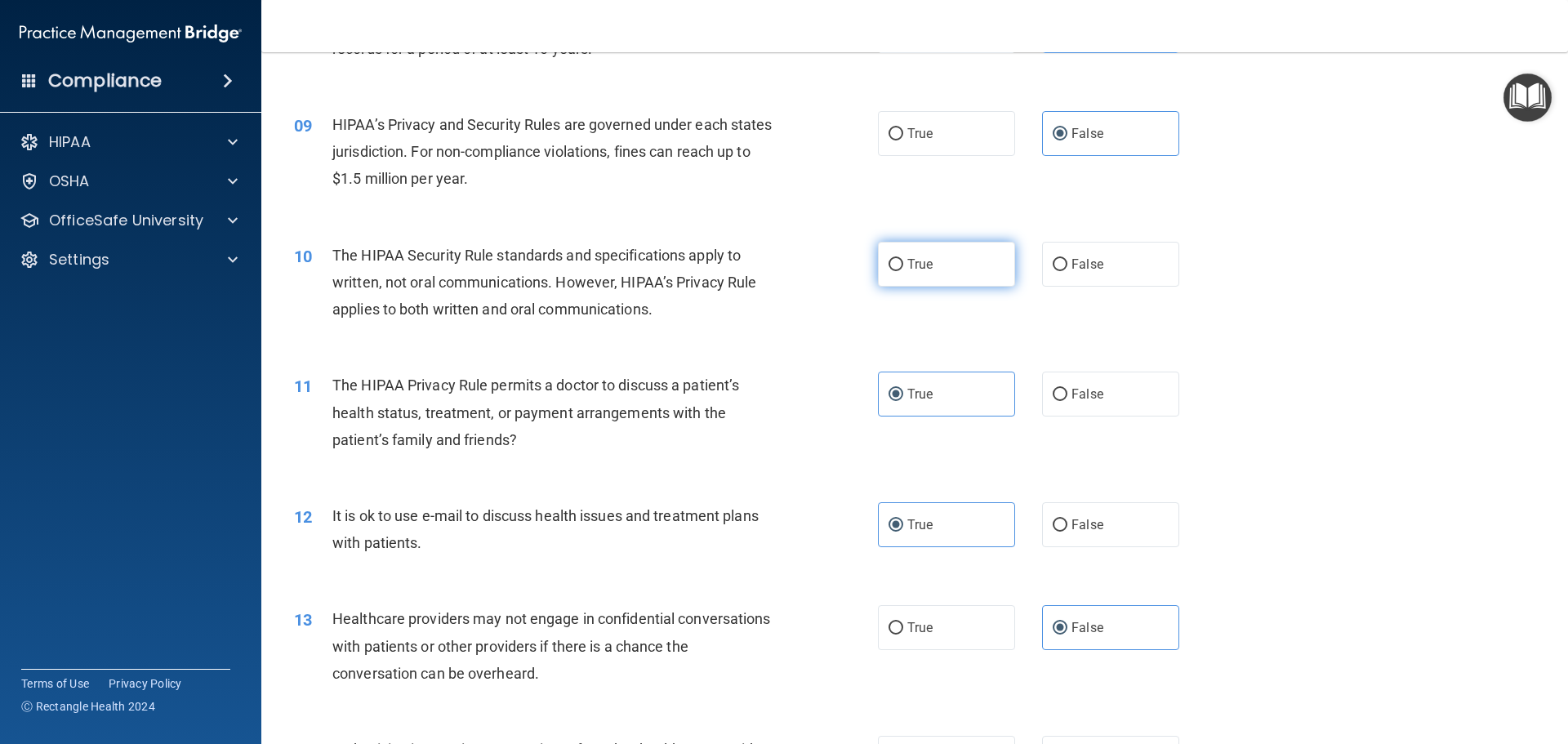
click at [889, 271] on input "True" at bounding box center [896, 264] width 15 height 12
radio input "true"
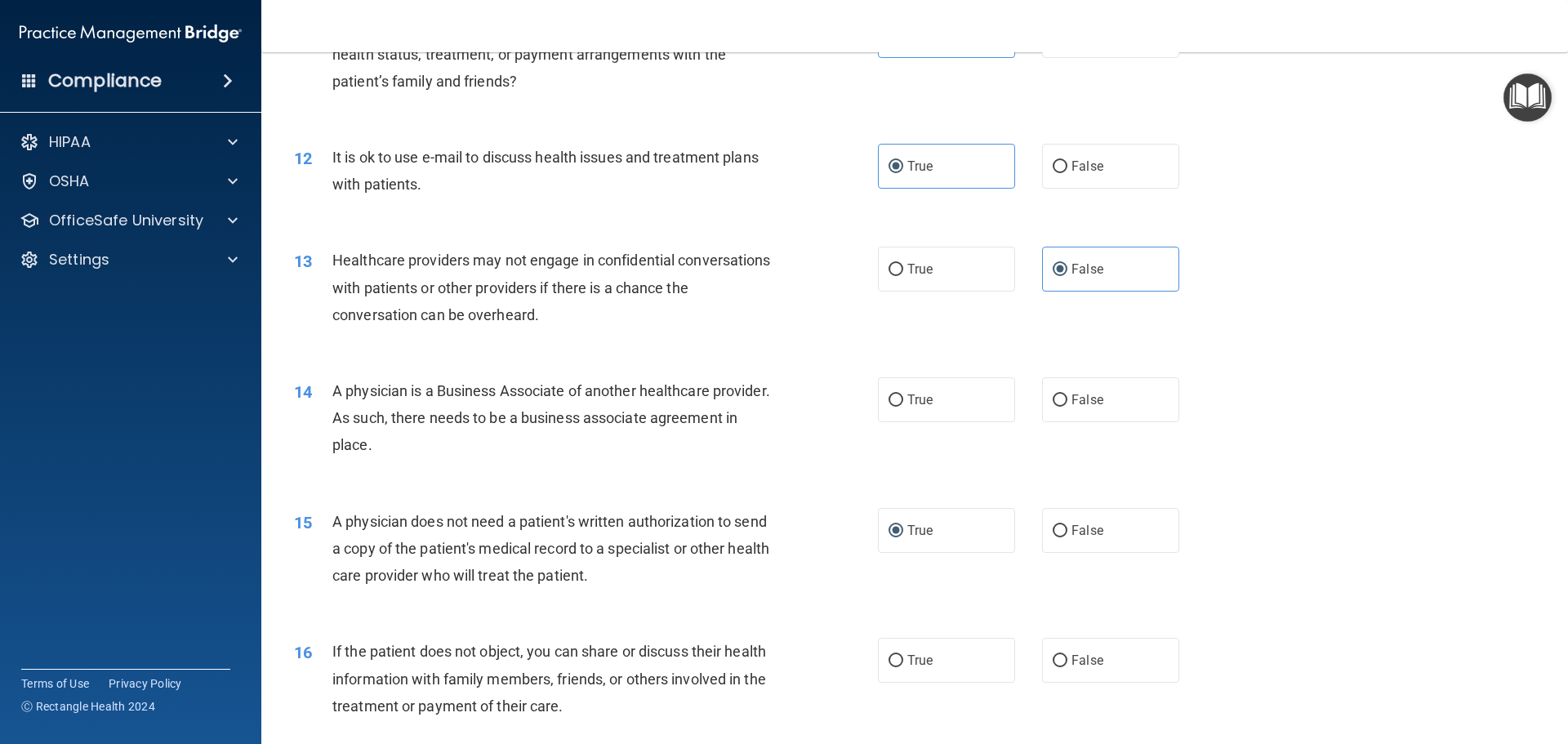
scroll to position [1388, 0]
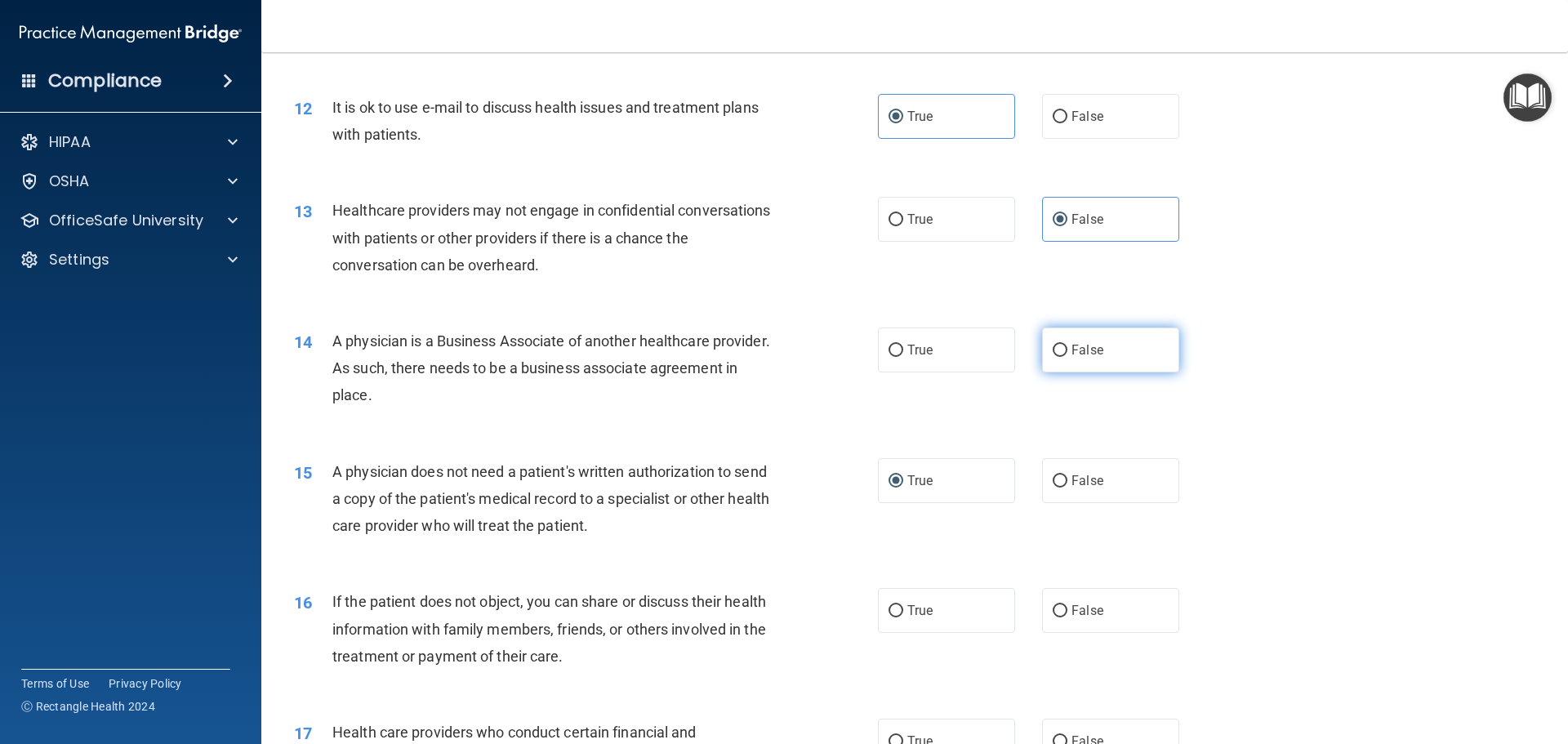
click at [1043, 359] on label "False" at bounding box center [1110, 349] width 137 height 44
click at [1053, 357] on input "False" at bounding box center [1060, 350] width 15 height 12
radio input "true"
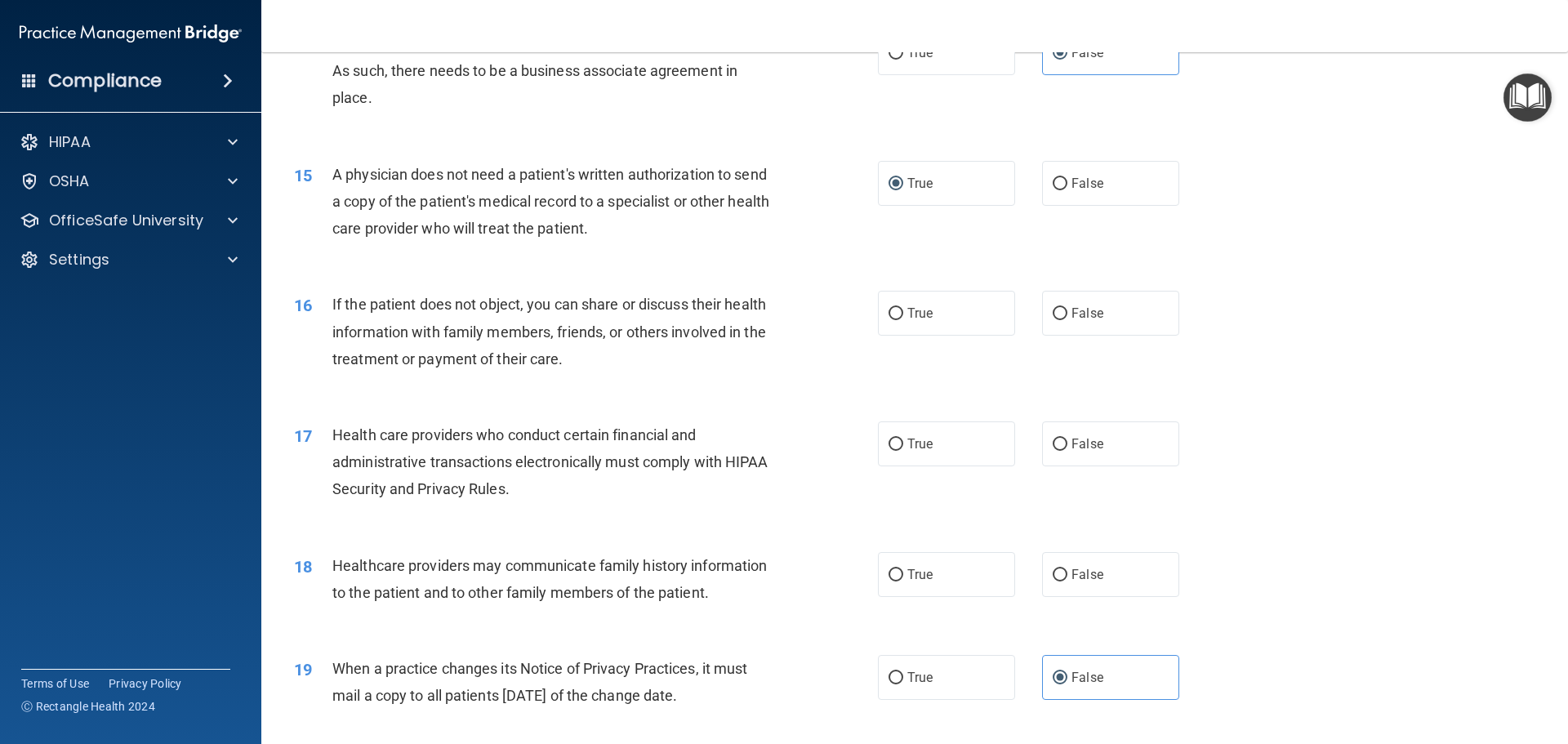
scroll to position [1714, 0]
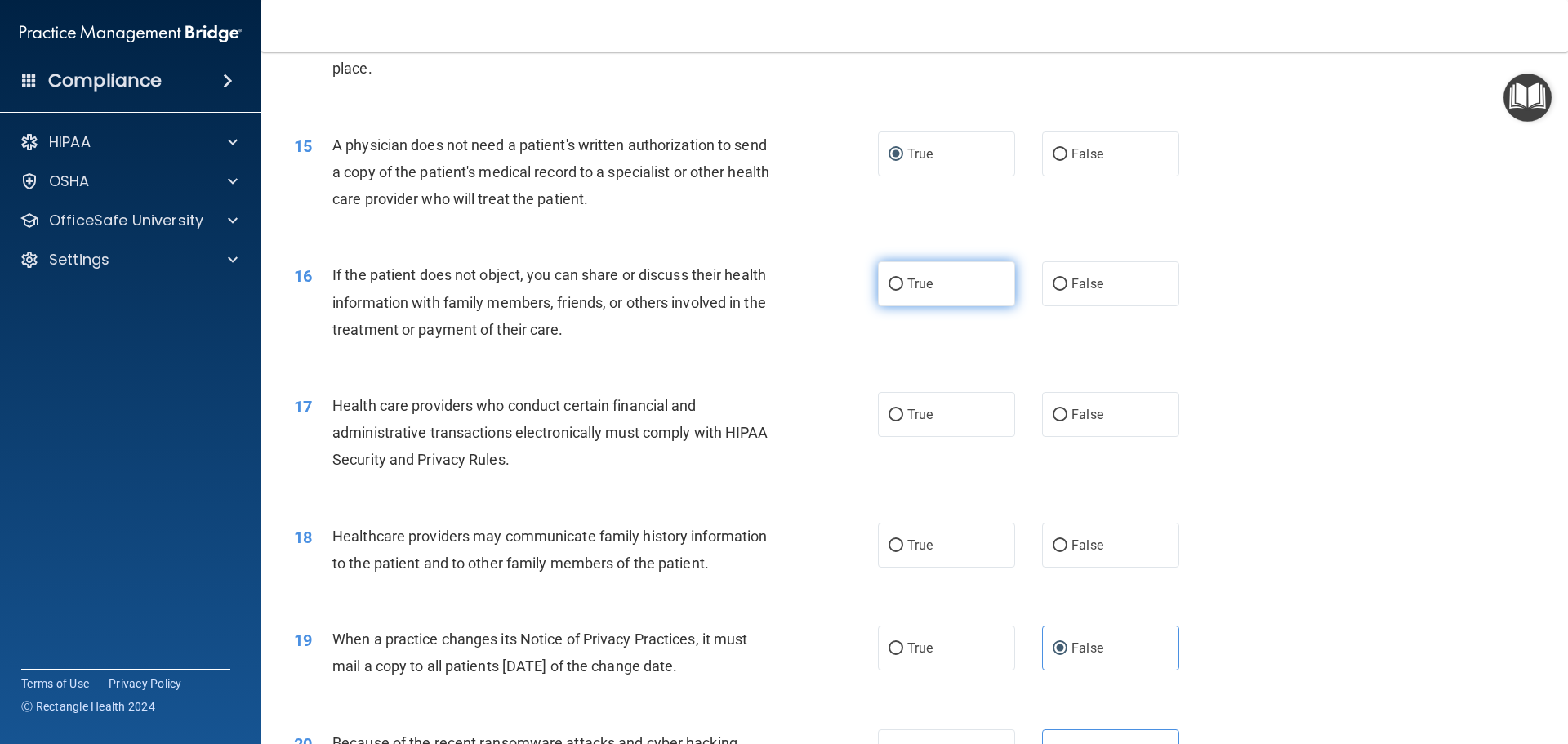
click at [929, 286] on label "True" at bounding box center [946, 284] width 137 height 44
click at [904, 286] on input "True" at bounding box center [896, 284] width 15 height 12
radio input "true"
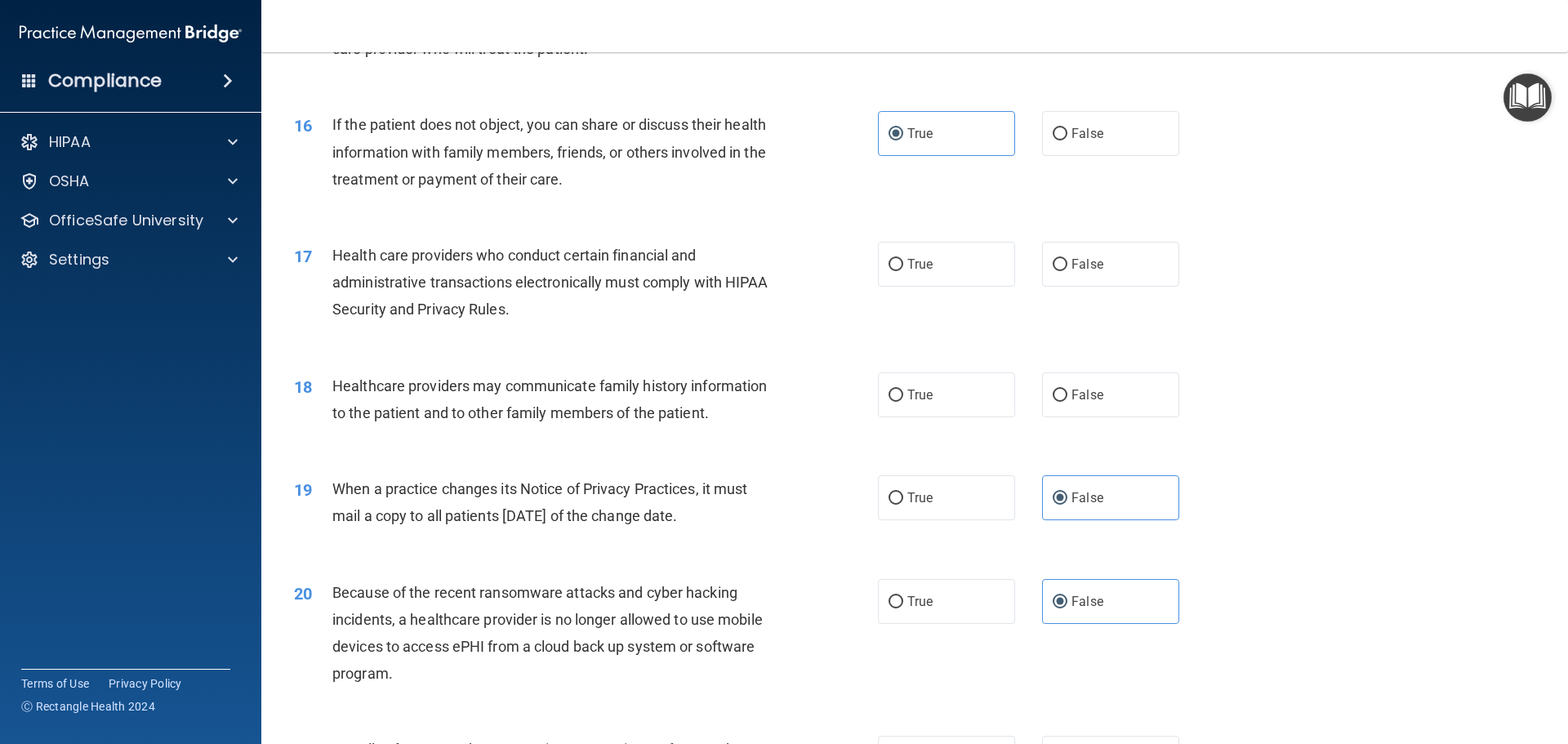
scroll to position [1878, 0]
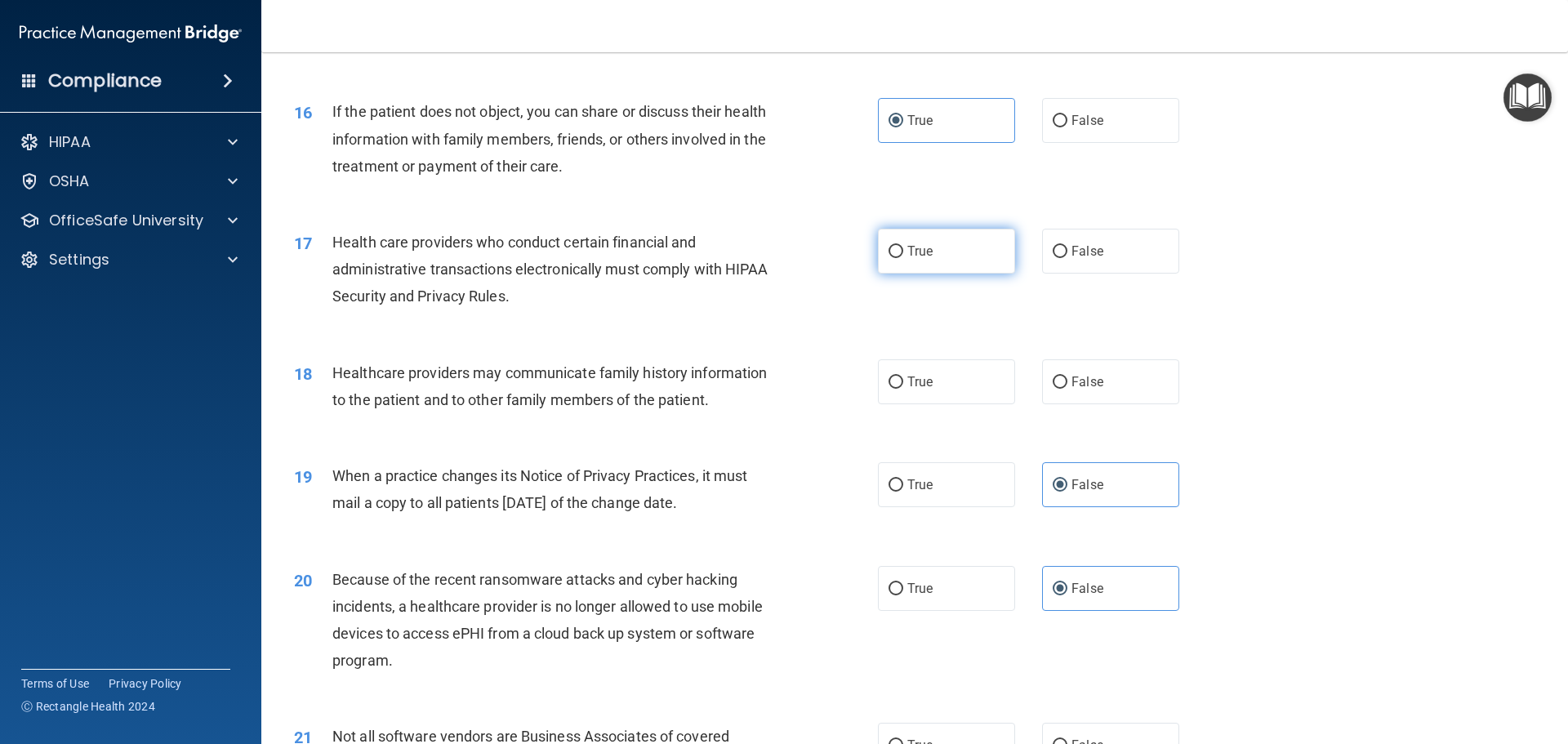
click at [902, 267] on label "True" at bounding box center [946, 251] width 137 height 44
click at [902, 258] on input "True" at bounding box center [896, 251] width 15 height 12
radio input "true"
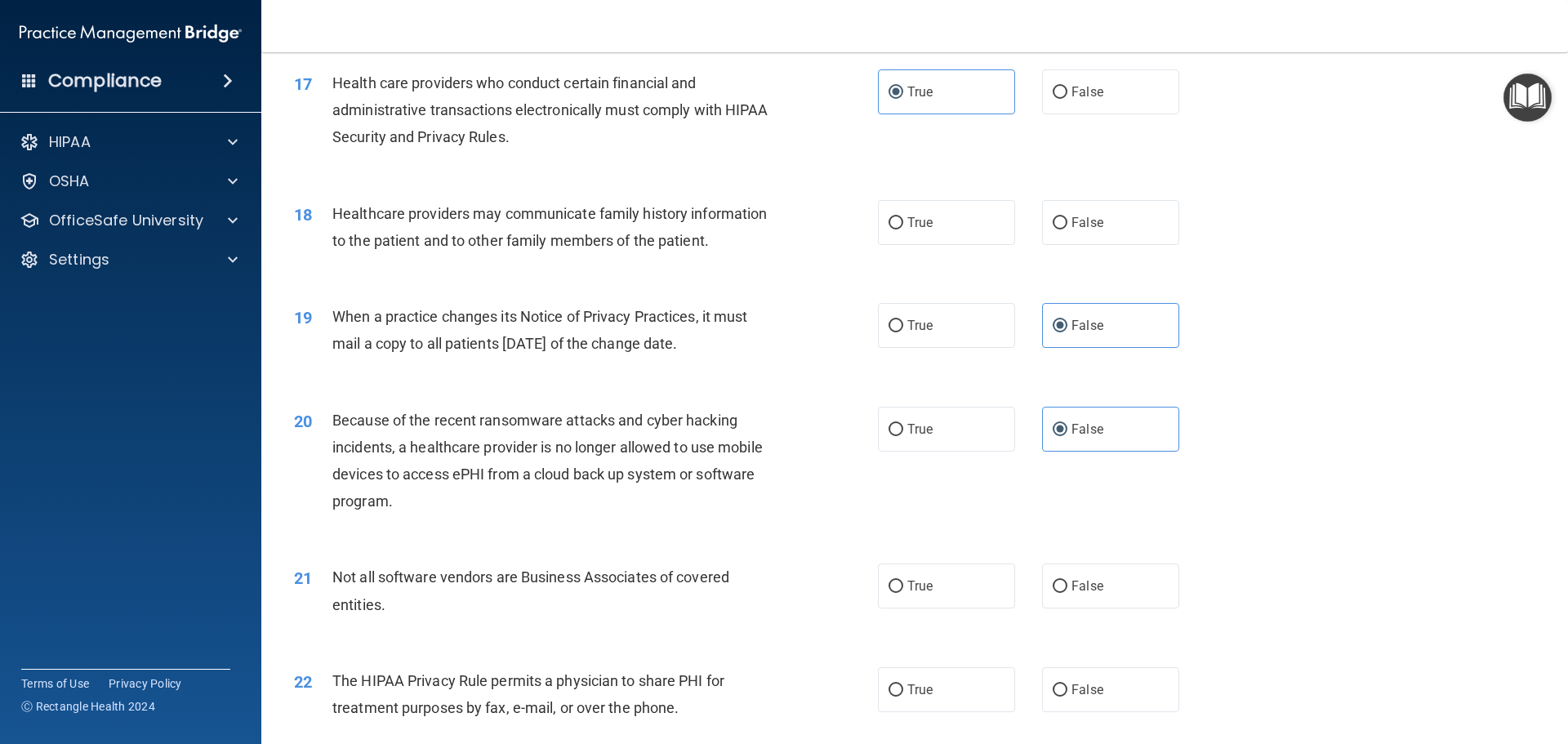
scroll to position [2041, 0]
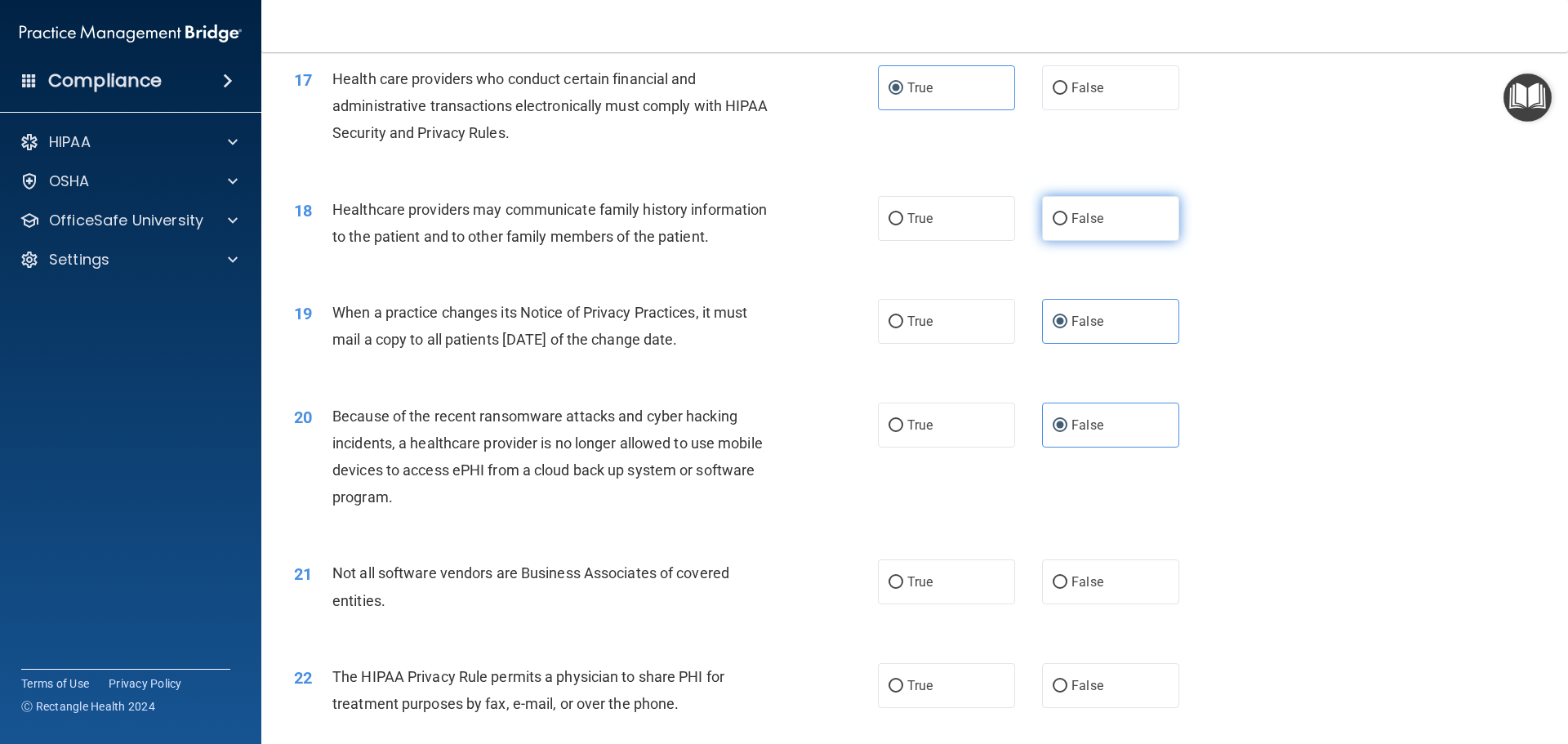
click at [1095, 223] on label "False" at bounding box center [1110, 218] width 137 height 44
click at [1068, 223] on input "False" at bounding box center [1060, 219] width 15 height 12
radio input "true"
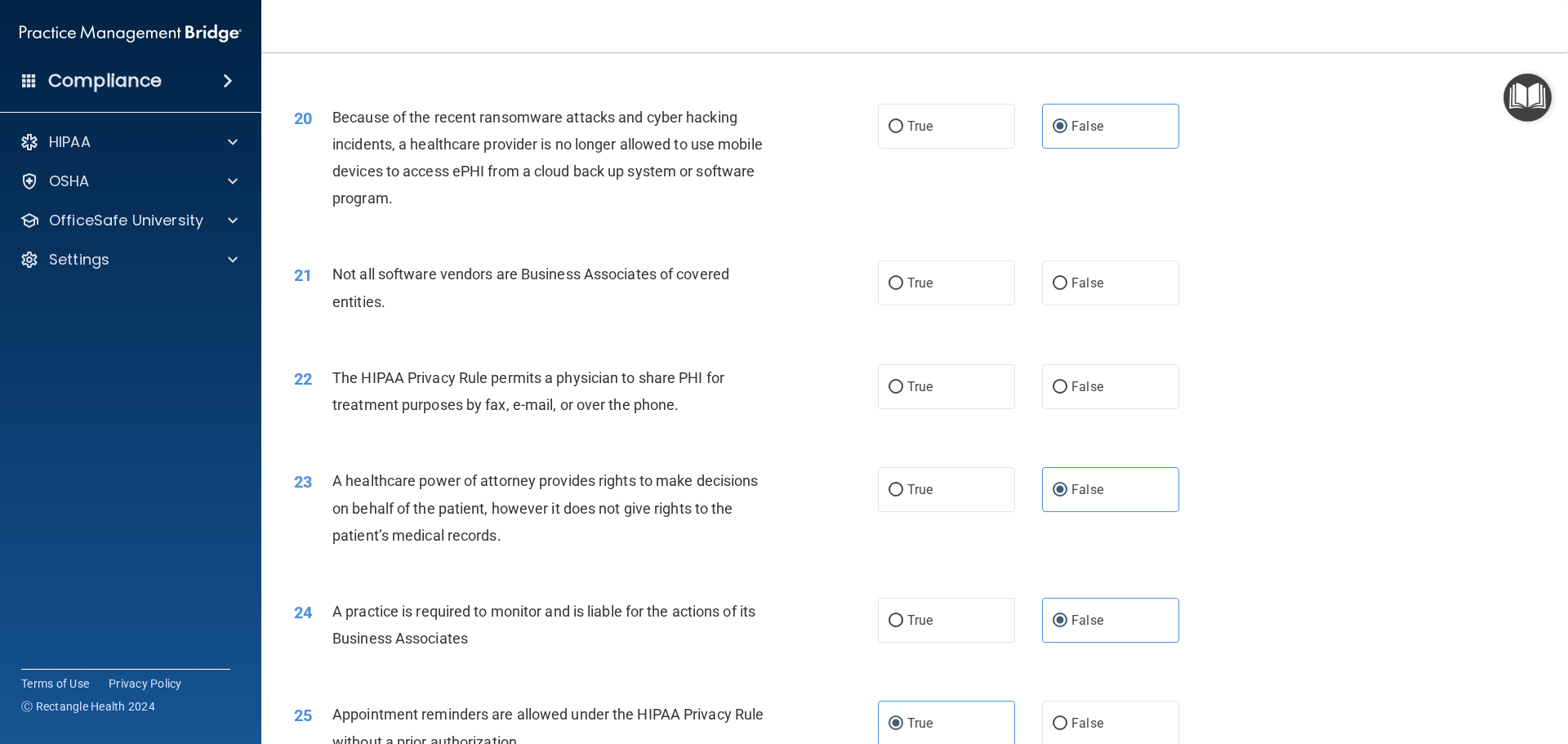
scroll to position [2367, 0]
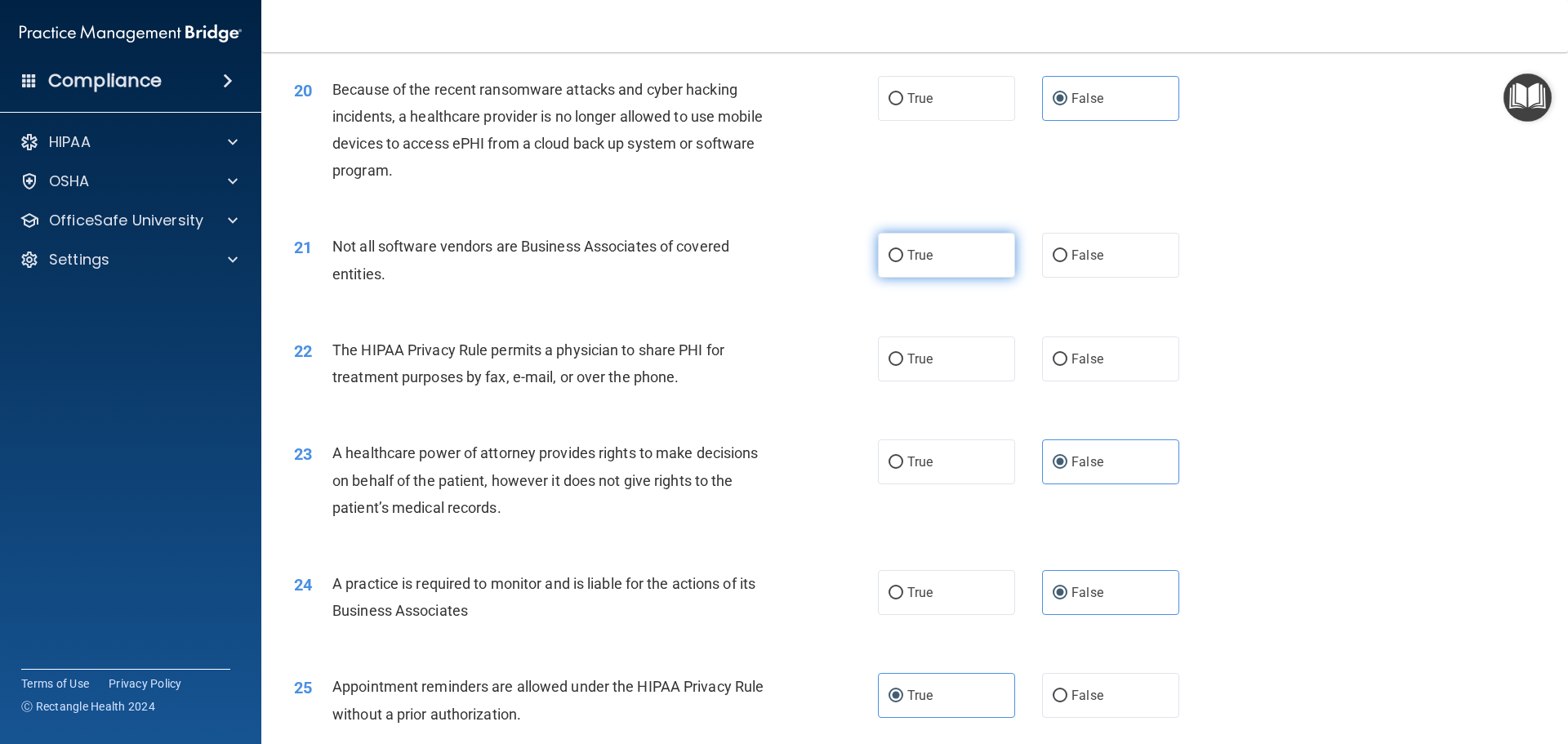
click at [984, 258] on label "True" at bounding box center [946, 255] width 137 height 44
click at [904, 258] on input "True" at bounding box center [896, 256] width 15 height 12
radio input "true"
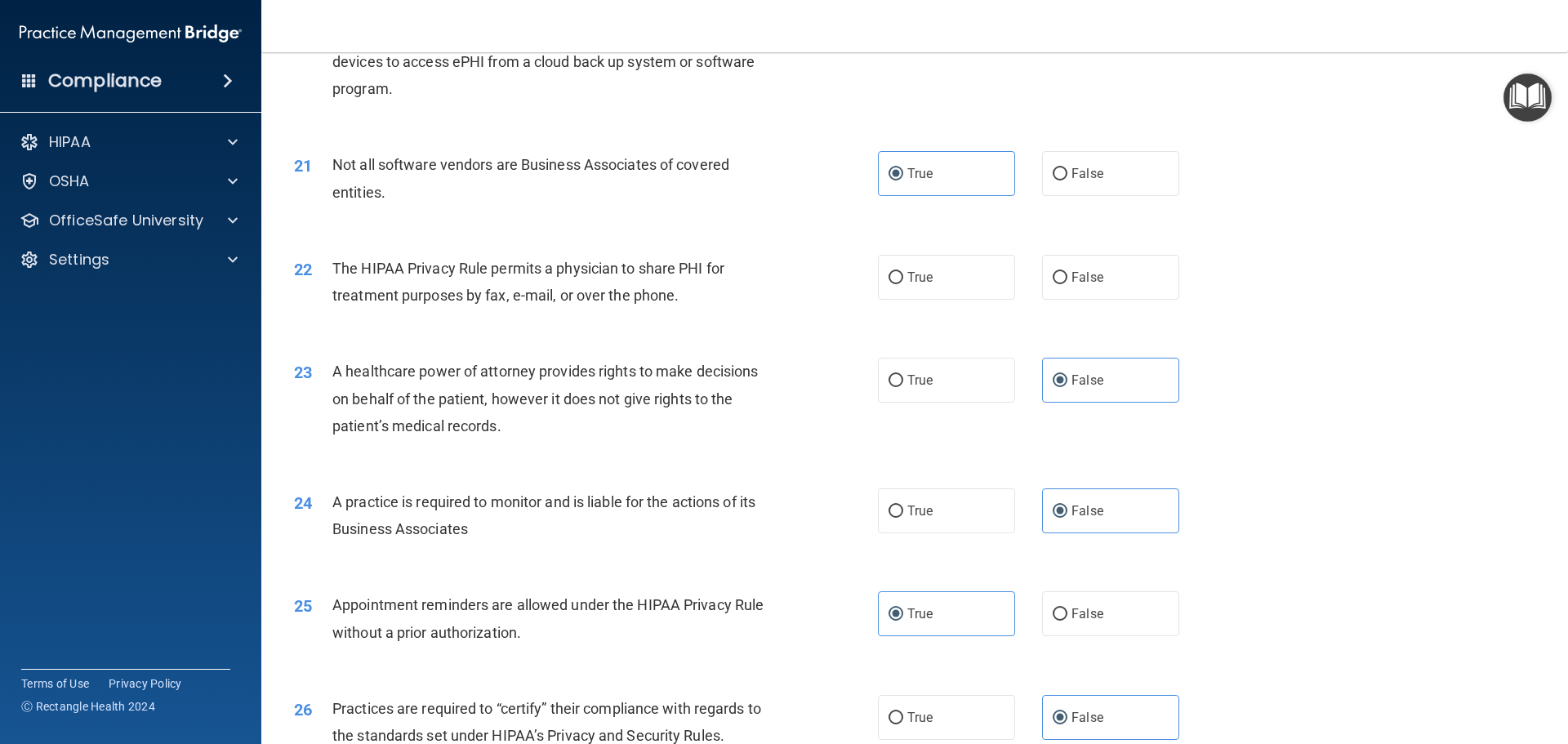
scroll to position [2531, 0]
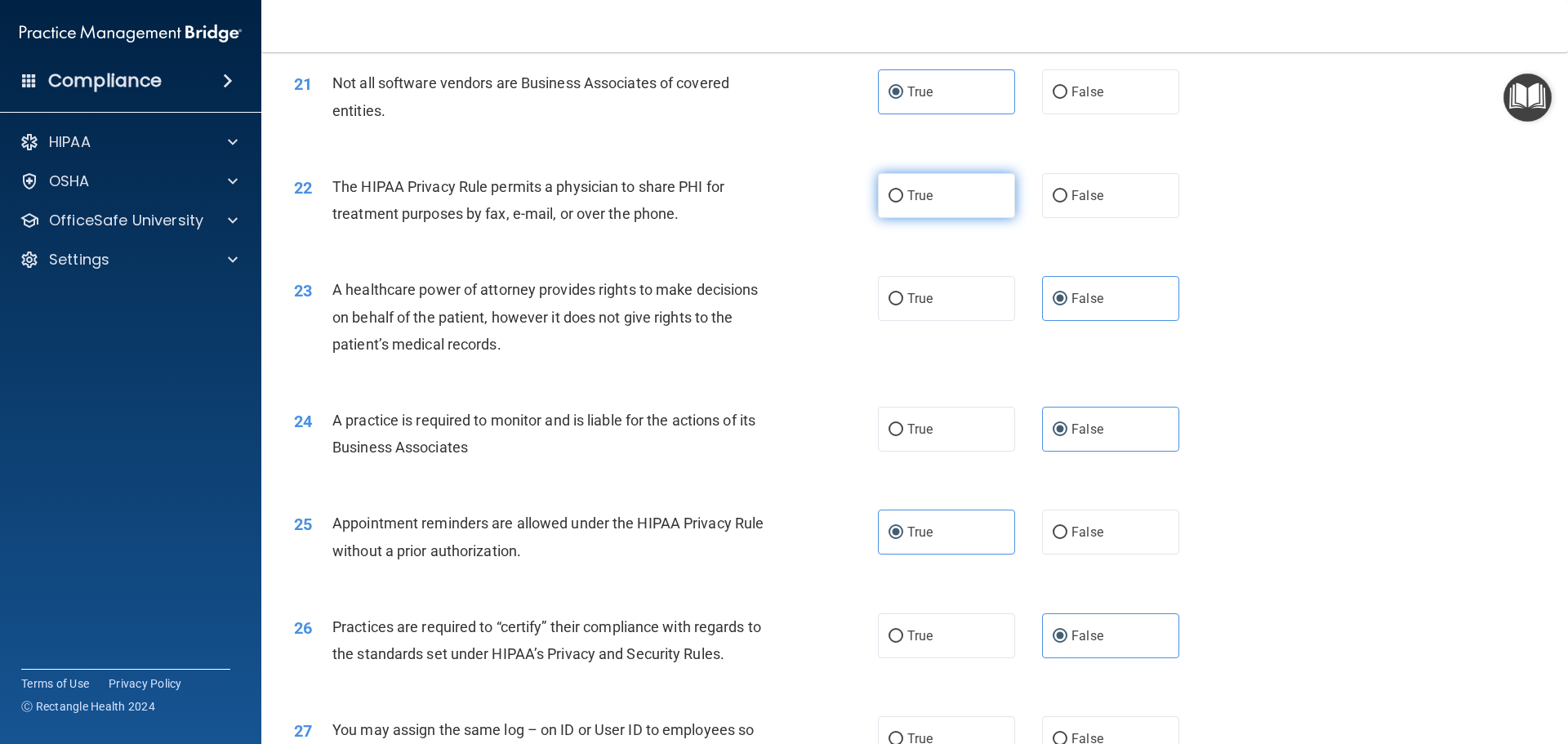
click at [938, 209] on label "True" at bounding box center [946, 195] width 137 height 44
click at [904, 203] on input "True" at bounding box center [896, 195] width 15 height 12
radio input "true"
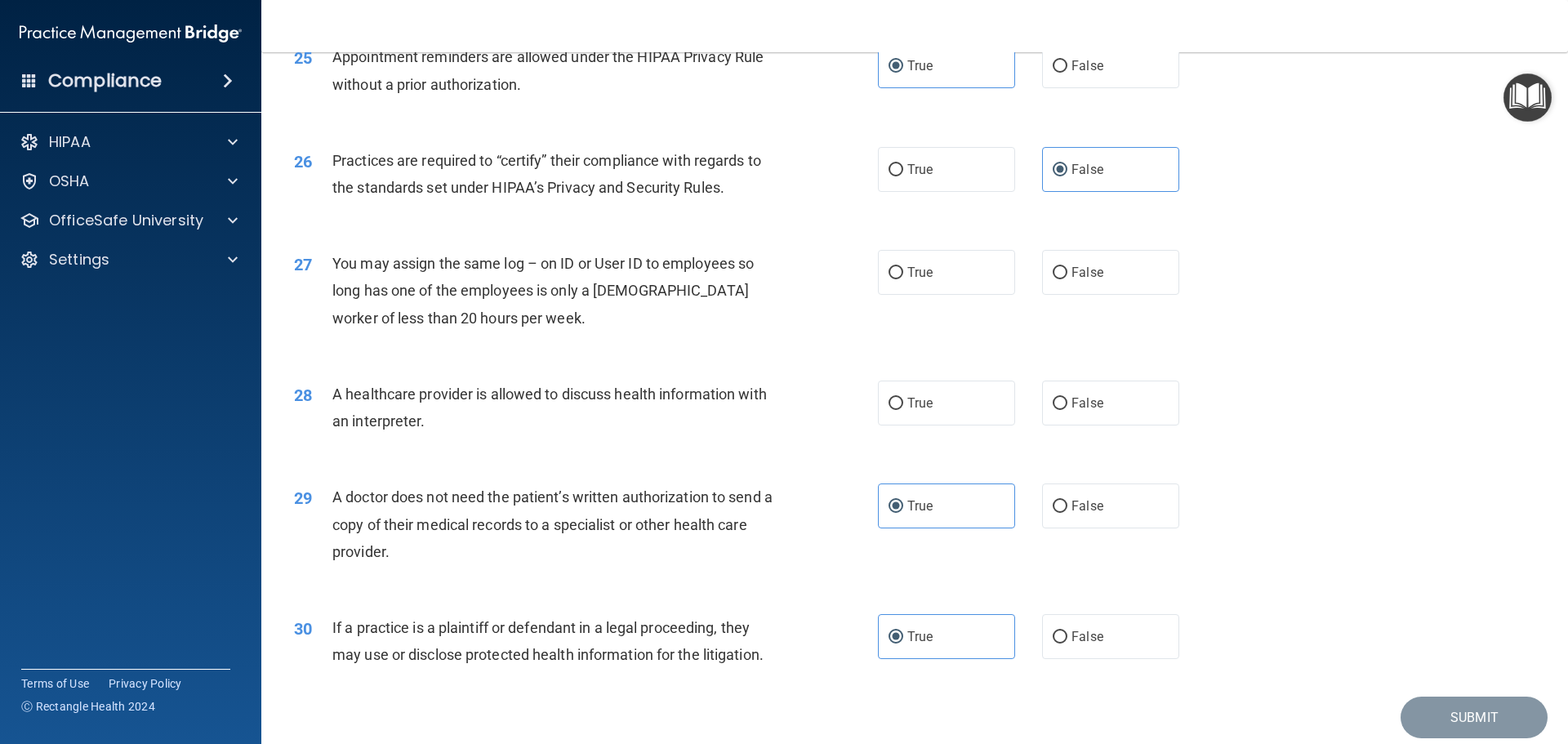
scroll to position [3020, 0]
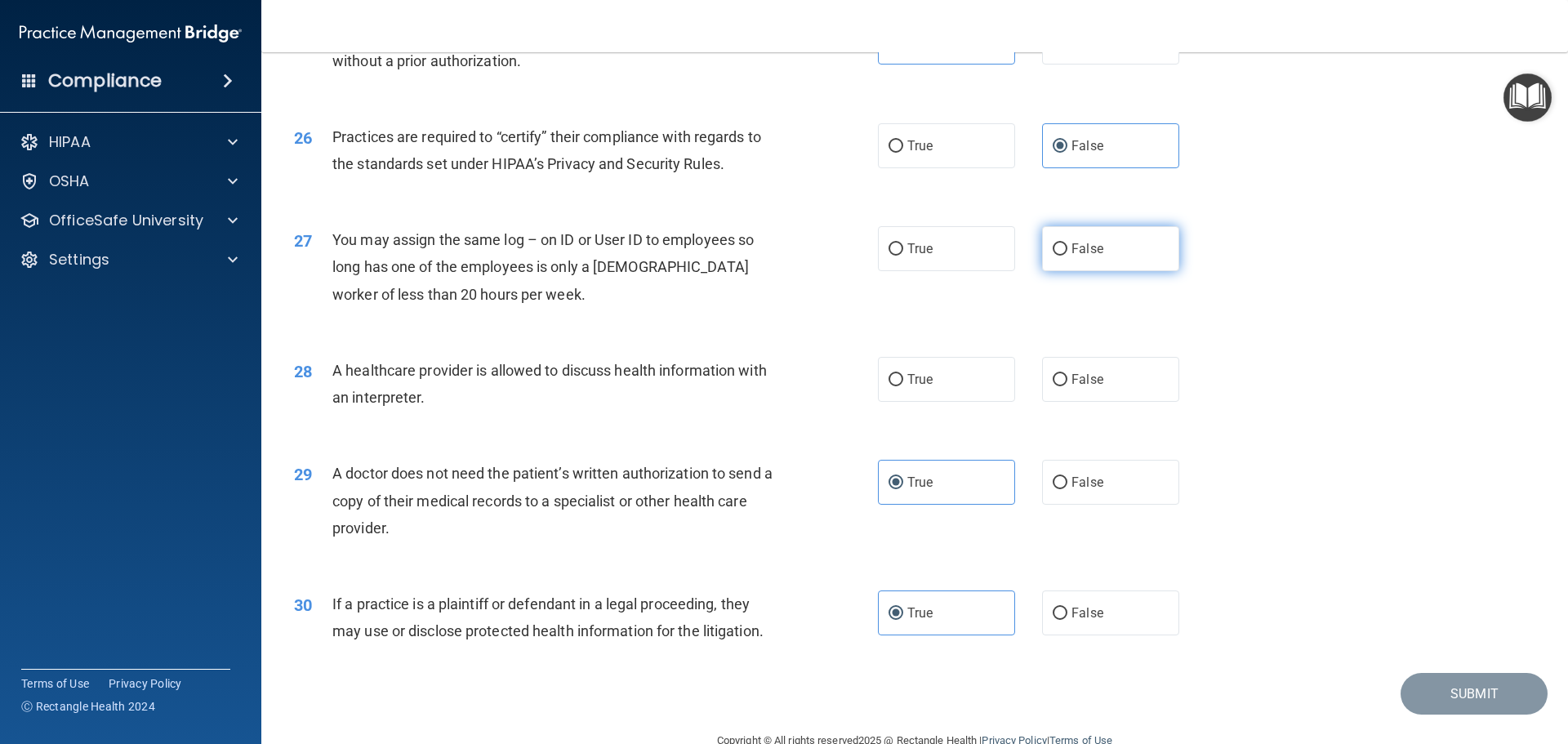
click at [1042, 246] on label "False" at bounding box center [1110, 248] width 137 height 44
click at [1053, 246] on input "False" at bounding box center [1060, 249] width 15 height 12
radio input "true"
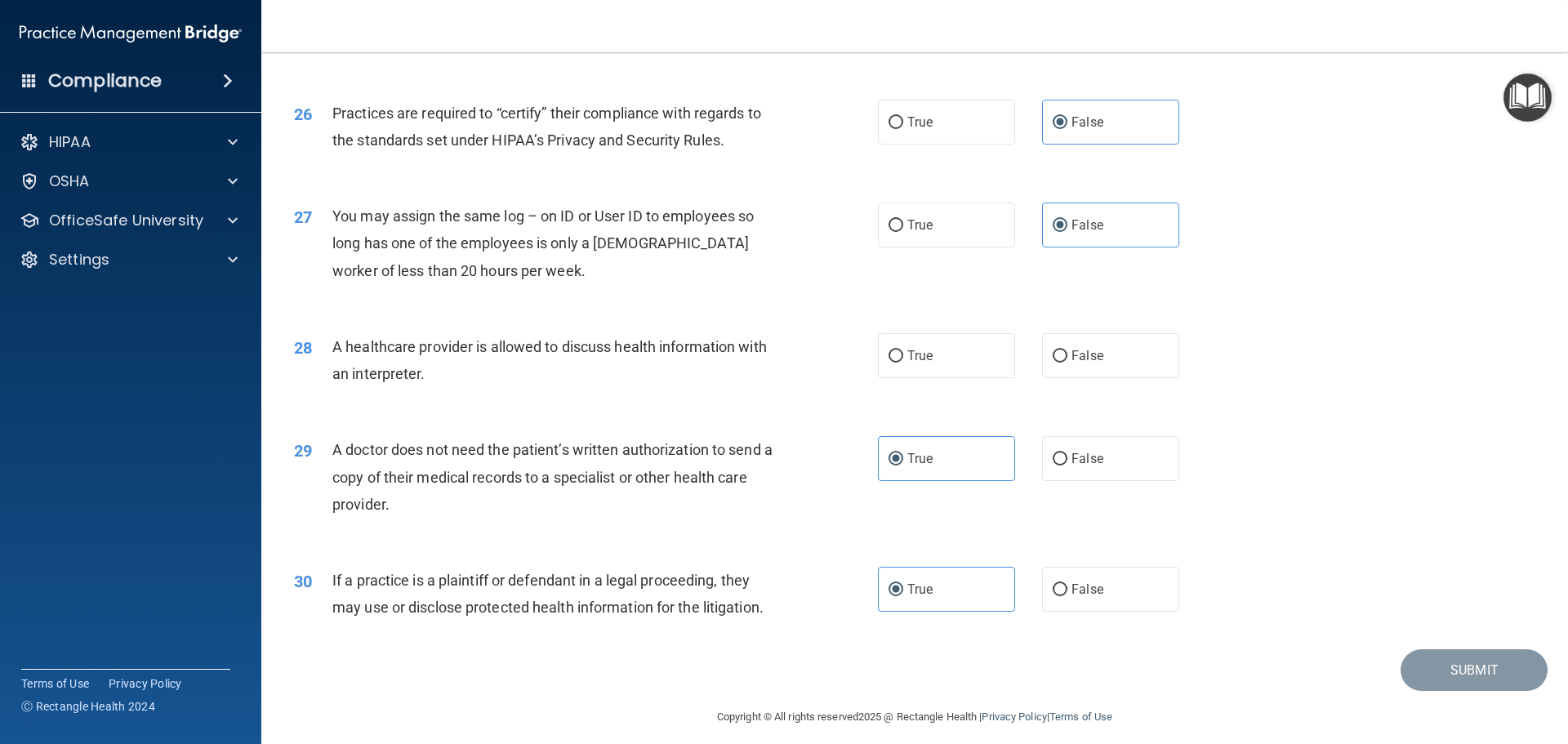
scroll to position [3057, 0]
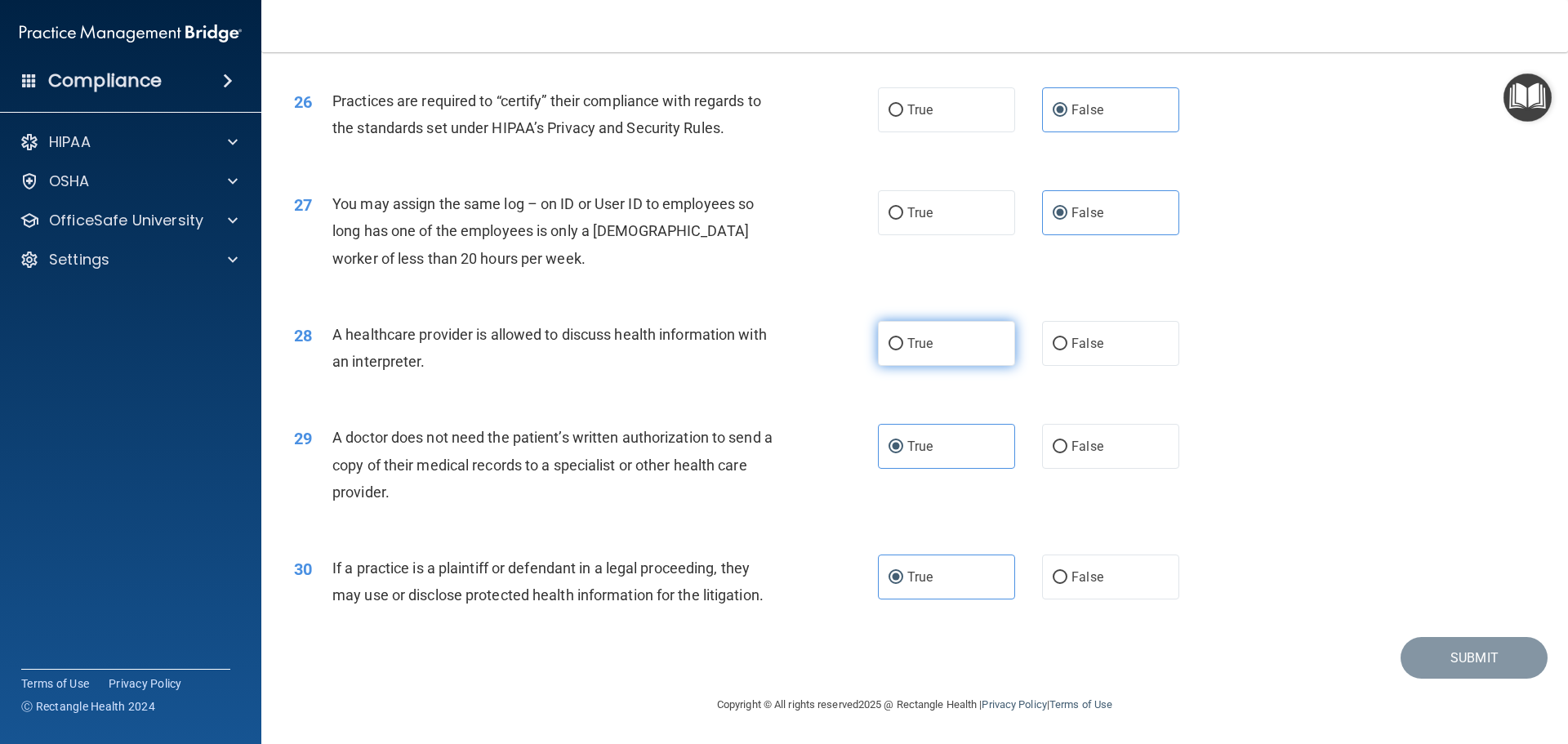
click at [976, 359] on label "True" at bounding box center [946, 343] width 137 height 44
click at [904, 350] on input "True" at bounding box center [896, 344] width 15 height 12
radio input "true"
click at [1443, 646] on button "Submit" at bounding box center [1473, 657] width 147 height 42
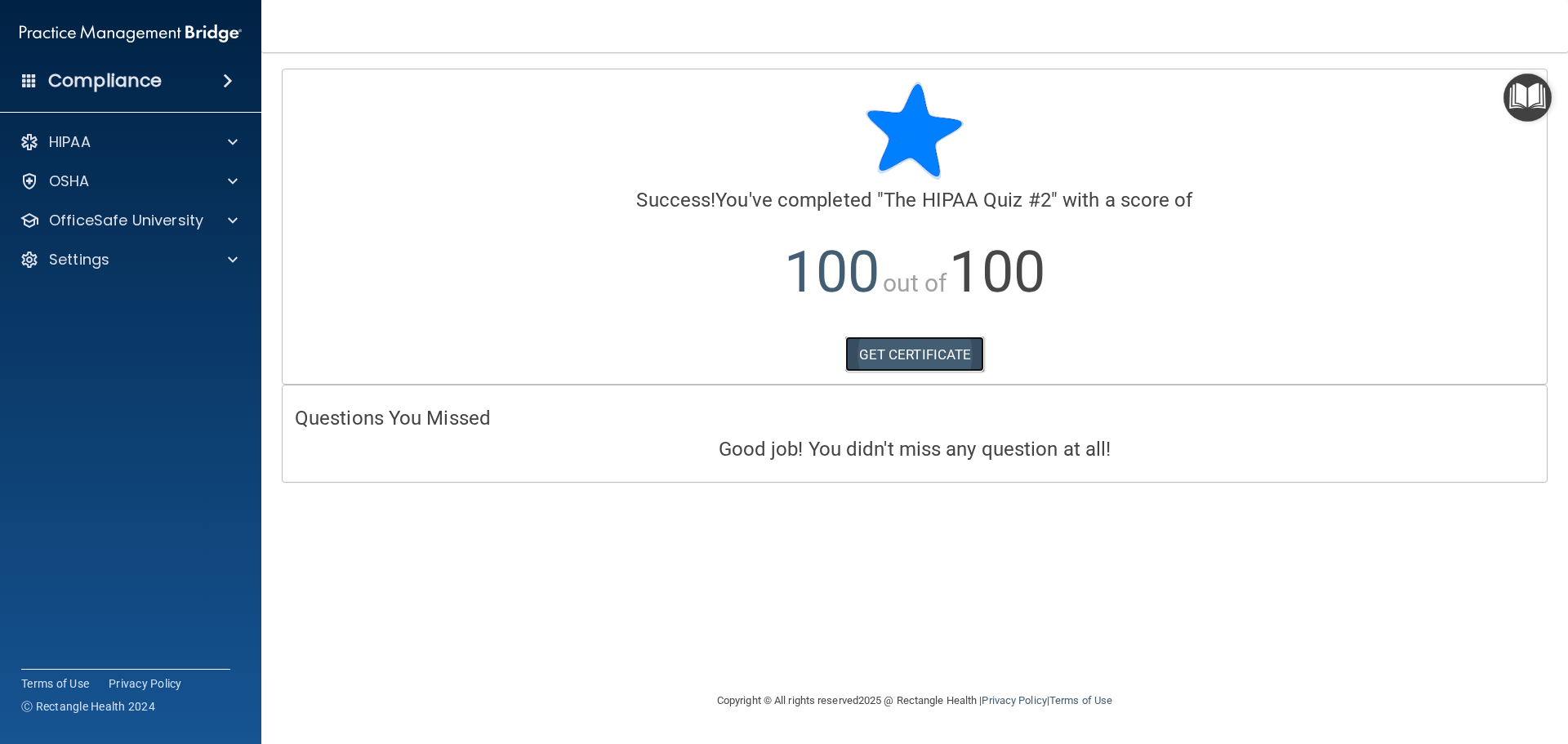
click at [867, 358] on link "GET CERTIFICATE" at bounding box center [915, 354] width 140 height 36
click at [109, 211] on p "OfficeSafe University" at bounding box center [126, 220] width 155 height 19
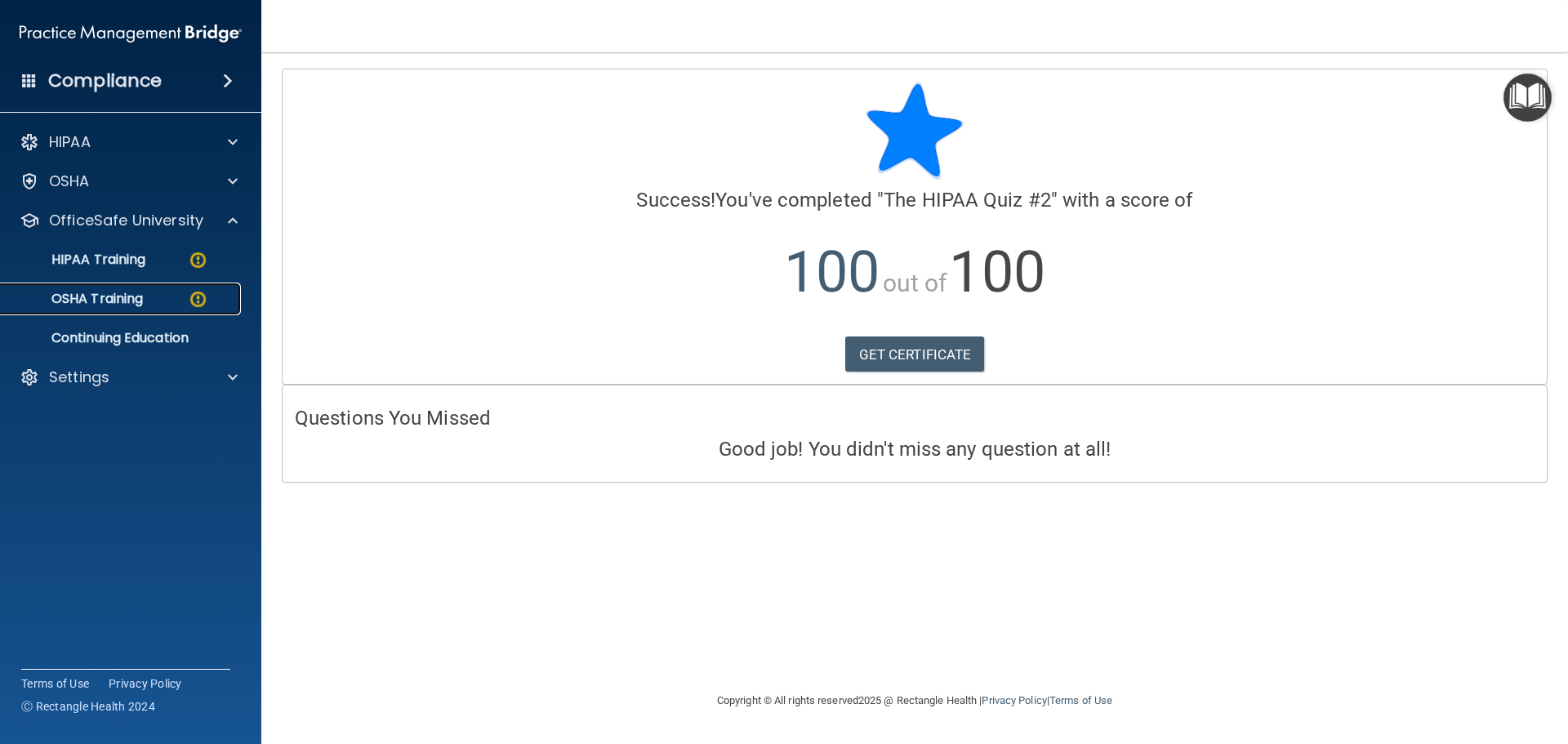
click at [110, 307] on p "OSHA Training" at bounding box center [76, 299] width 133 height 17
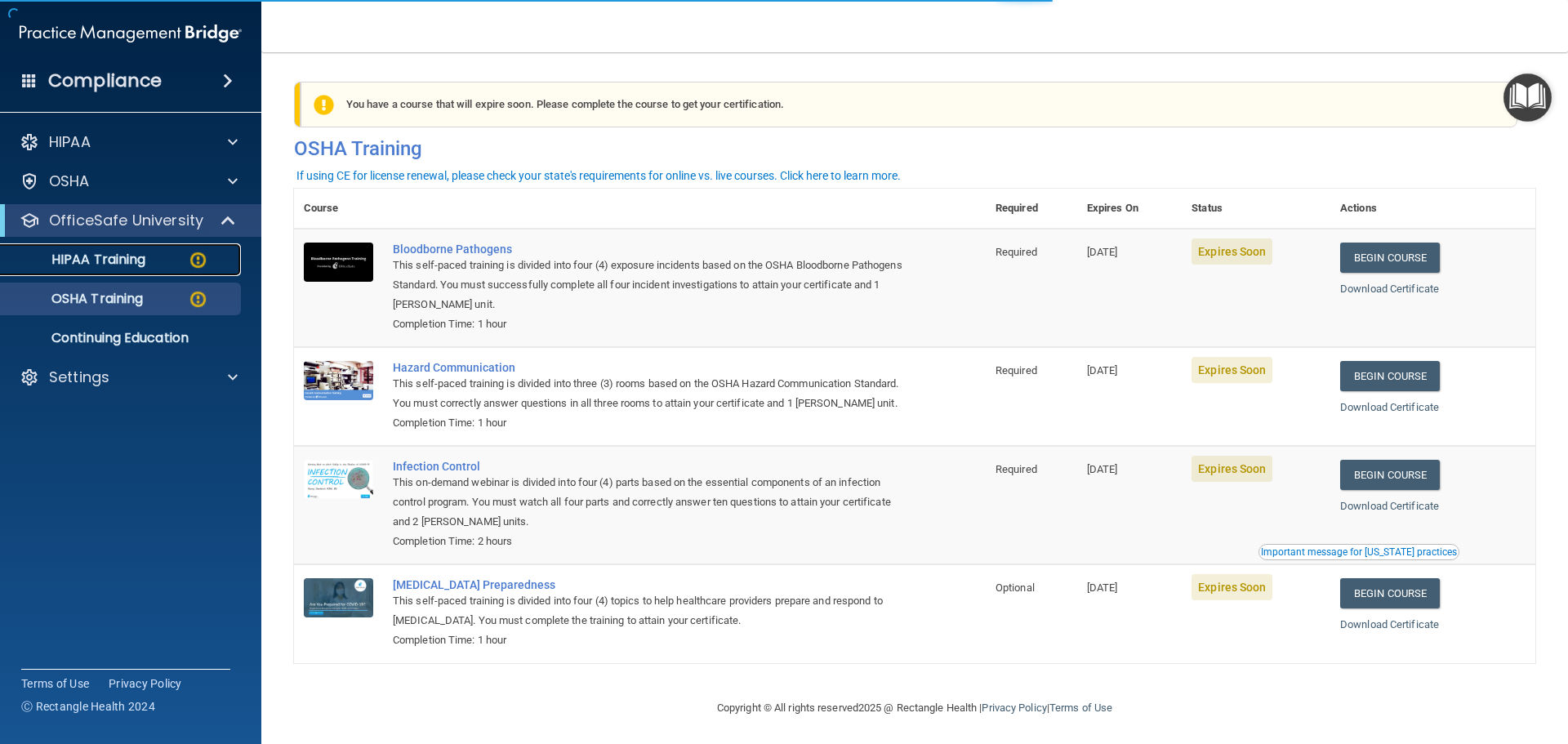
click at [131, 254] on p "HIPAA Training" at bounding box center [77, 259] width 134 height 17
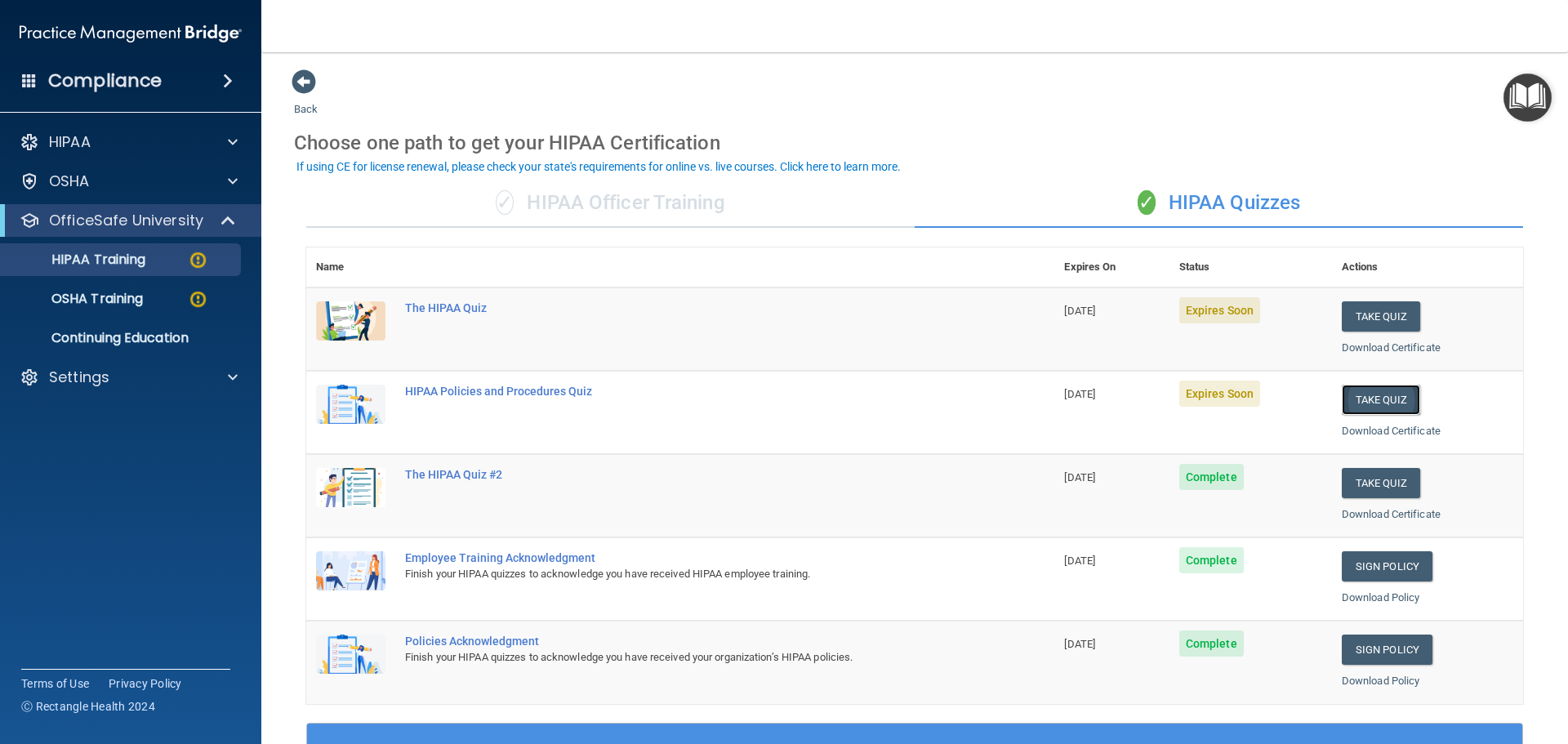
click at [1363, 408] on button "Take Quiz" at bounding box center [1381, 399] width 79 height 31
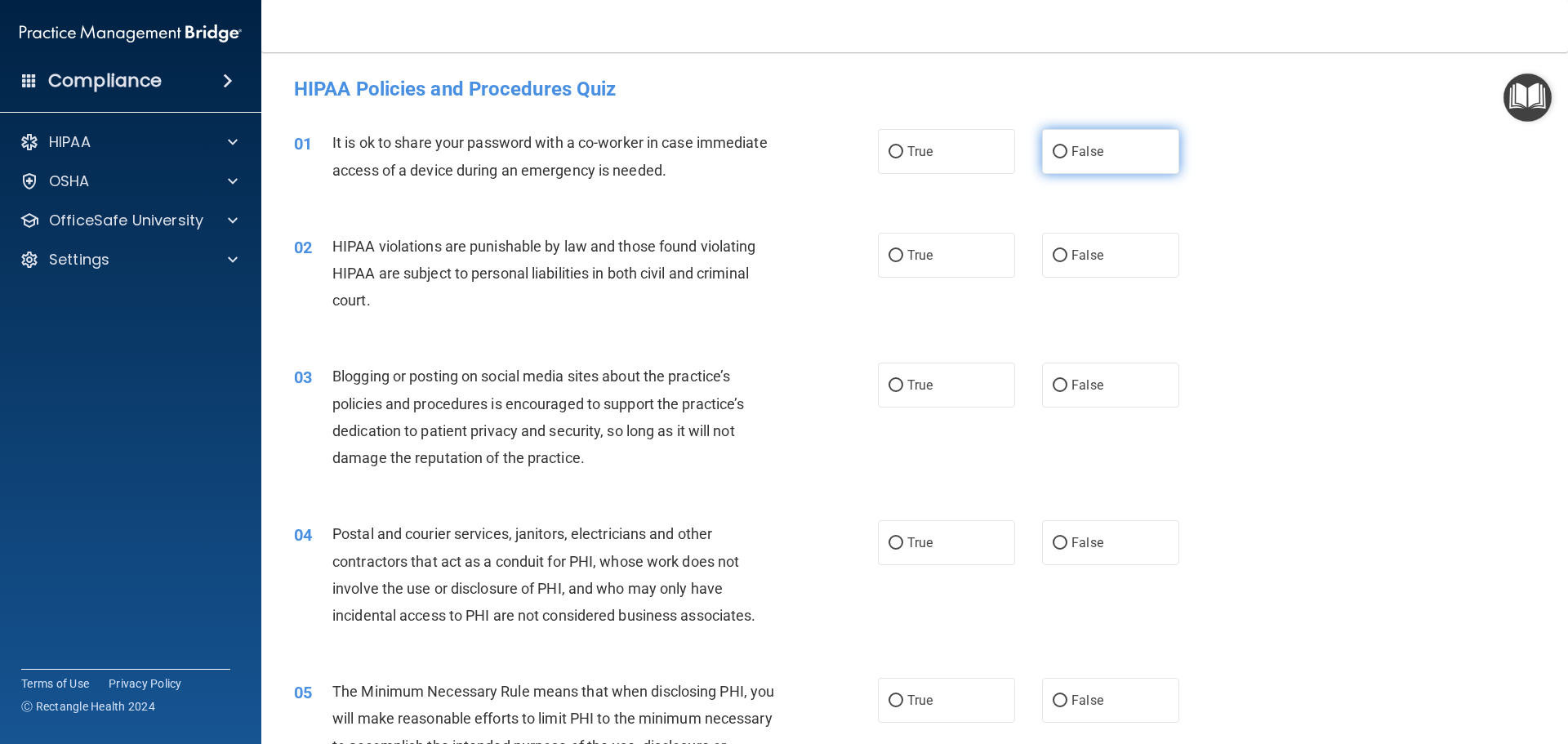
click at [1058, 159] on label "False" at bounding box center [1110, 151] width 137 height 44
click at [1058, 158] on input "False" at bounding box center [1060, 152] width 15 height 12
radio input "true"
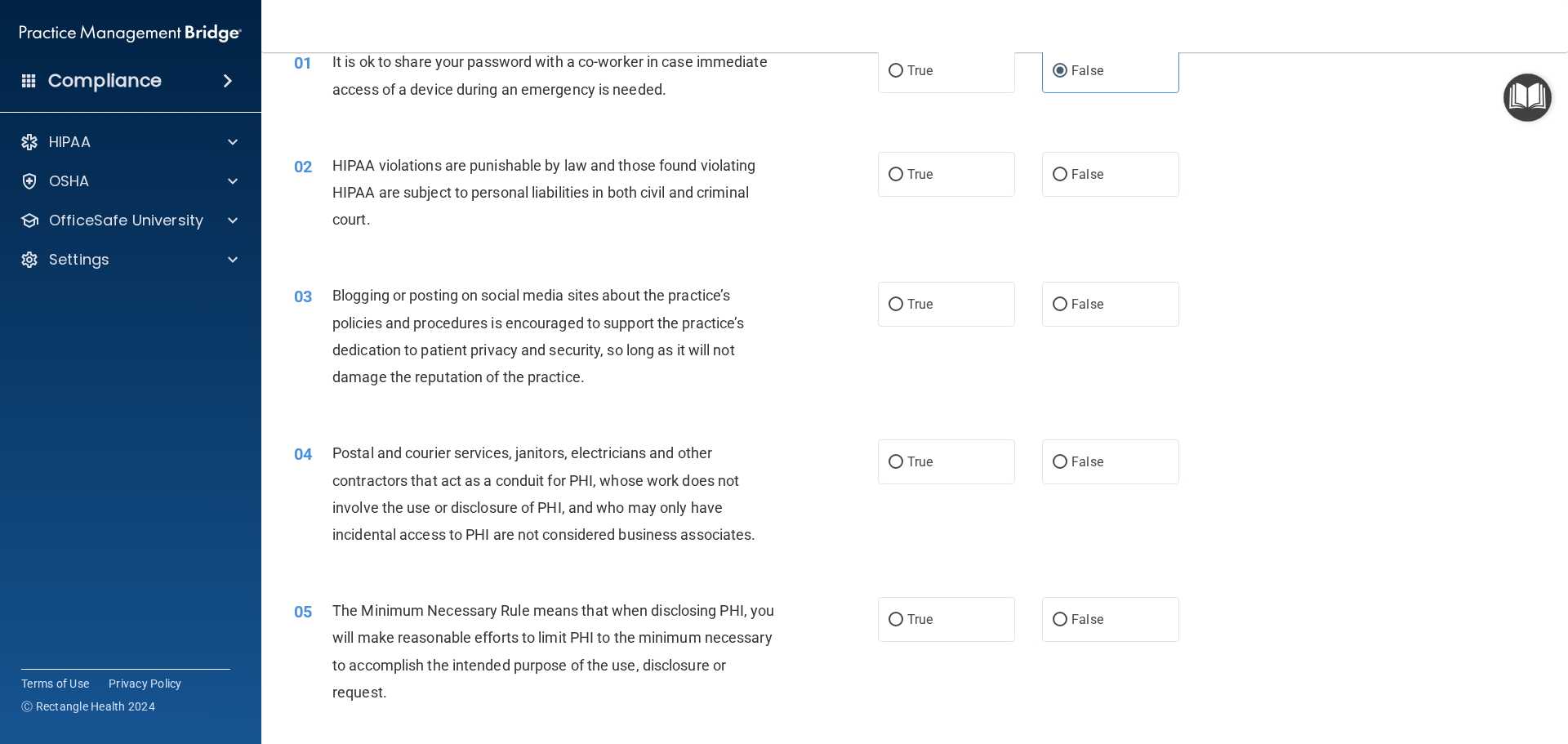
scroll to position [82, 0]
click at [895, 181] on label "True" at bounding box center [946, 173] width 137 height 44
click at [895, 181] on input "True" at bounding box center [896, 174] width 15 height 12
radio input "true"
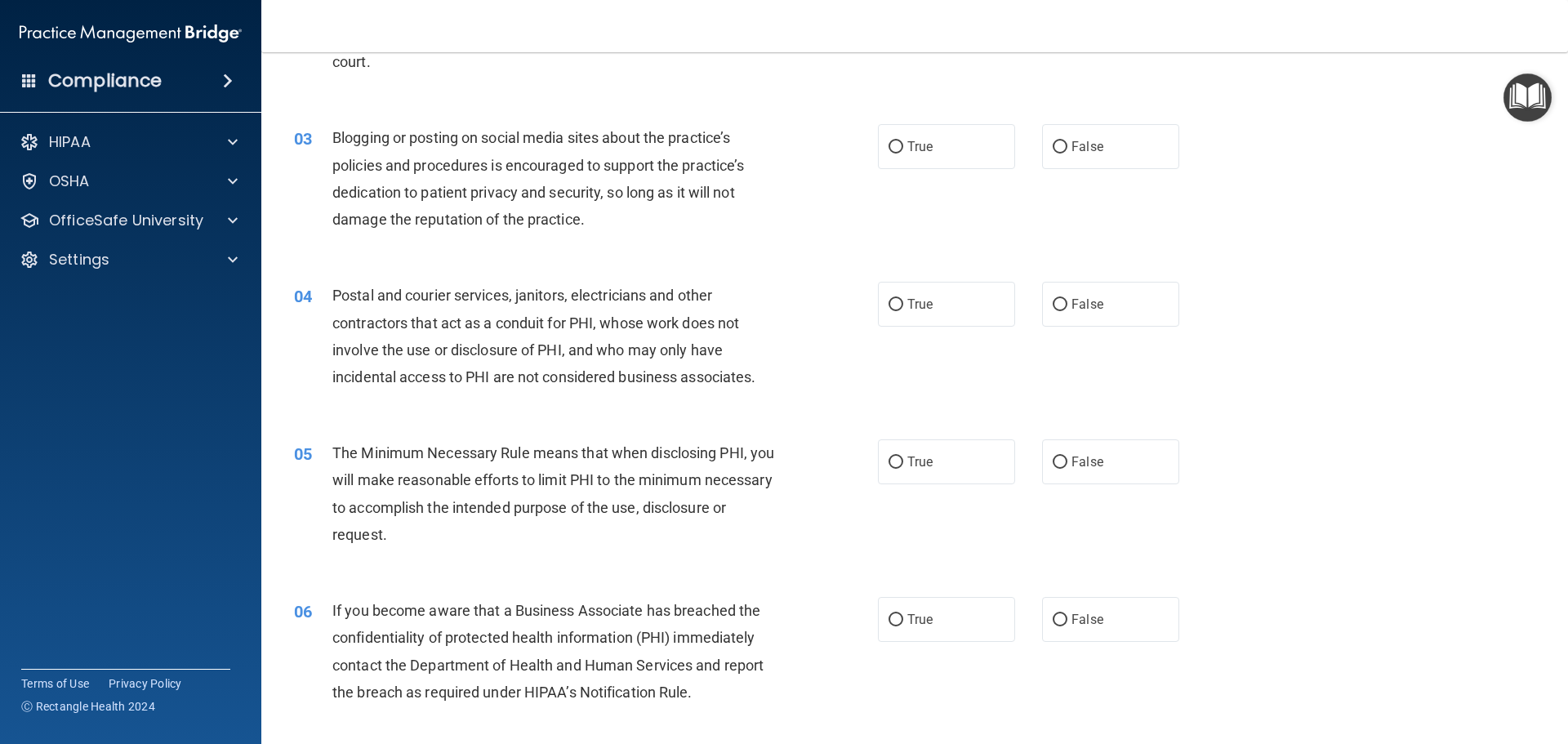
scroll to position [245, 0]
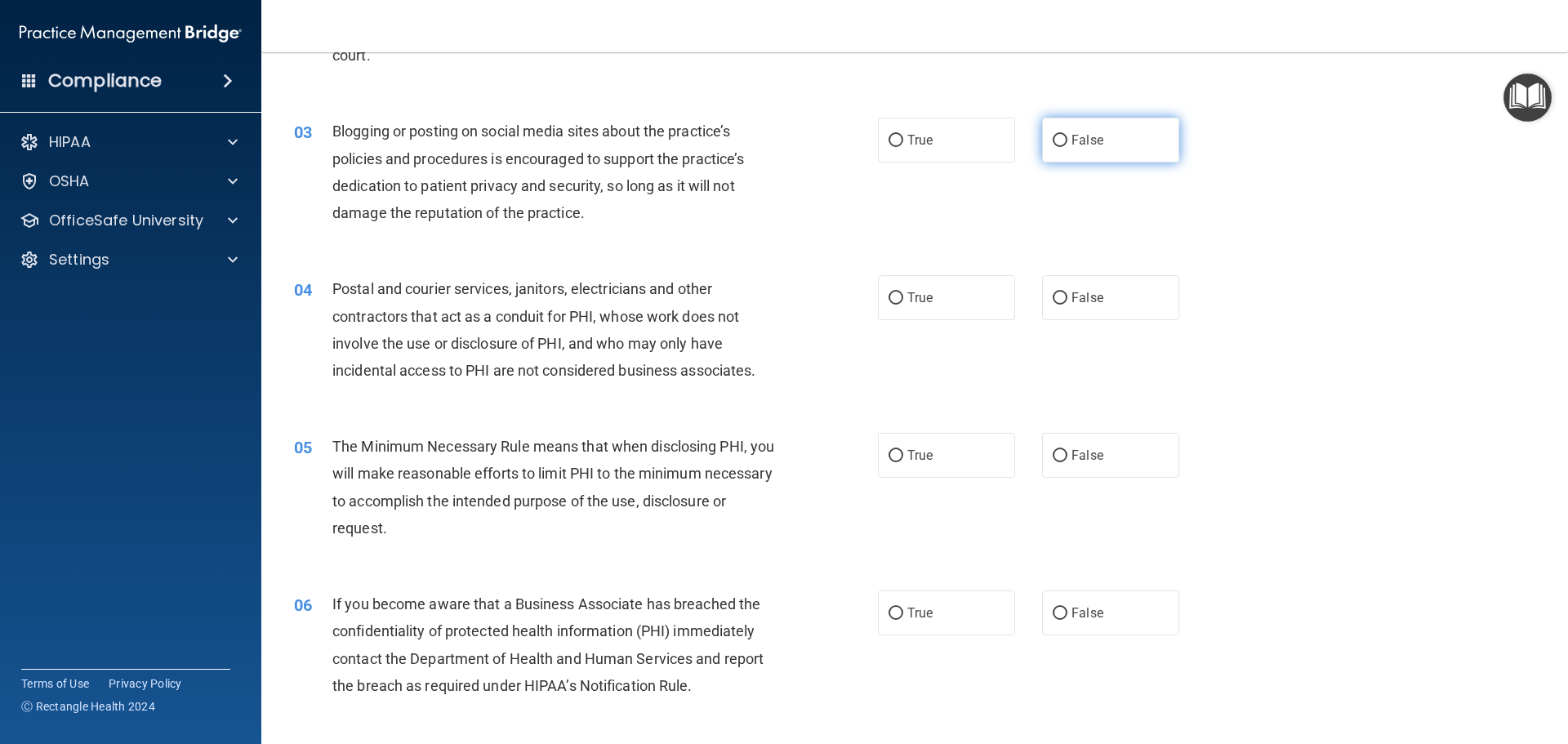
click at [1081, 134] on span "False" at bounding box center [1087, 140] width 32 height 16
click at [1068, 134] on input "False" at bounding box center [1060, 140] width 15 height 12
radio input "true"
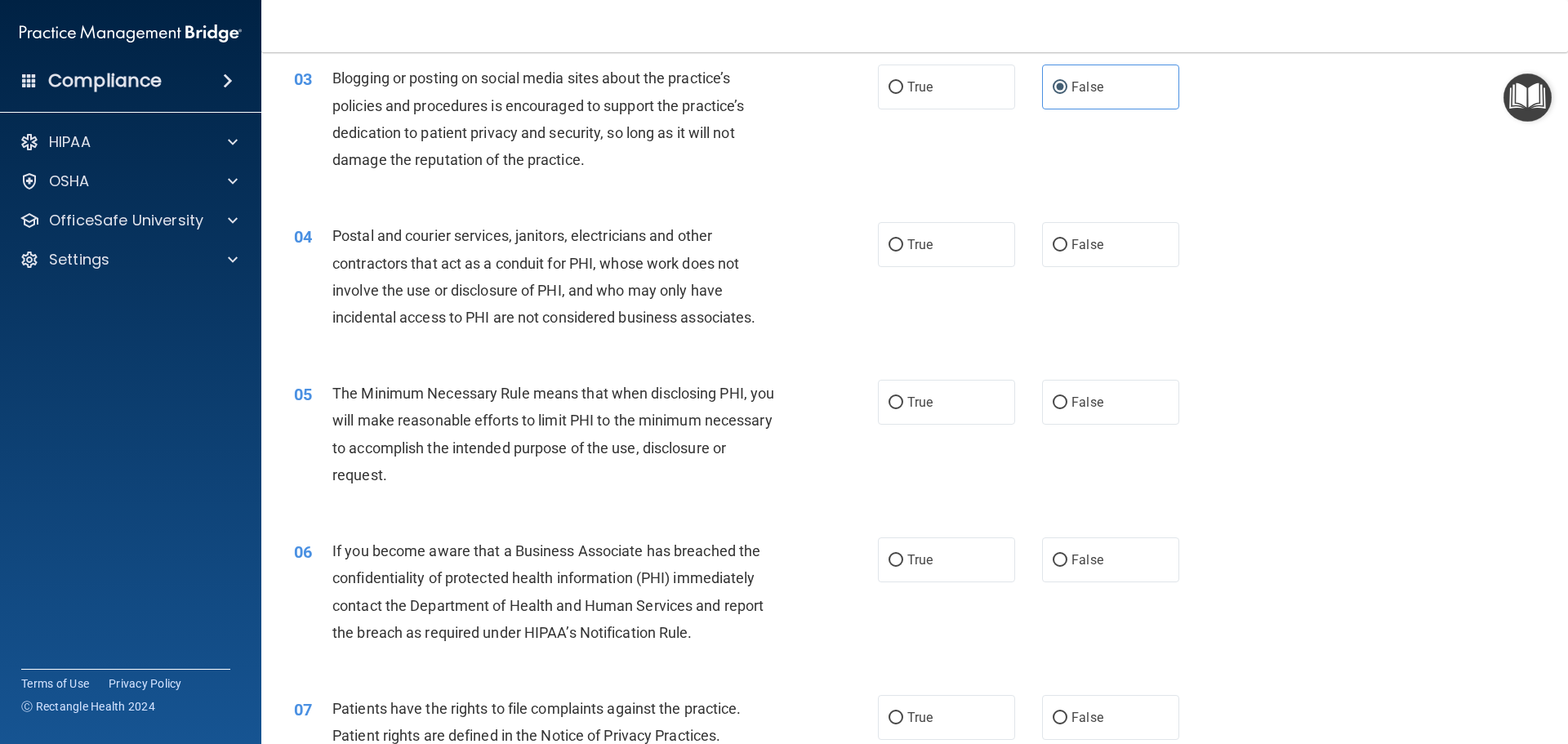
scroll to position [326, 0]
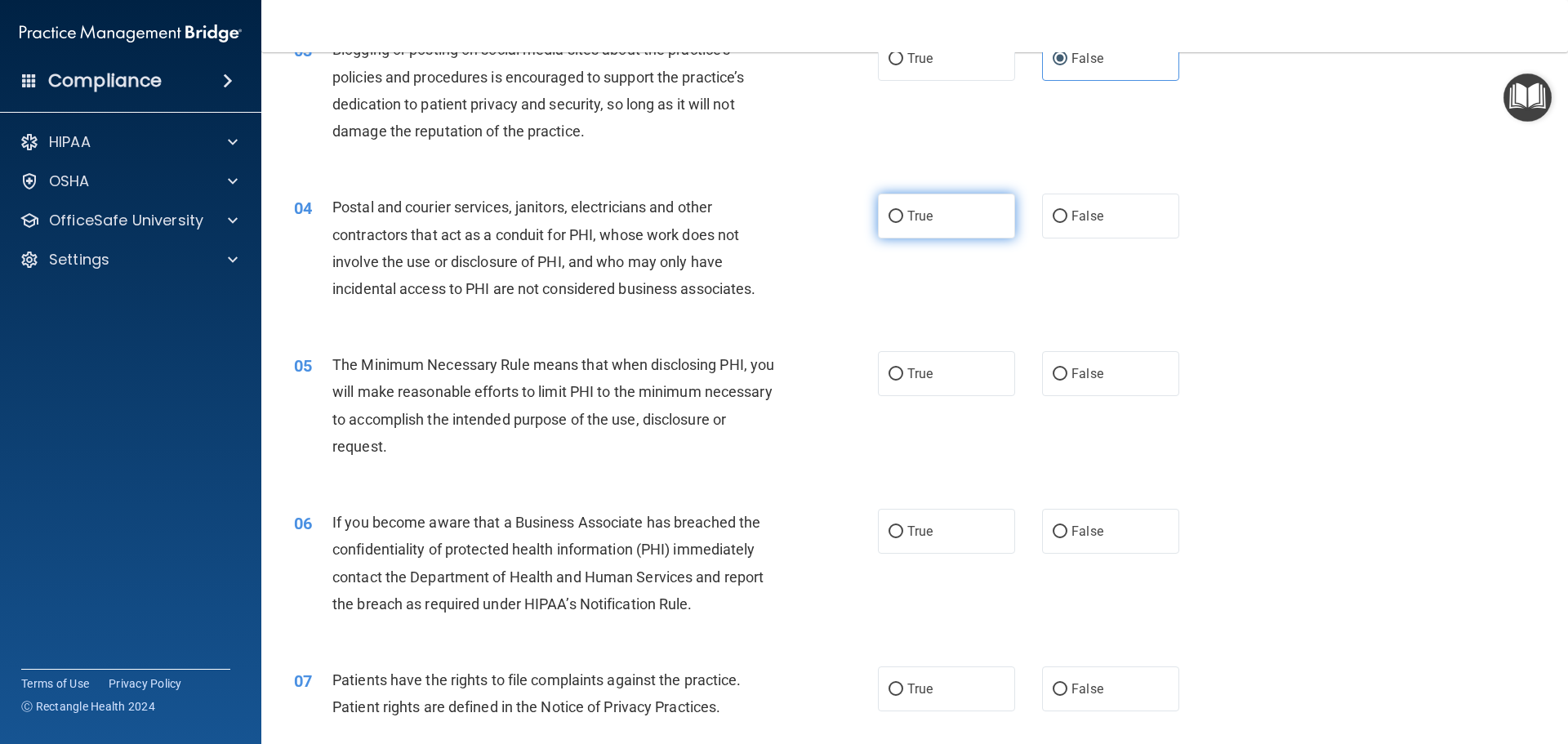
click at [921, 215] on span "True" at bounding box center [919, 216] width 25 height 16
click at [904, 215] on input "True" at bounding box center [896, 216] width 15 height 12
radio input "true"
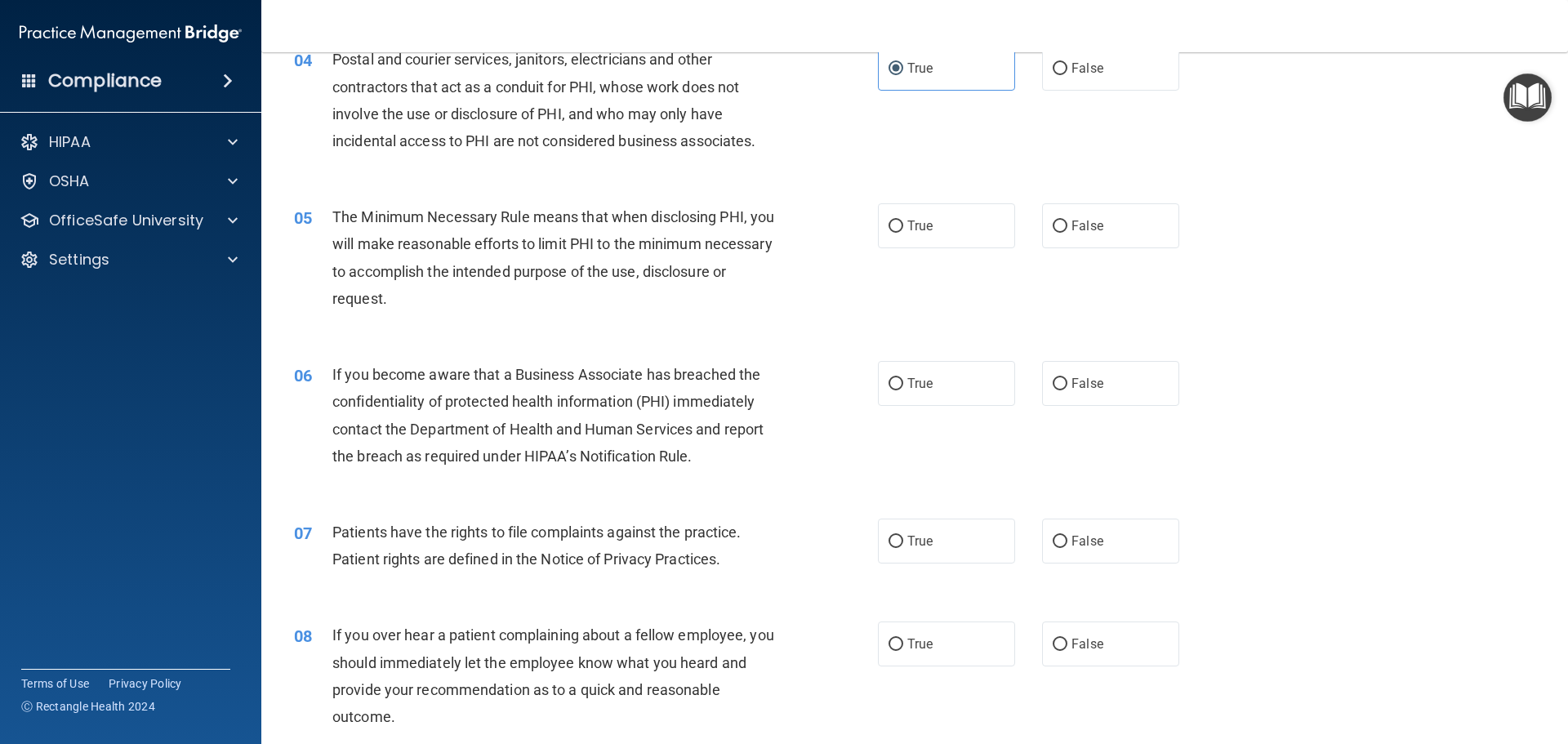
scroll to position [490, 0]
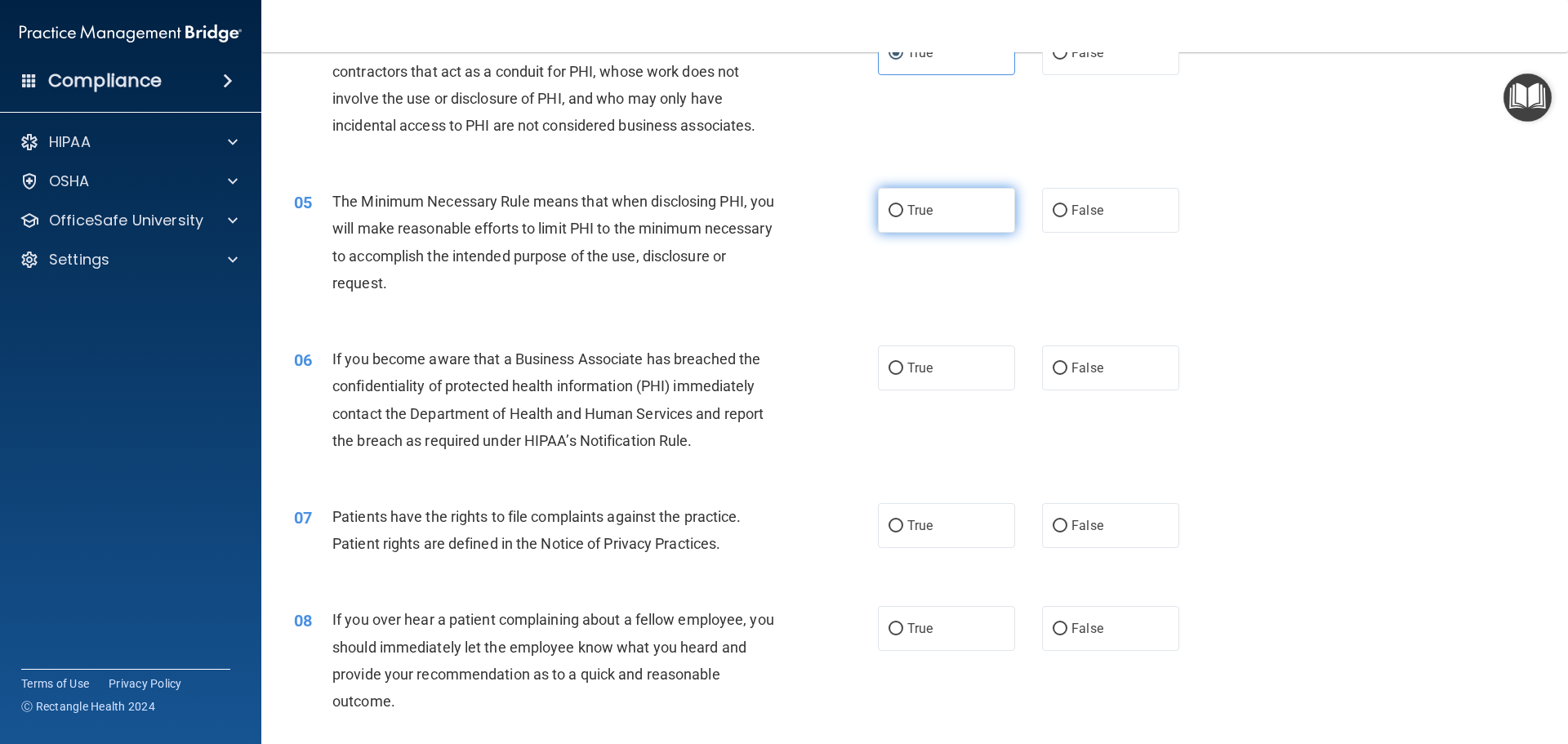
click at [993, 229] on label "True" at bounding box center [946, 210] width 137 height 44
click at [904, 217] on input "True" at bounding box center [896, 210] width 15 height 12
radio input "true"
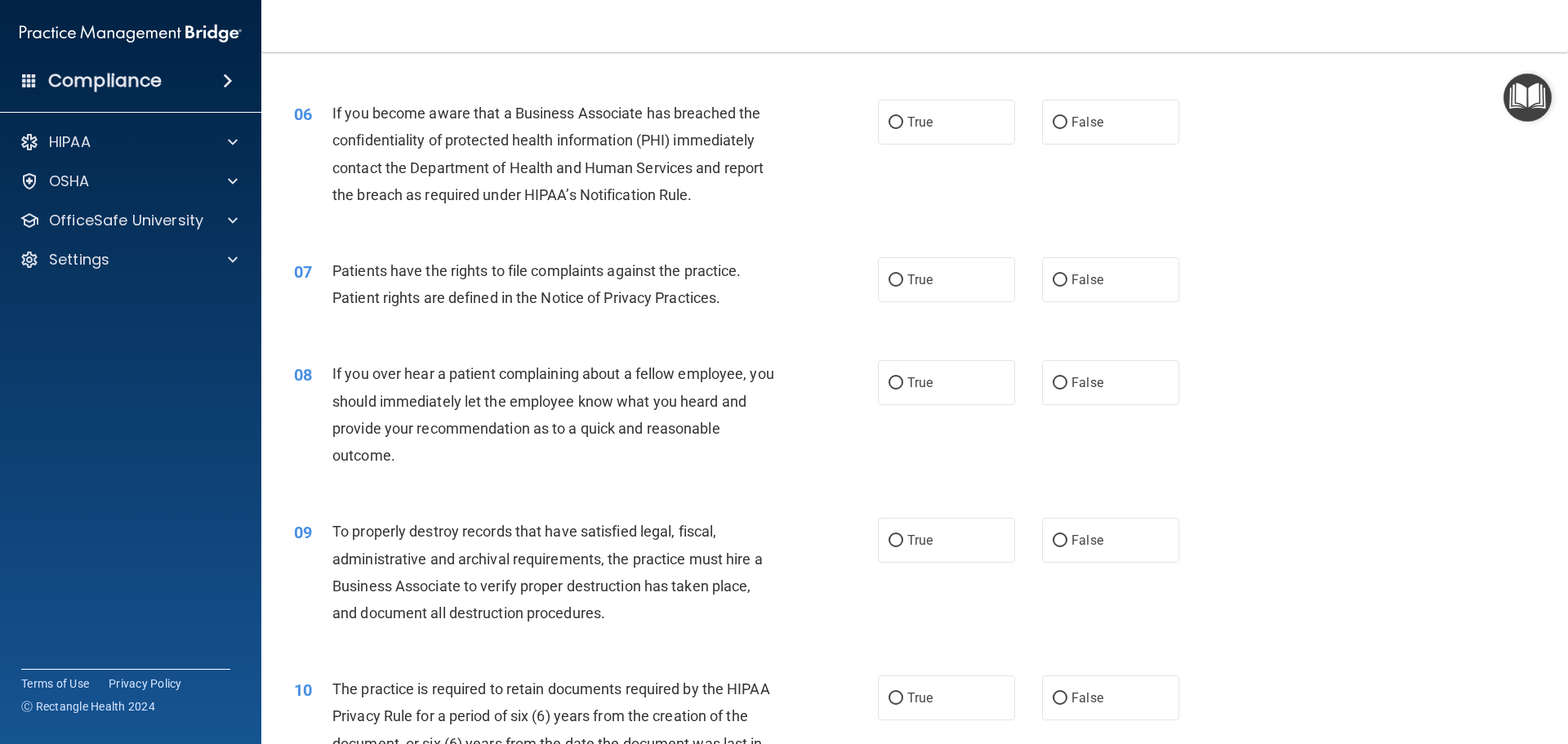
scroll to position [735, 0]
click at [883, 143] on label "True" at bounding box center [946, 122] width 137 height 44
click at [889, 130] on input "True" at bounding box center [896, 123] width 15 height 12
radio input "true"
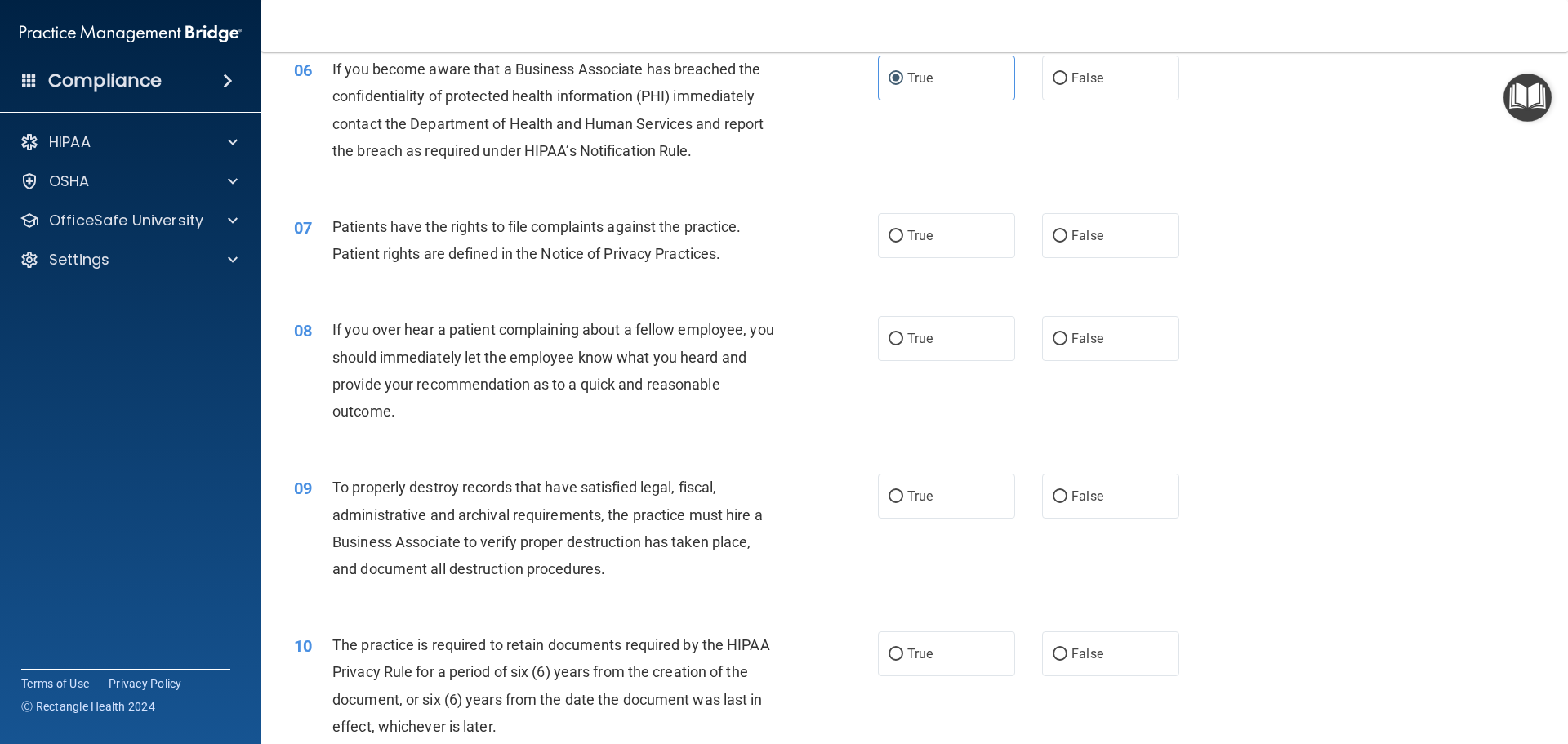
scroll to position [816, 0]
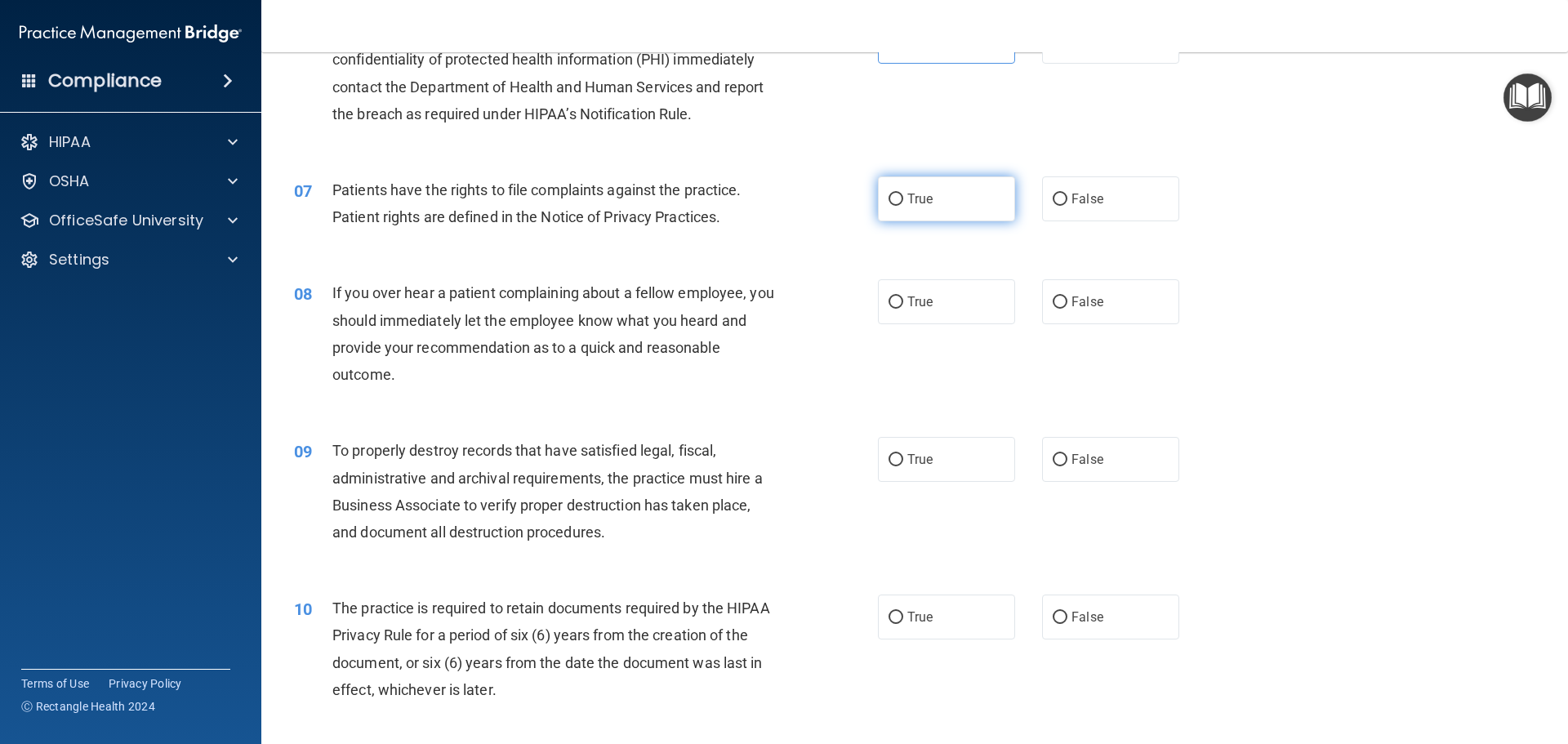
click at [1005, 194] on label "True" at bounding box center [946, 198] width 137 height 44
click at [904, 194] on input "True" at bounding box center [896, 199] width 15 height 12
radio input "true"
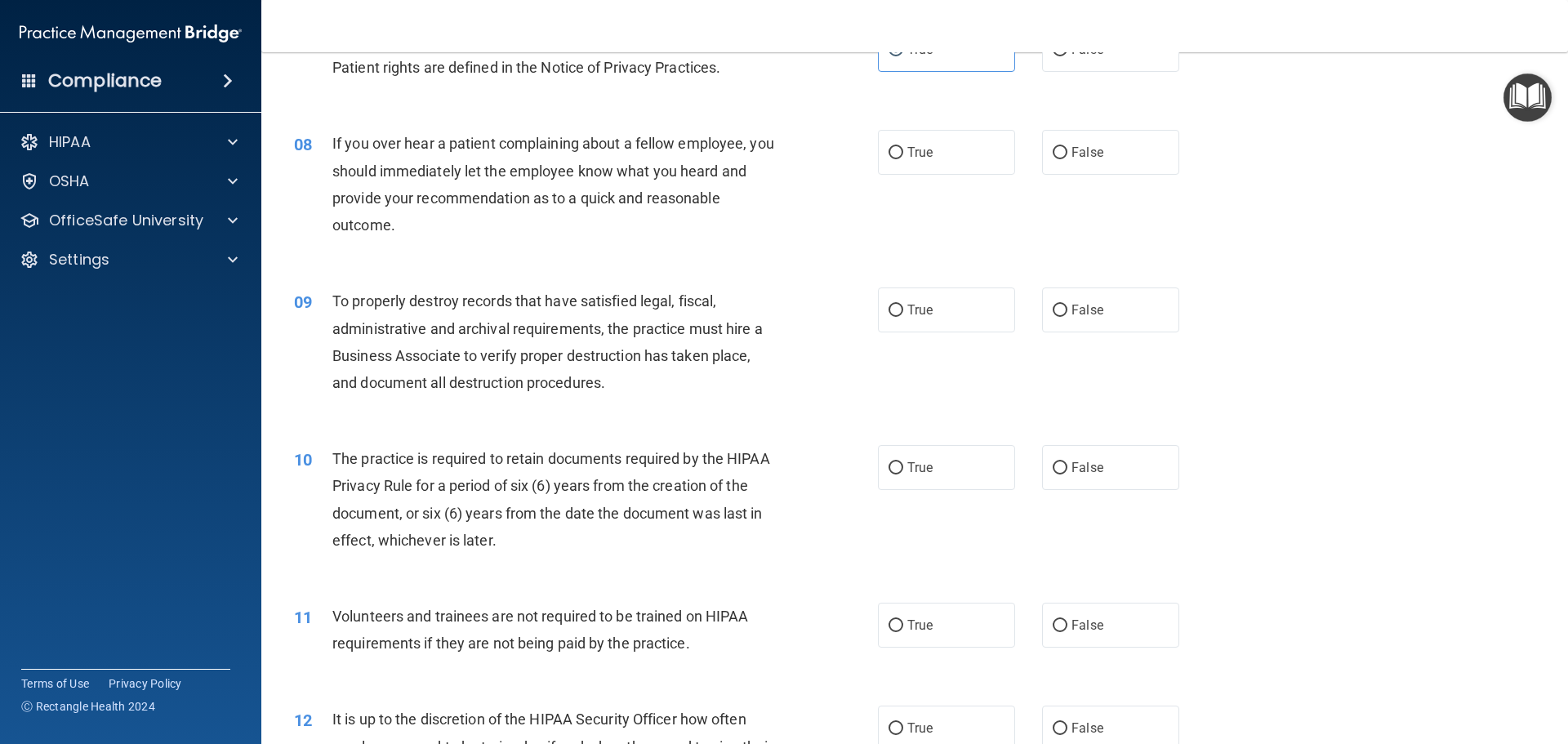
scroll to position [979, 0]
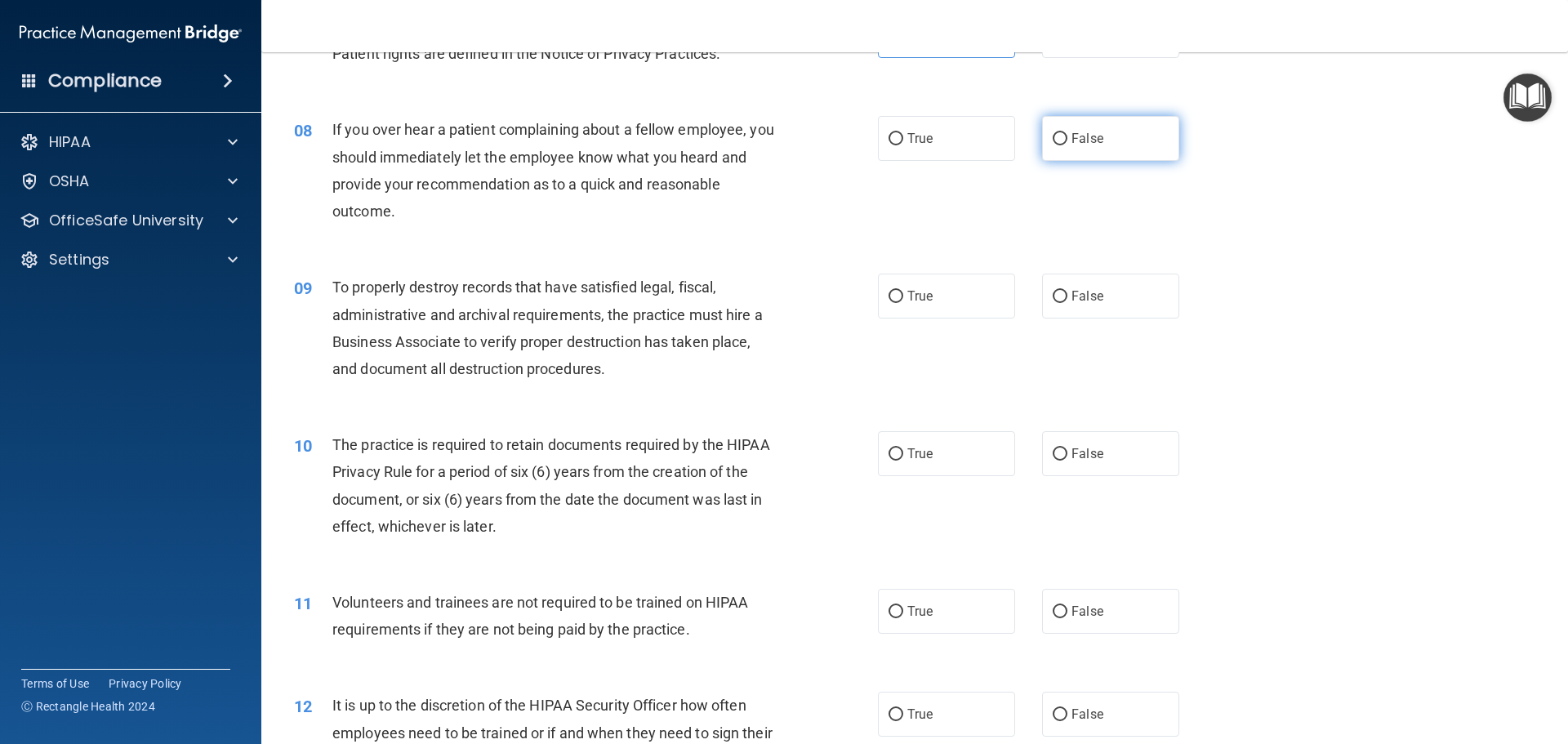
click at [1166, 146] on label "False" at bounding box center [1110, 138] width 137 height 44
click at [1068, 145] on input "False" at bounding box center [1060, 139] width 15 height 12
radio input "true"
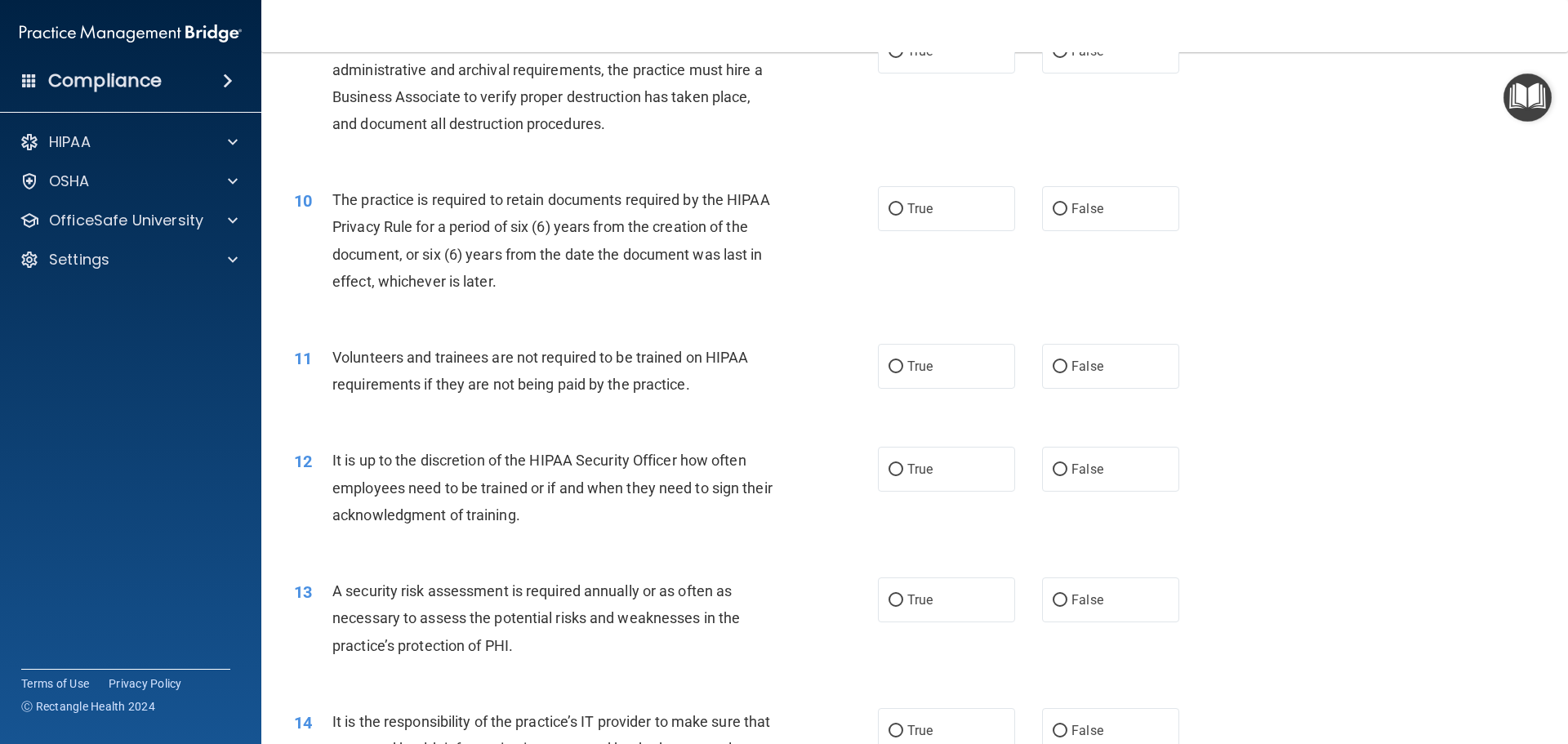
scroll to position [1143, 0]
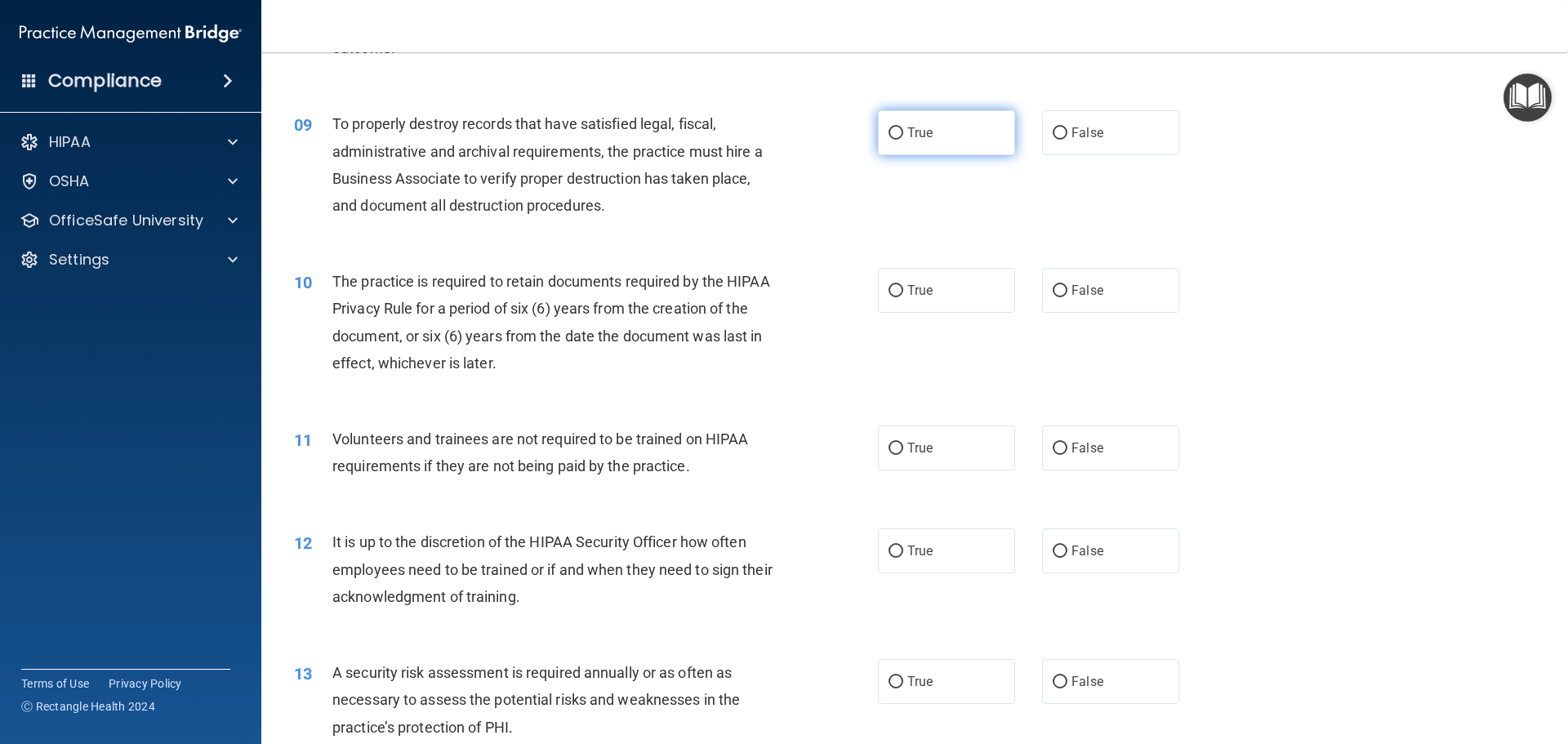
click at [922, 136] on span "True" at bounding box center [919, 132] width 25 height 16
click at [904, 136] on input "True" at bounding box center [896, 132] width 15 height 12
radio input "true"
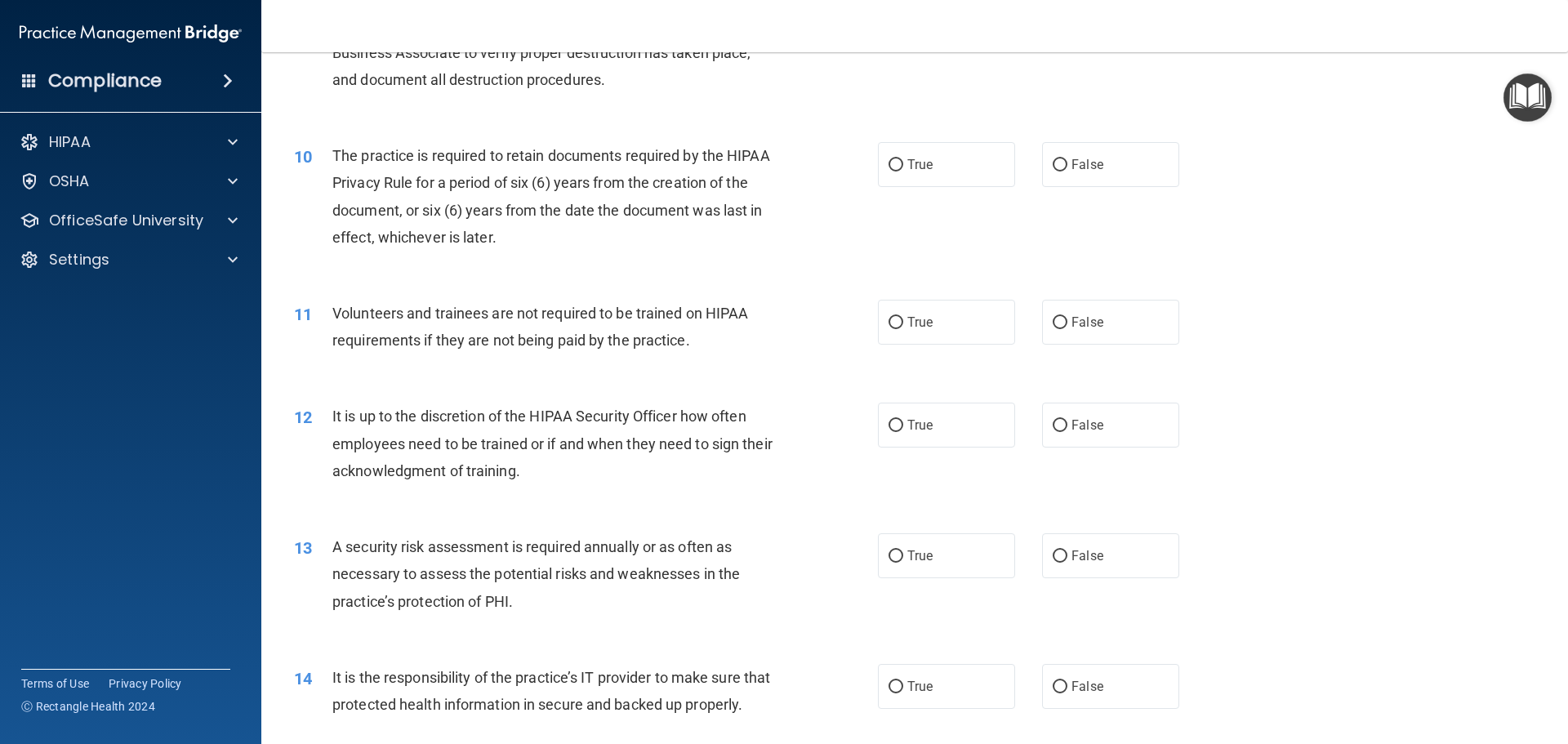
scroll to position [1306, 0]
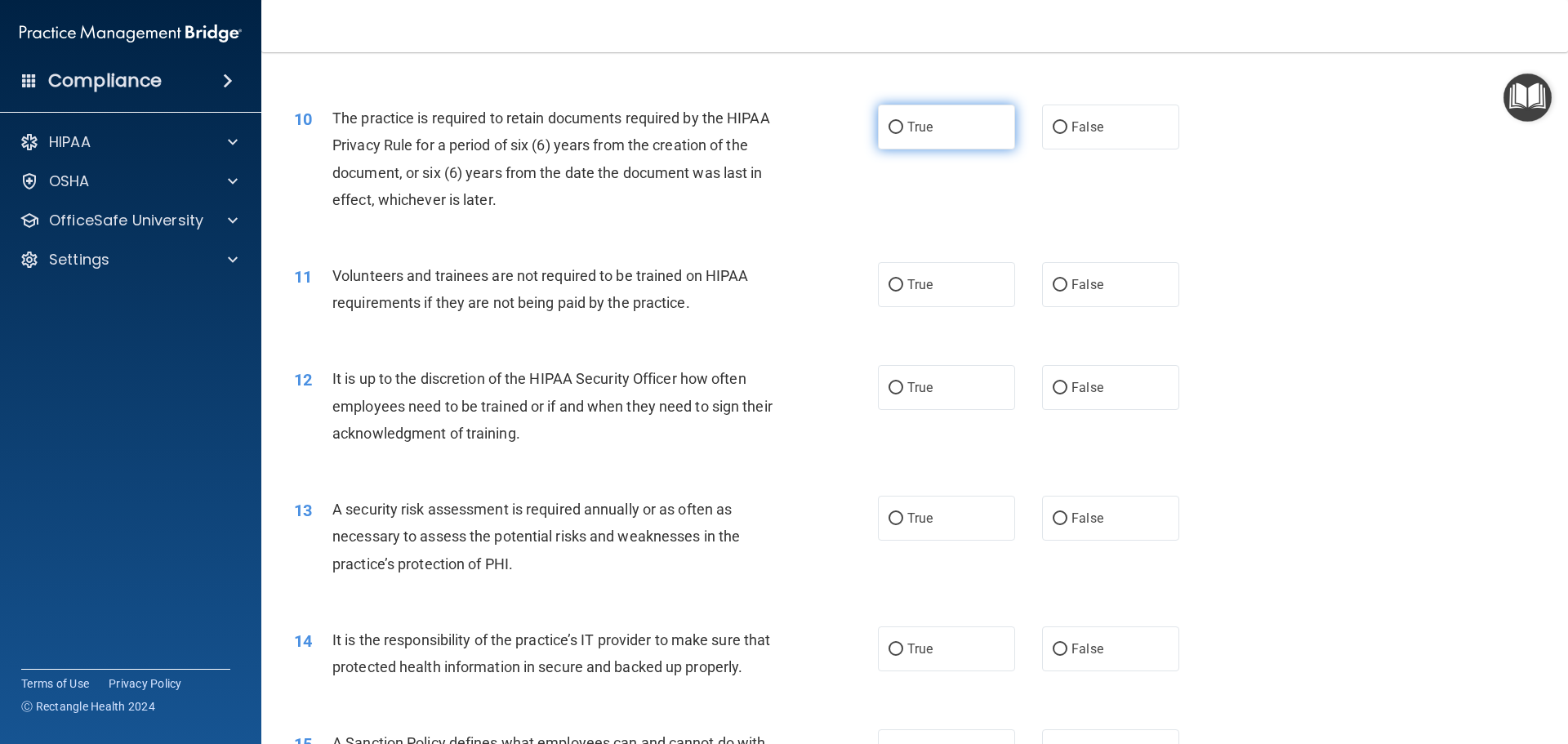
click at [965, 147] on label "True" at bounding box center [946, 127] width 137 height 44
click at [904, 134] on input "True" at bounding box center [896, 127] width 15 height 12
radio input "true"
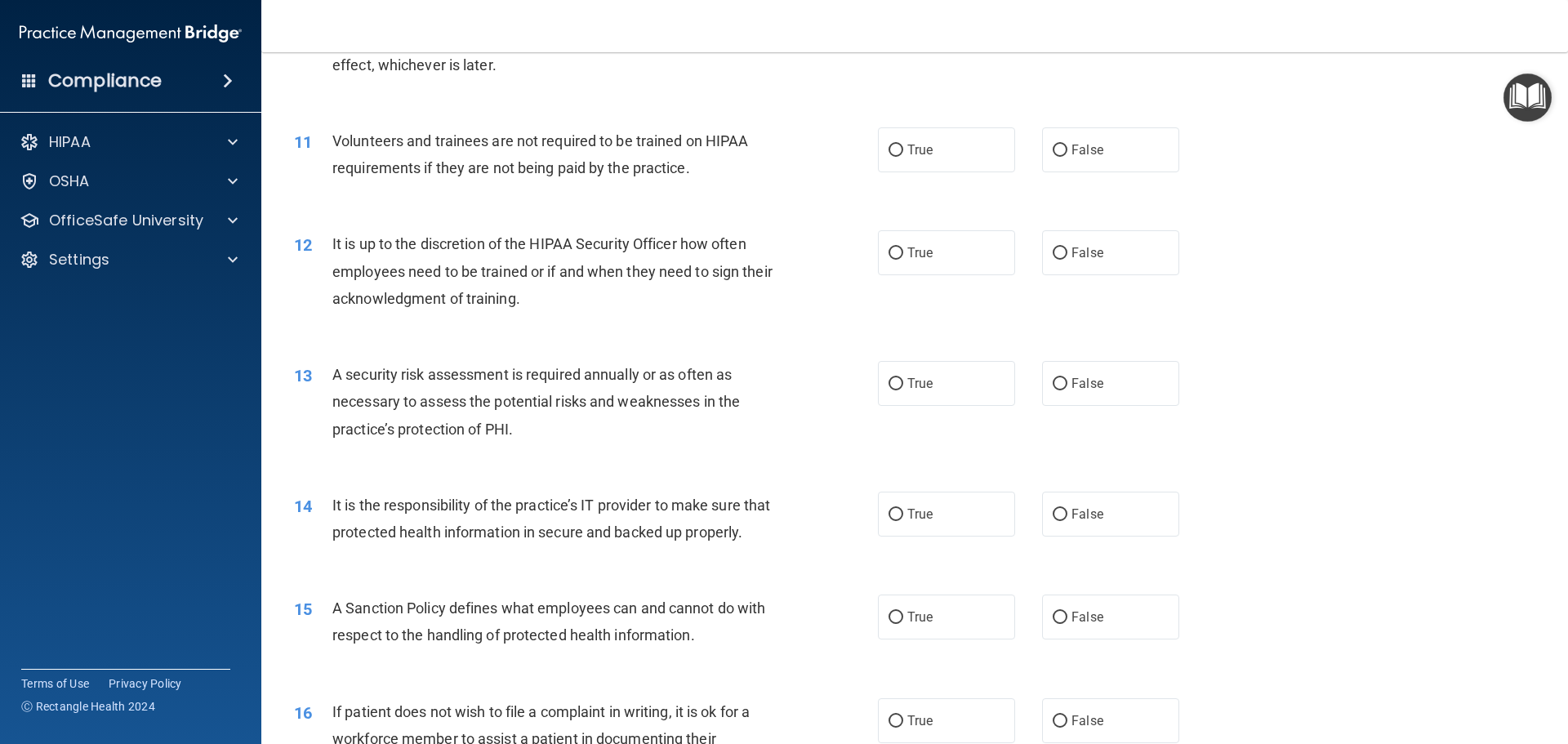
scroll to position [1469, 0]
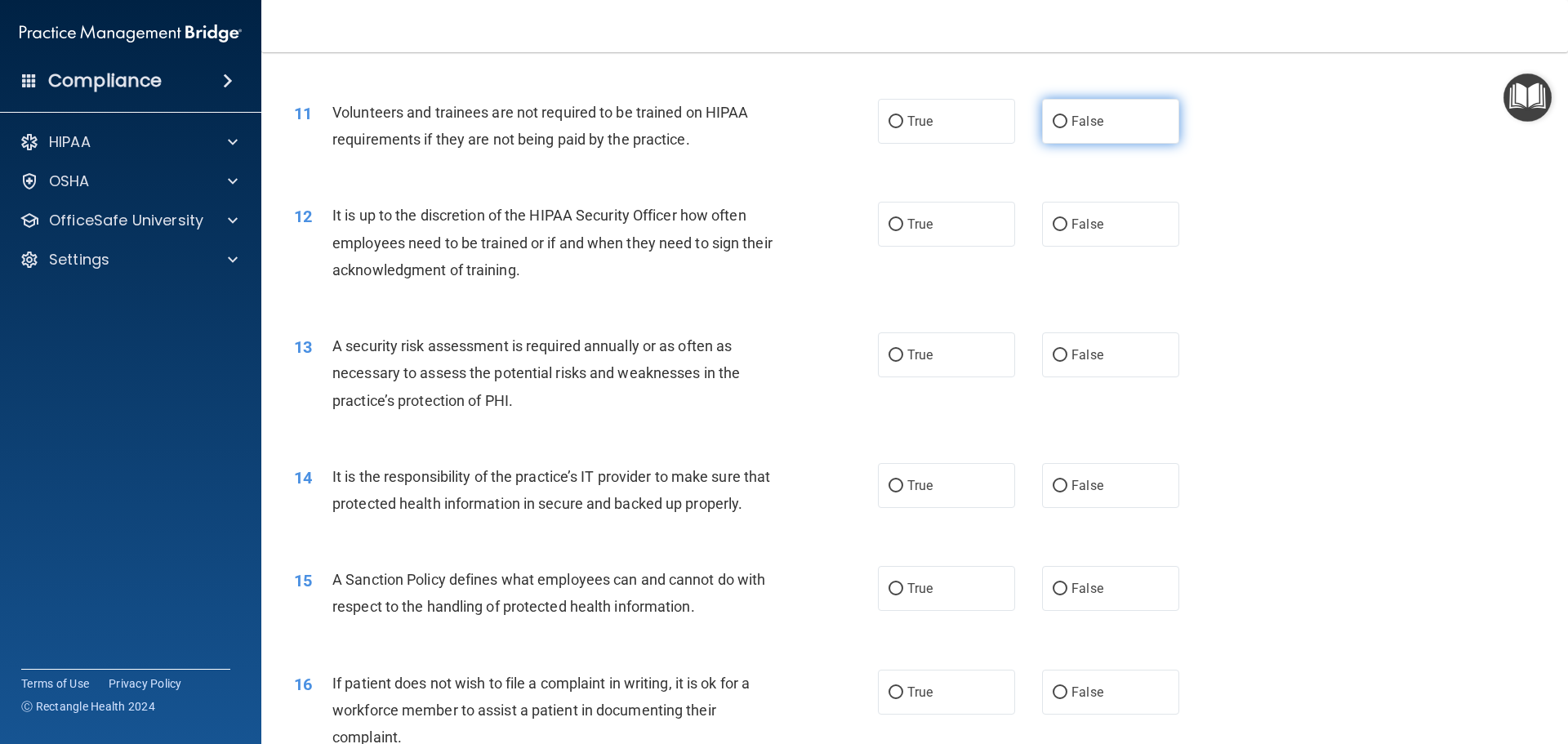
click at [1109, 107] on label "False" at bounding box center [1110, 121] width 137 height 44
click at [1068, 116] on input "False" at bounding box center [1060, 121] width 15 height 12
radio input "true"
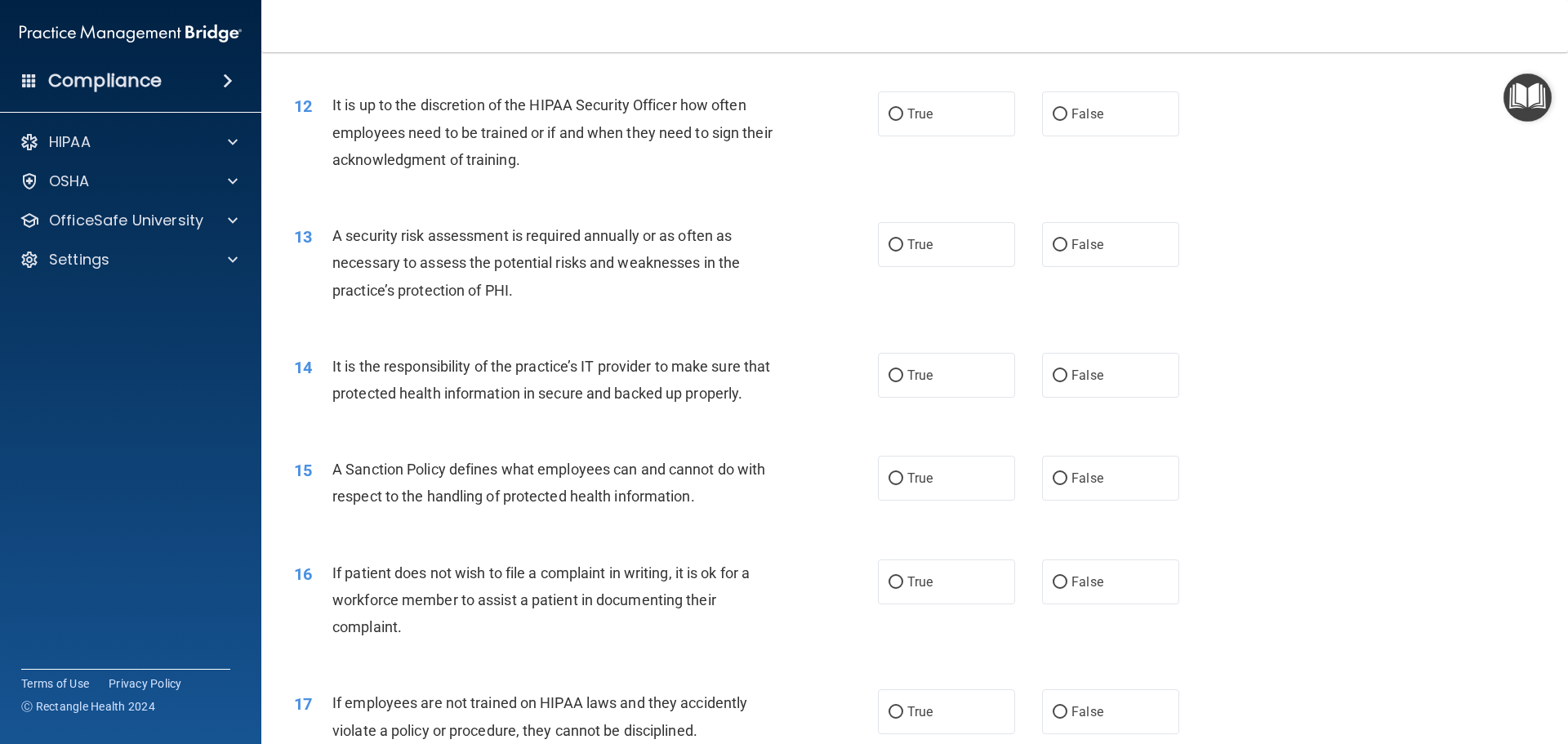
scroll to position [1551, 0]
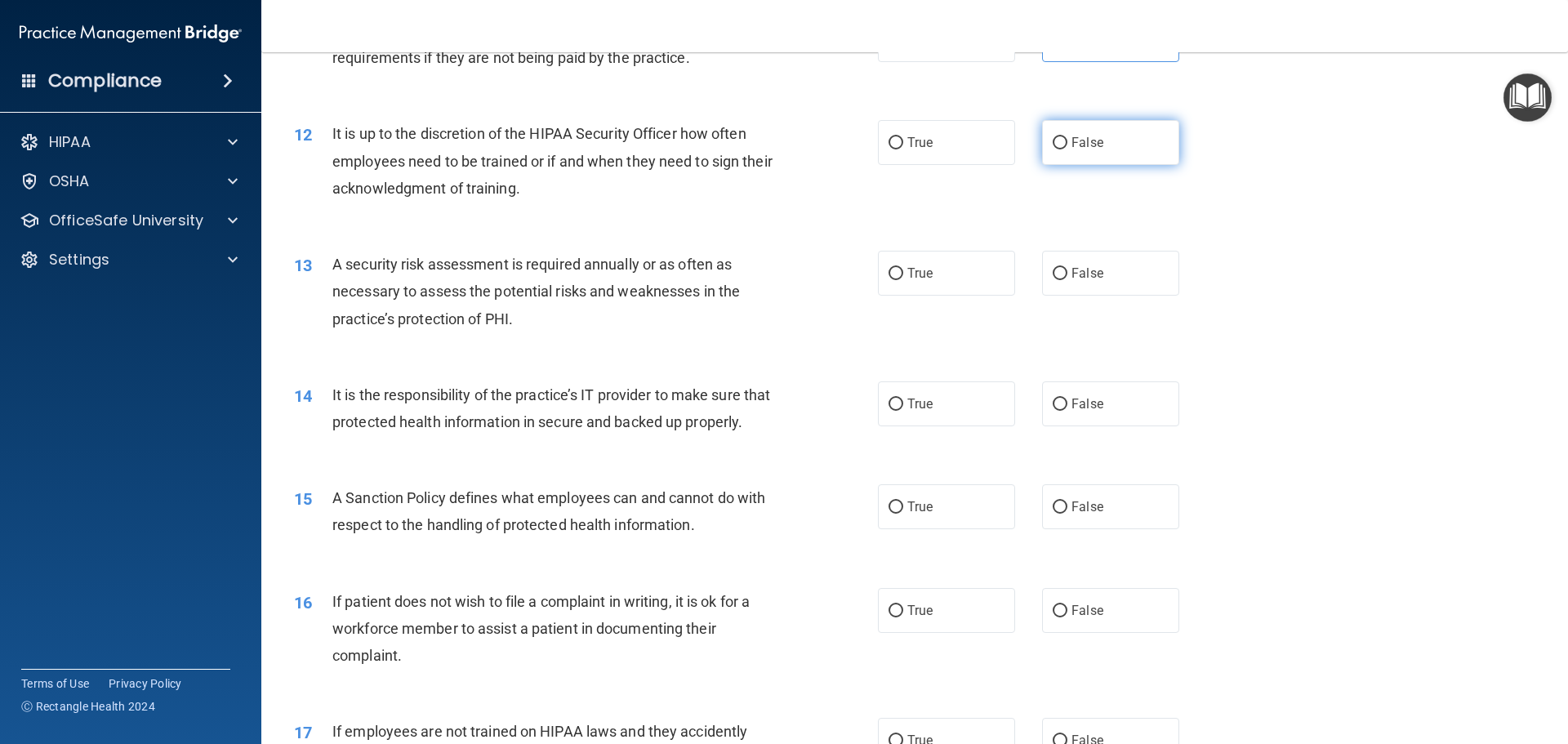
click at [1081, 149] on span "False" at bounding box center [1087, 142] width 32 height 16
click at [1068, 149] on input "False" at bounding box center [1060, 143] width 15 height 12
radio input "true"
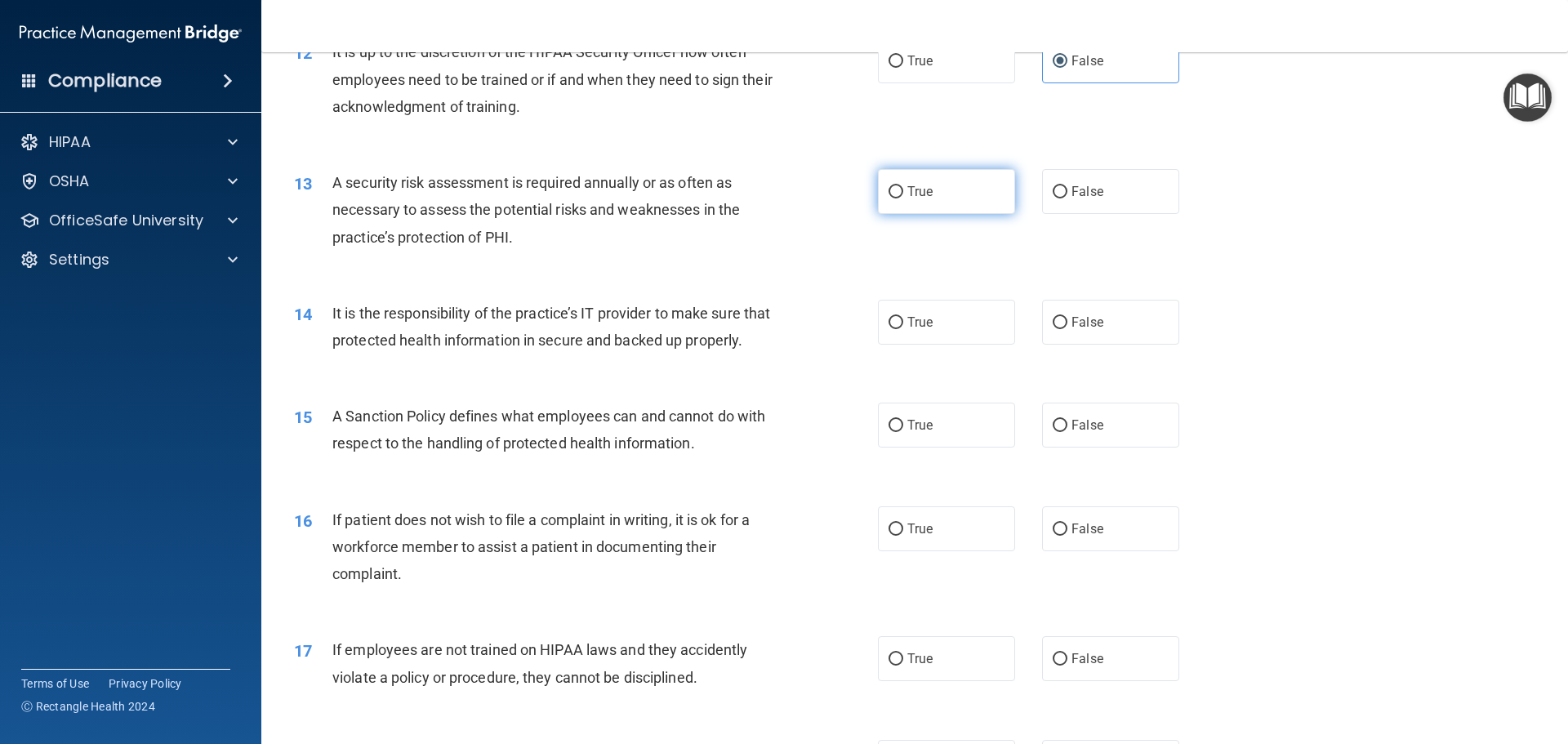
click at [878, 185] on label "True" at bounding box center [946, 191] width 137 height 44
click at [889, 186] on input "True" at bounding box center [896, 192] width 15 height 12
radio input "true"
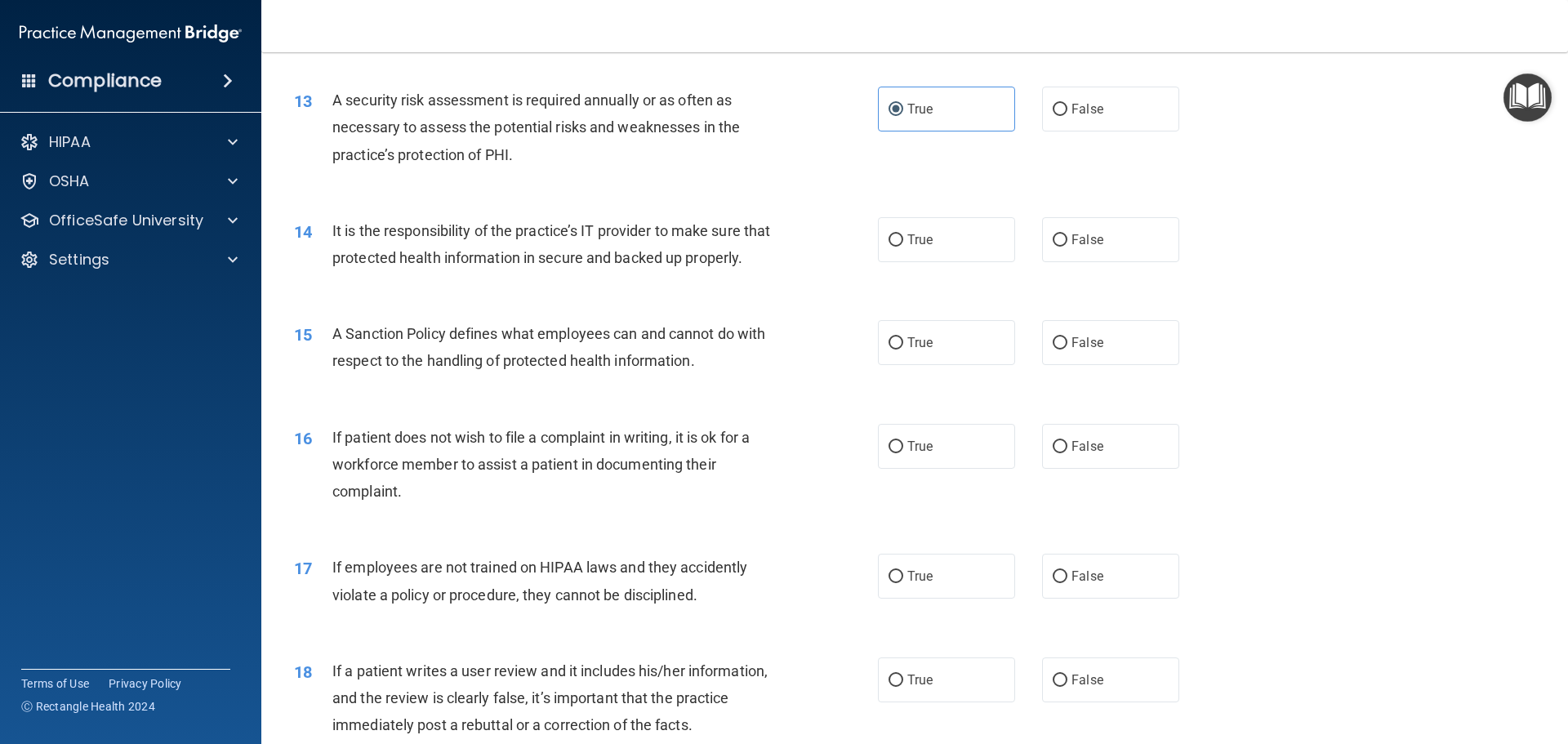
scroll to position [1796, 0]
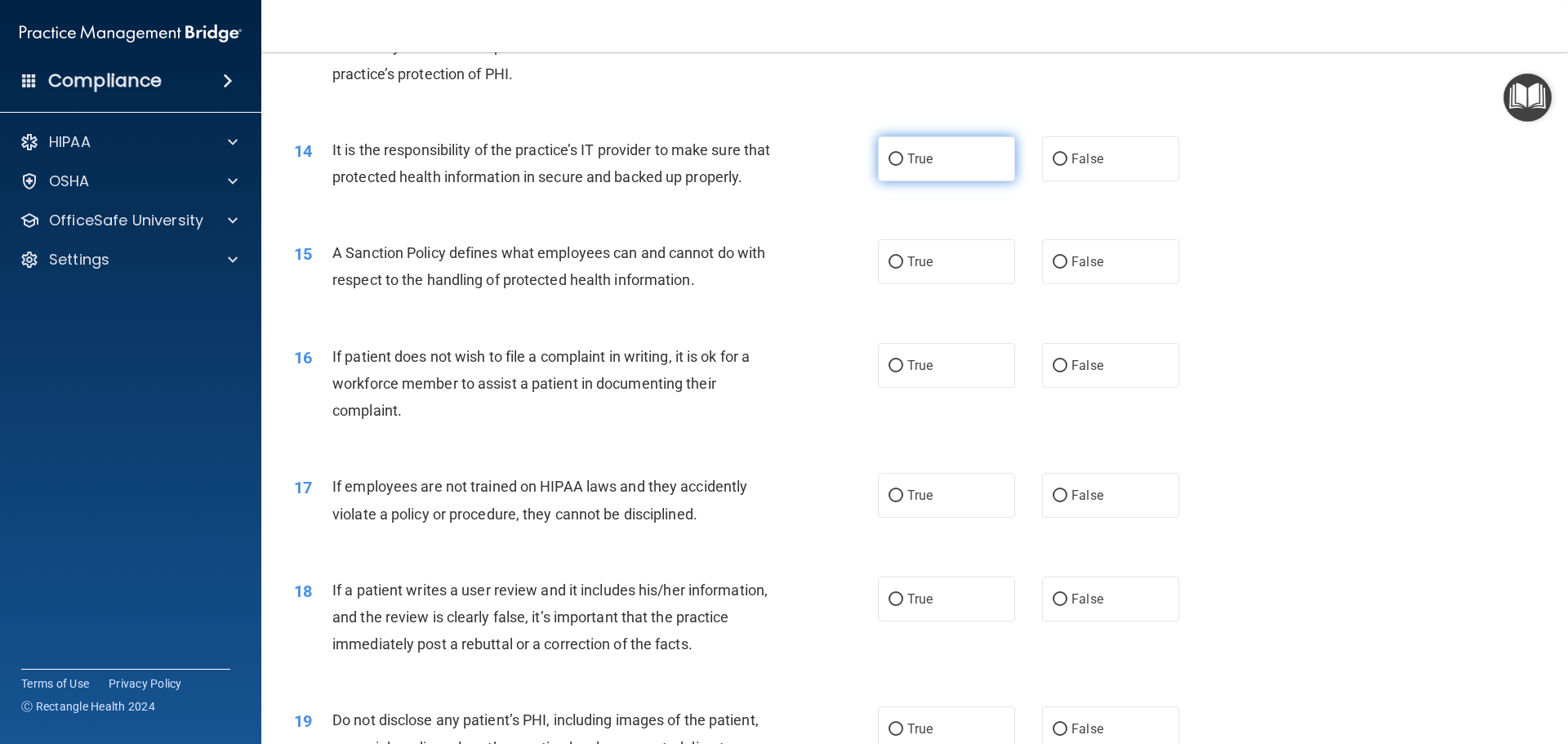
click at [933, 149] on label "True" at bounding box center [946, 158] width 137 height 44
click at [904, 154] on input "True" at bounding box center [896, 159] width 15 height 12
radio input "true"
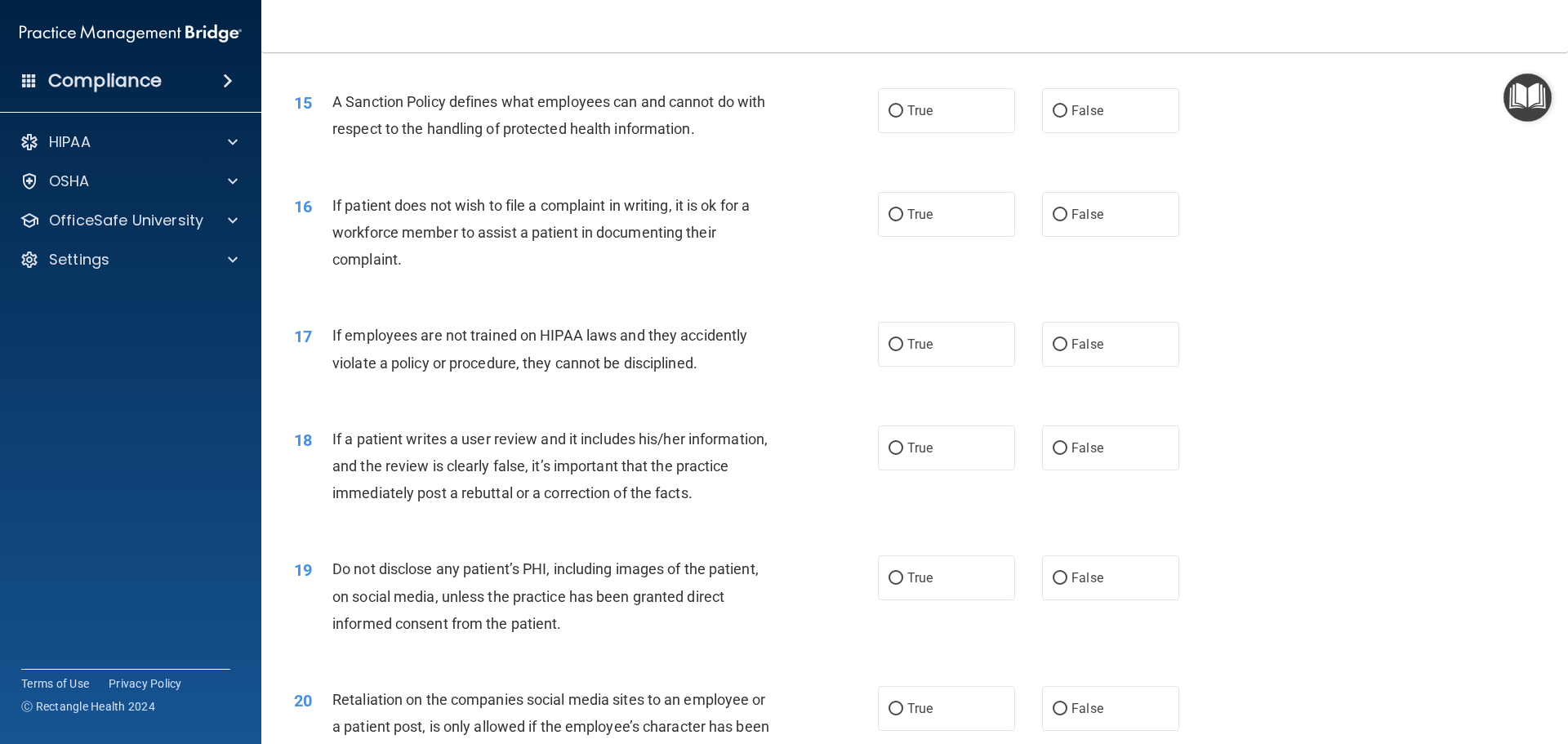
scroll to position [1960, 0]
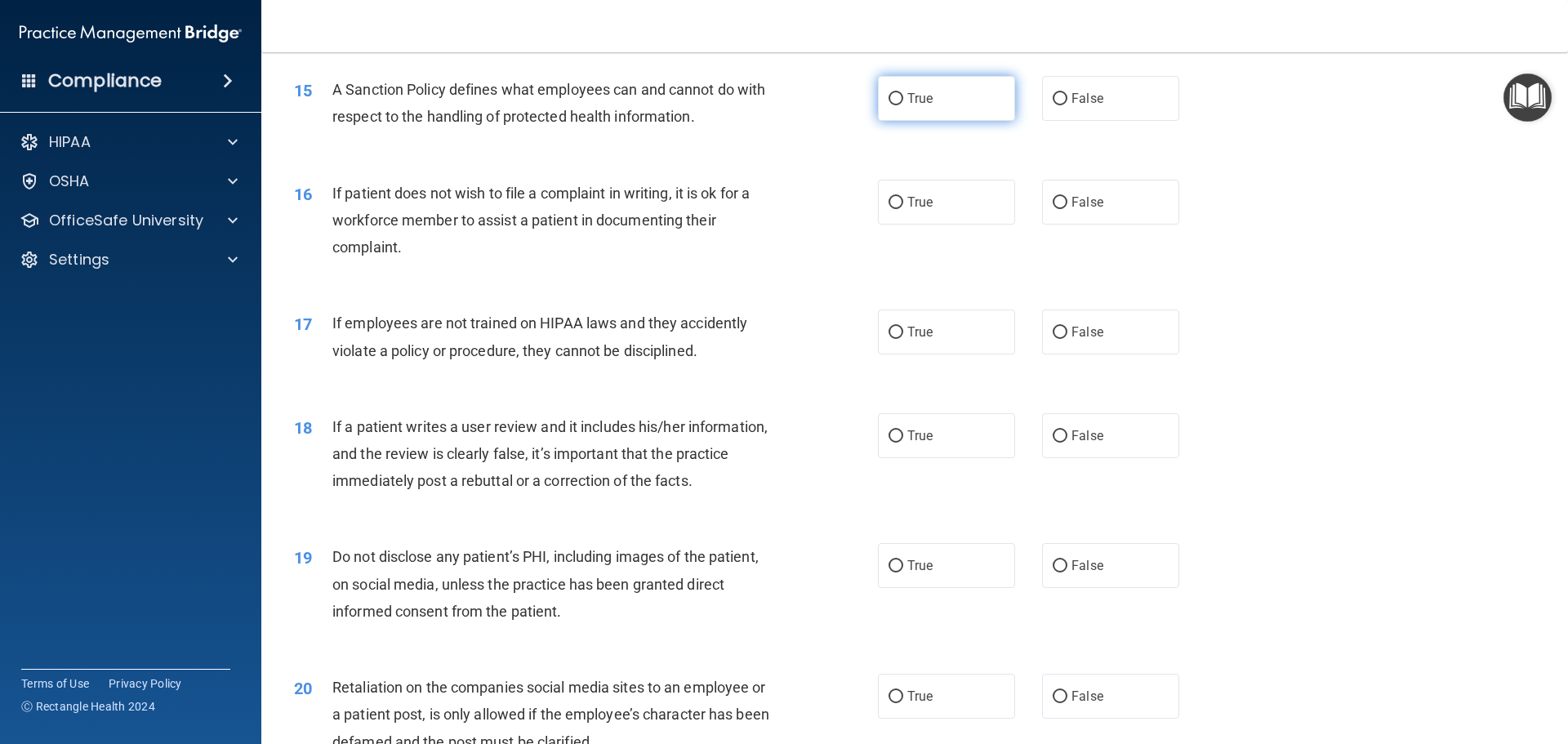
click at [968, 120] on label "True" at bounding box center [946, 98] width 137 height 44
click at [904, 106] on input "True" at bounding box center [896, 98] width 15 height 12
radio input "true"
click at [1069, 224] on label "False" at bounding box center [1110, 202] width 137 height 44
click at [1068, 209] on input "False" at bounding box center [1060, 202] width 15 height 12
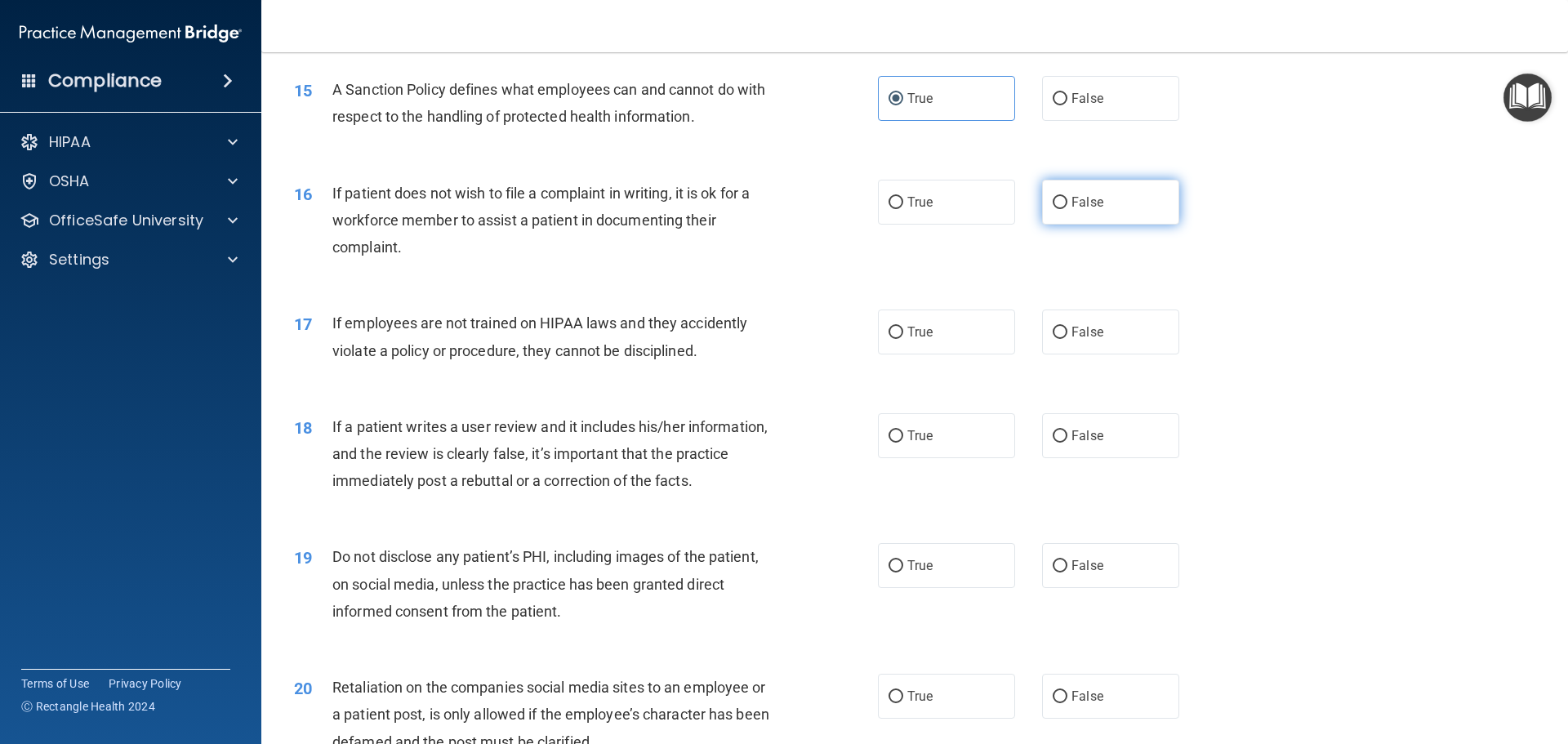
radio input "true"
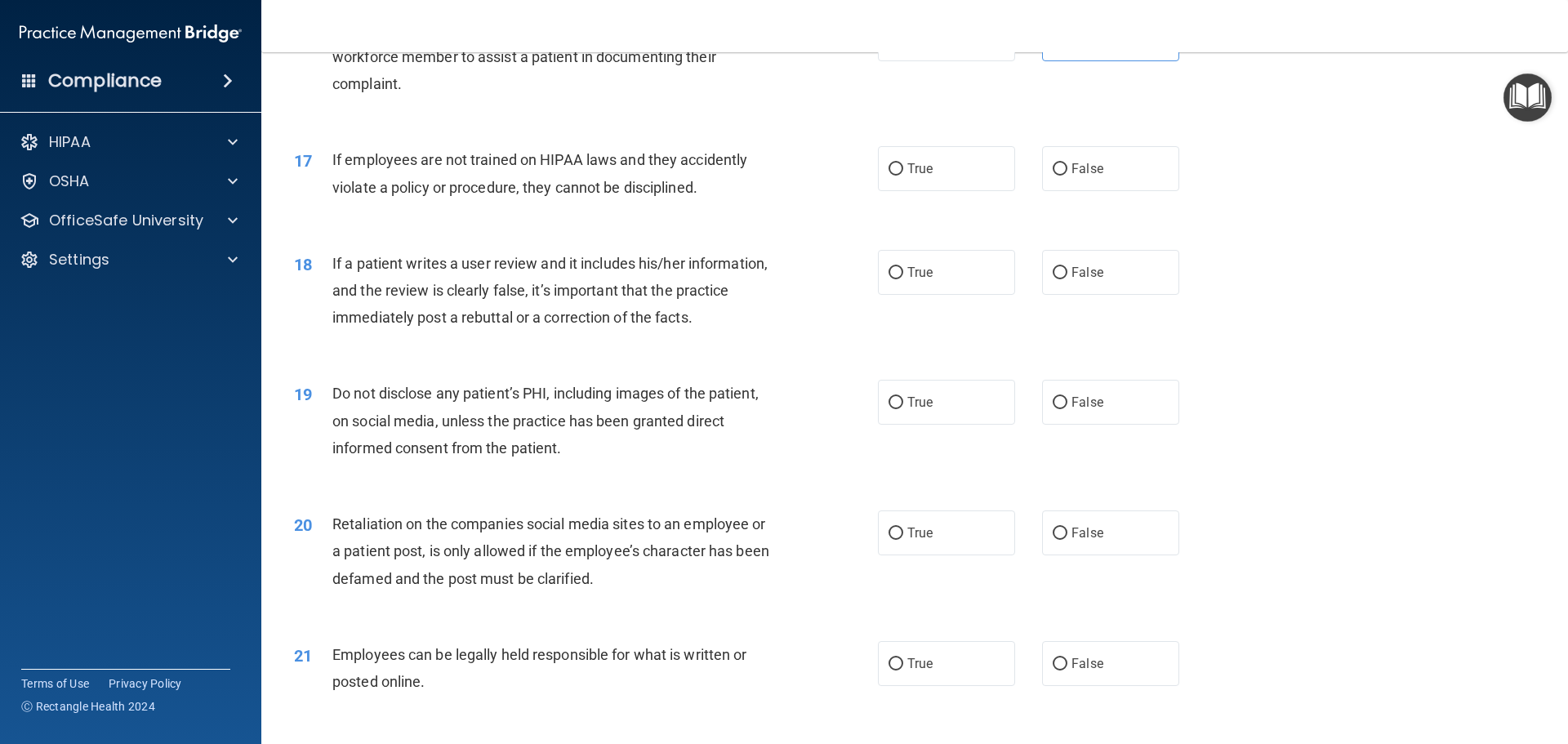
scroll to position [2204, 0]
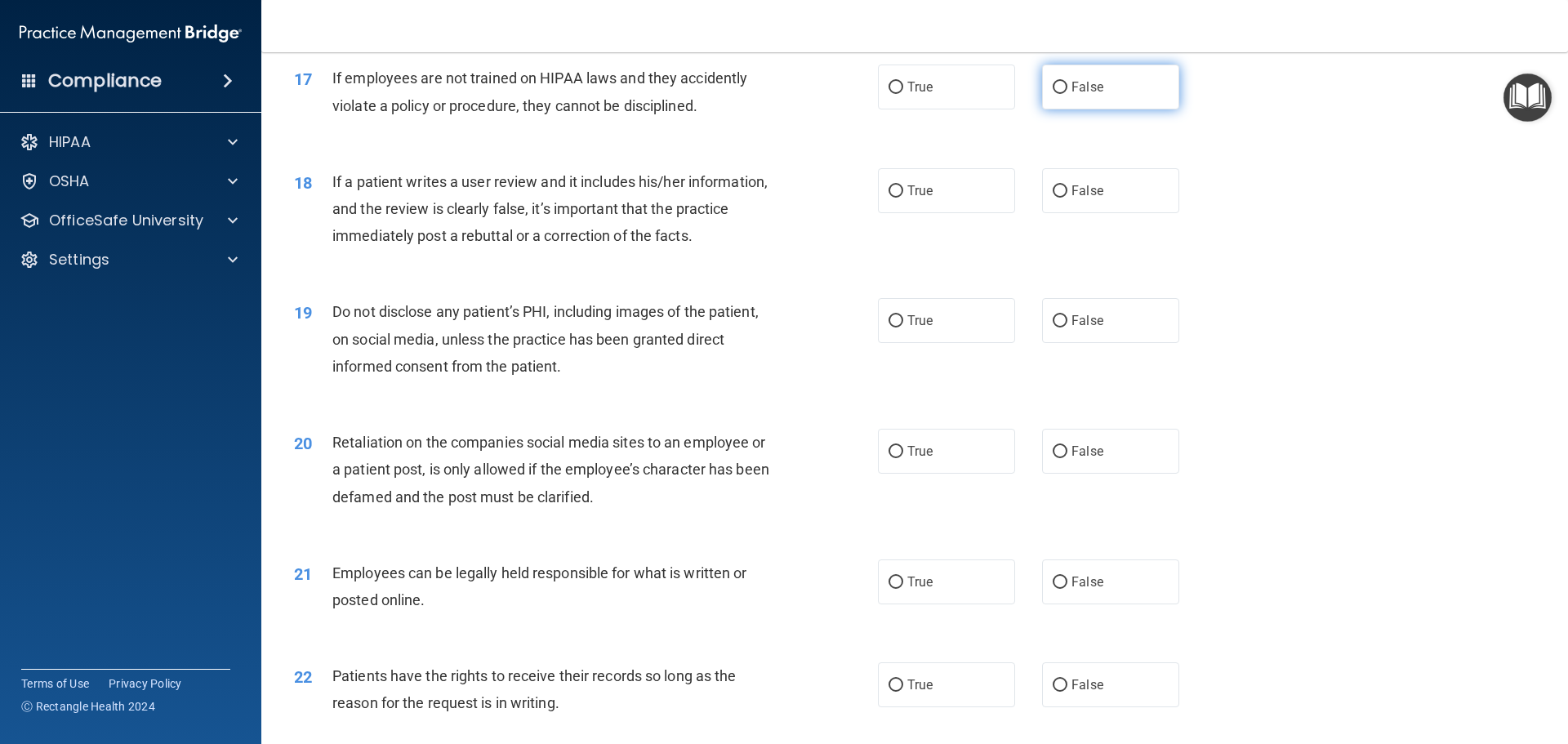
click at [1060, 109] on label "False" at bounding box center [1110, 87] width 137 height 44
click at [1060, 94] on input "False" at bounding box center [1060, 87] width 15 height 12
radio input "true"
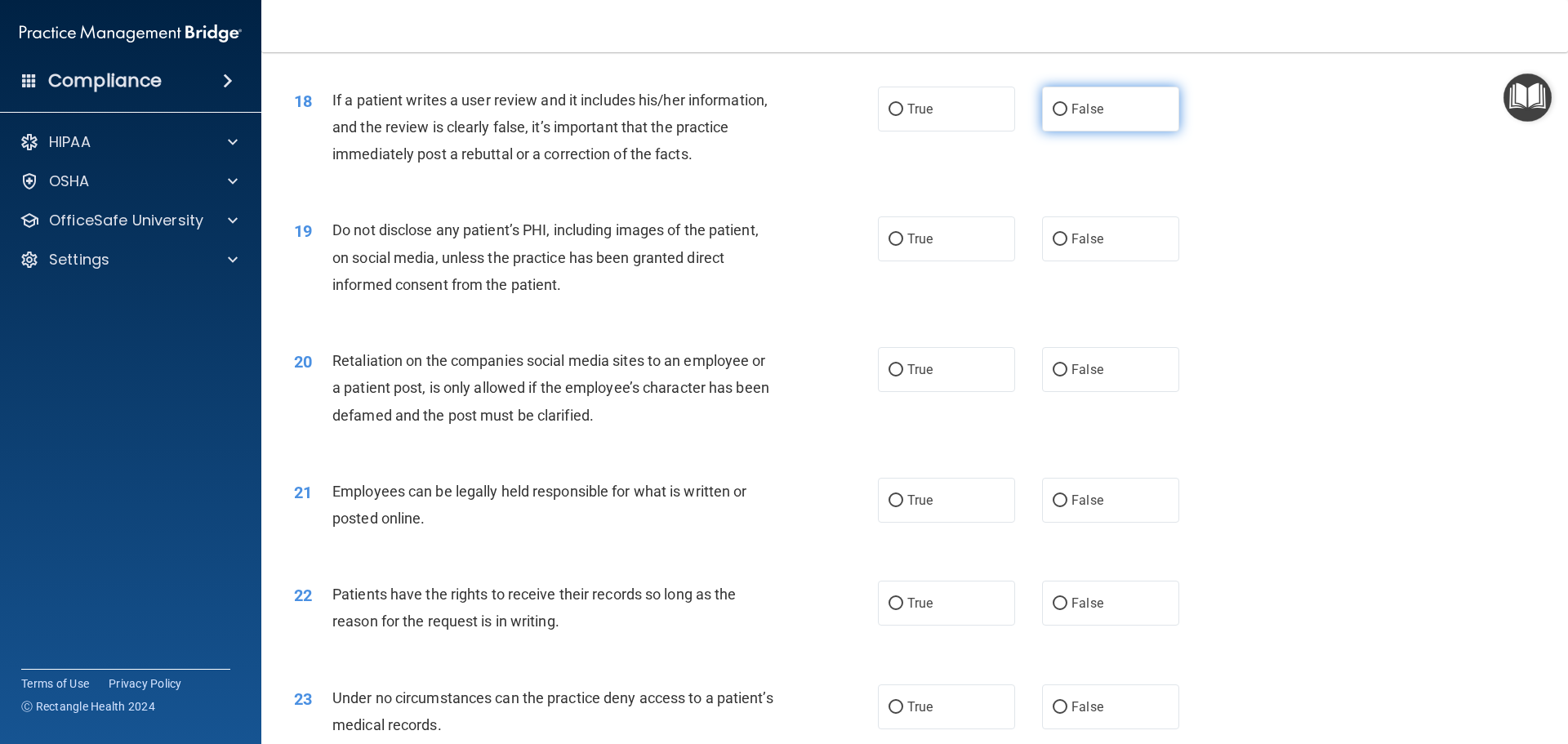
click at [1053, 116] on input "False" at bounding box center [1060, 109] width 15 height 12
radio input "true"
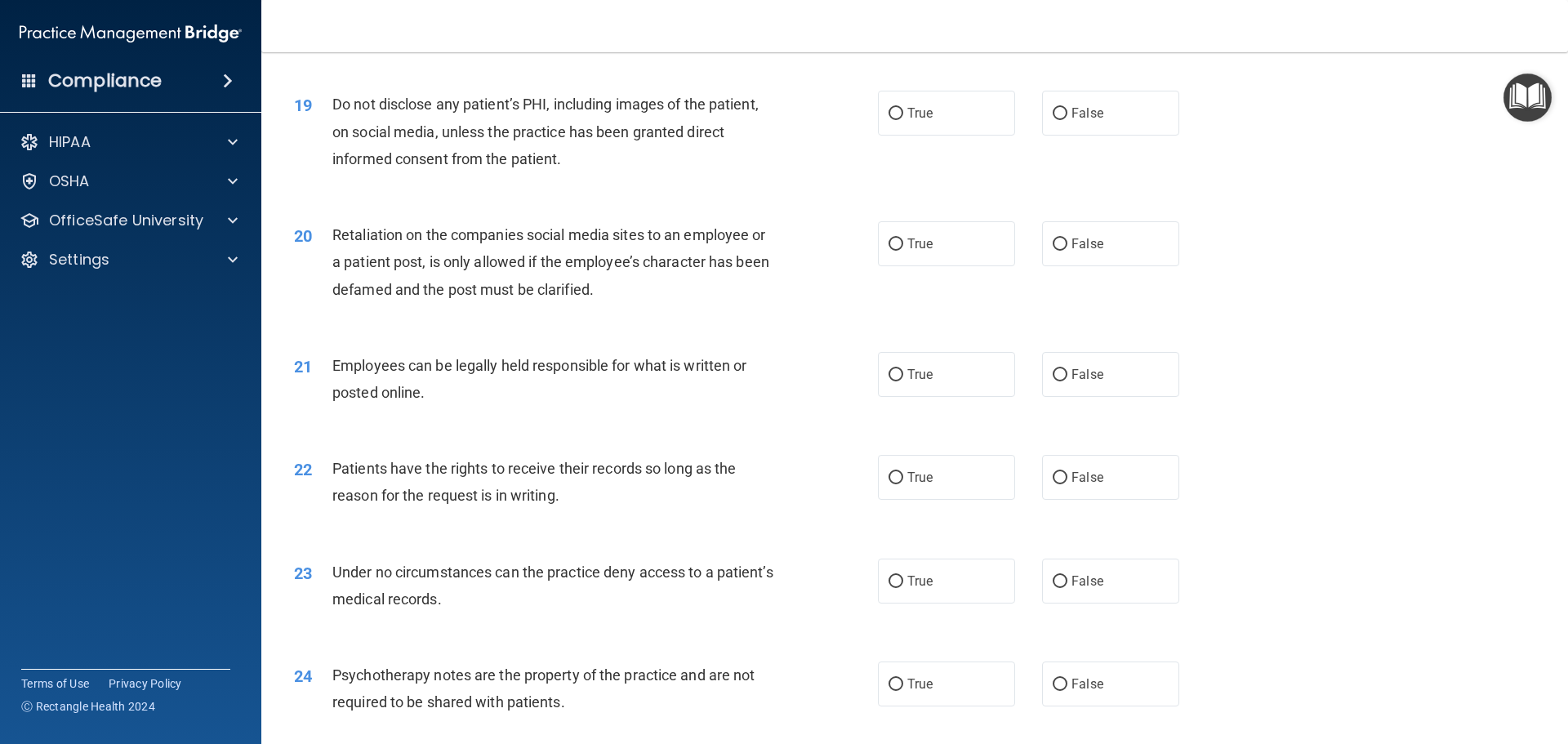
scroll to position [2449, 0]
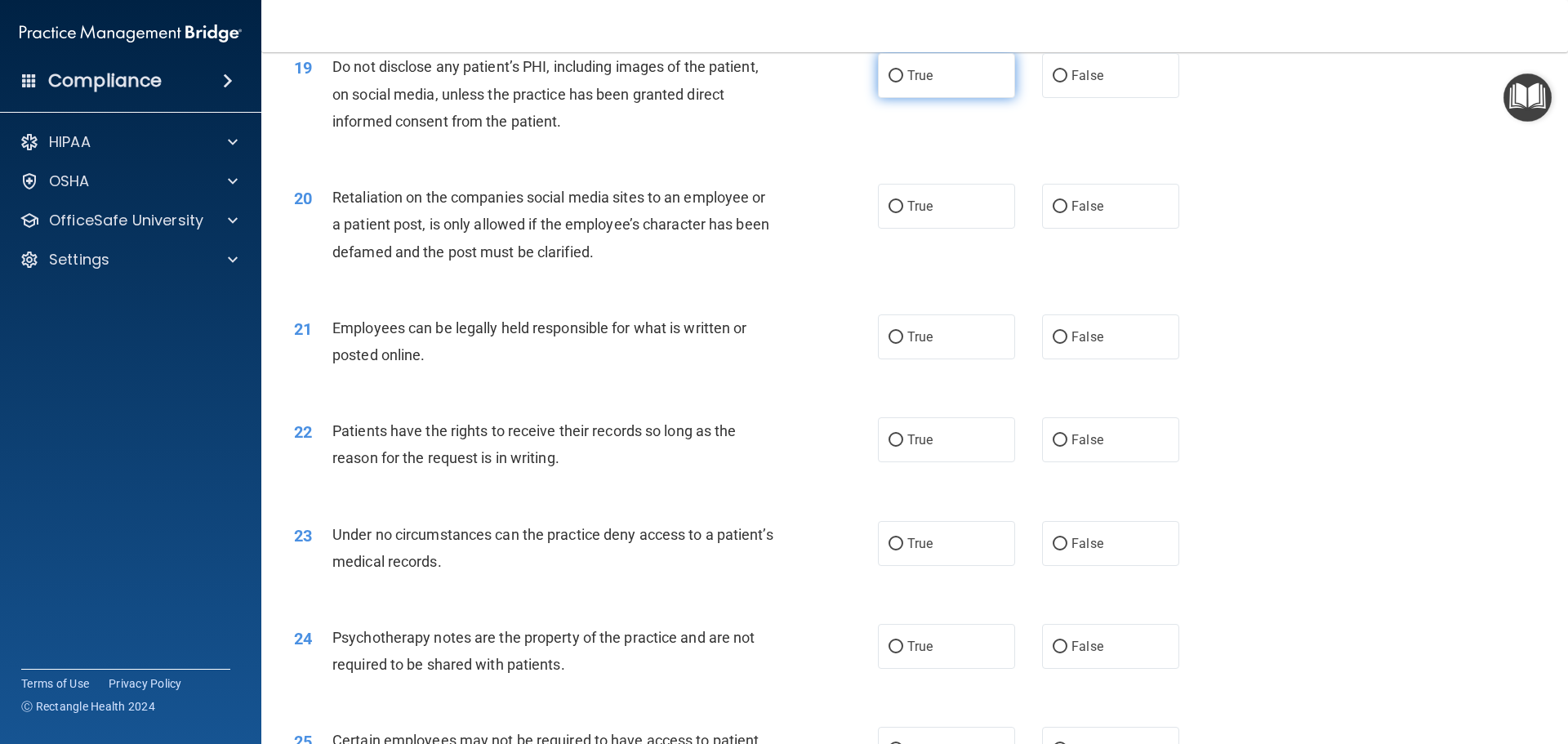
click at [895, 98] on label "True" at bounding box center [946, 75] width 137 height 44
click at [895, 82] on input "True" at bounding box center [896, 76] width 15 height 12
radio input "true"
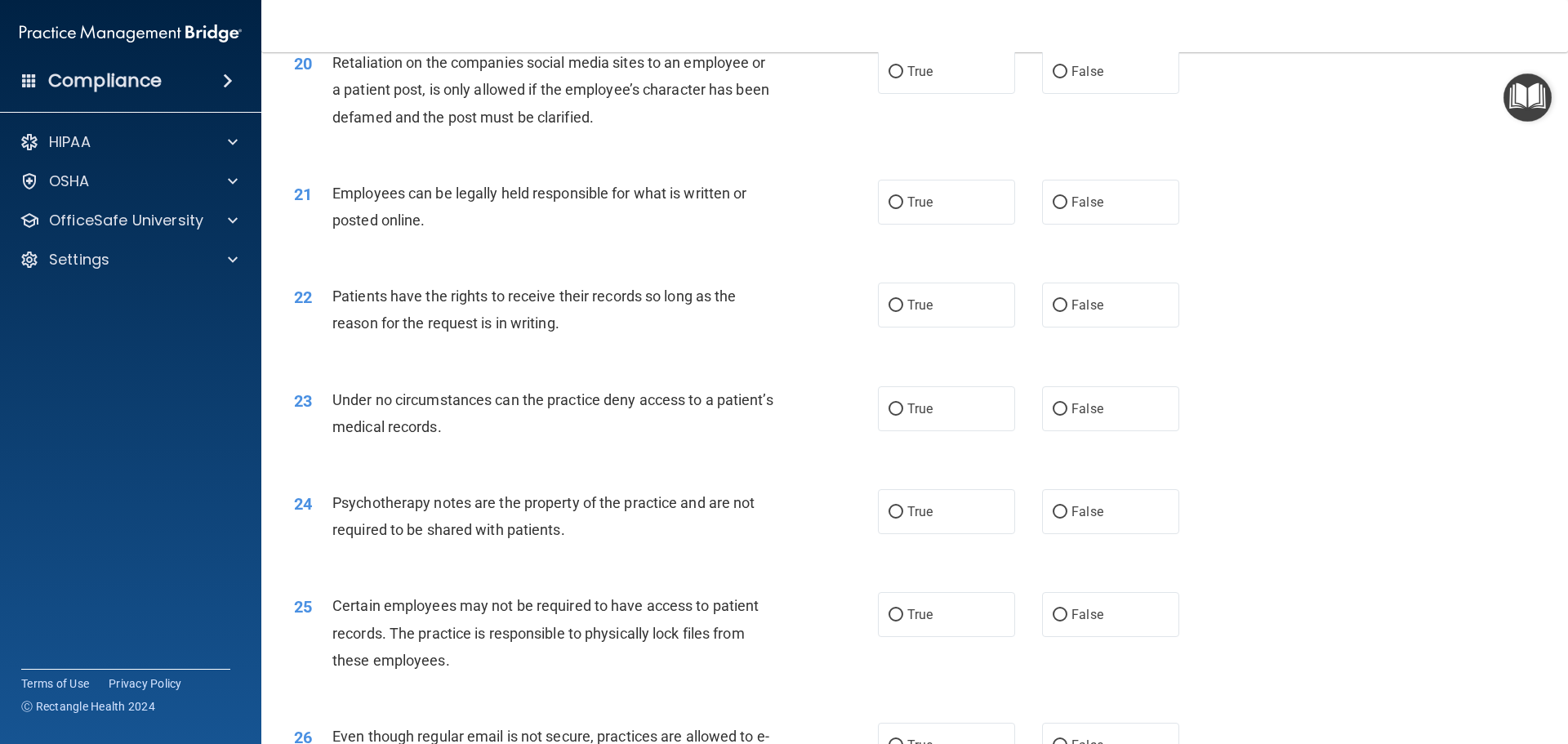
scroll to position [2613, 0]
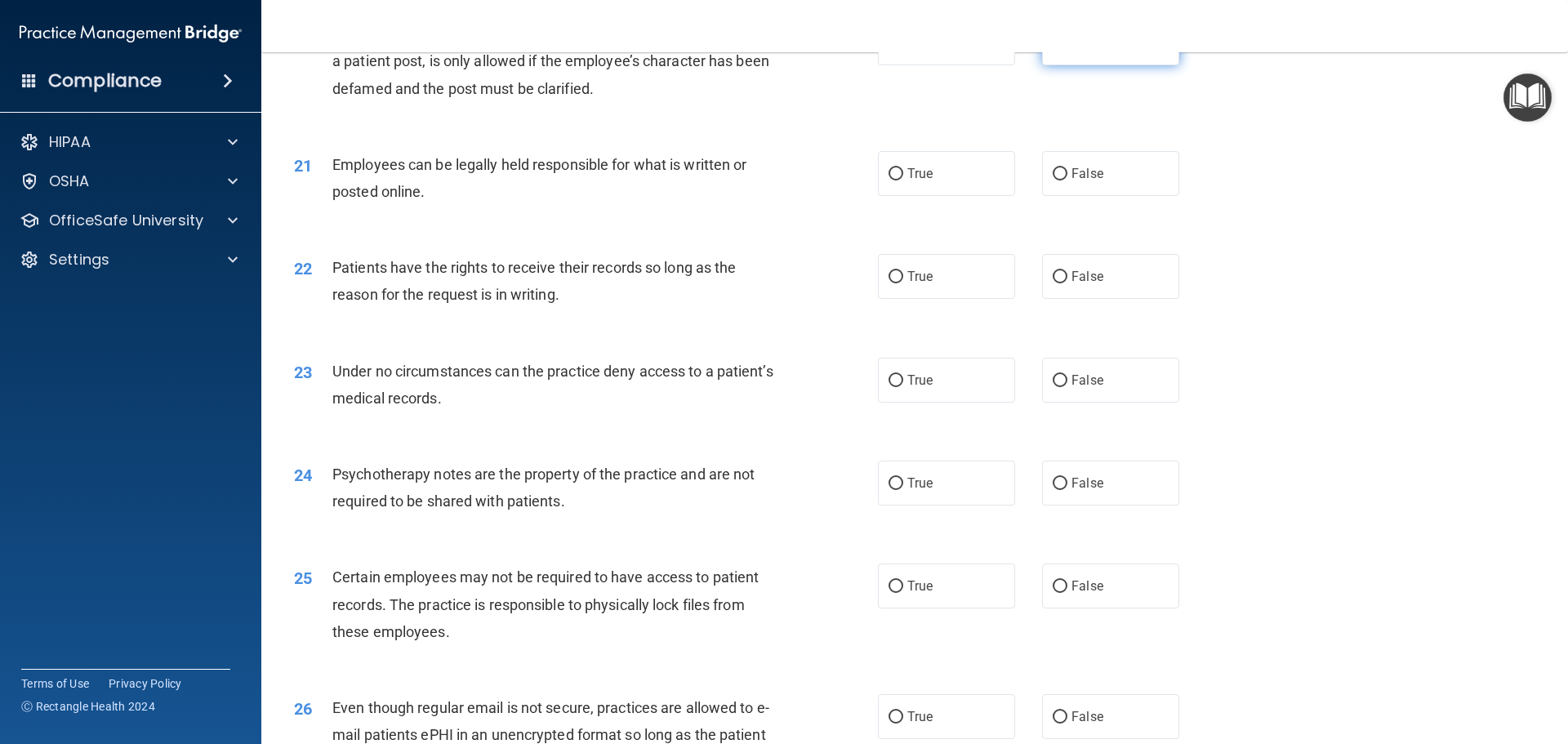
click at [1054, 50] on input "False" at bounding box center [1060, 44] width 15 height 12
radio input "true"
click at [907, 182] on span "True" at bounding box center [919, 173] width 25 height 16
click at [904, 181] on input "True" at bounding box center [896, 174] width 15 height 12
radio input "true"
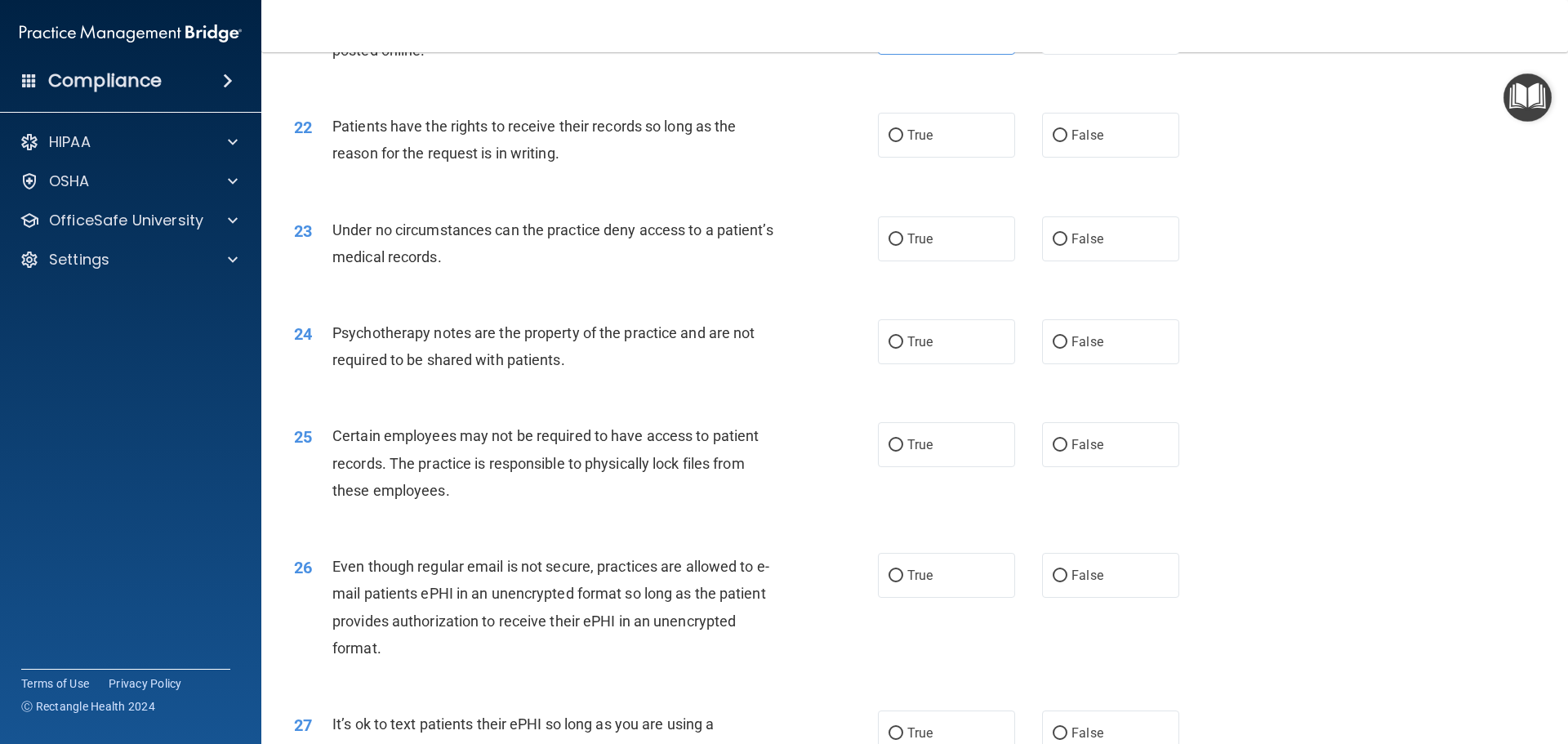
scroll to position [2776, 0]
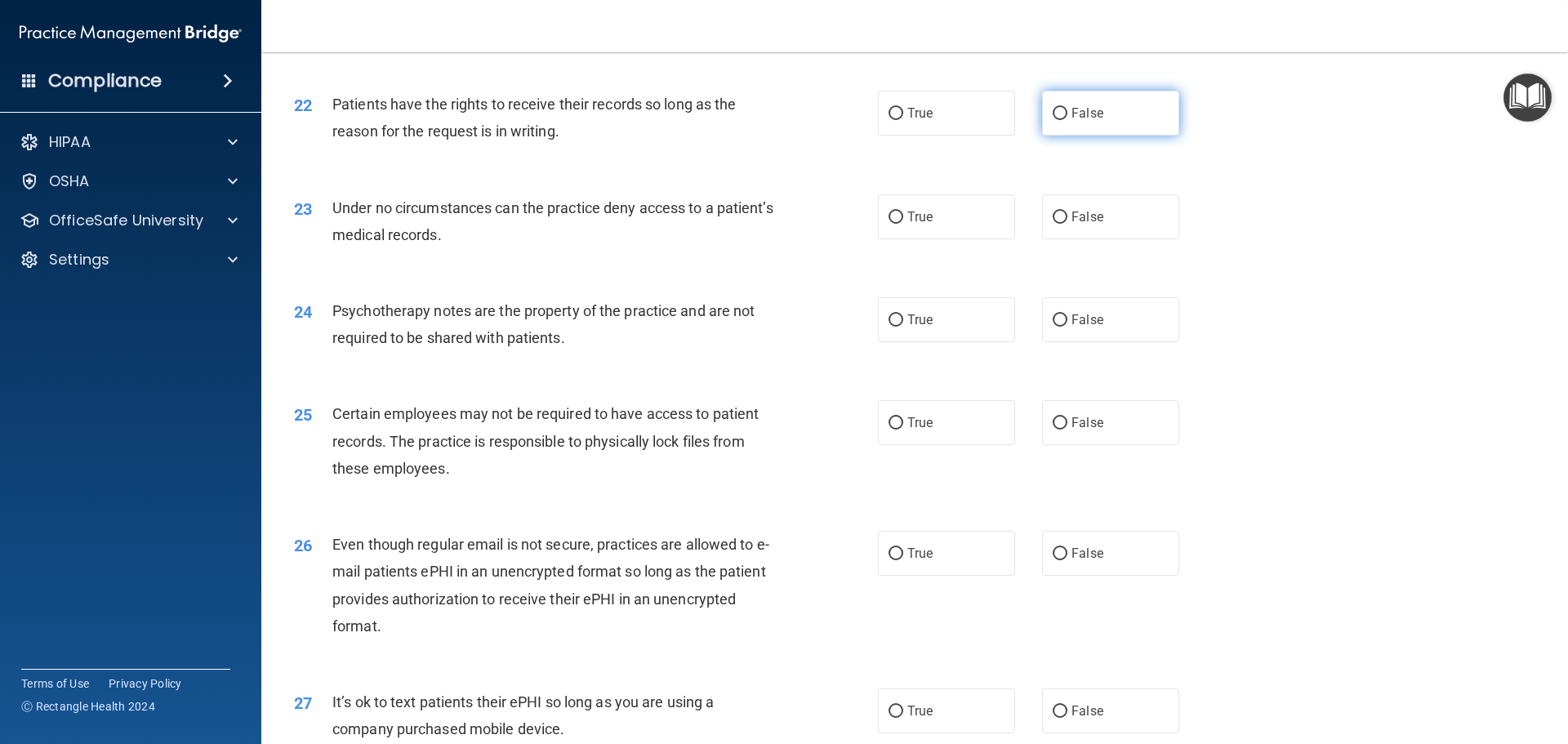
click at [1091, 120] on span "False" at bounding box center [1087, 113] width 32 height 16
click at [1068, 120] on input "False" at bounding box center [1060, 113] width 15 height 12
radio input "true"
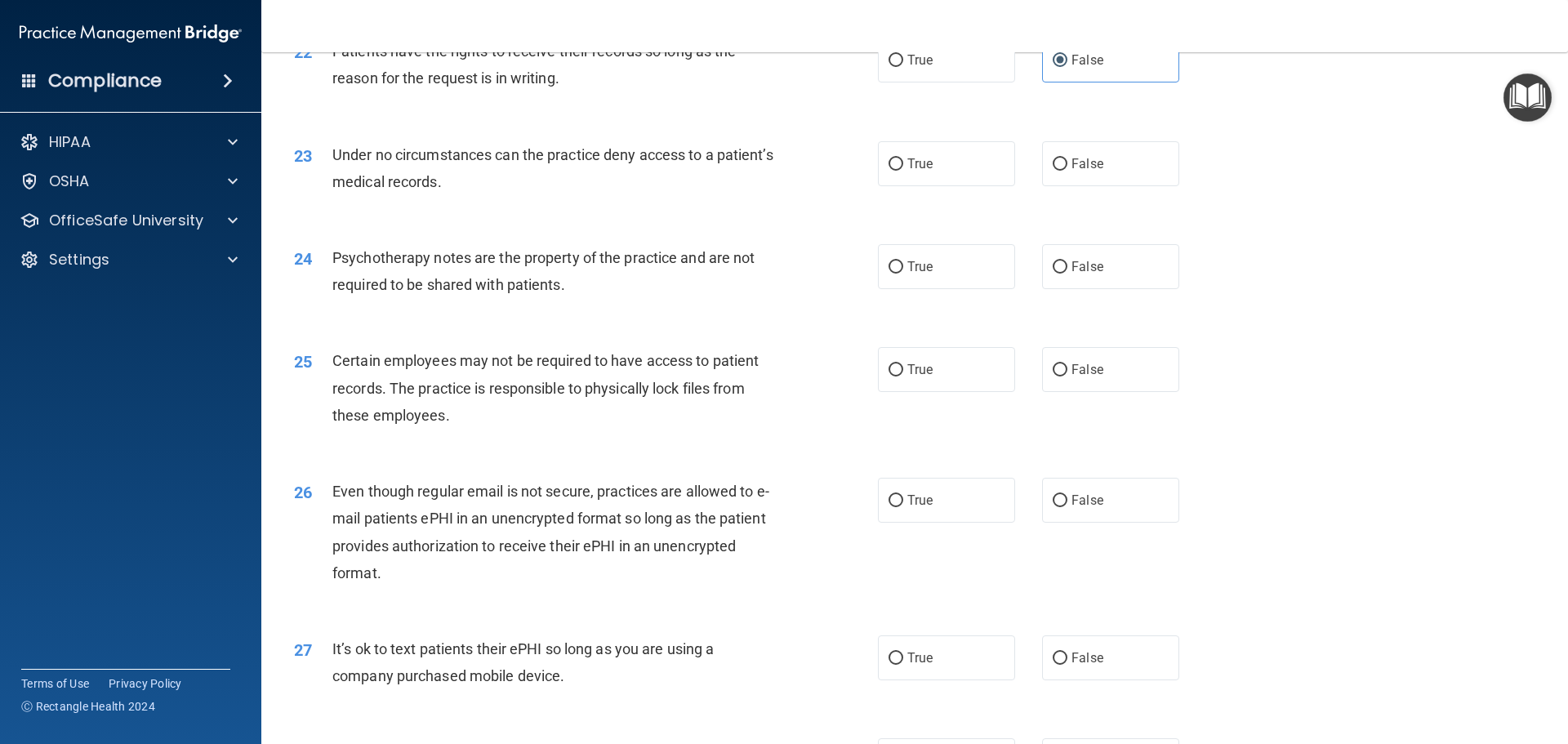
scroll to position [2857, 0]
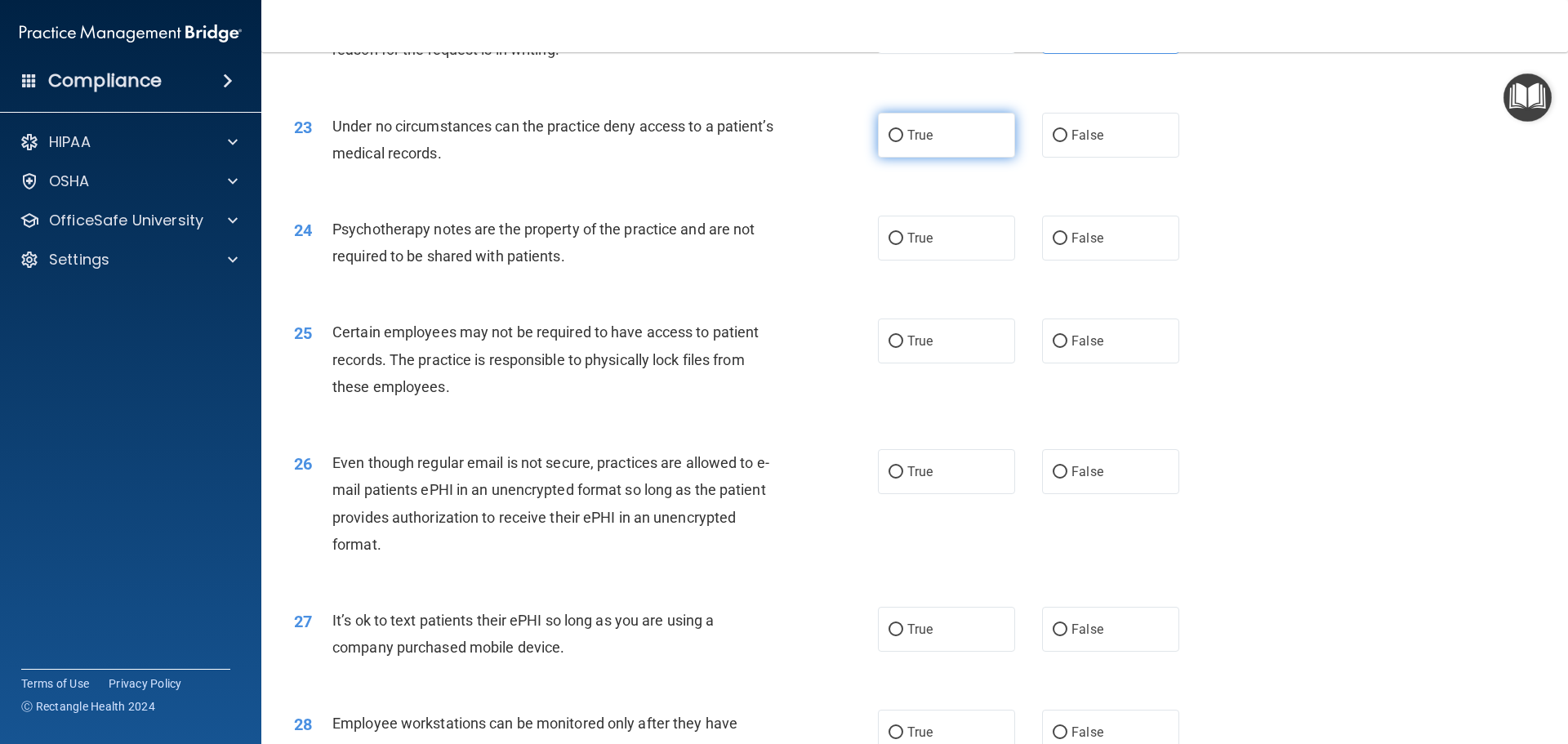
click at [963, 158] on label "True" at bounding box center [946, 135] width 137 height 44
click at [904, 142] on input "True" at bounding box center [896, 135] width 15 height 12
radio input "true"
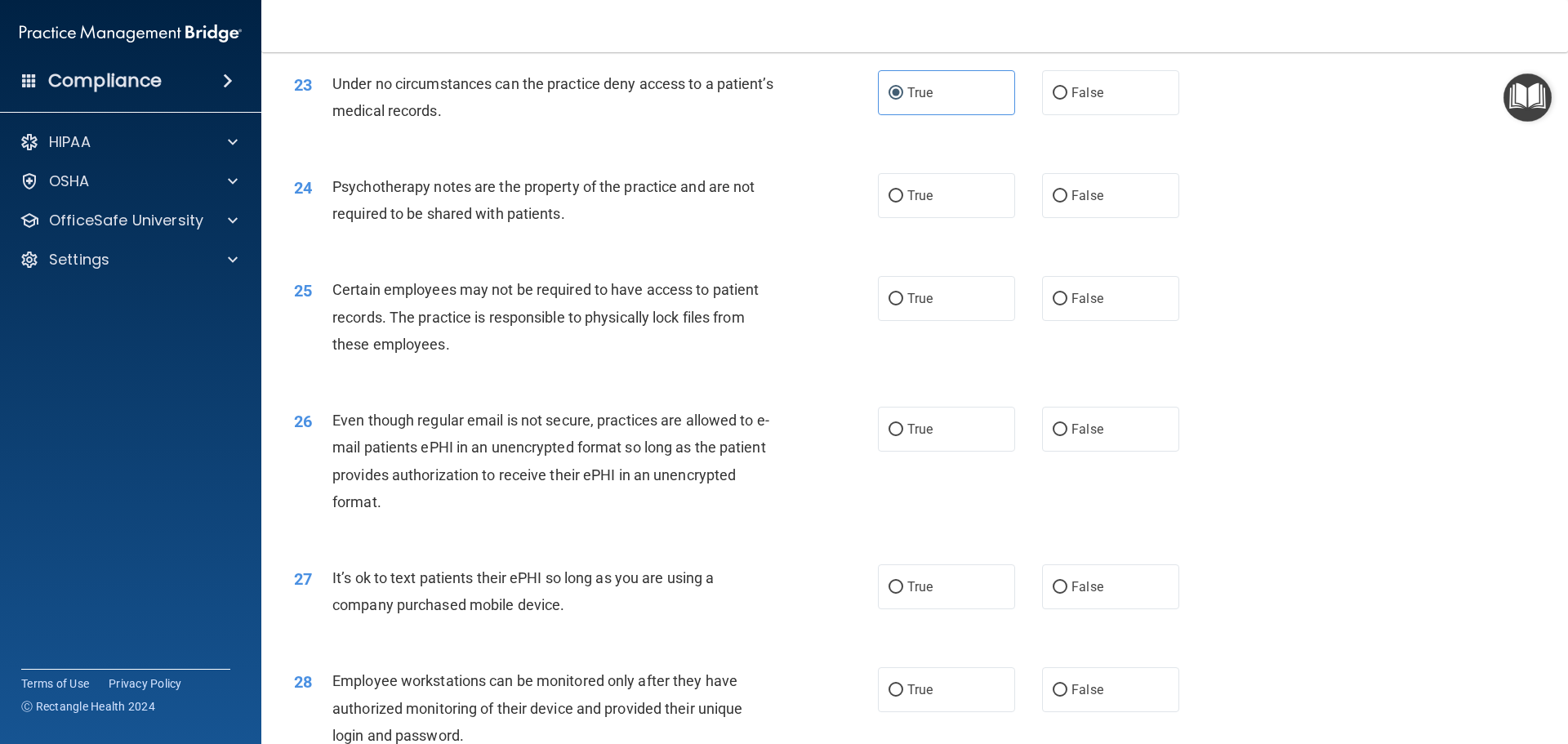
scroll to position [2939, 0]
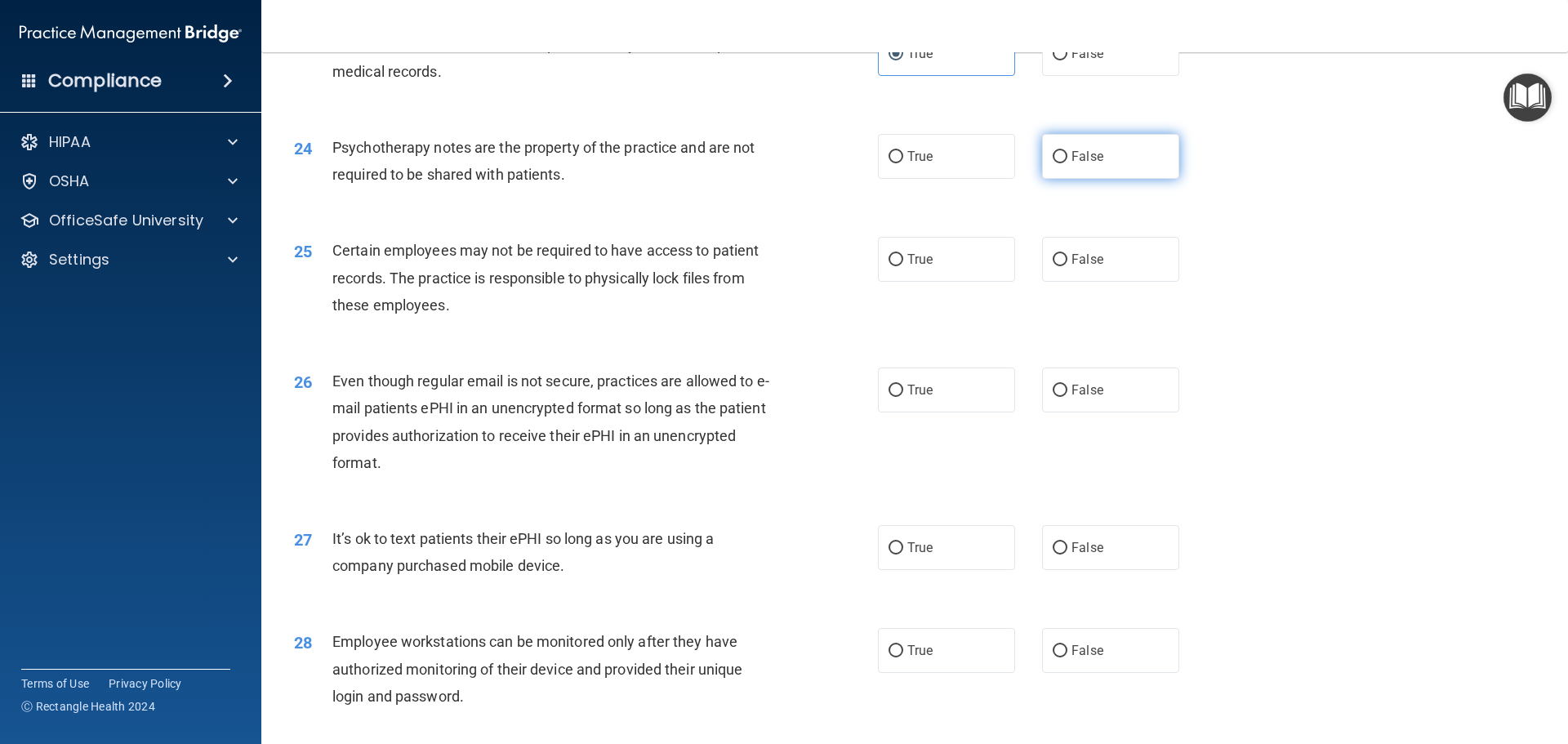
click at [1075, 164] on span "False" at bounding box center [1087, 156] width 32 height 16
click at [1068, 163] on input "False" at bounding box center [1060, 157] width 15 height 12
radio input "true"
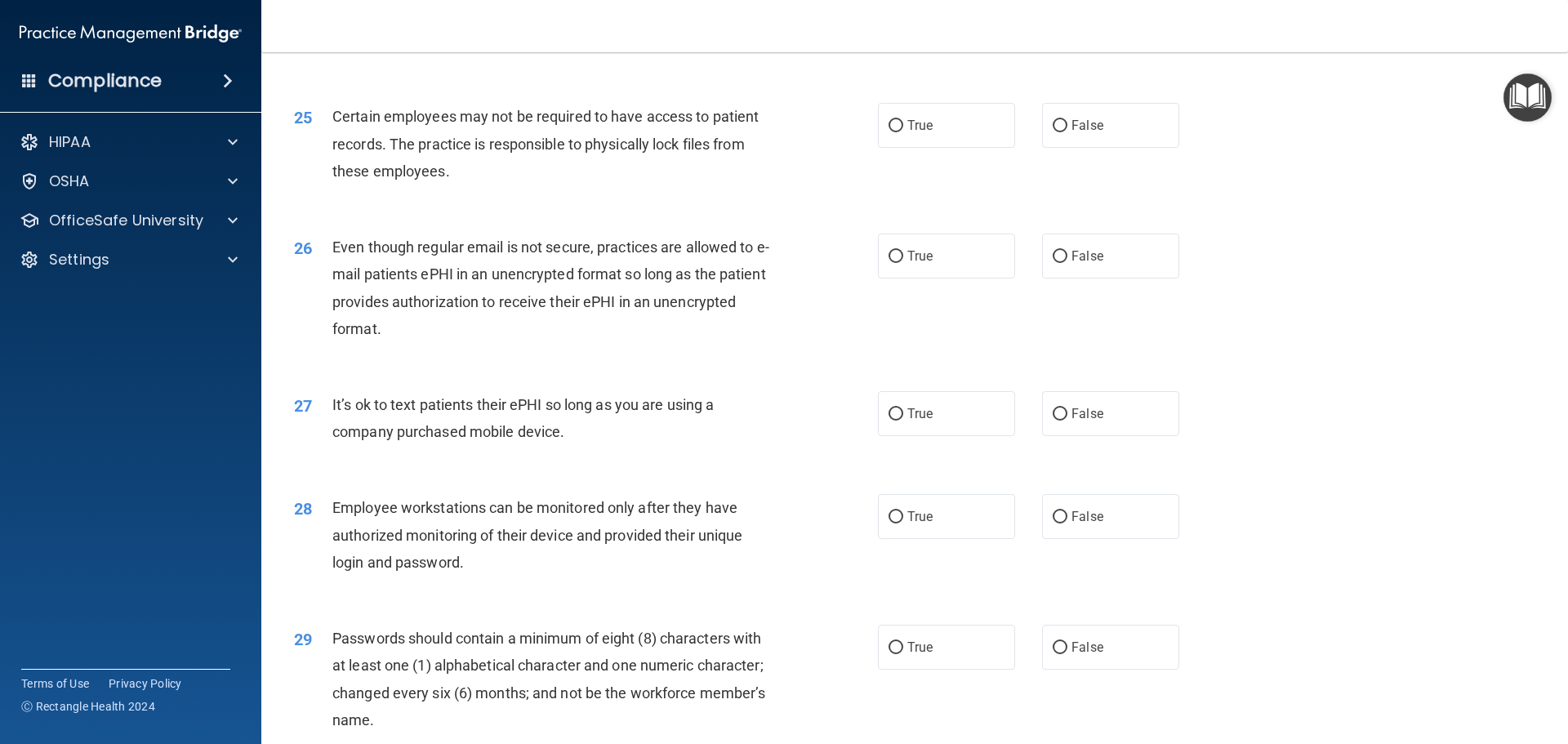
scroll to position [3102, 0]
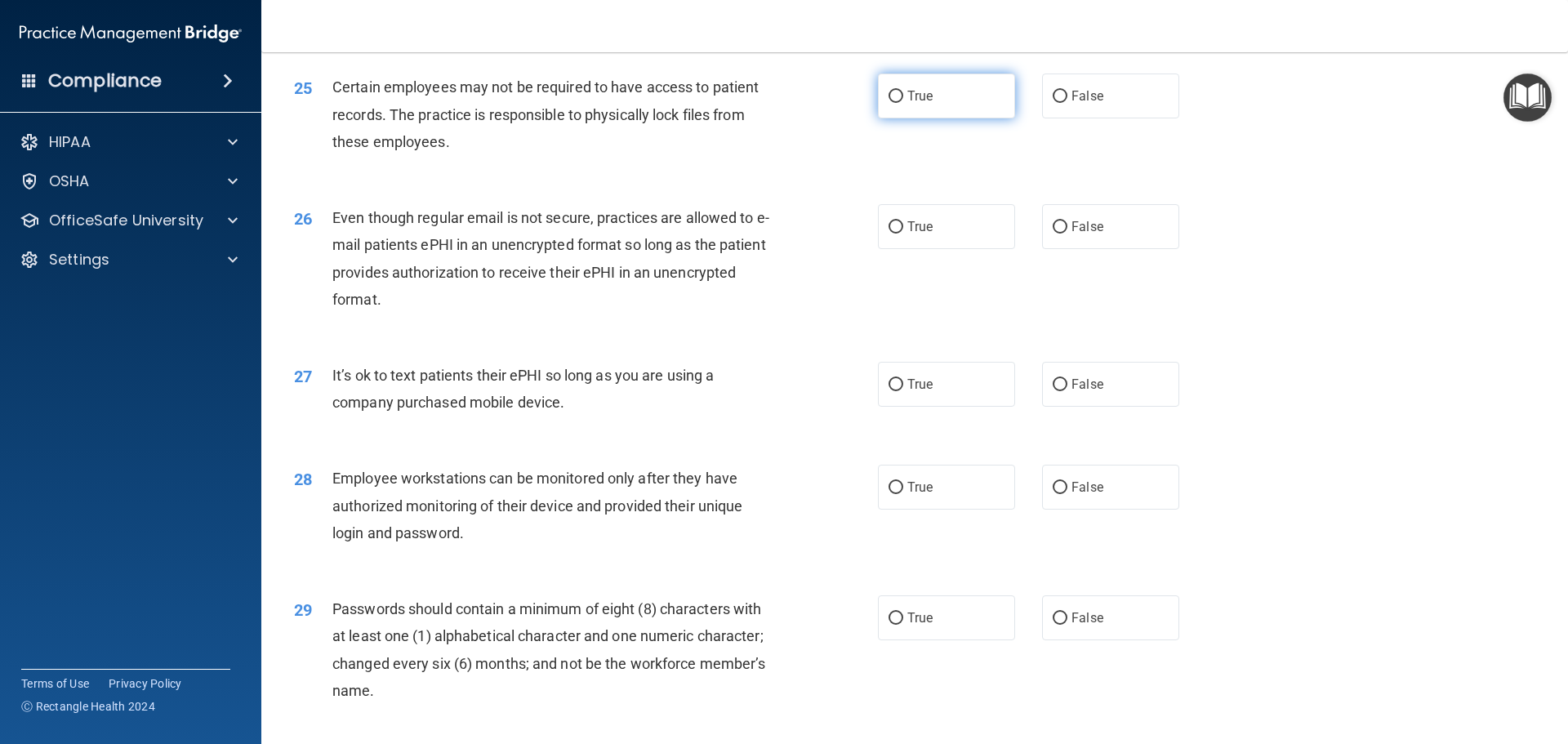
click at [979, 119] on label "True" at bounding box center [946, 95] width 137 height 44
click at [904, 103] on input "True" at bounding box center [896, 96] width 15 height 12
radio input "true"
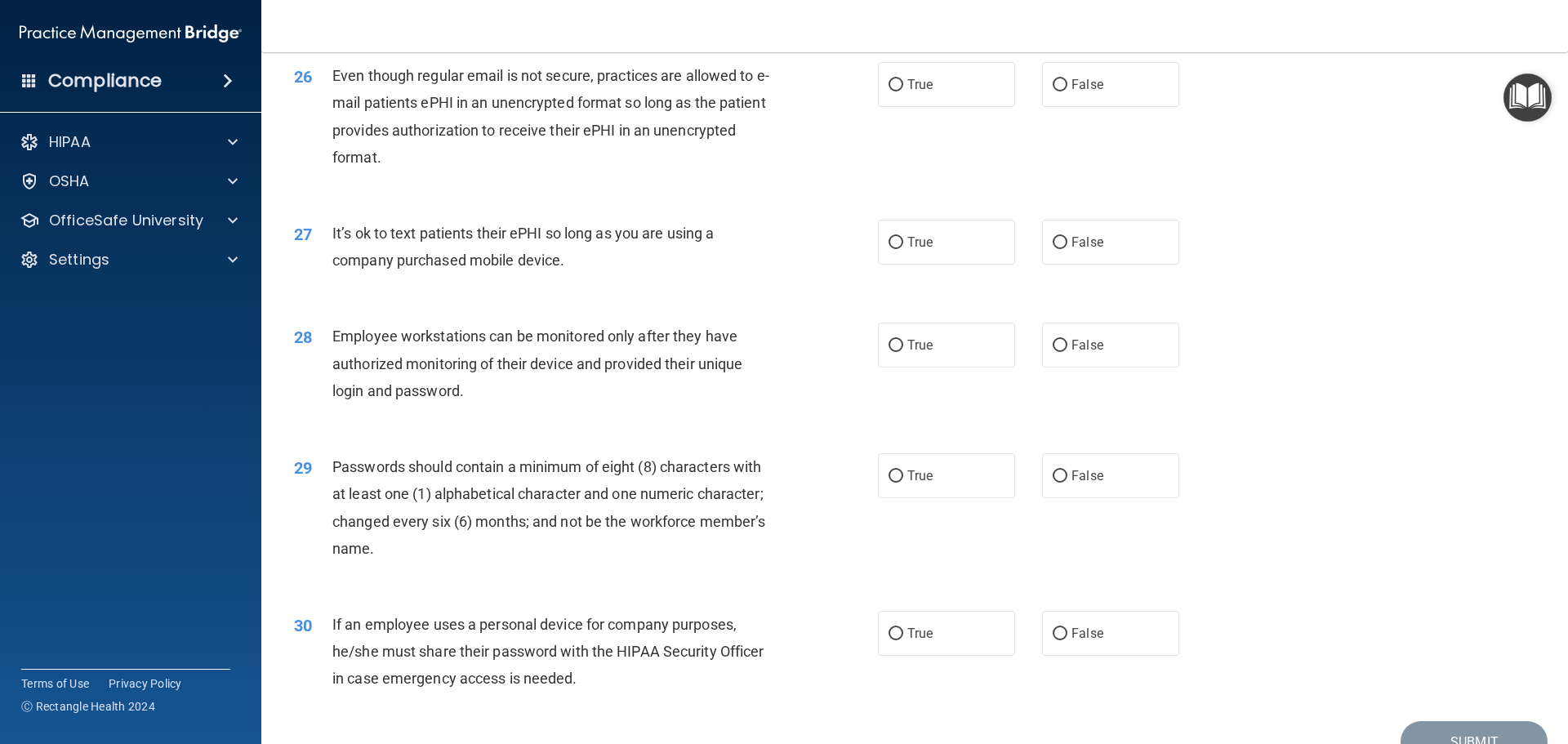
scroll to position [3266, 0]
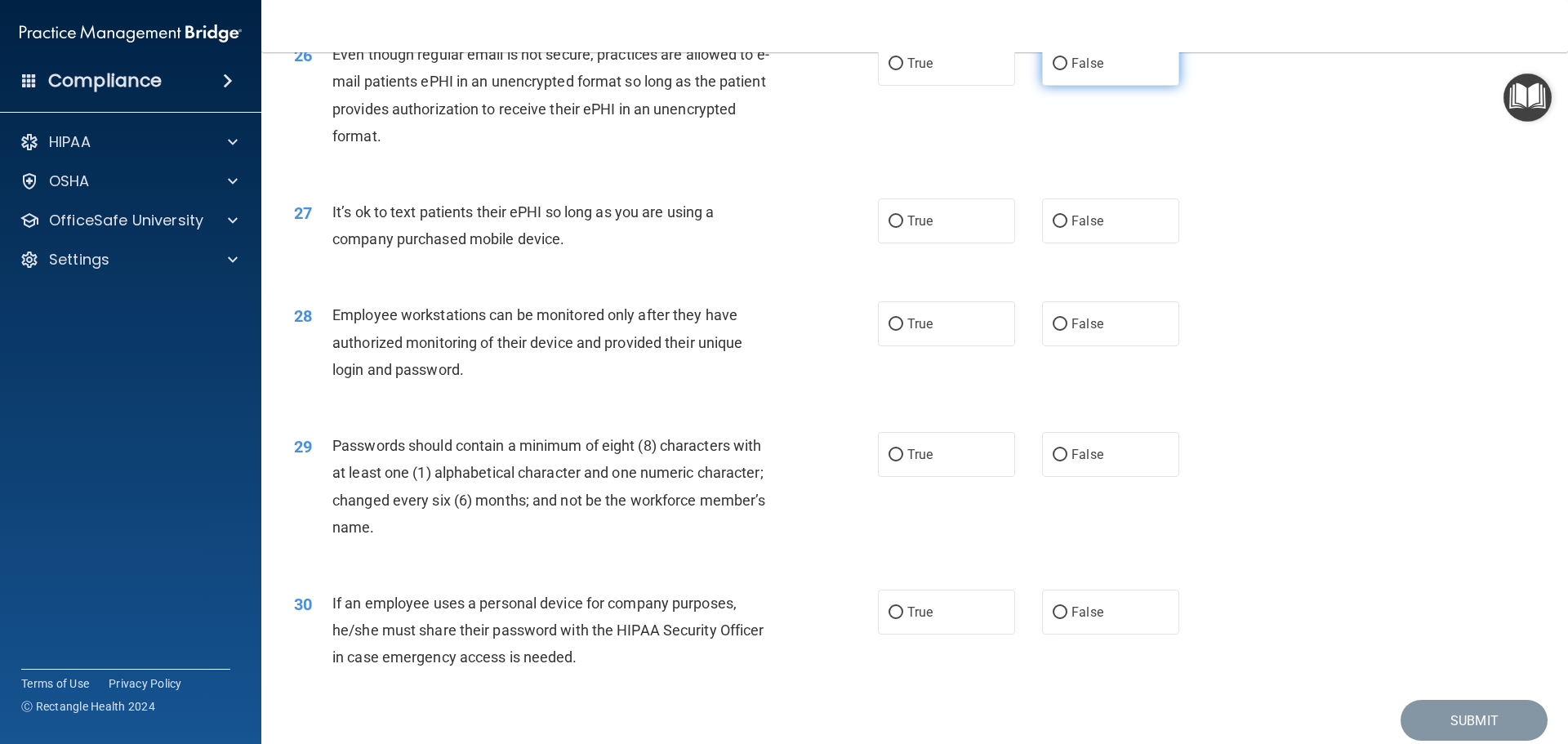
click at [1058, 70] on input "False" at bounding box center [1060, 64] width 15 height 12
radio input "true"
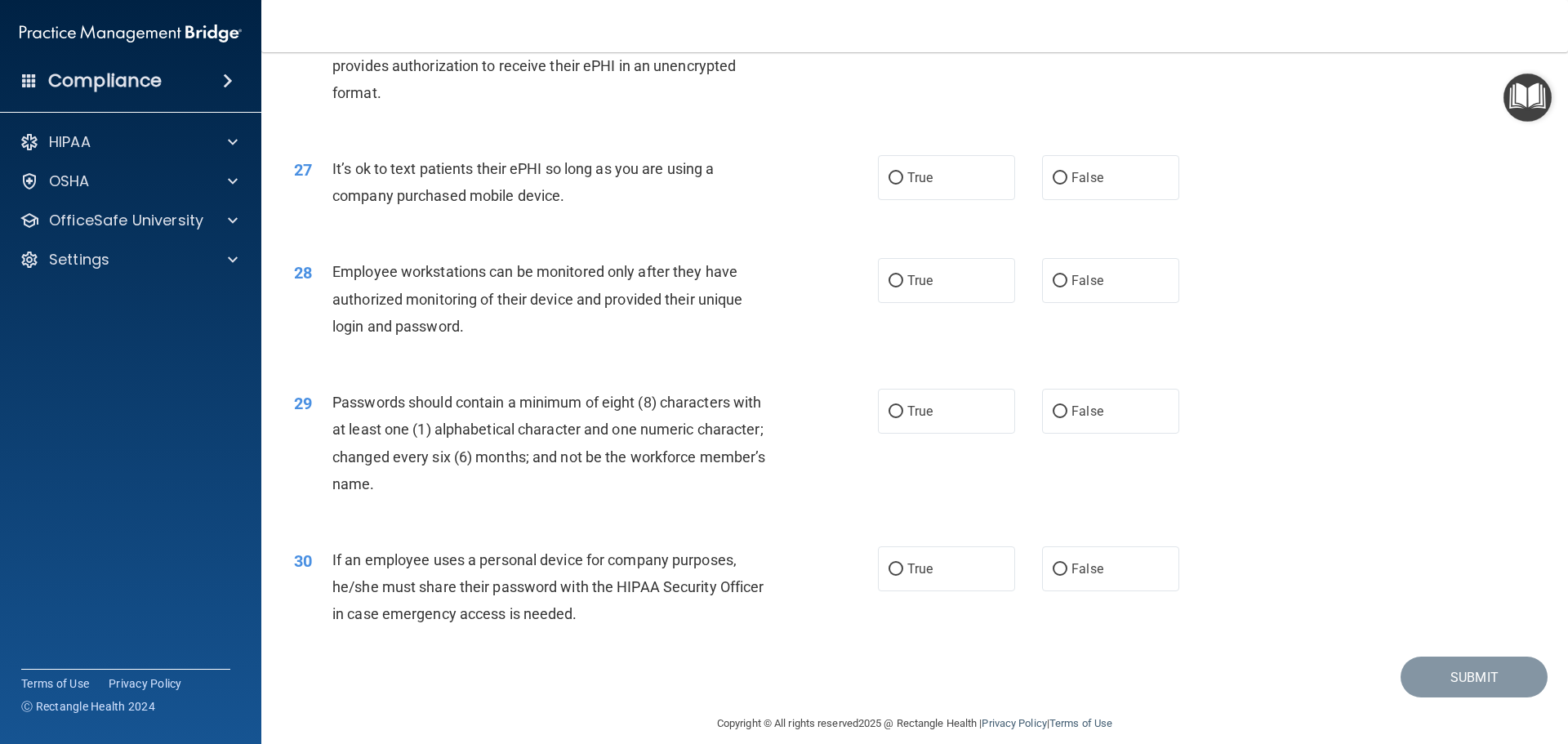
scroll to position [3348, 0]
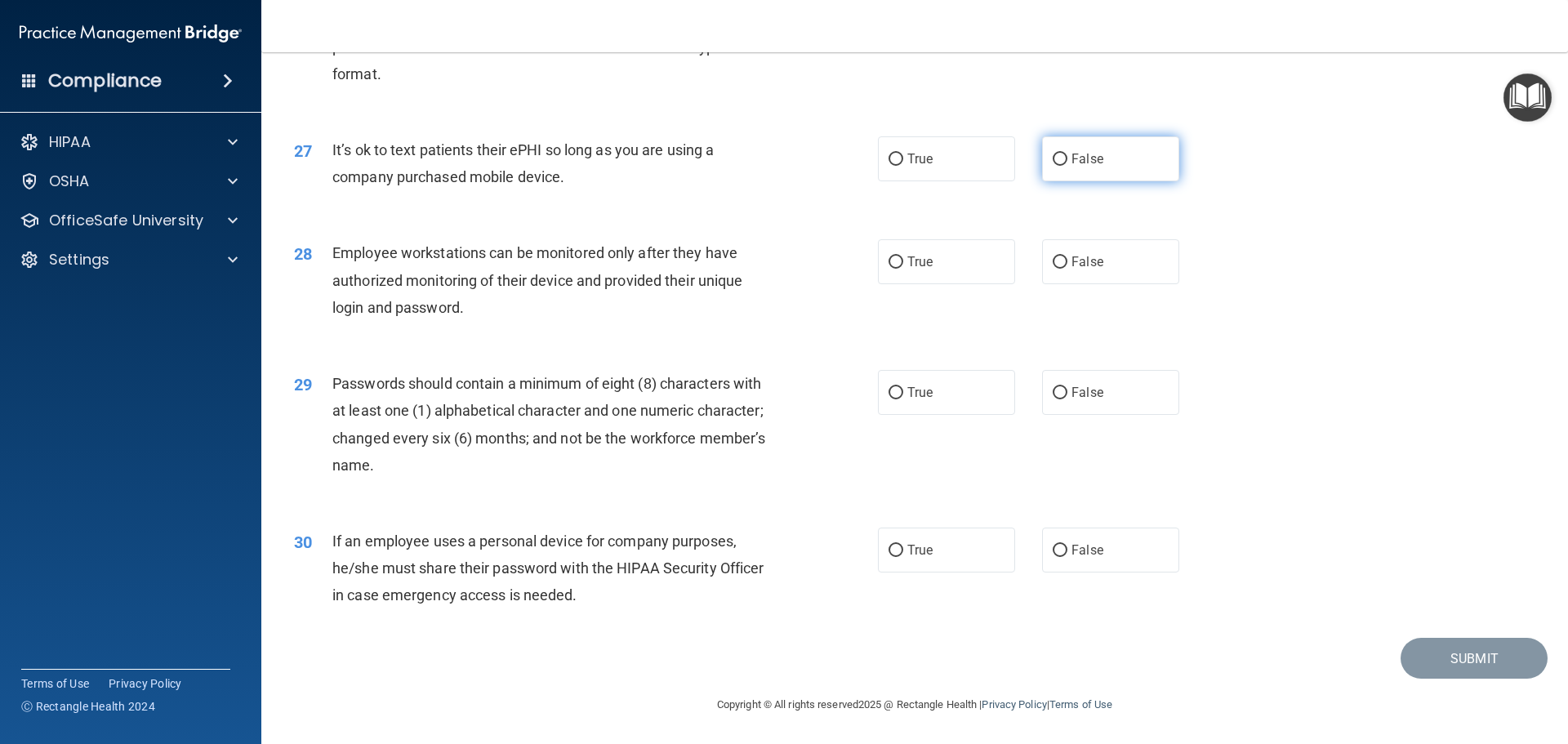
click at [1042, 171] on label "False" at bounding box center [1110, 158] width 137 height 44
click at [1053, 166] on input "False" at bounding box center [1060, 159] width 15 height 12
radio input "true"
click at [1095, 251] on label "False" at bounding box center [1110, 261] width 137 height 44
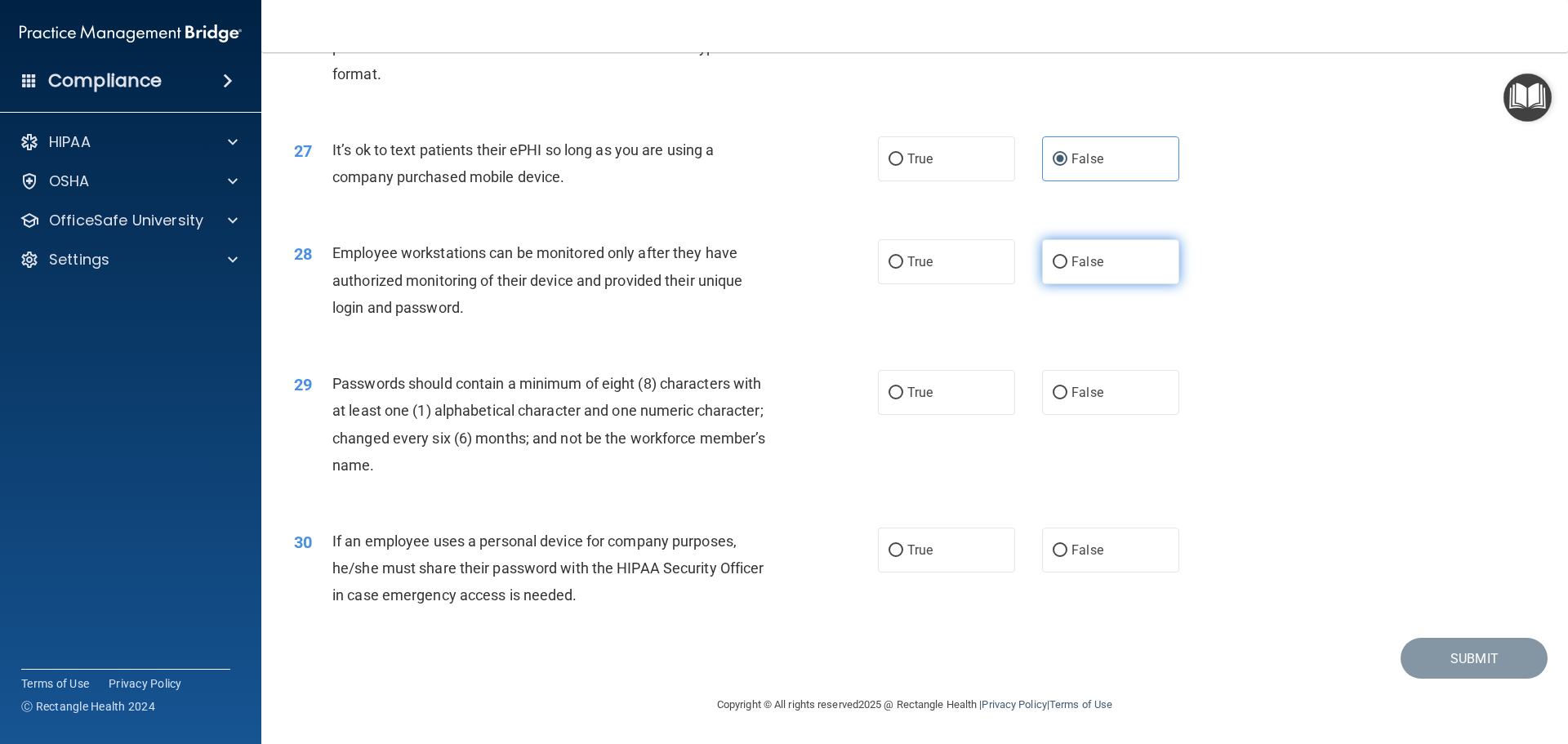
click at [1068, 257] on input "False" at bounding box center [1060, 262] width 15 height 12
radio input "true"
click at [879, 403] on label "True" at bounding box center [946, 392] width 137 height 44
click at [889, 399] on input "True" at bounding box center [896, 393] width 15 height 12
radio input "true"
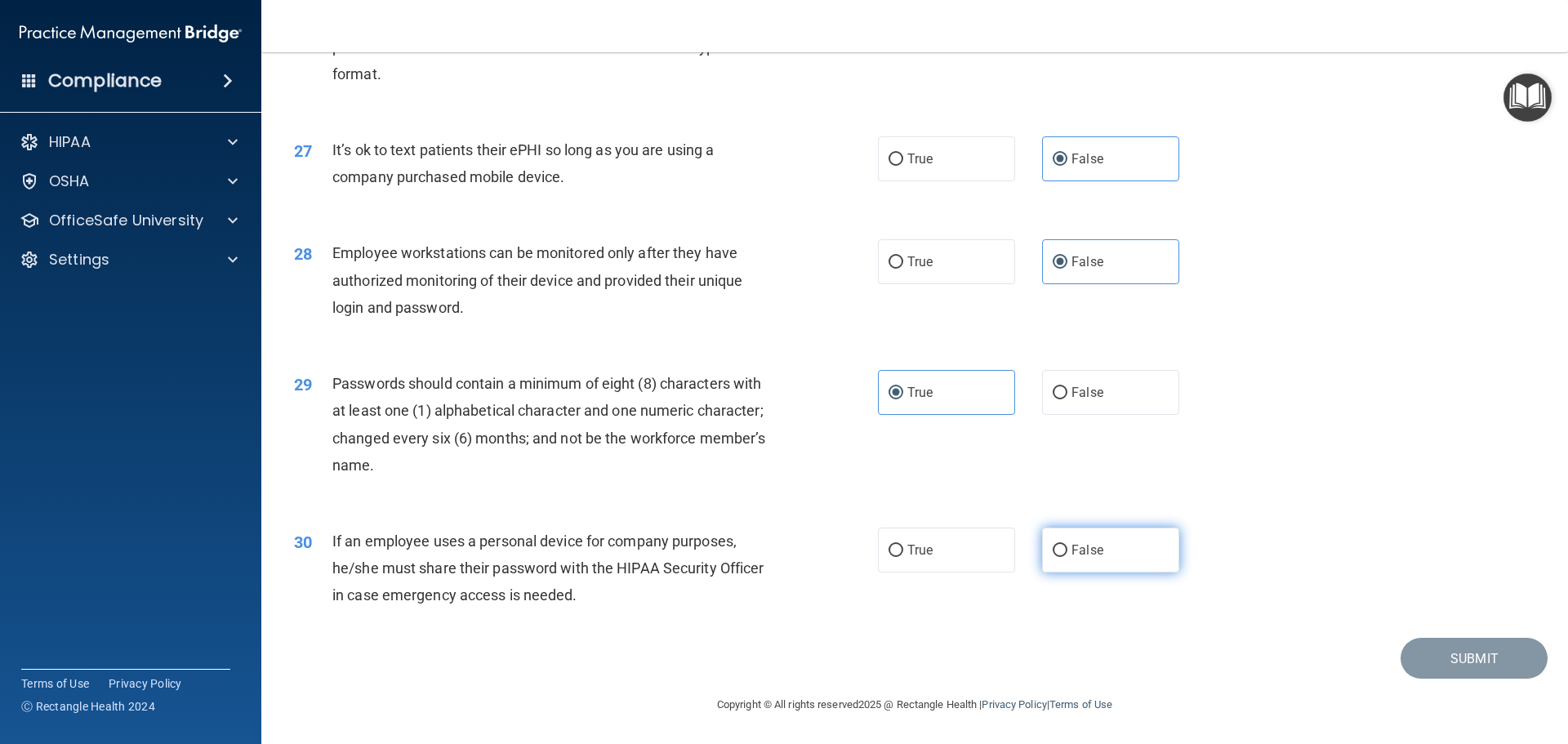
click at [1154, 558] on label "False" at bounding box center [1110, 549] width 137 height 44
click at [1068, 557] on input "False" at bounding box center [1060, 550] width 15 height 12
radio input "true"
click at [1443, 669] on button "Submit" at bounding box center [1473, 658] width 147 height 42
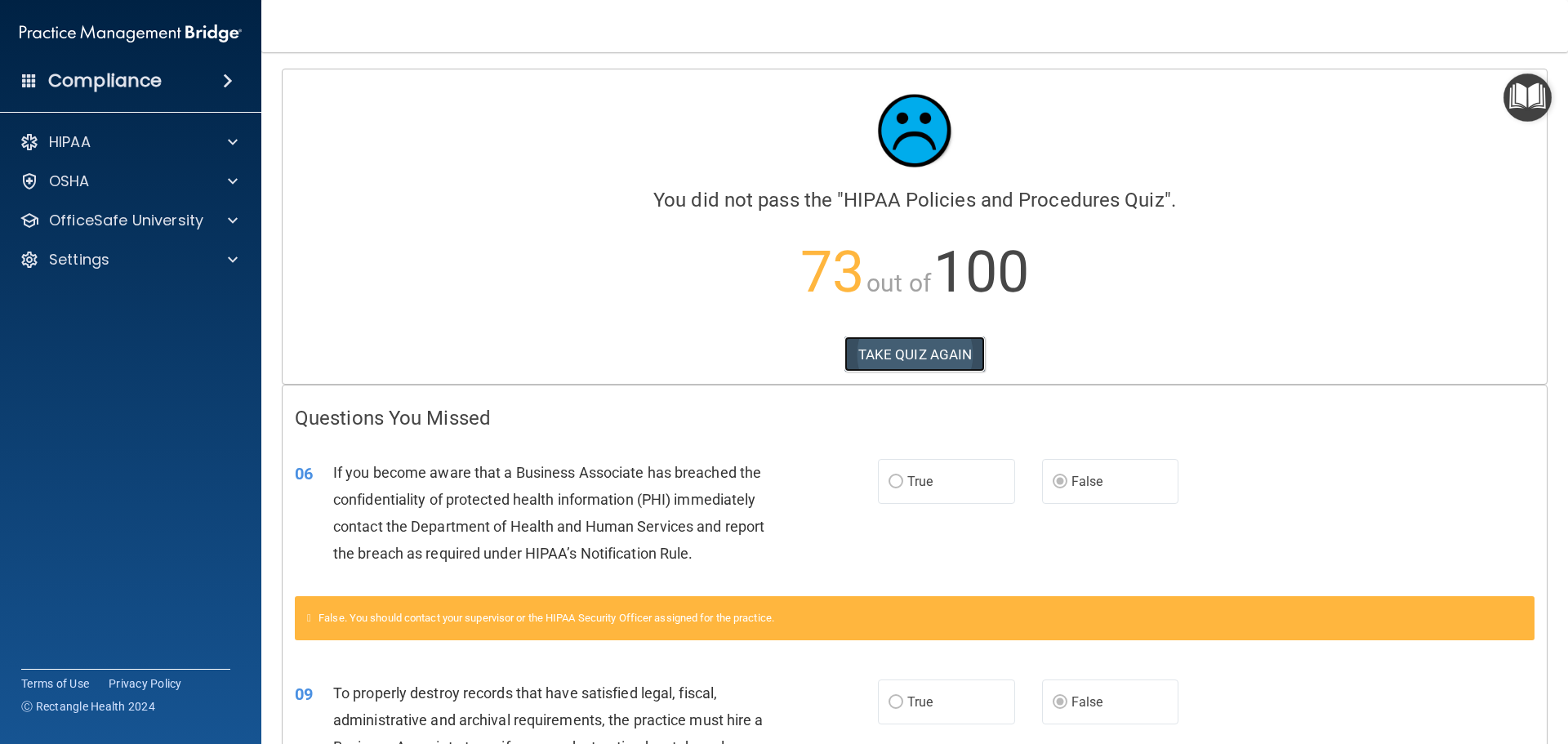
click at [922, 353] on button "TAKE QUIZ AGAIN" at bounding box center [915, 354] width 141 height 36
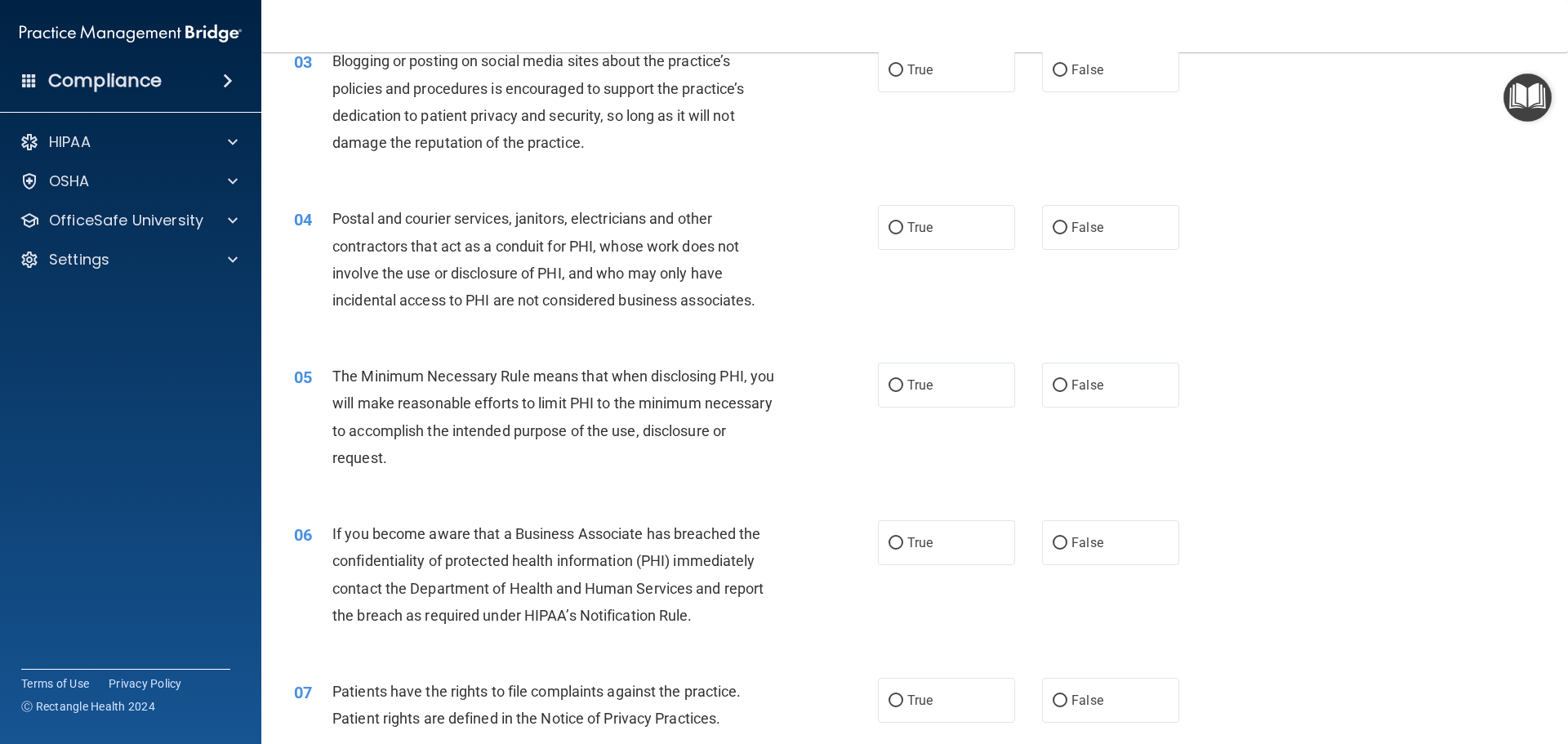
scroll to position [326, 0]
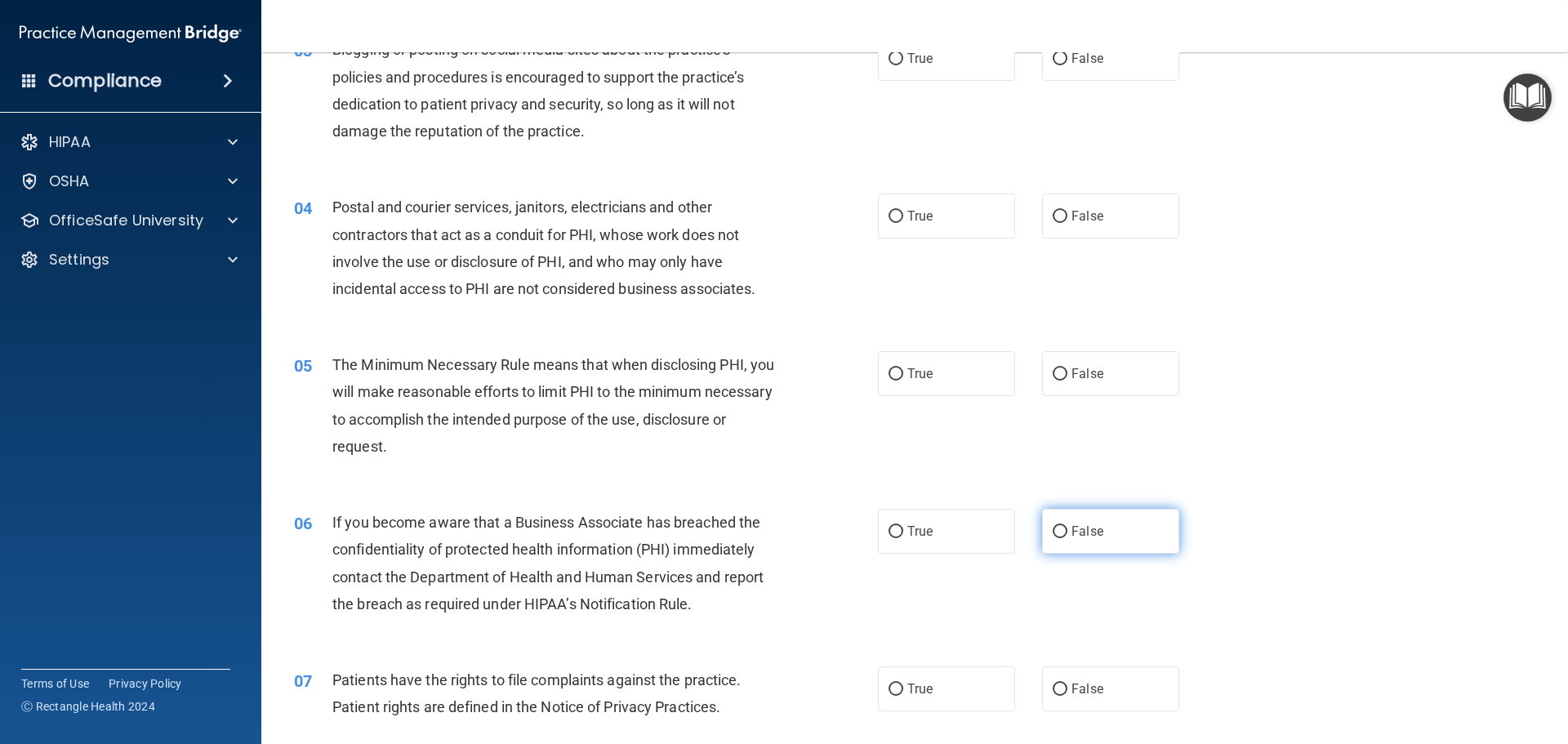
click at [1042, 530] on label "False" at bounding box center [1110, 531] width 137 height 44
click at [1053, 530] on input "False" at bounding box center [1060, 531] width 15 height 12
radio input "true"
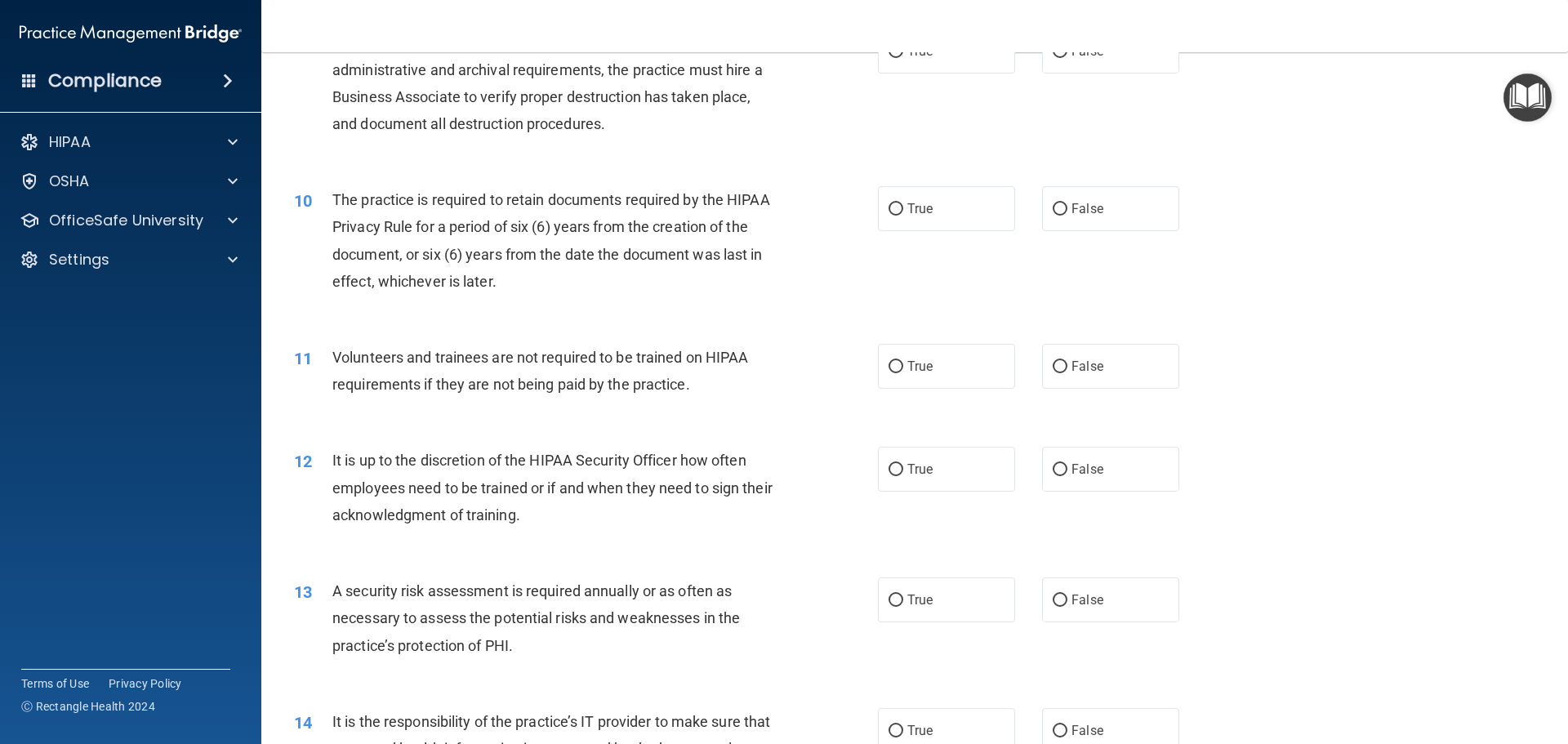
scroll to position [1388, 0]
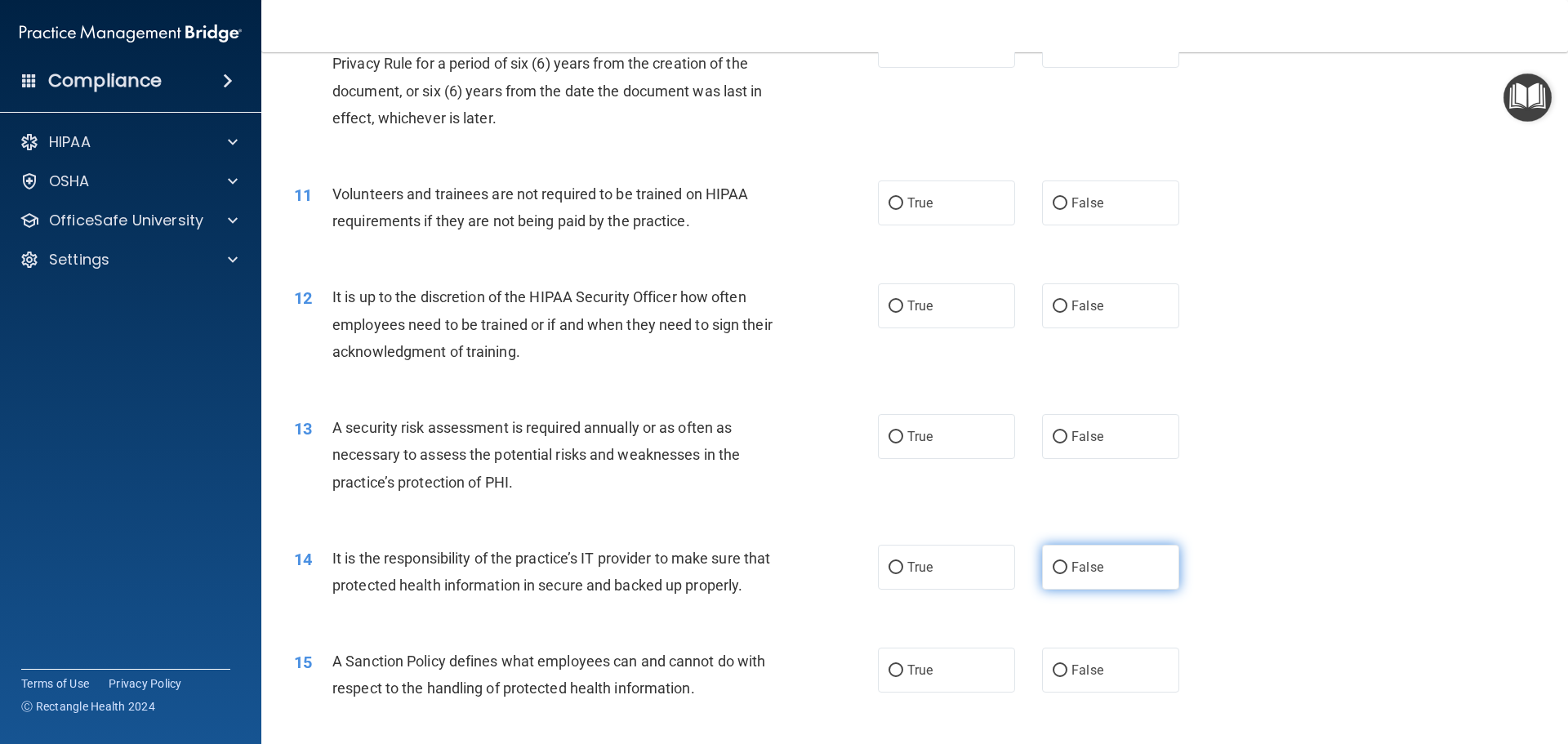
click at [1084, 574] on span "False" at bounding box center [1087, 567] width 32 height 16
click at [1068, 574] on input "False" at bounding box center [1060, 567] width 15 height 12
radio input "true"
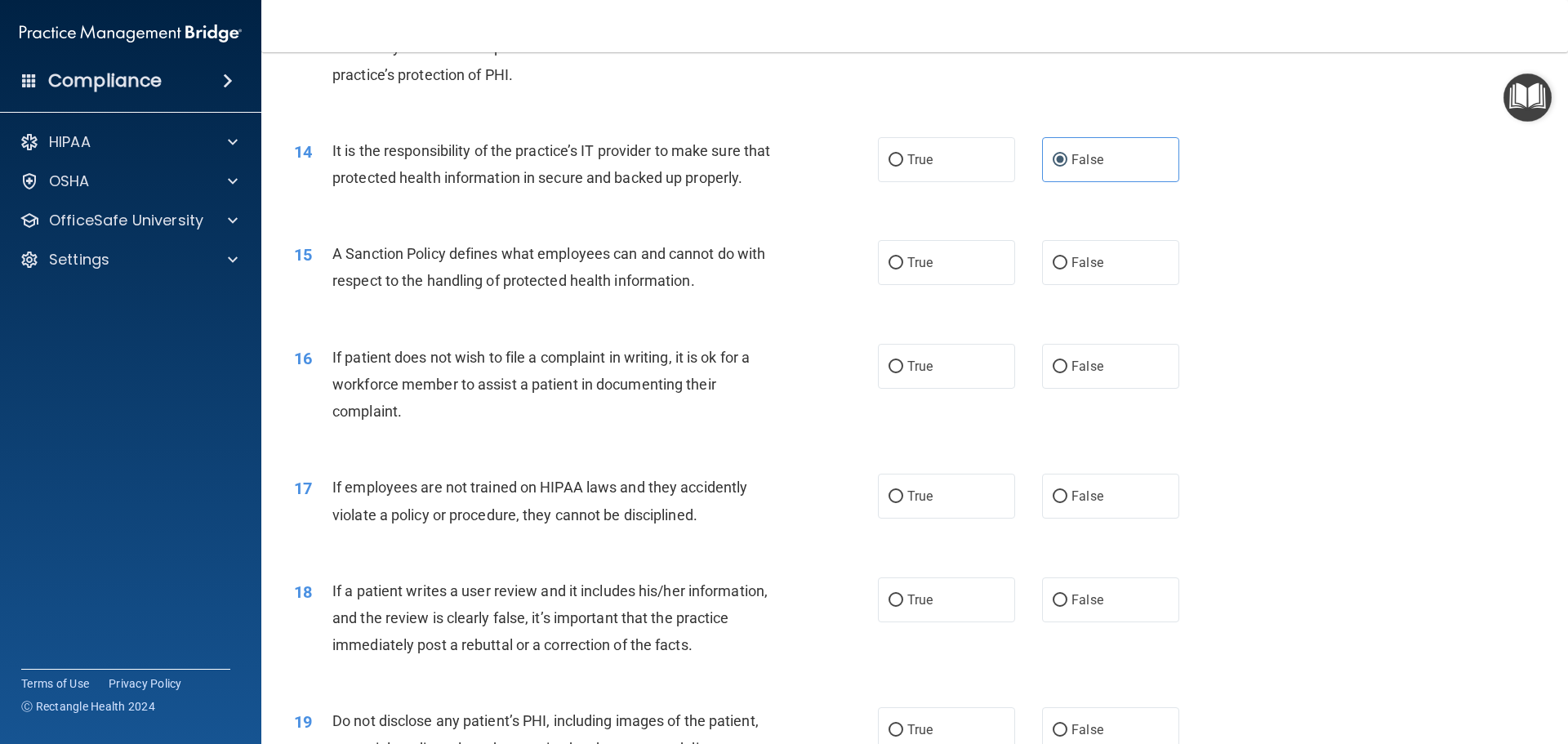
scroll to position [1796, 0]
click at [1106, 284] on label "False" at bounding box center [1110, 261] width 137 height 44
click at [1068, 269] on input "False" at bounding box center [1060, 262] width 15 height 12
radio input "true"
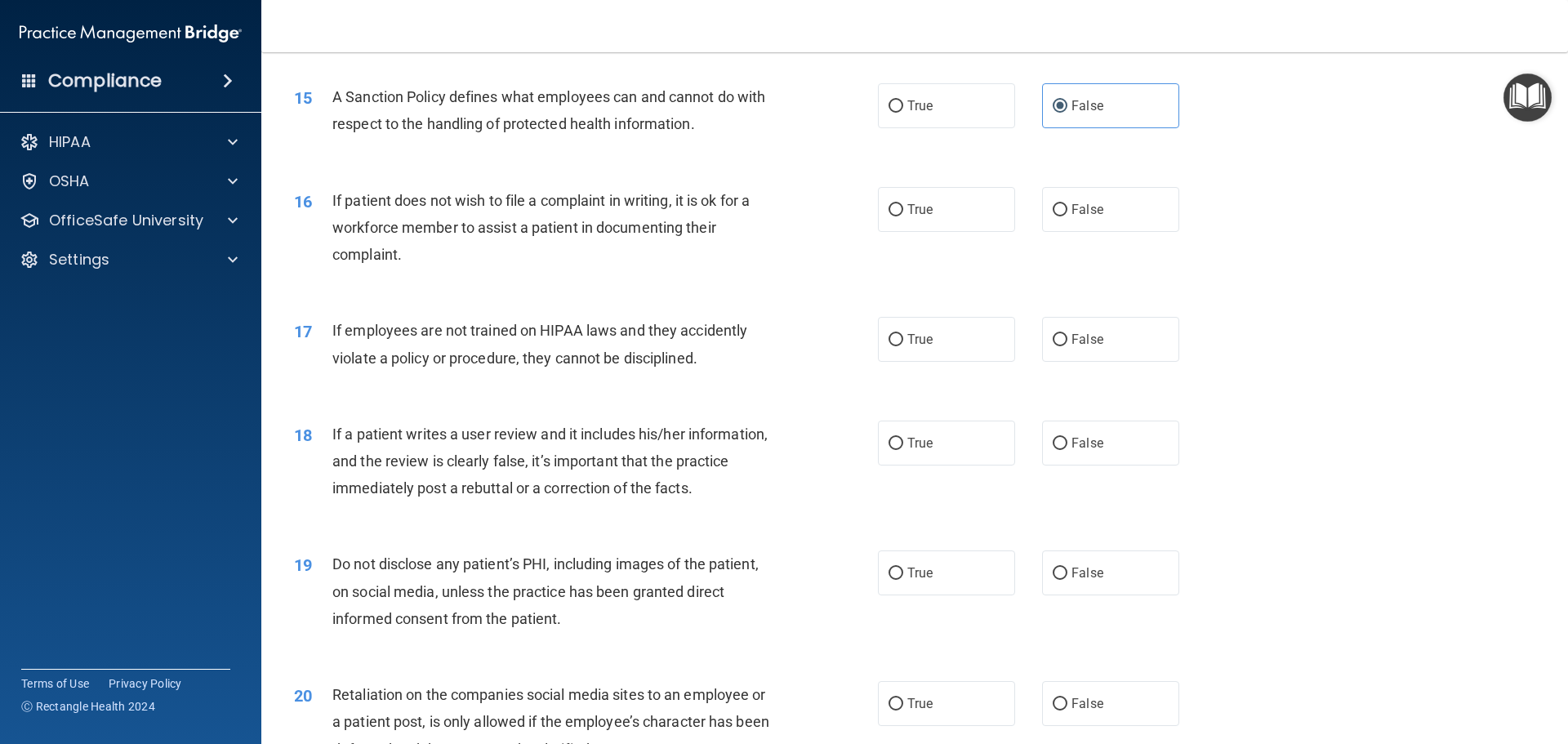
scroll to position [1960, 0]
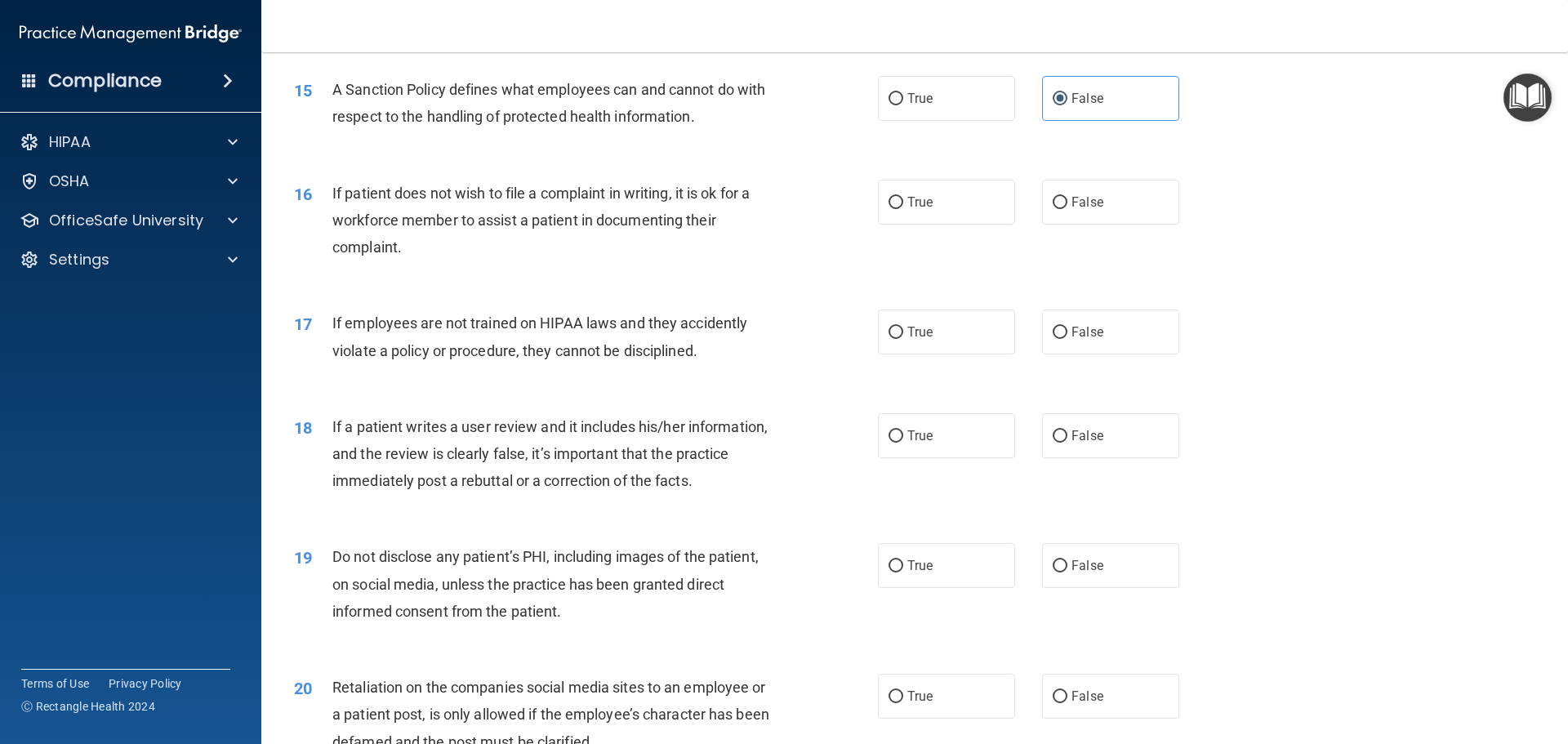
click at [865, 234] on div "16 If patient does not wish to file a complaint in writing, it is ok for a work…" at bounding box center [586, 224] width 633 height 90
click at [889, 209] on input "True" at bounding box center [896, 202] width 15 height 12
radio input "true"
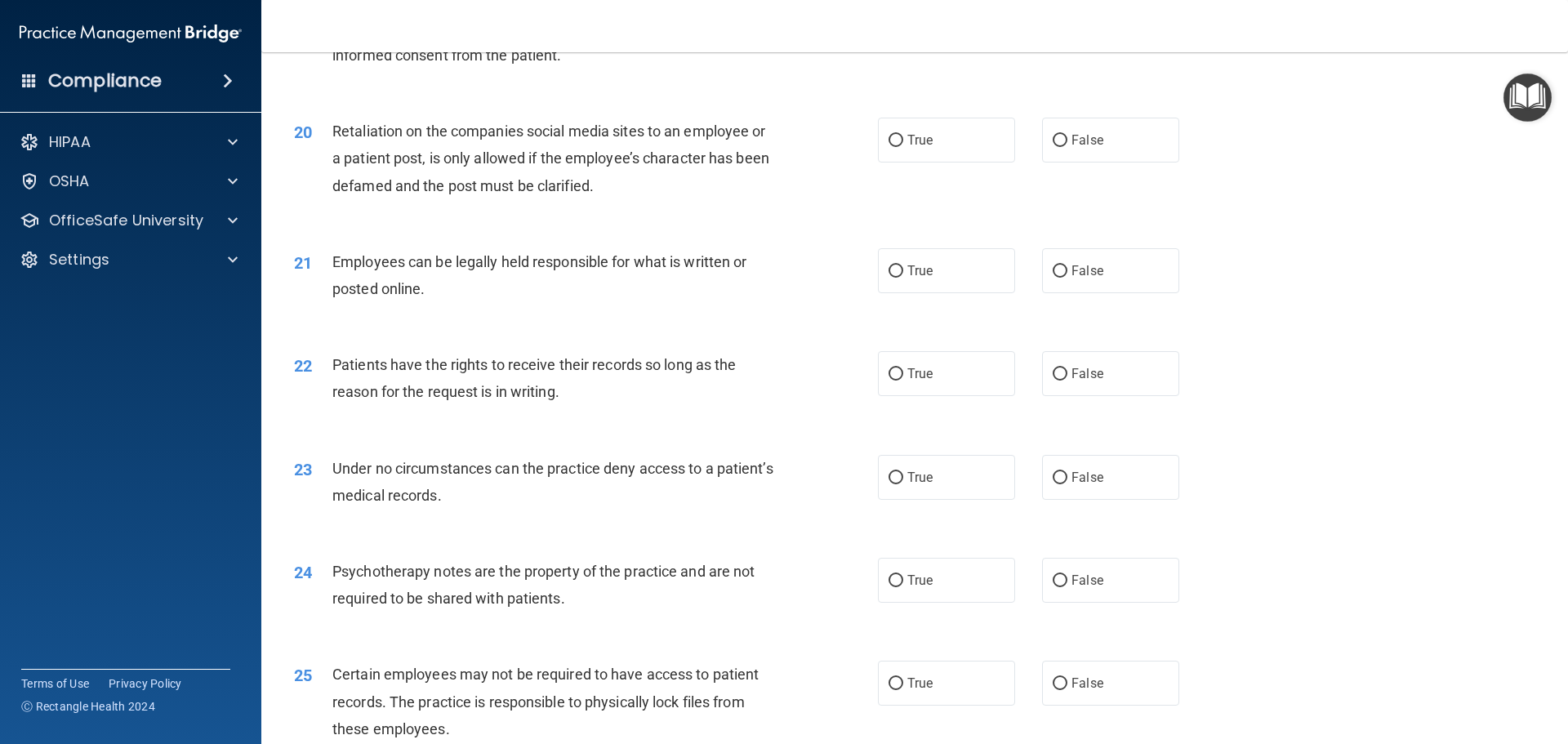
scroll to position [2531, 0]
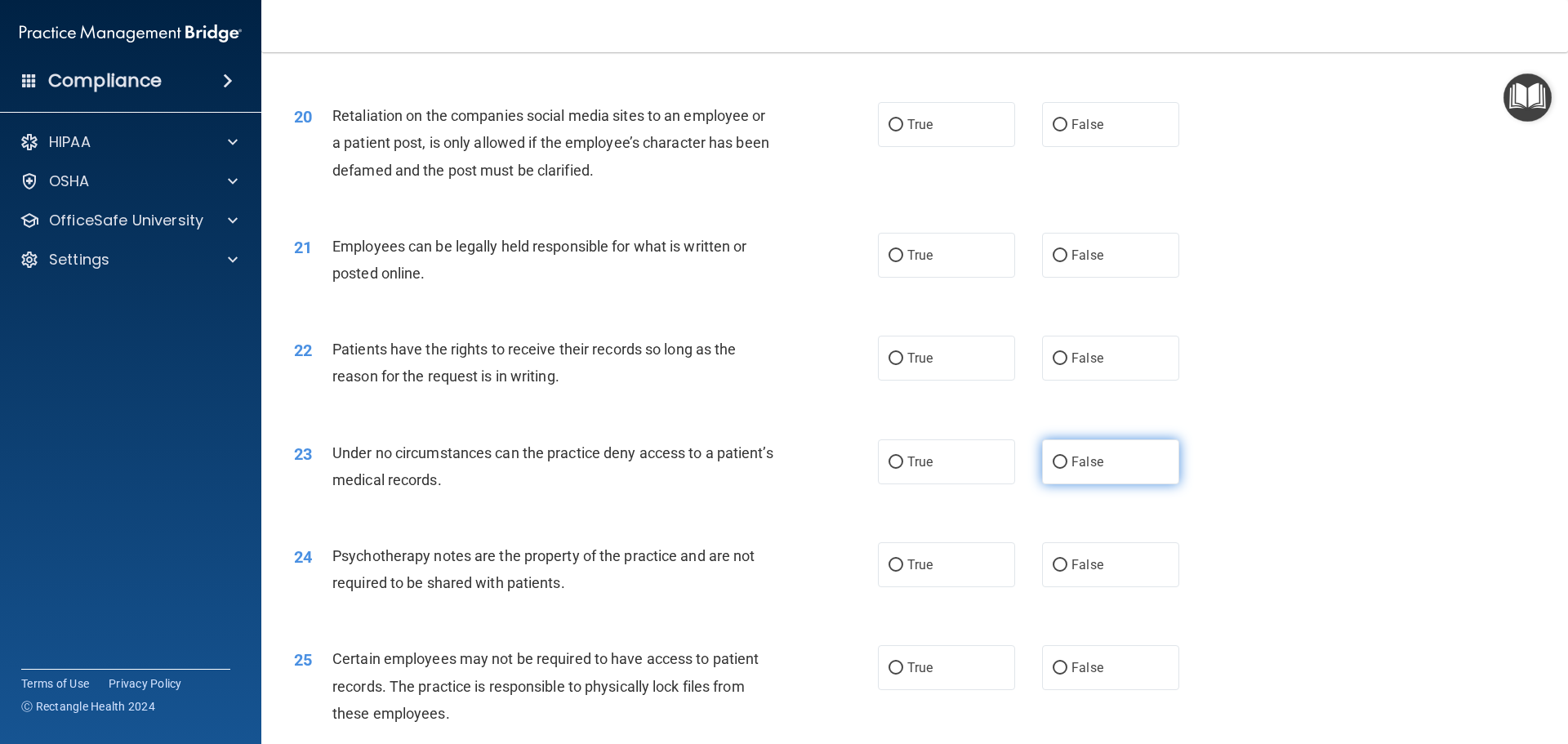
click at [1042, 485] on label "False" at bounding box center [1110, 461] width 137 height 44
click at [1053, 469] on input "False" at bounding box center [1060, 462] width 15 height 12
radio input "true"
click at [891, 580] on label "True" at bounding box center [946, 564] width 137 height 44
click at [891, 572] on input "True" at bounding box center [896, 565] width 15 height 12
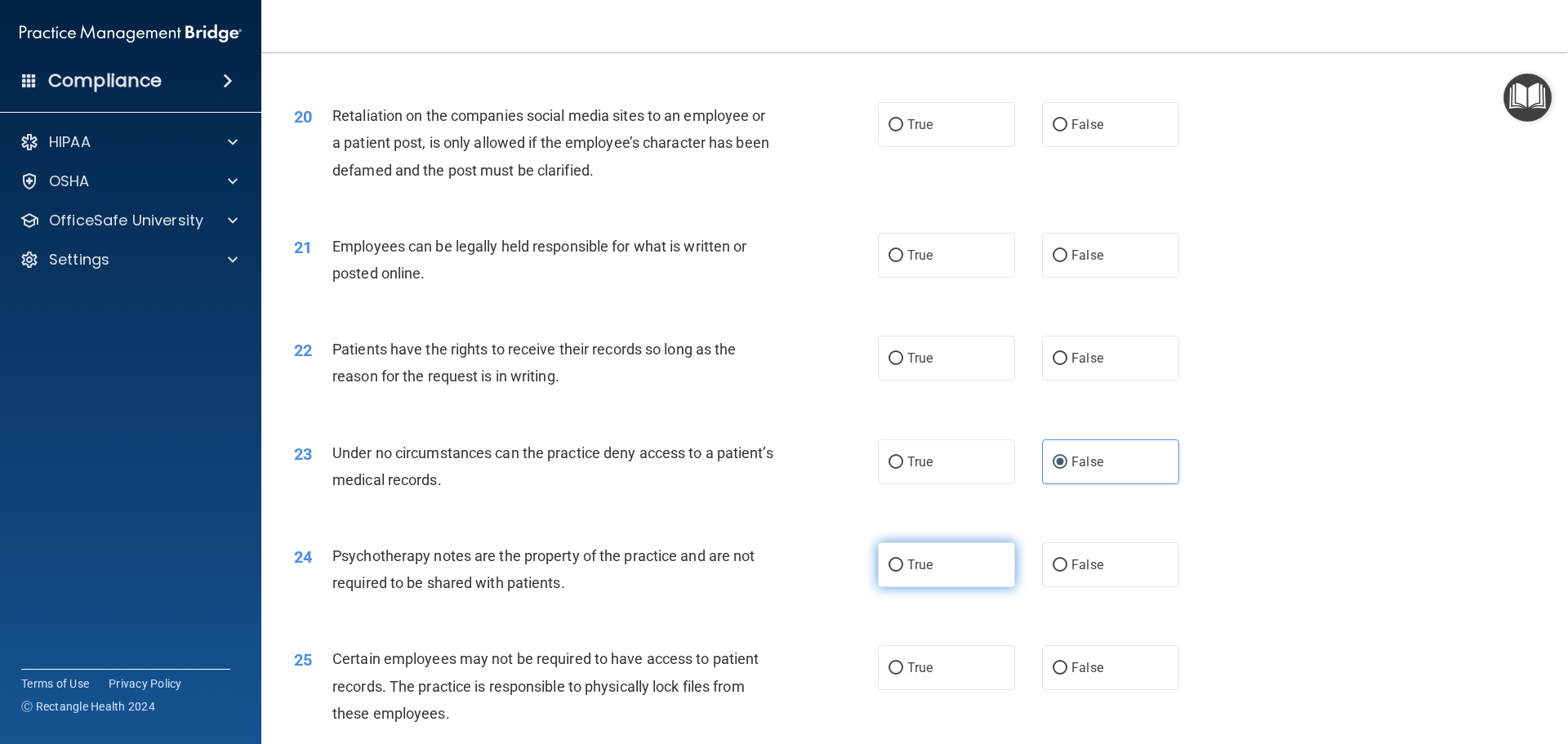
radio input "true"
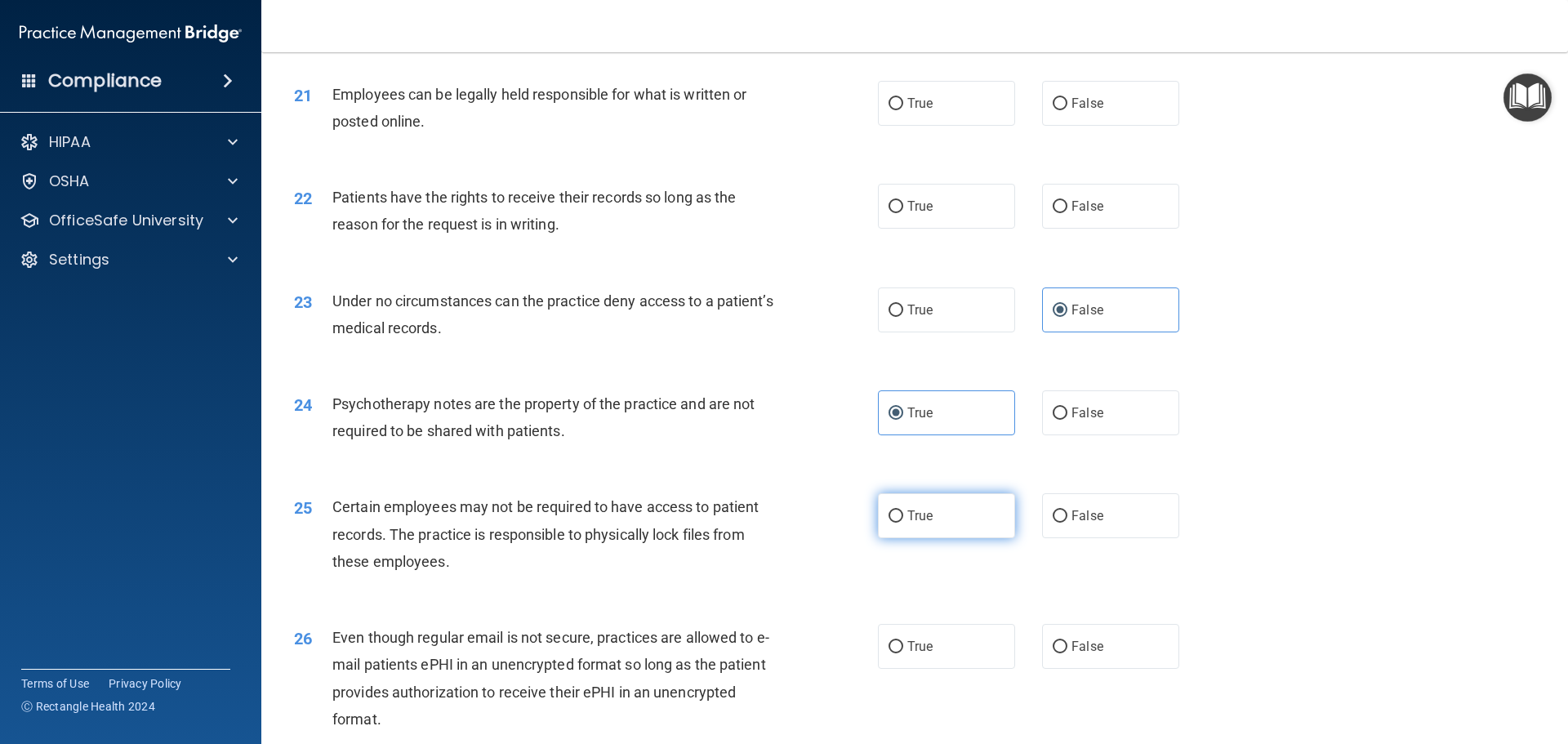
scroll to position [2694, 0]
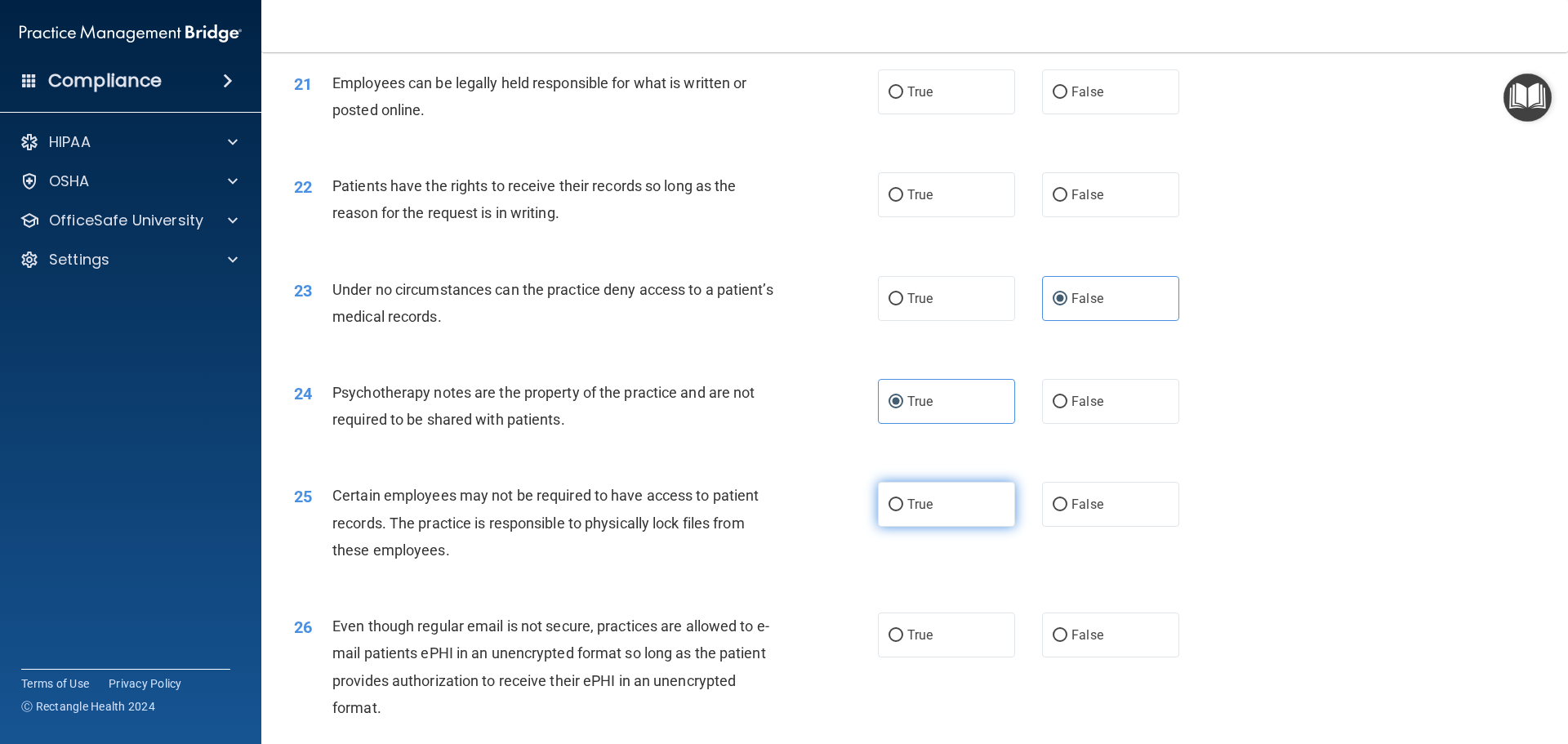
click at [907, 511] on span "True" at bounding box center [919, 504] width 25 height 16
click at [904, 511] on input "True" at bounding box center [896, 504] width 15 height 12
radio input "true"
click at [898, 526] on label "True" at bounding box center [946, 504] width 137 height 44
click at [898, 511] on input "True" at bounding box center [896, 504] width 15 height 12
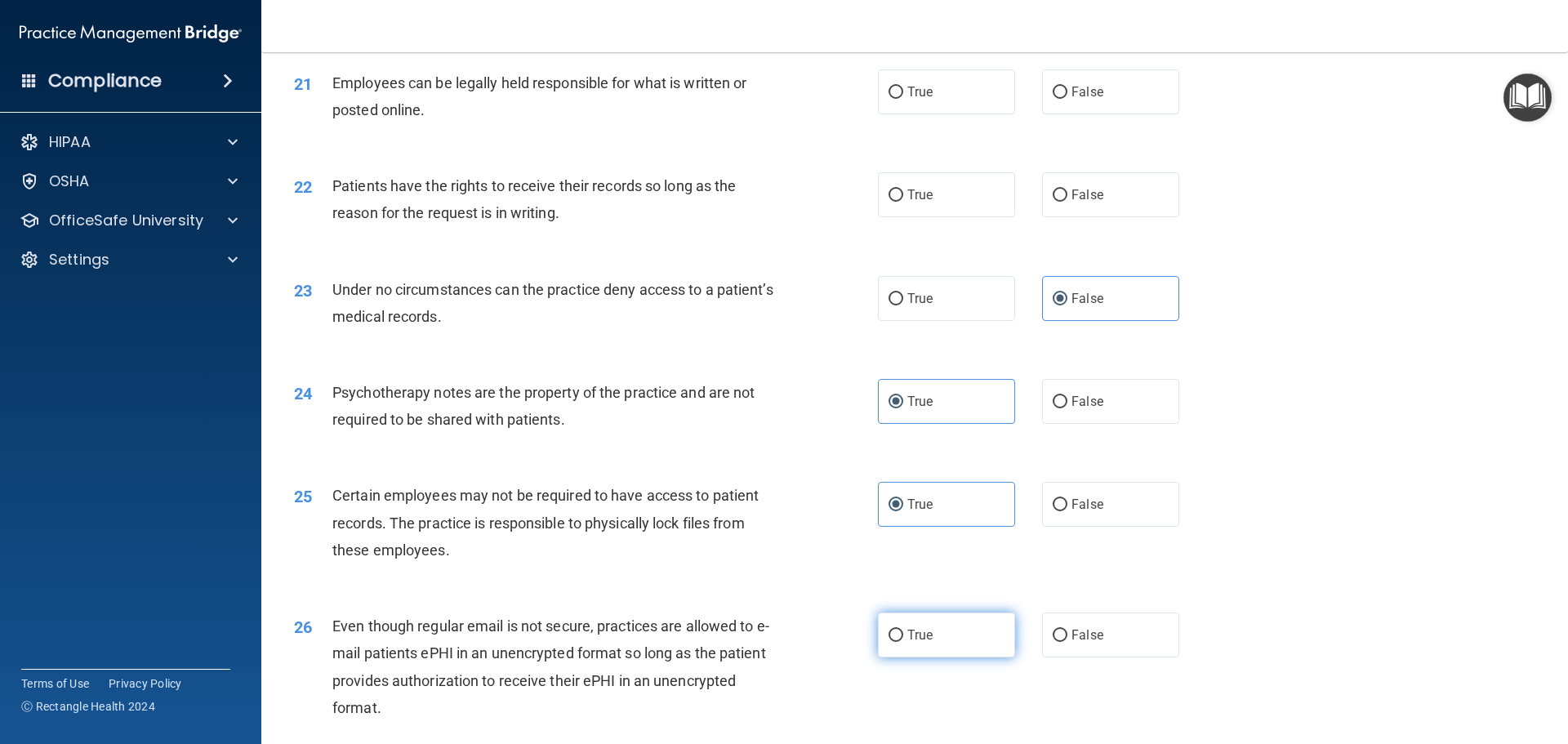
click at [898, 657] on label "True" at bounding box center [946, 635] width 137 height 44
click at [898, 642] on input "True" at bounding box center [896, 635] width 15 height 12
radio input "true"
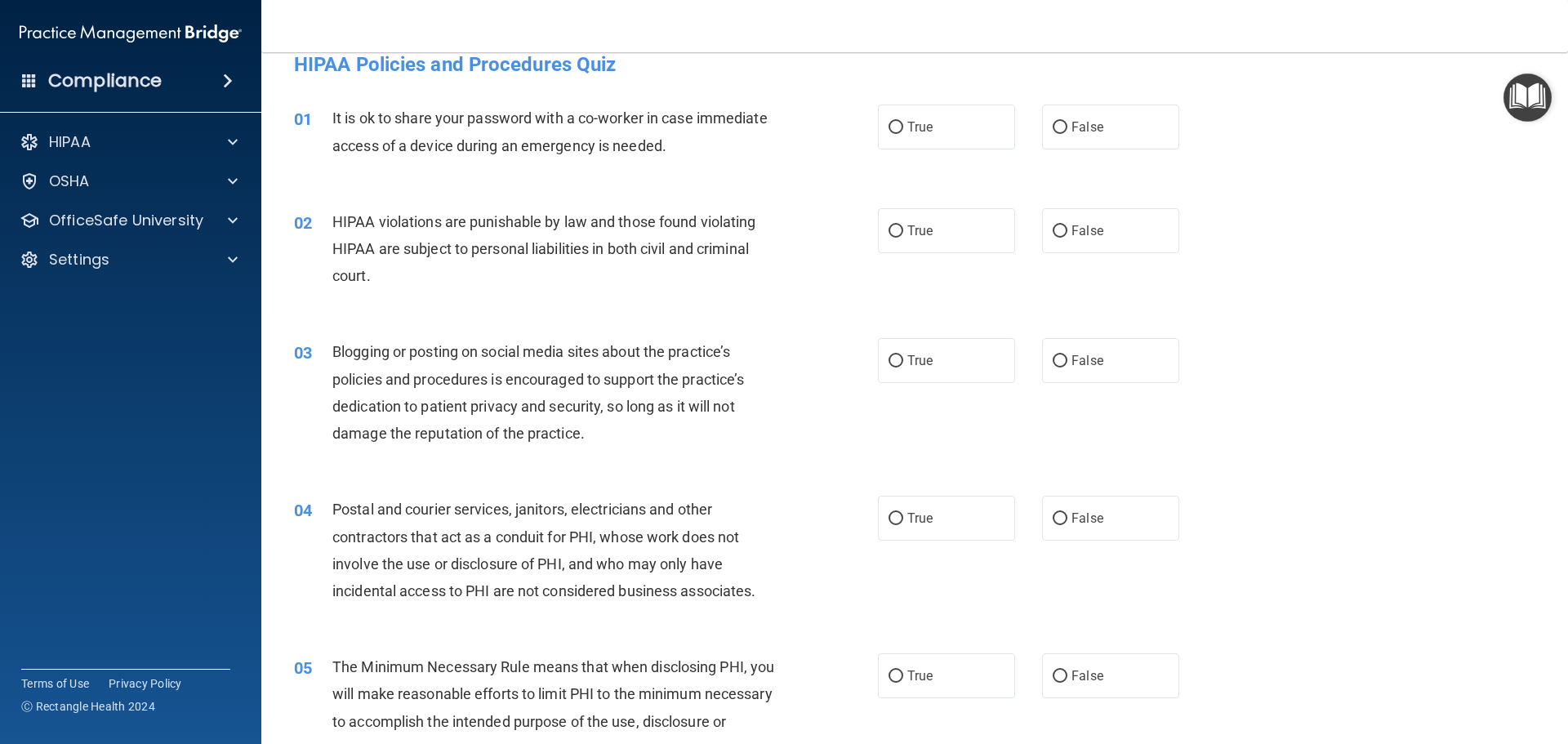
scroll to position [0, 0]
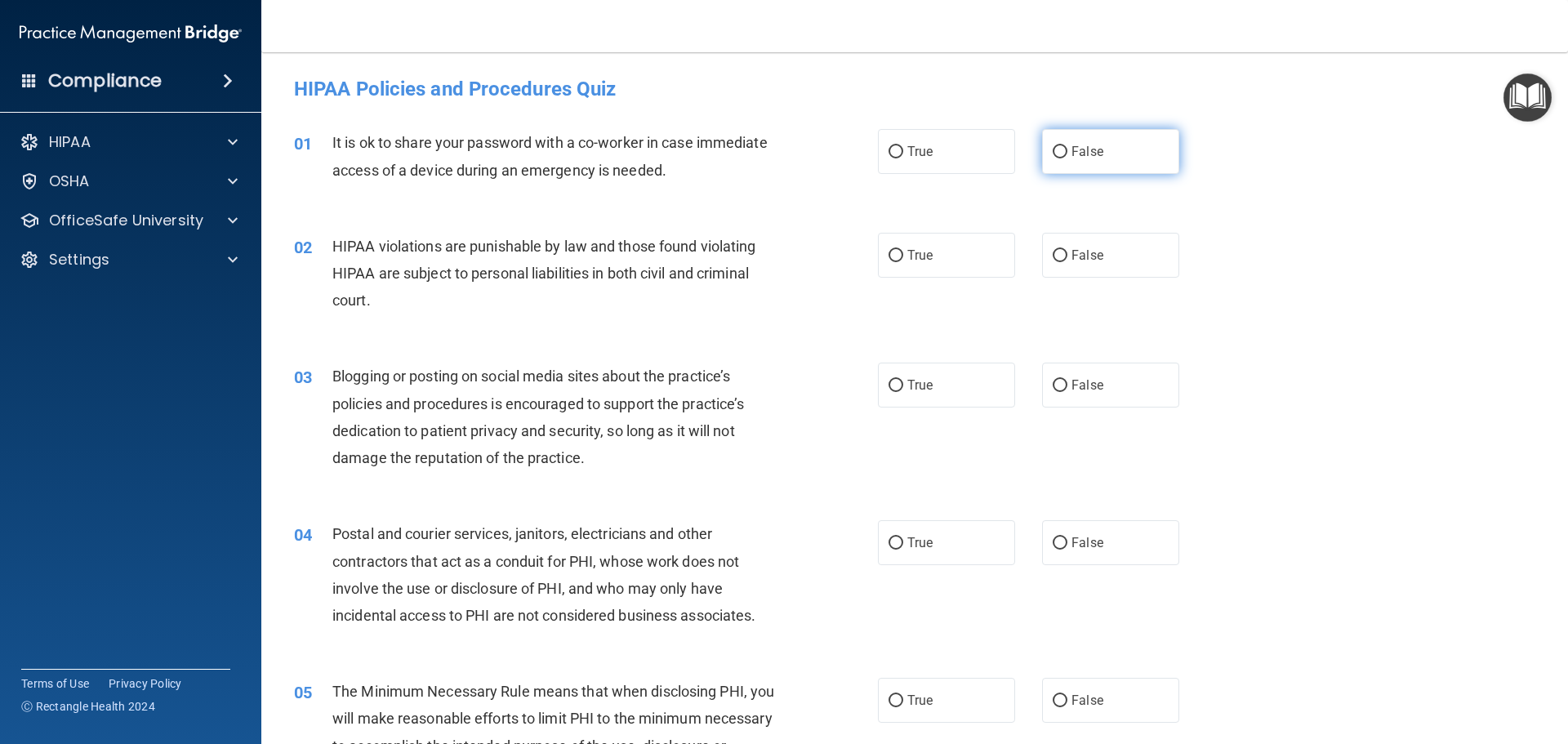
click at [1071, 158] on span "False" at bounding box center [1087, 151] width 32 height 16
click at [1068, 158] on input "False" at bounding box center [1060, 152] width 15 height 12
radio input "true"
click at [978, 251] on label "True" at bounding box center [946, 255] width 137 height 44
click at [904, 251] on input "True" at bounding box center [896, 256] width 15 height 12
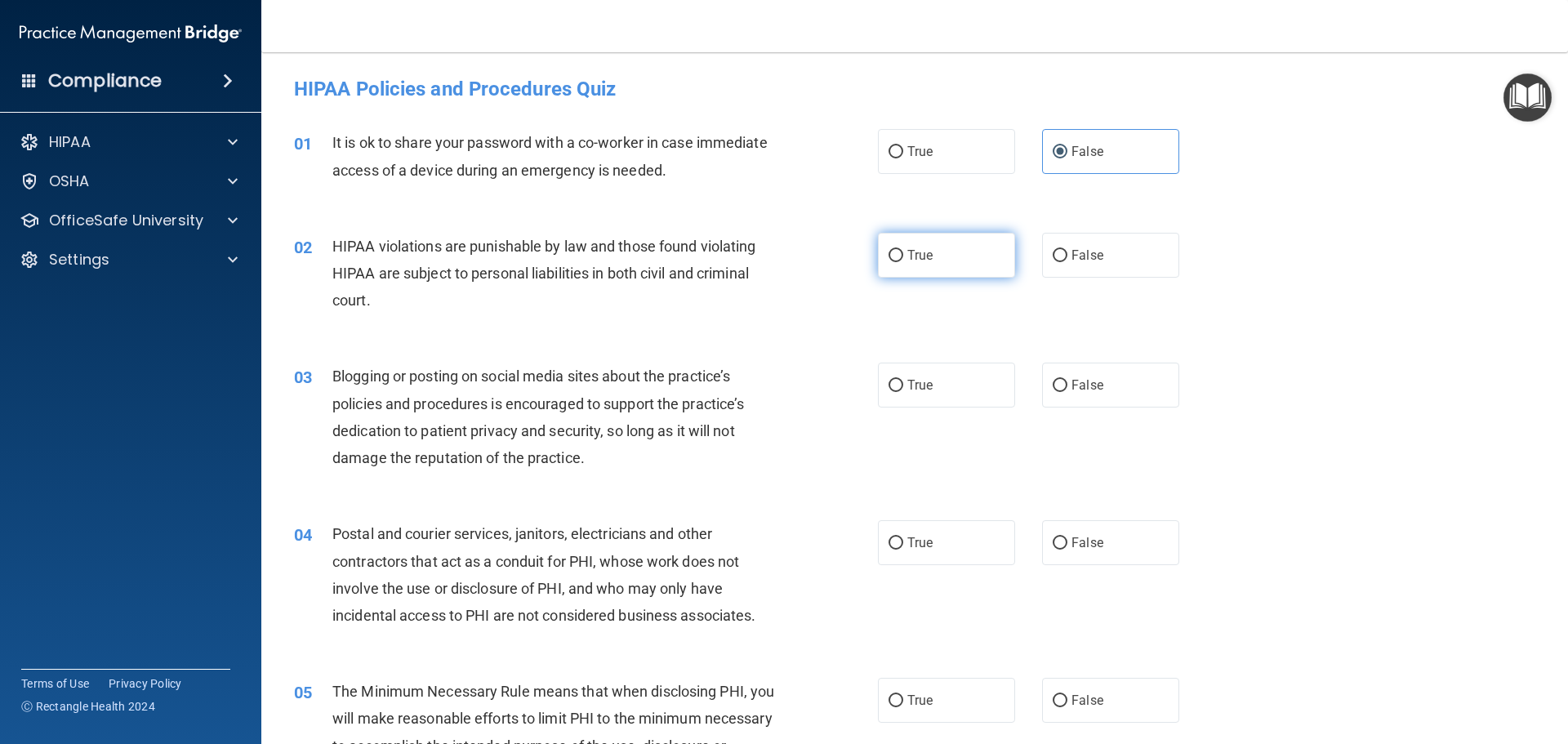
radio input "true"
click at [1070, 398] on label "False" at bounding box center [1110, 385] width 137 height 44
click at [1068, 392] on input "False" at bounding box center [1060, 385] width 15 height 12
radio input "true"
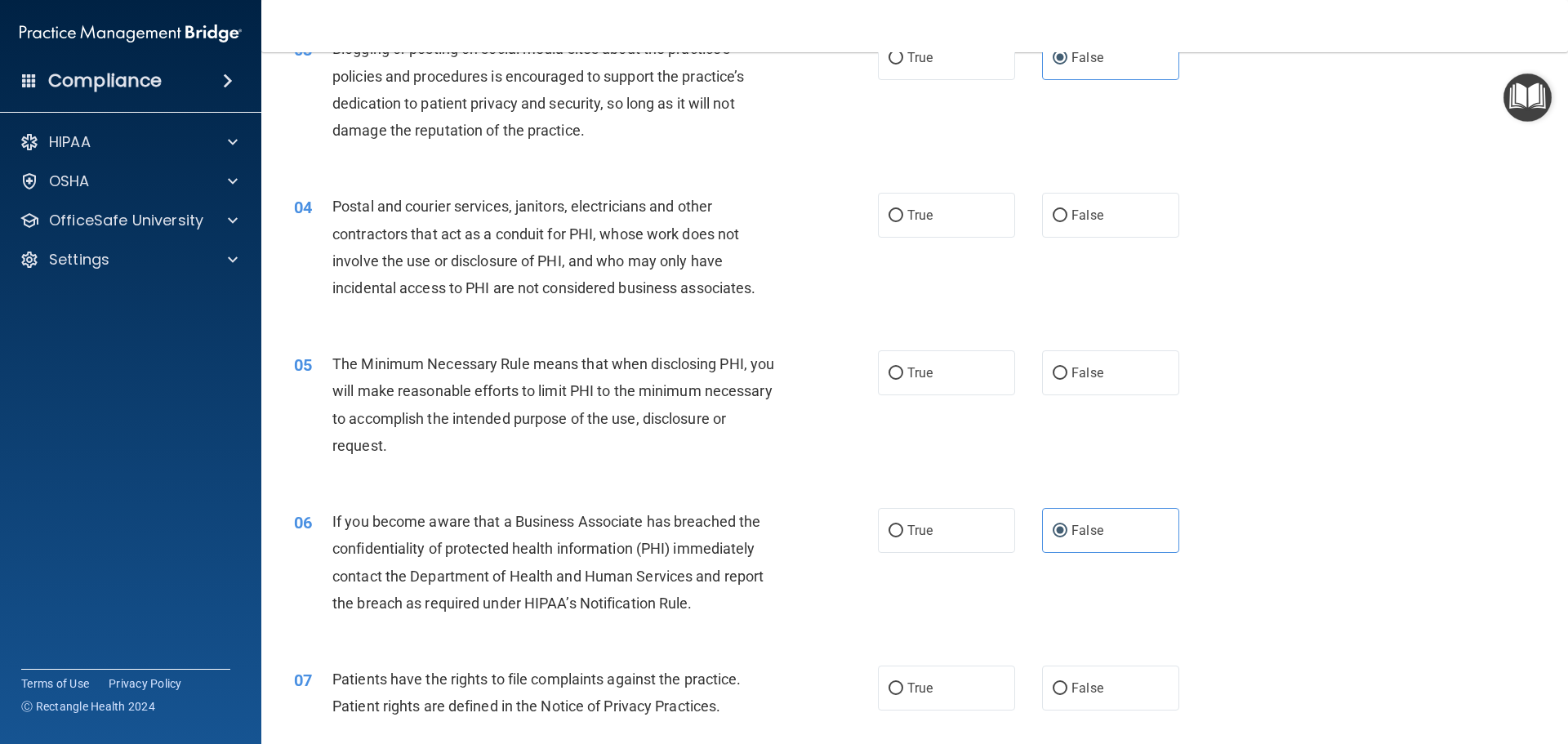
scroll to position [326, 0]
click at [977, 210] on label "True" at bounding box center [946, 216] width 137 height 44
click at [904, 210] on input "True" at bounding box center [896, 216] width 15 height 12
radio input "true"
click at [993, 382] on label "True" at bounding box center [946, 373] width 137 height 44
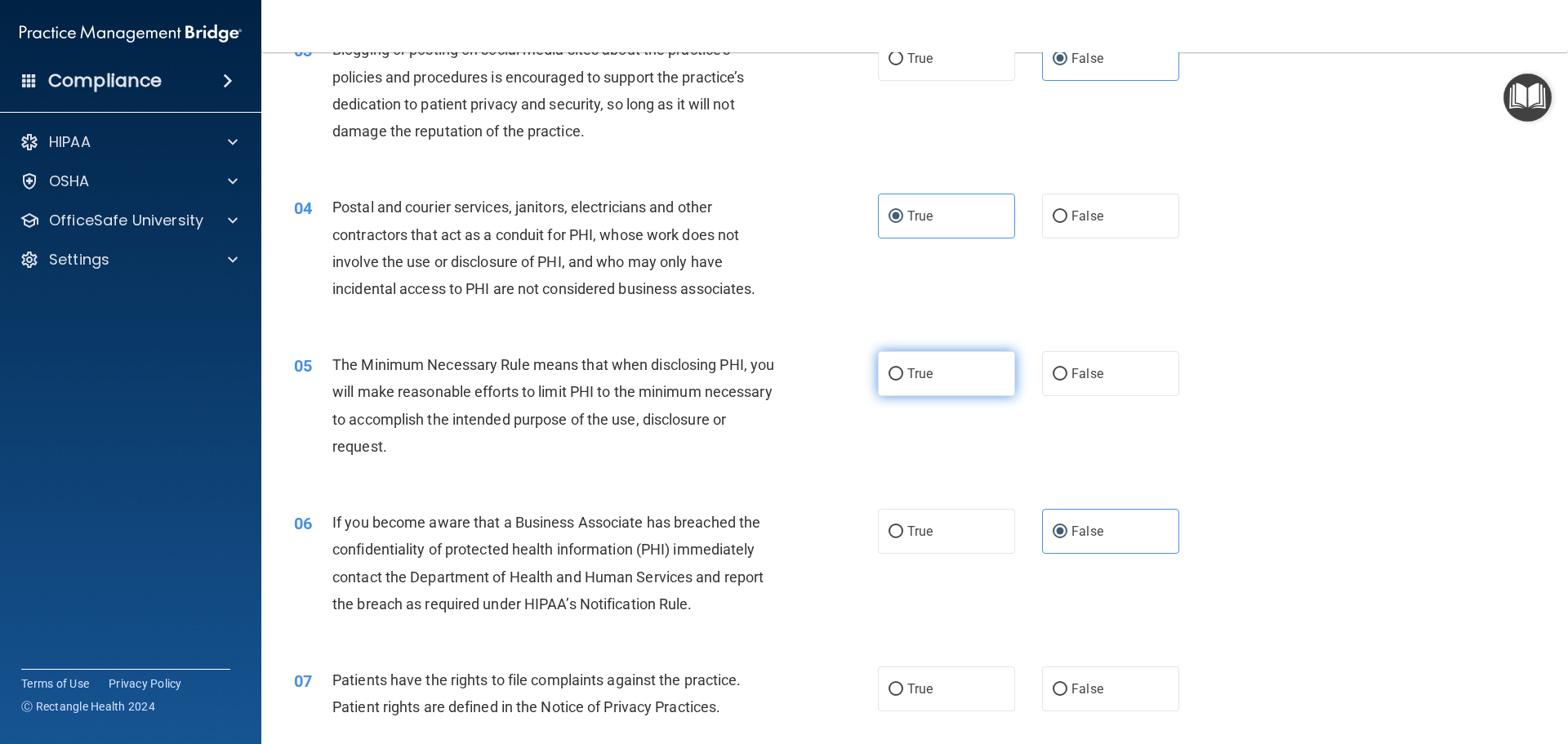
click at [904, 381] on input "True" at bounding box center [896, 373] width 15 height 12
radio input "true"
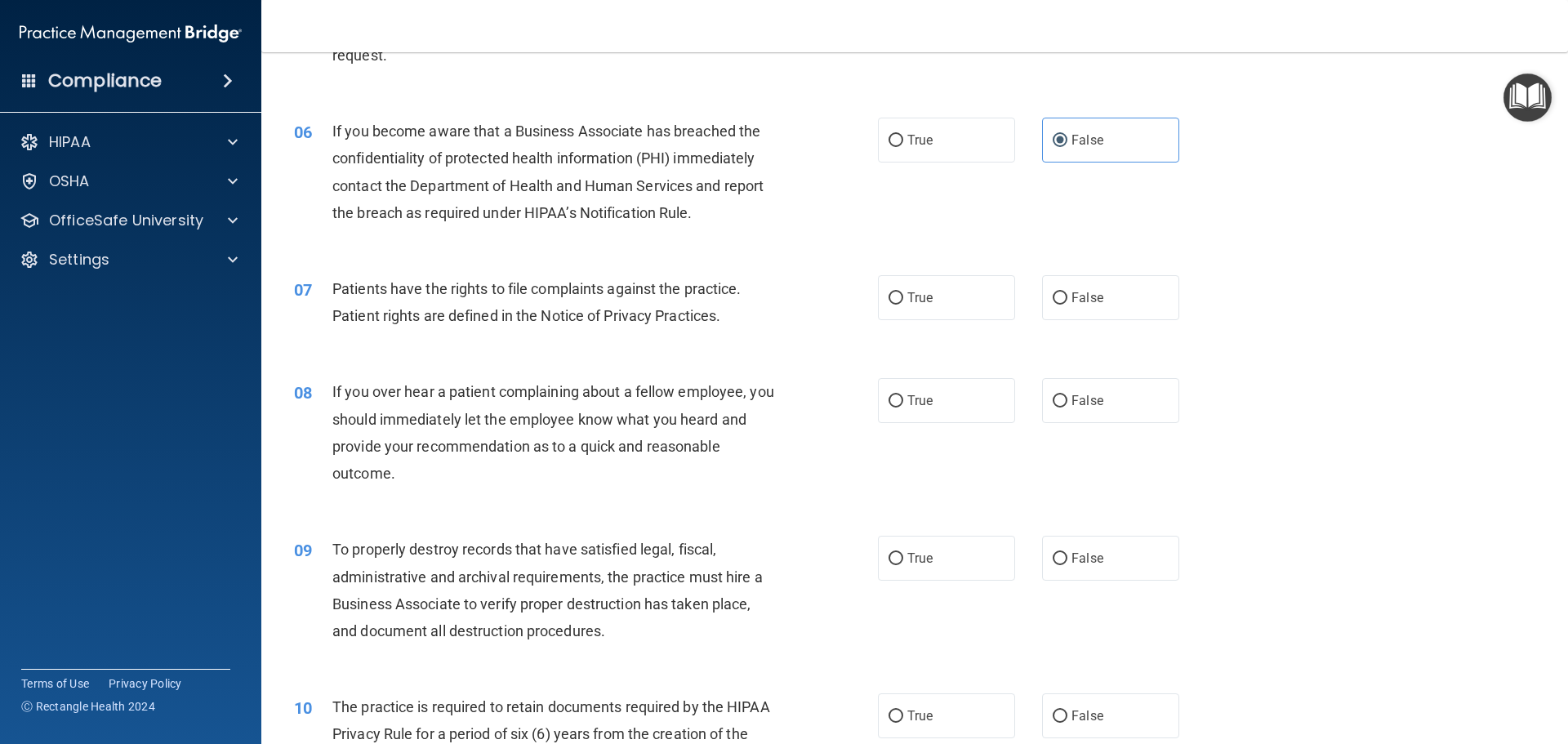
scroll to position [735, 0]
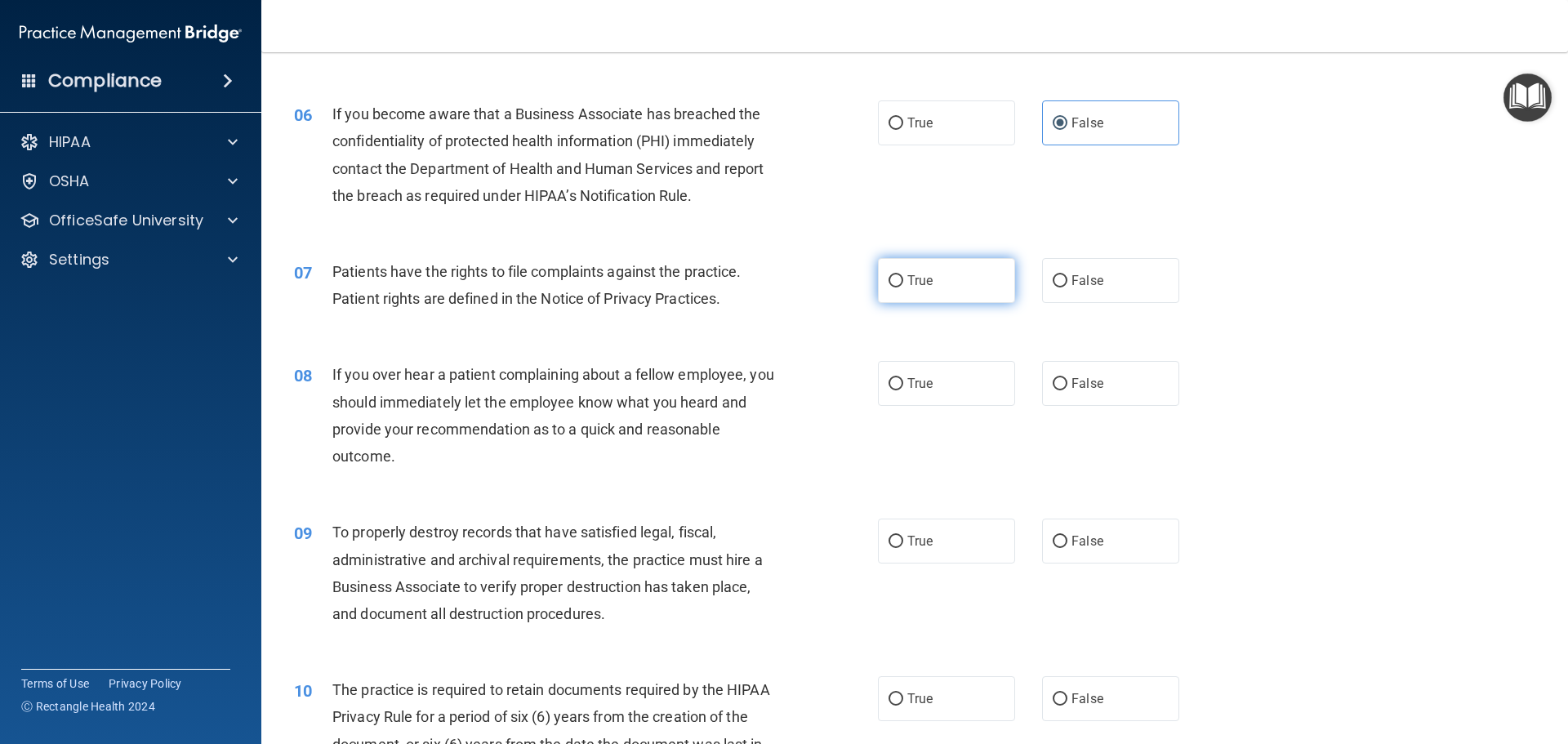
click at [891, 265] on label "True" at bounding box center [946, 280] width 137 height 44
click at [891, 275] on input "True" at bounding box center [896, 281] width 15 height 12
radio input "true"
click at [1113, 387] on label "False" at bounding box center [1110, 383] width 137 height 44
click at [1068, 387] on input "False" at bounding box center [1060, 384] width 15 height 12
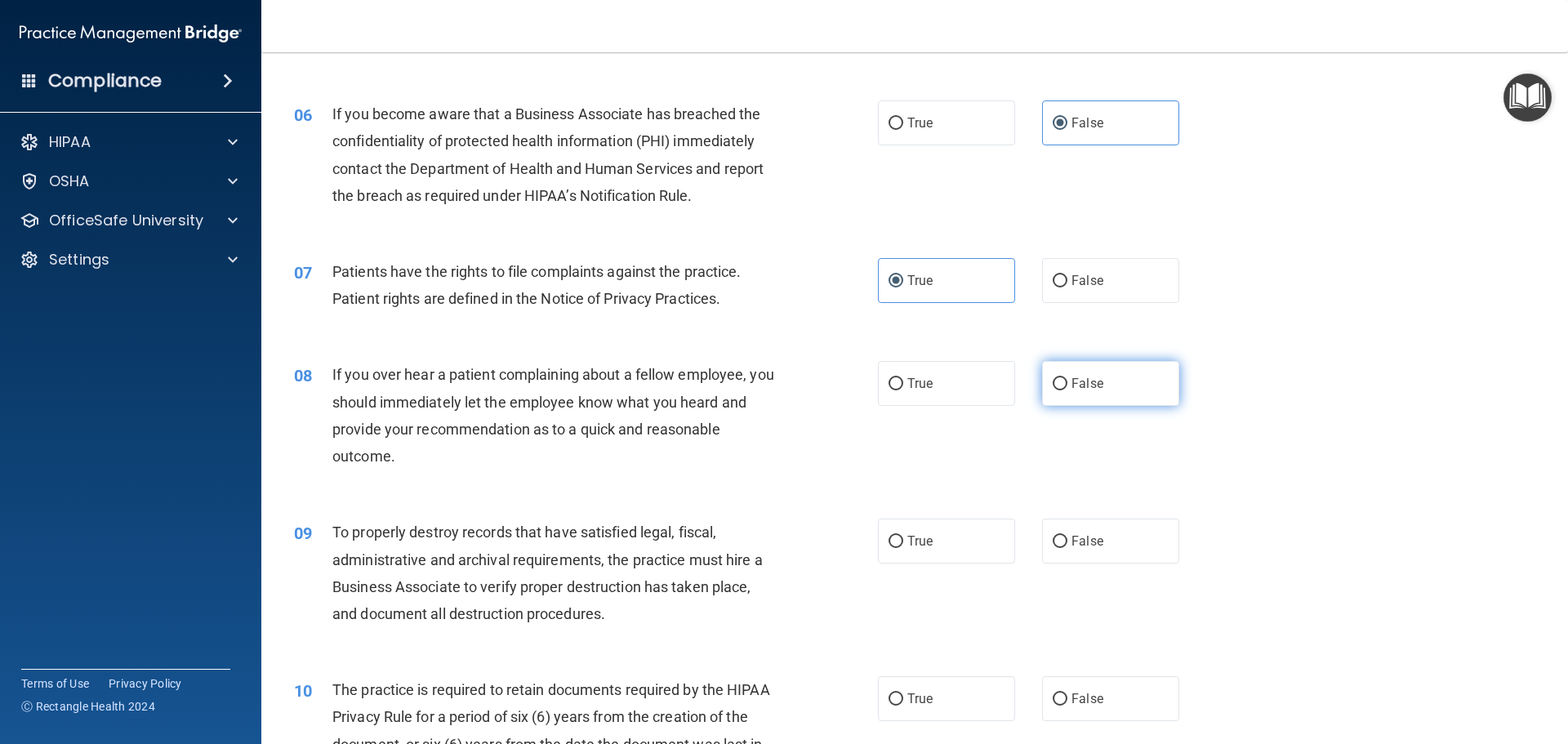
radio input "true"
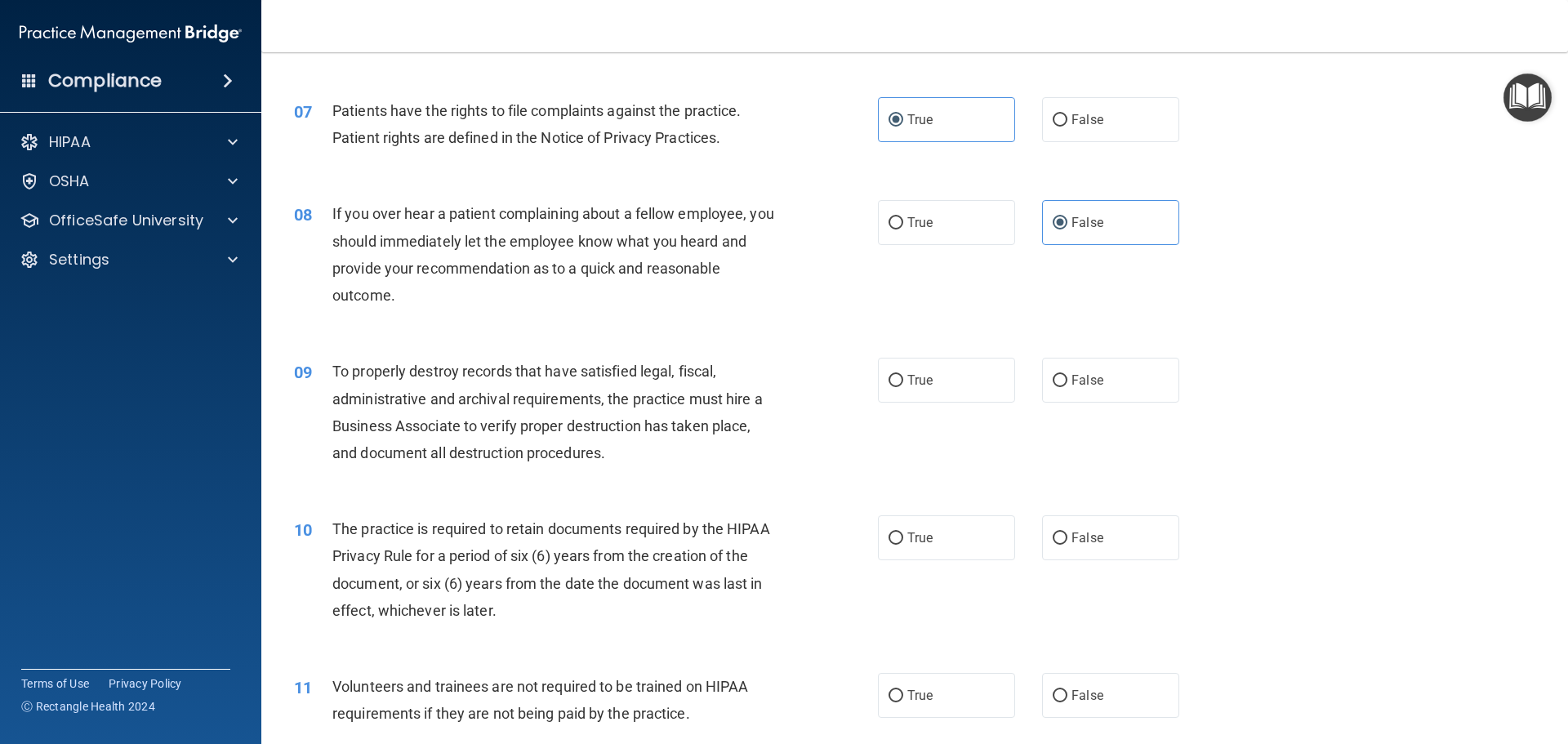
scroll to position [898, 0]
click at [904, 394] on label "True" at bounding box center [946, 377] width 137 height 44
click at [904, 385] on input "True" at bounding box center [896, 378] width 15 height 12
radio input "true"
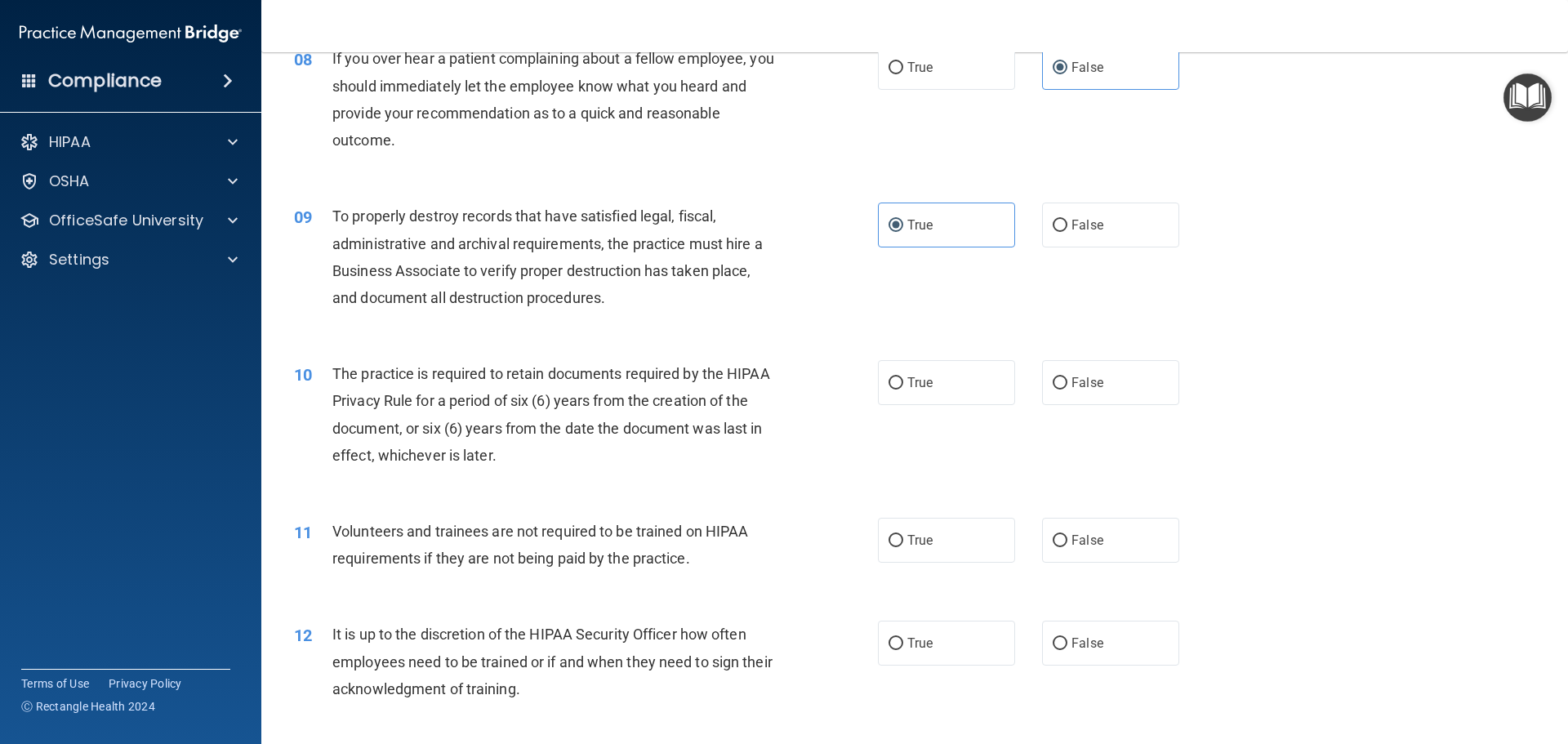
scroll to position [1143, 0]
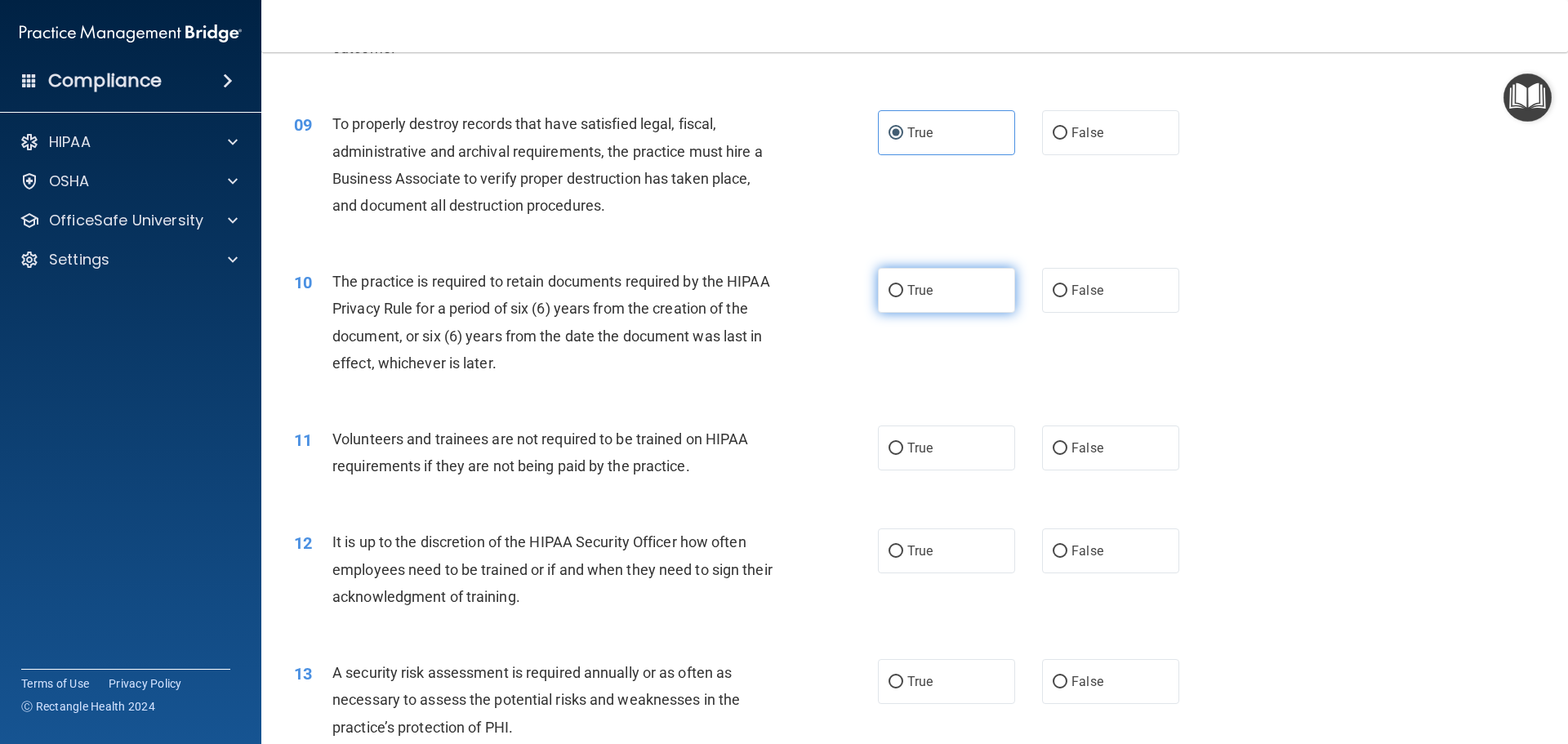
click at [908, 297] on span "True" at bounding box center [919, 290] width 25 height 16
click at [904, 297] on input "True" at bounding box center [896, 291] width 15 height 12
radio input "true"
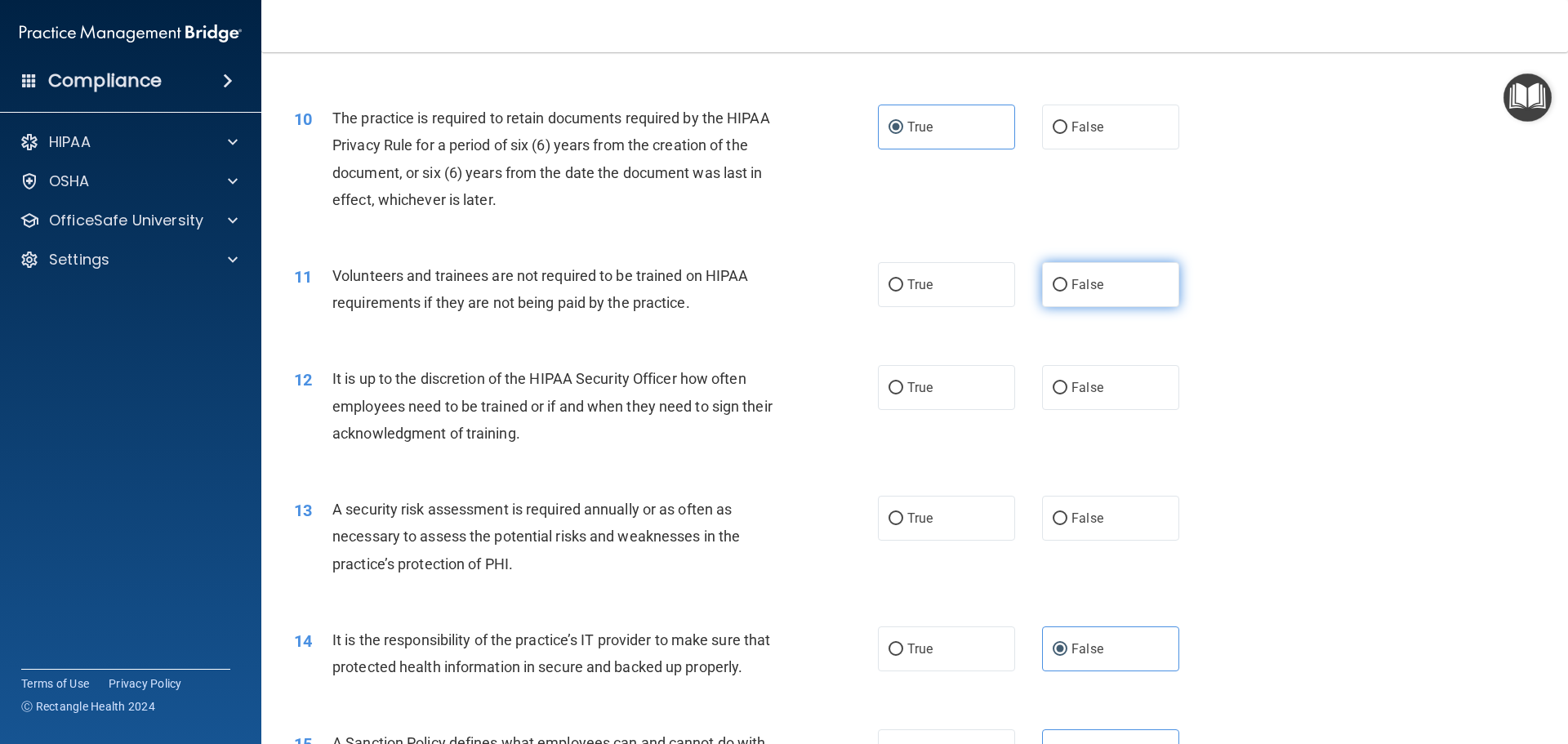
click at [1096, 295] on label "False" at bounding box center [1110, 284] width 137 height 44
click at [1068, 292] on input "False" at bounding box center [1060, 284] width 15 height 12
radio input "true"
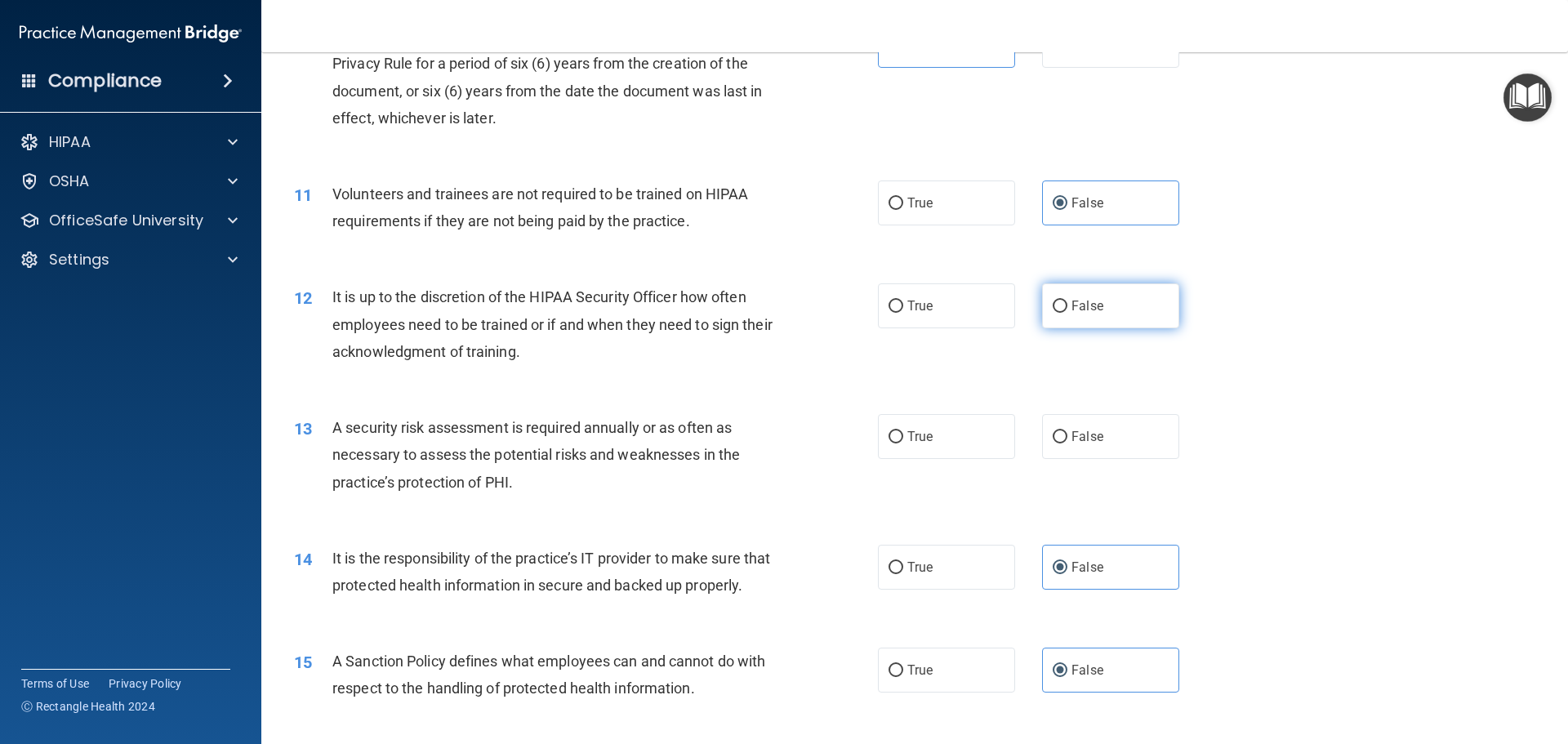
click at [1053, 303] on input "False" at bounding box center [1060, 306] width 15 height 12
radio input "true"
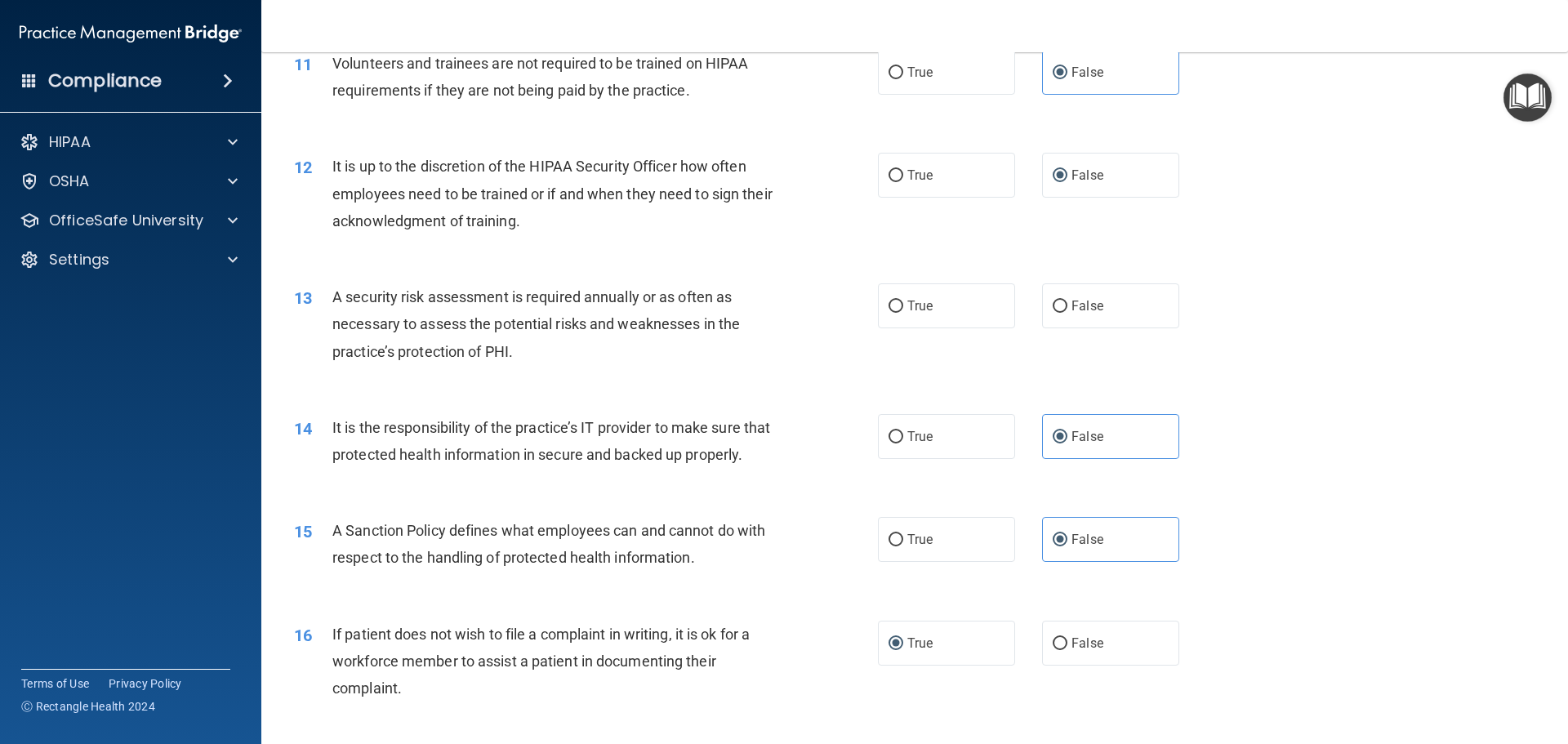
scroll to position [1551, 0]
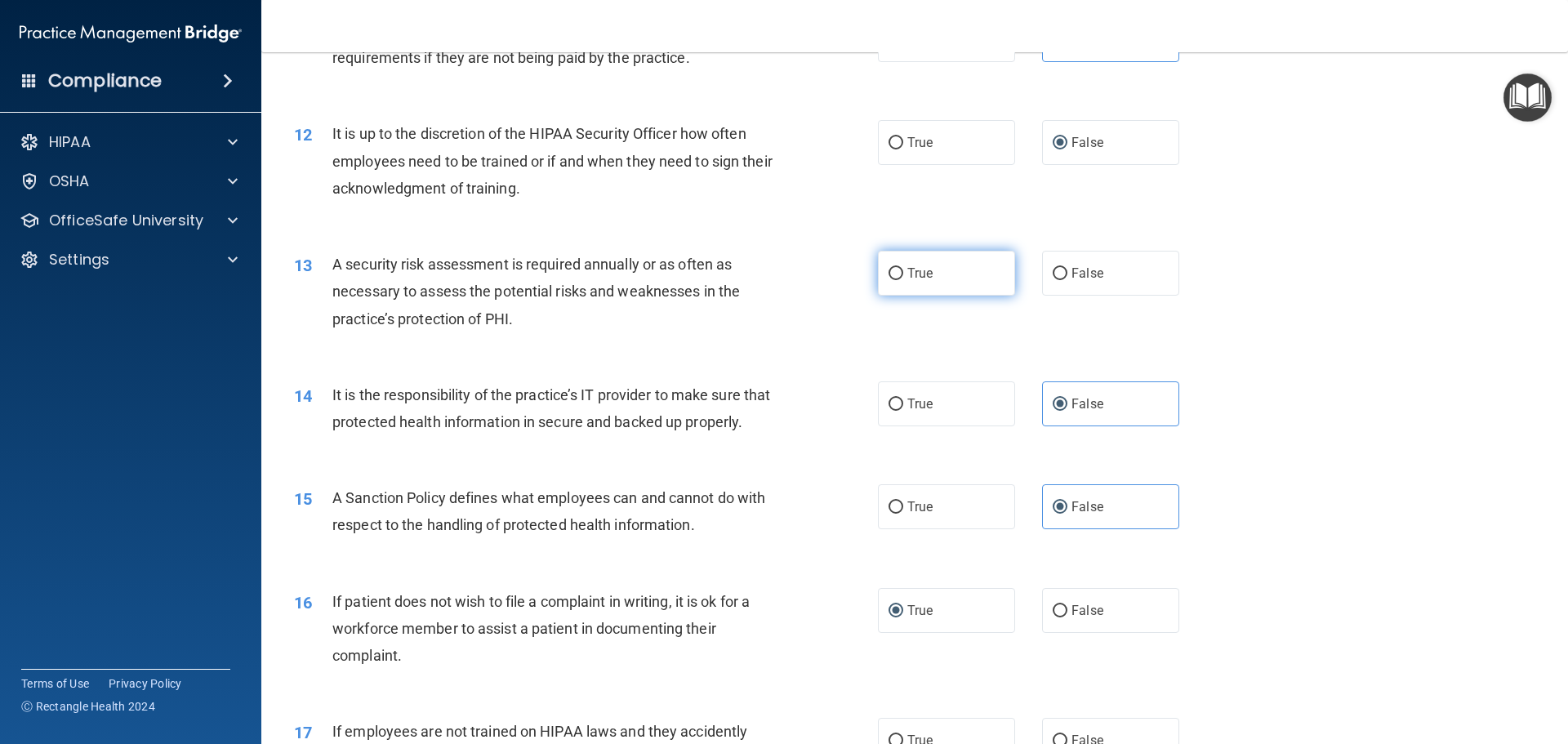
click at [909, 264] on label "True" at bounding box center [946, 273] width 137 height 44
click at [904, 268] on input "True" at bounding box center [896, 273] width 15 height 12
radio input "true"
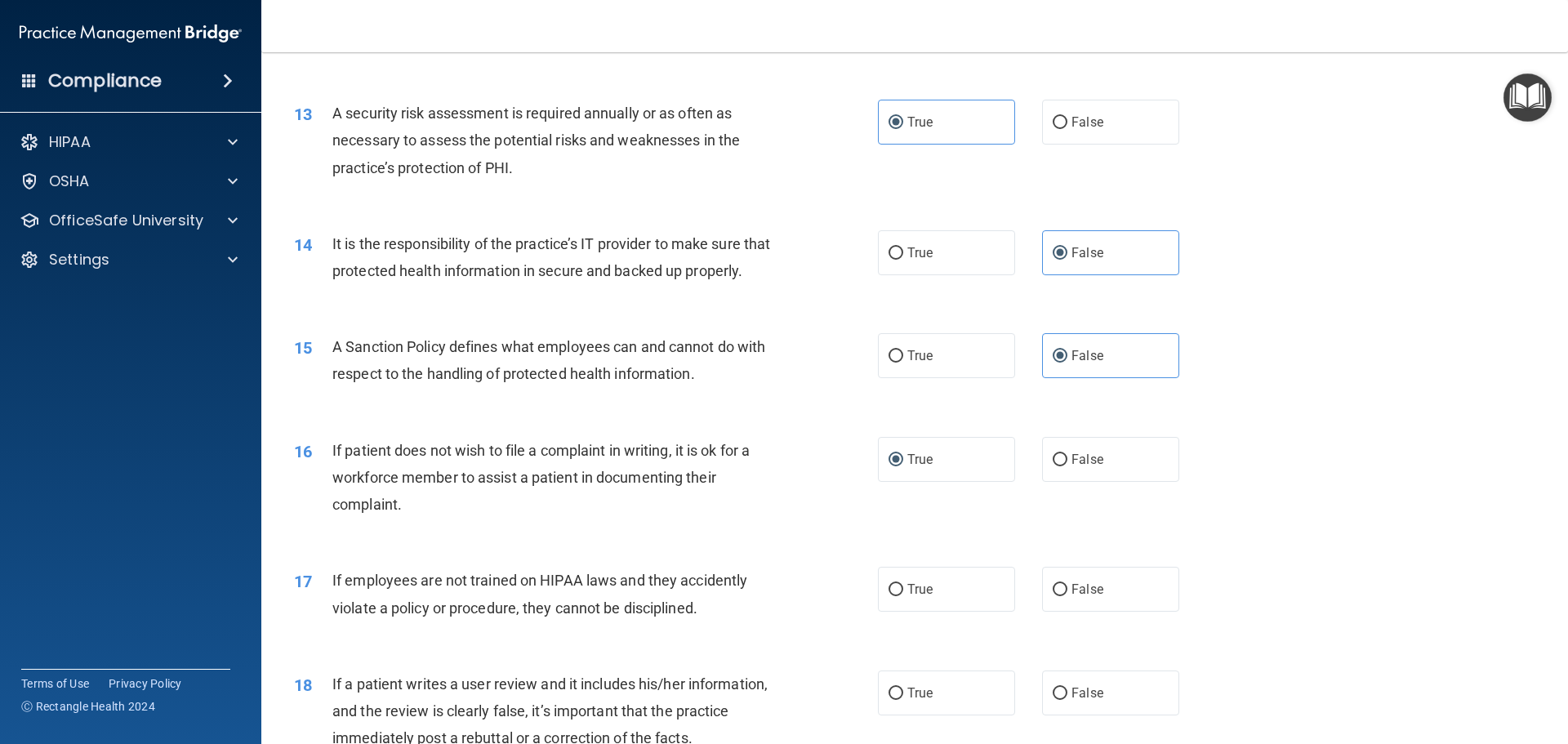
scroll to position [1714, 0]
